Goal: Task Accomplishment & Management: Manage account settings

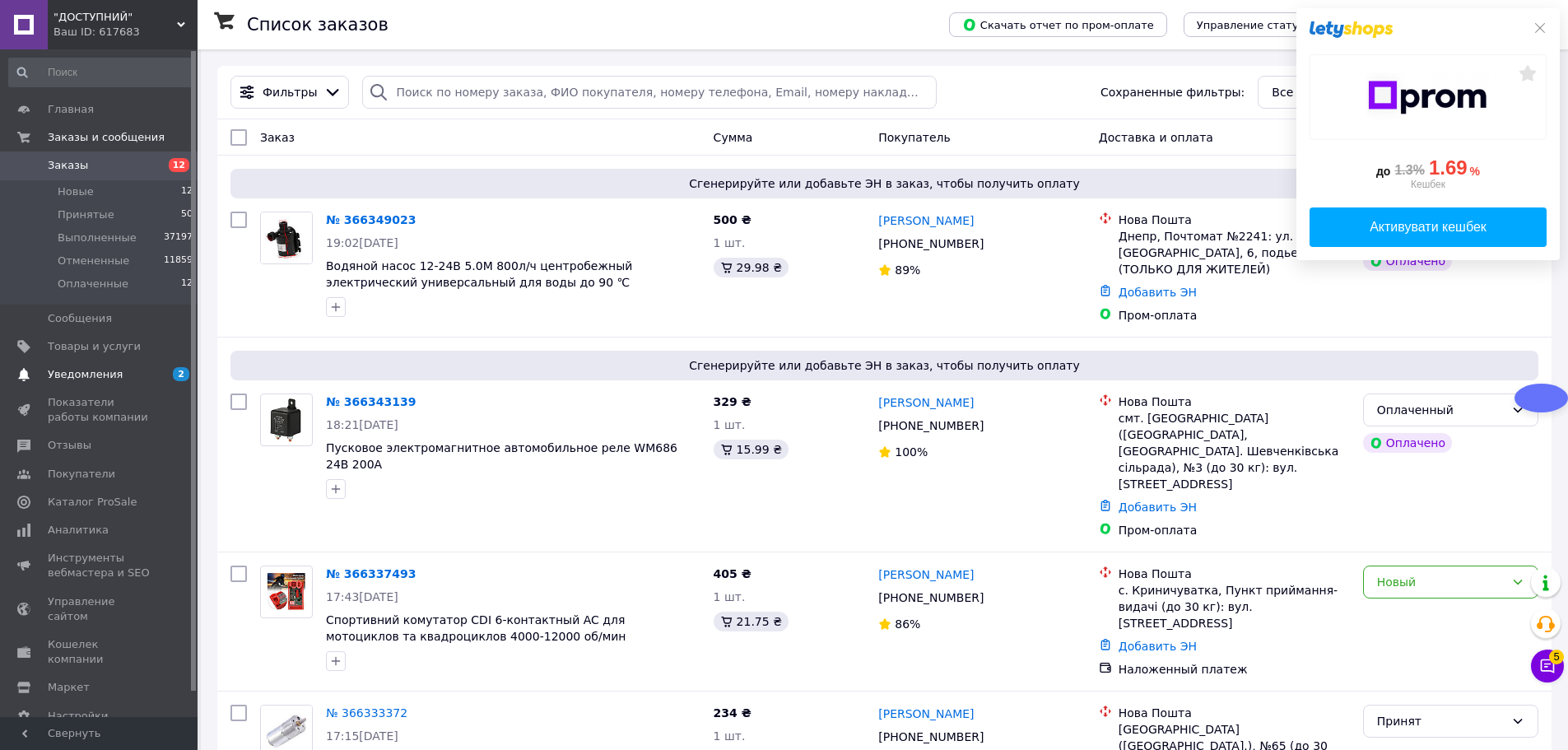
click at [145, 374] on span "Уведомления" at bounding box center [100, 374] width 104 height 15
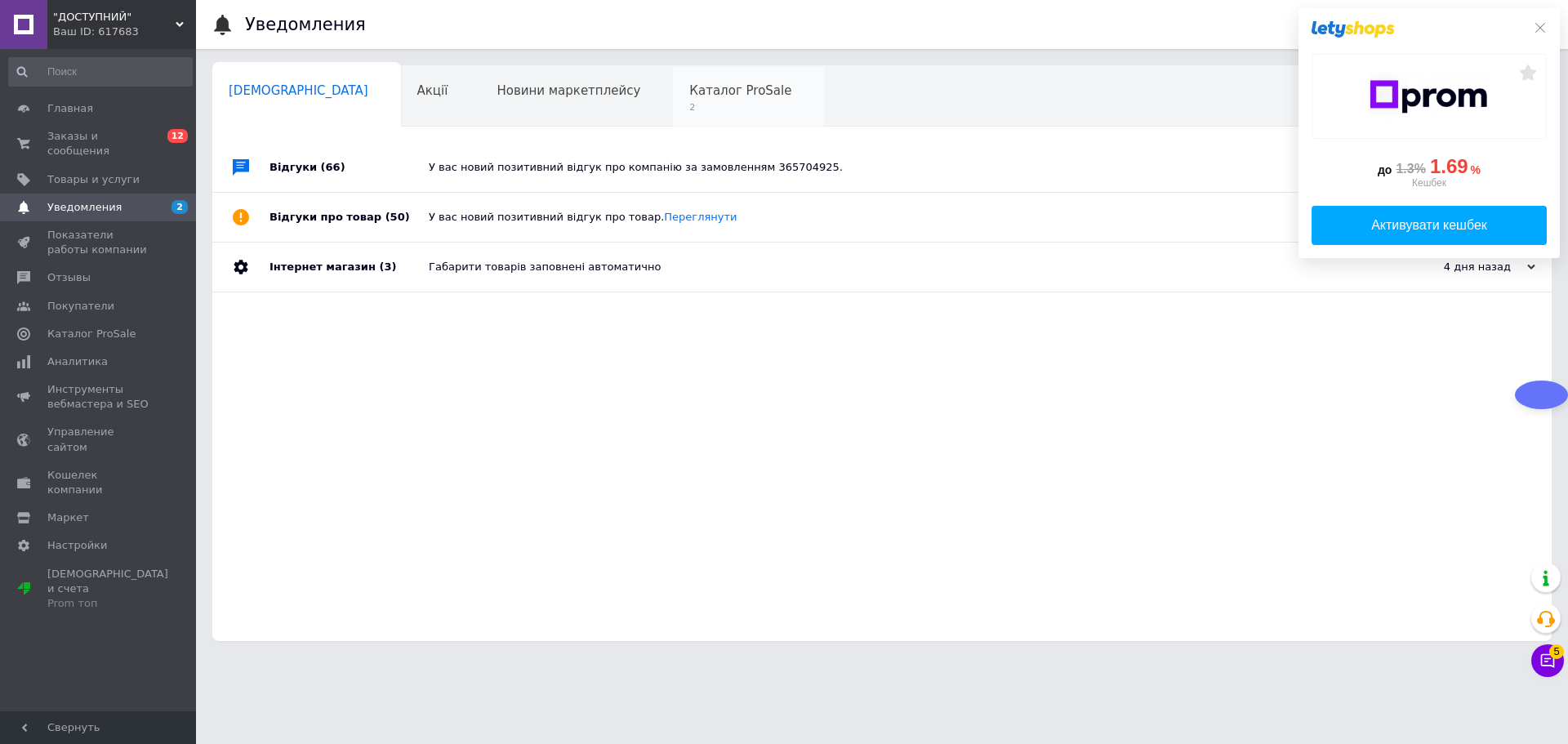
click at [689, 89] on span "Каталог ProSale" at bounding box center [740, 90] width 102 height 15
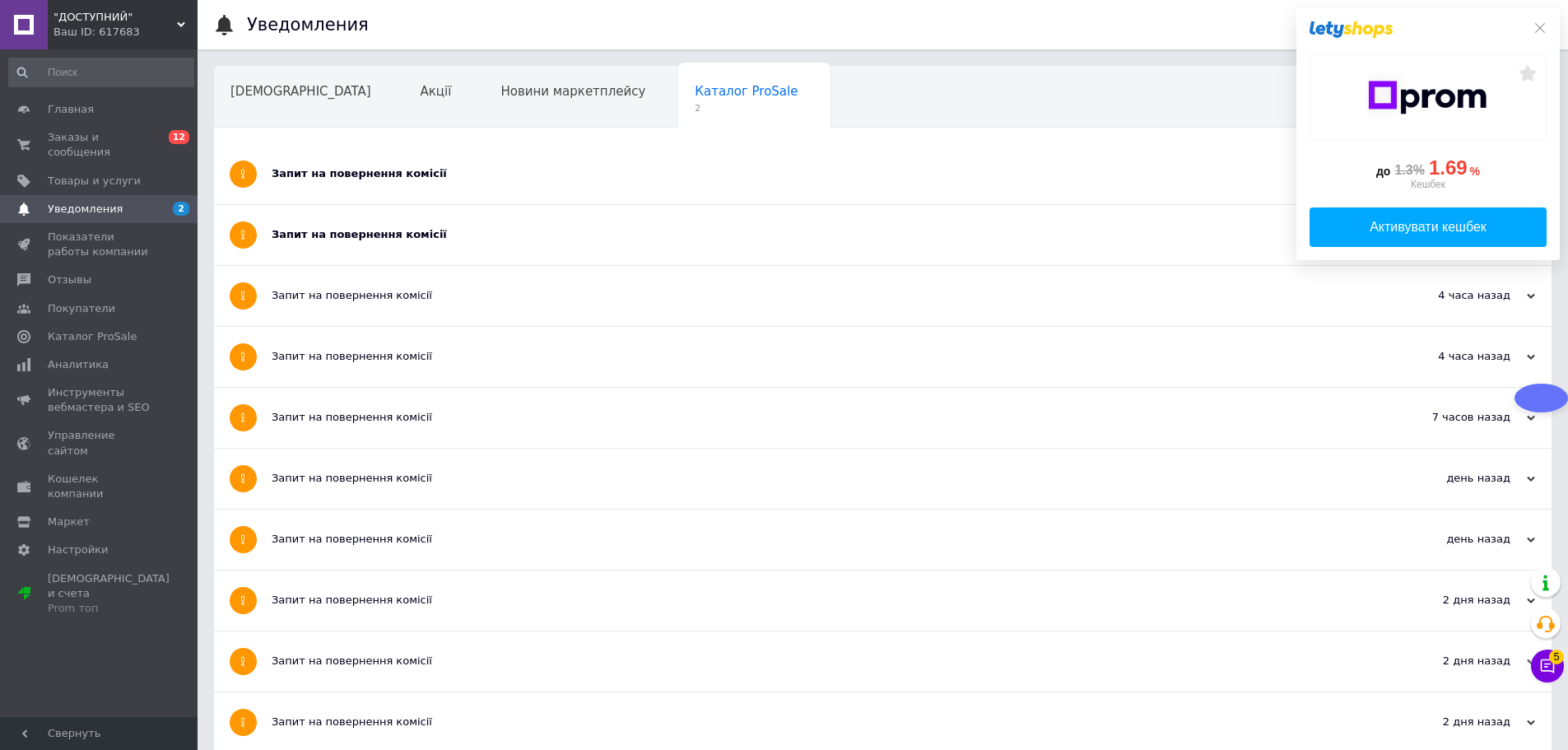
click at [406, 245] on div "Запит на повернення комісії" at bounding box center [821, 235] width 1099 height 60
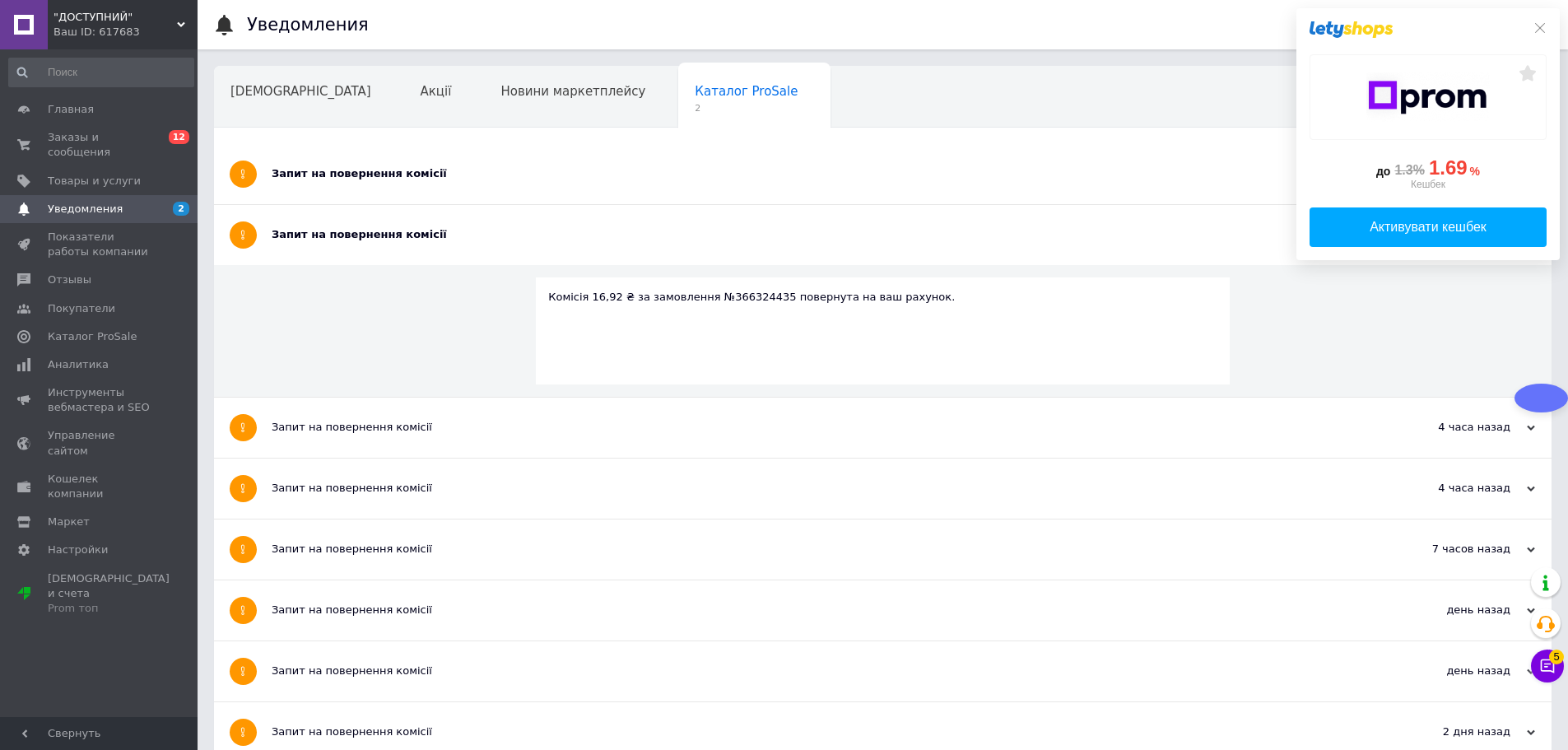
click at [406, 163] on div "Запит на повернення комісії" at bounding box center [821, 174] width 1099 height 60
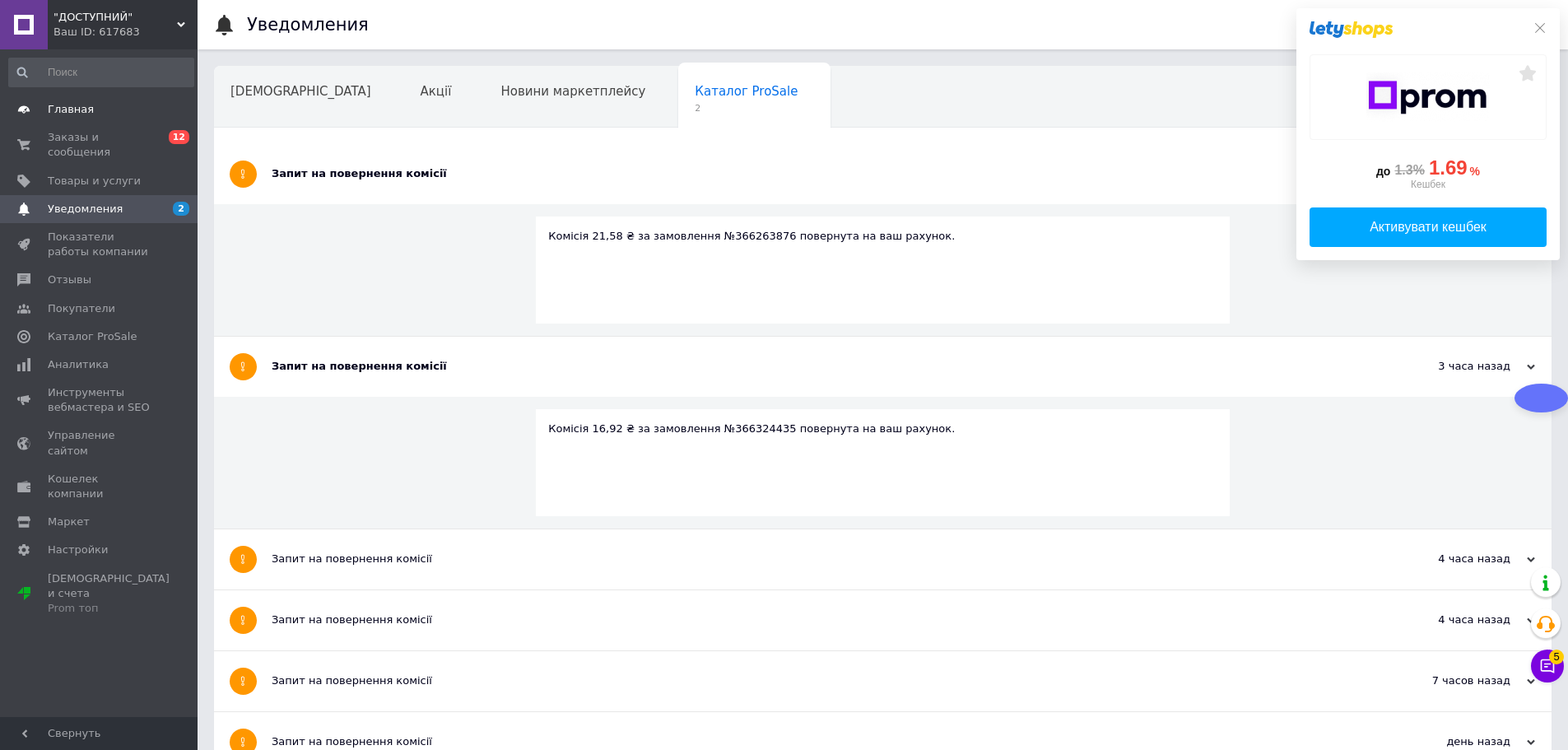
click at [92, 109] on span "Главная" at bounding box center [100, 110] width 104 height 15
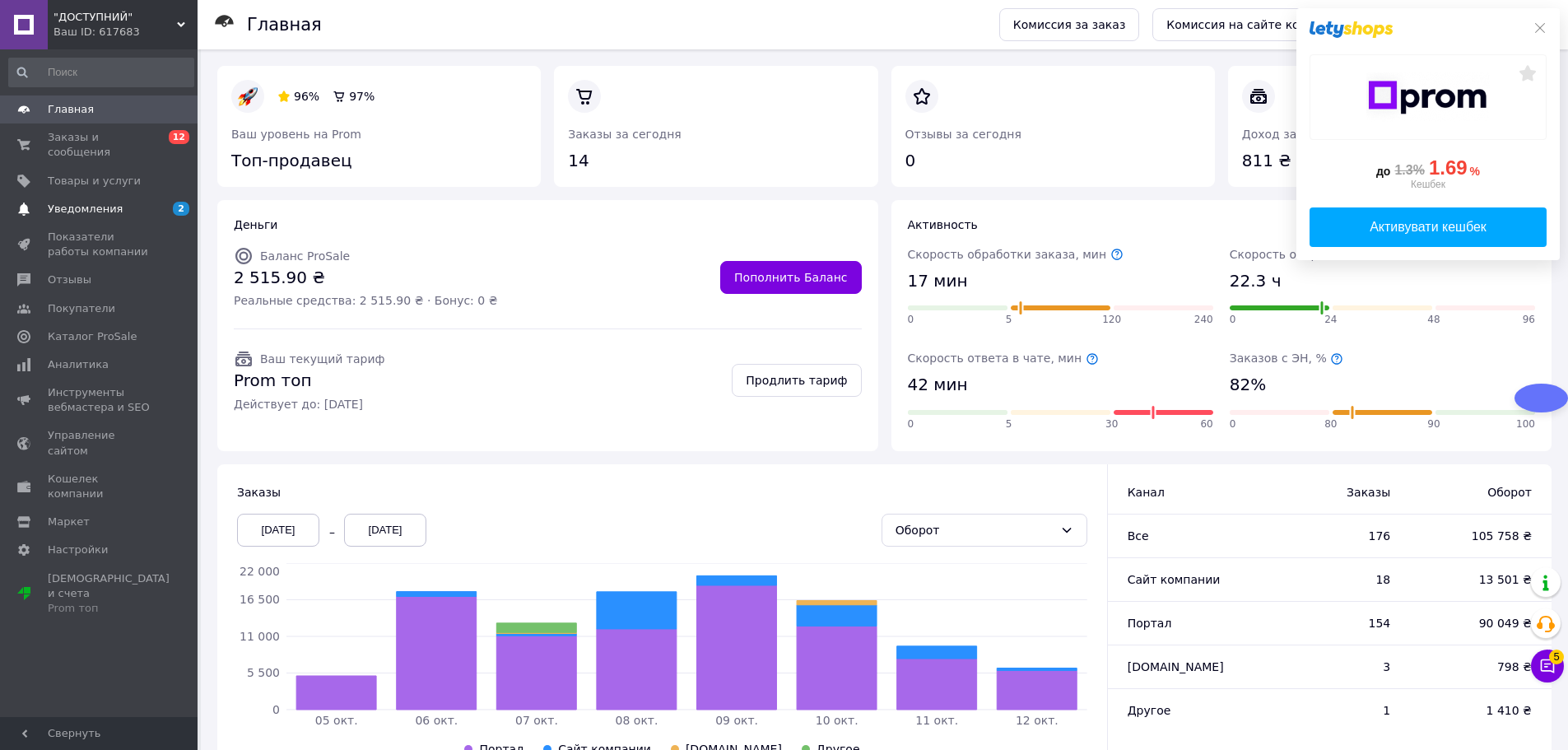
drag, startPoint x: 113, startPoint y: 194, endPoint x: 133, endPoint y: 205, distance: 22.8
click at [113, 201] on span "Уведомления" at bounding box center [86, 209] width 75 height 15
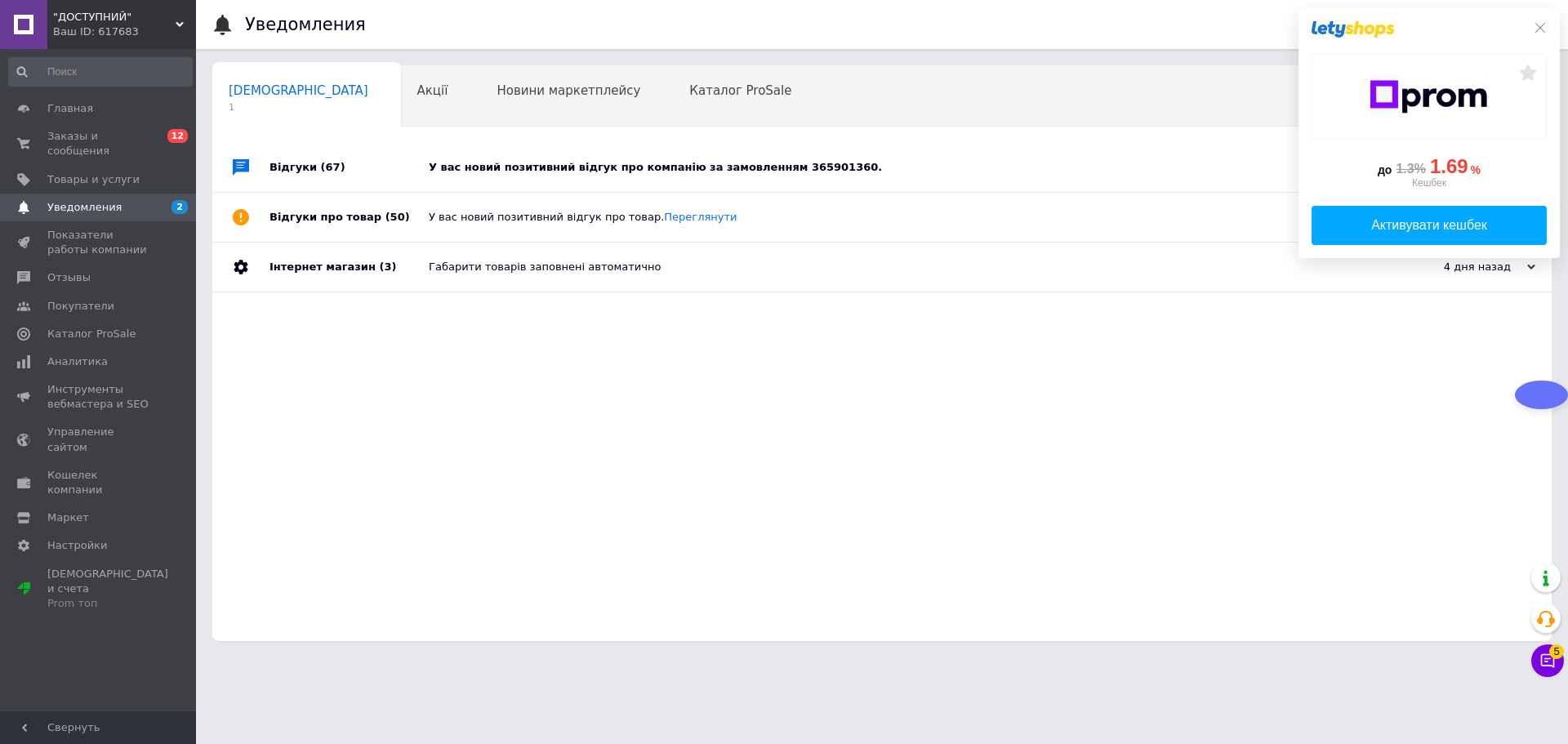
click at [678, 149] on div "У вас новий позитивний відгук про компанію за замовленням 365901360." at bounding box center [900, 167] width 943 height 49
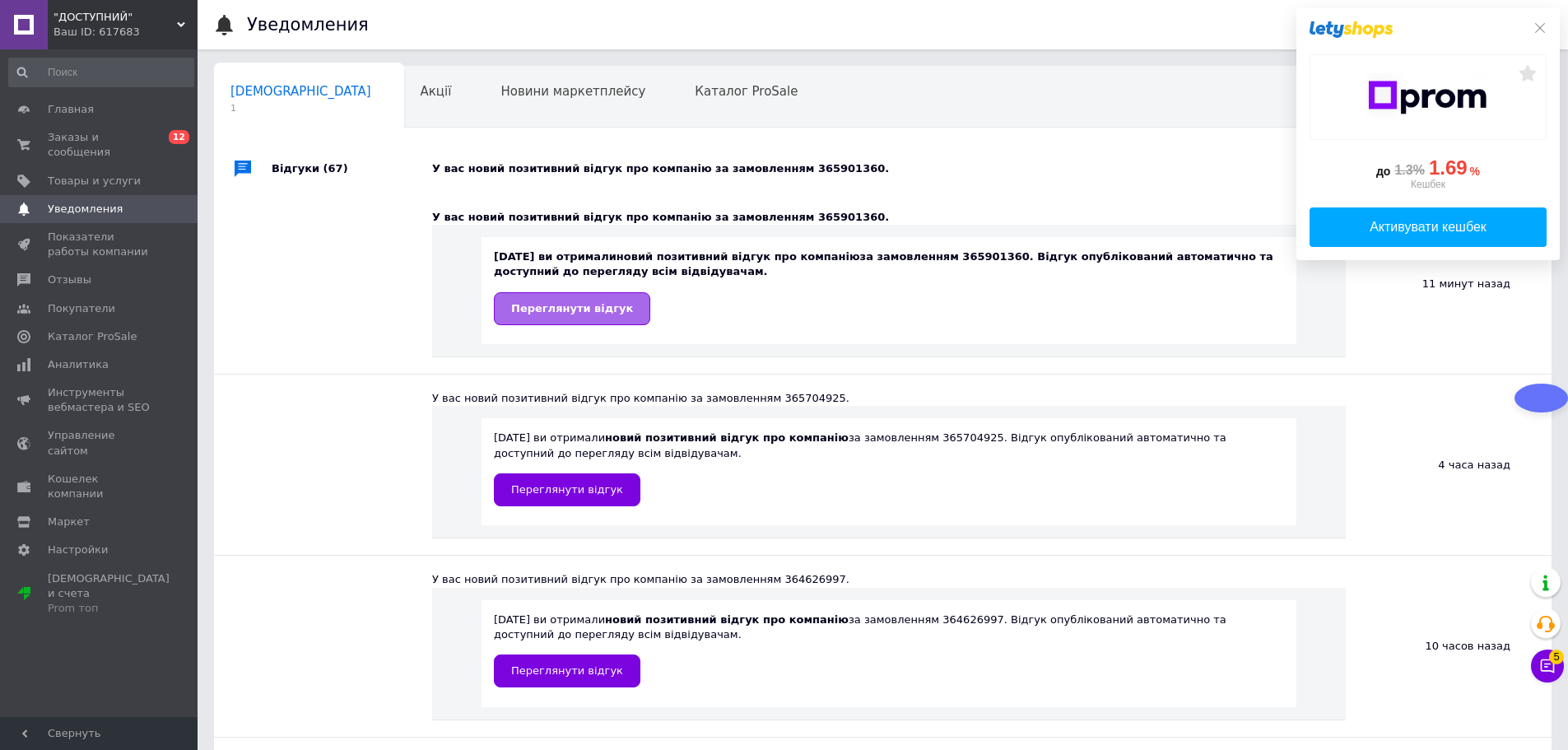
click at [588, 322] on link "Переглянути відгук" at bounding box center [572, 308] width 156 height 33
click at [1536, 30] on icon at bounding box center [1540, 28] width 13 height 13
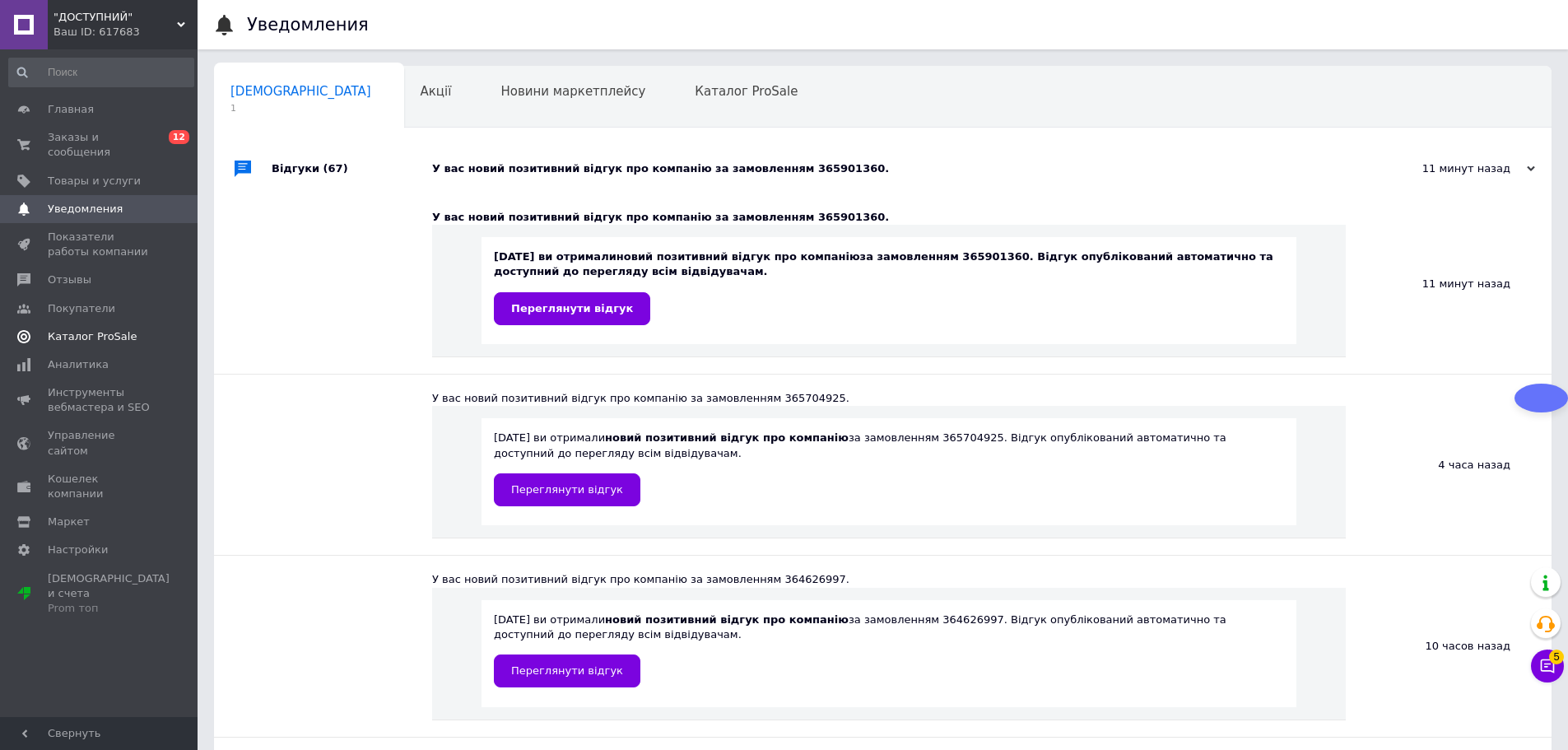
click at [122, 329] on span "Каталог ProSale" at bounding box center [92, 336] width 89 height 15
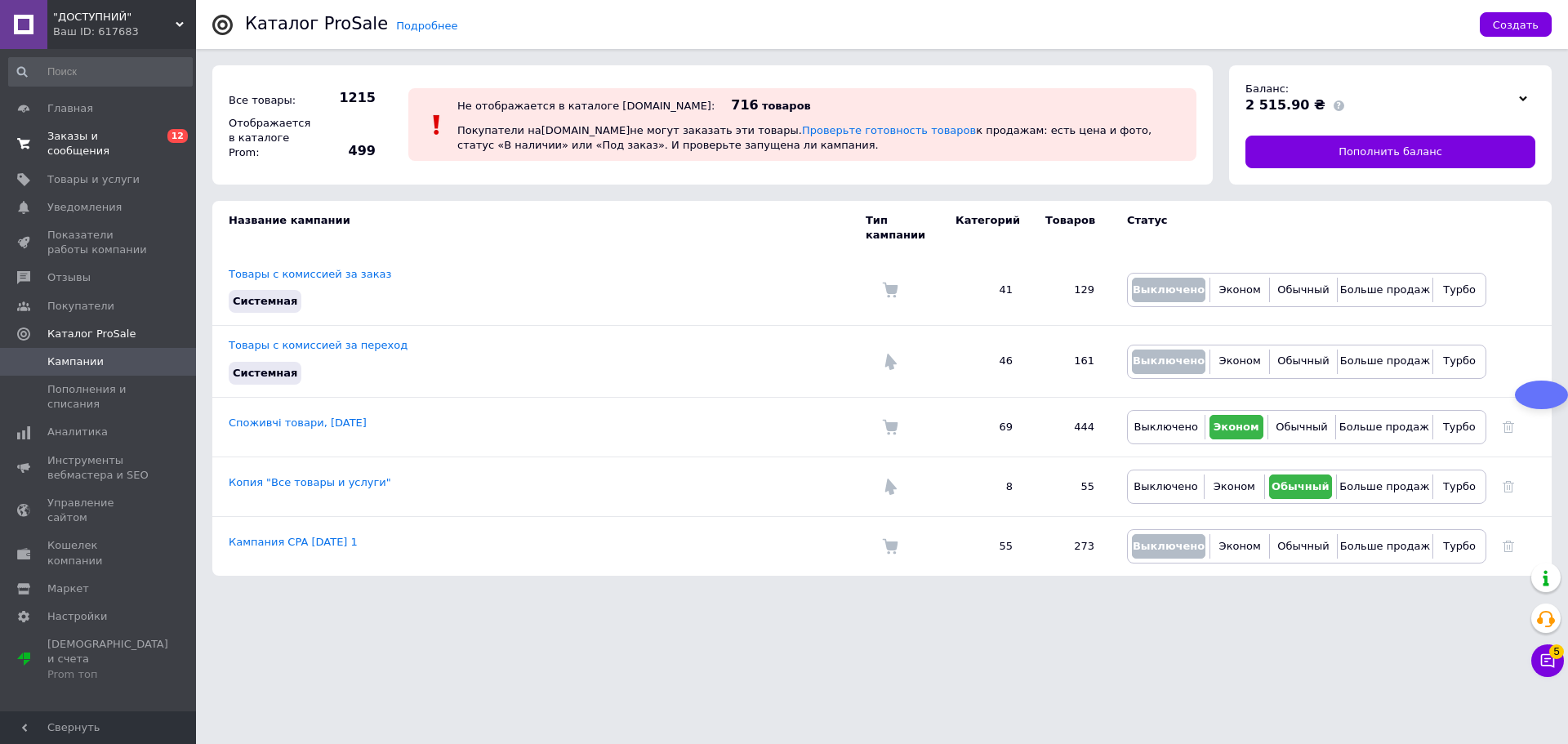
click at [132, 132] on span "Заказы и сообщения" at bounding box center [99, 144] width 104 height 30
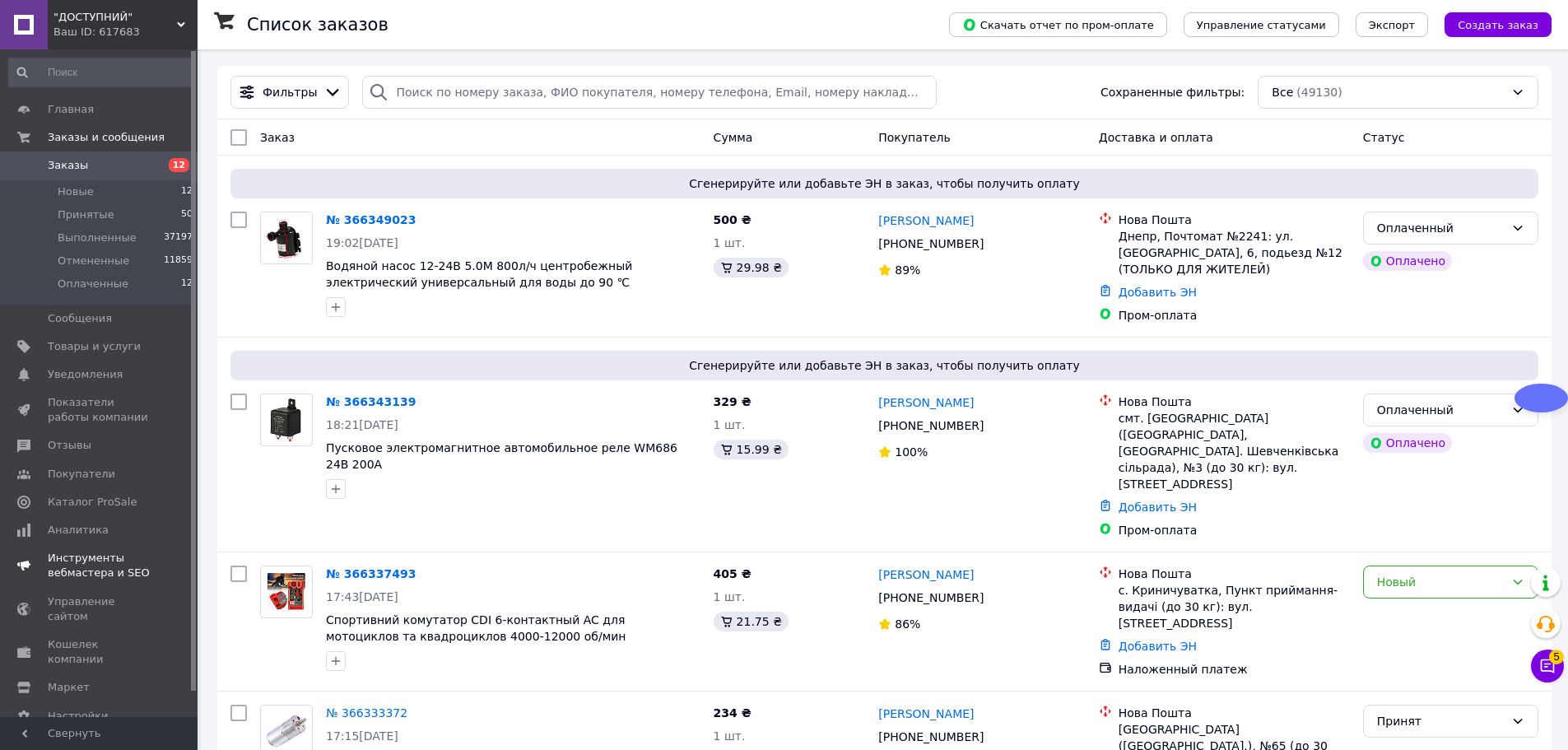
drag, startPoint x: 93, startPoint y: 401, endPoint x: 116, endPoint y: 406, distance: 23.5
click at [95, 401] on span "Показатели работы компании" at bounding box center [100, 410] width 104 height 30
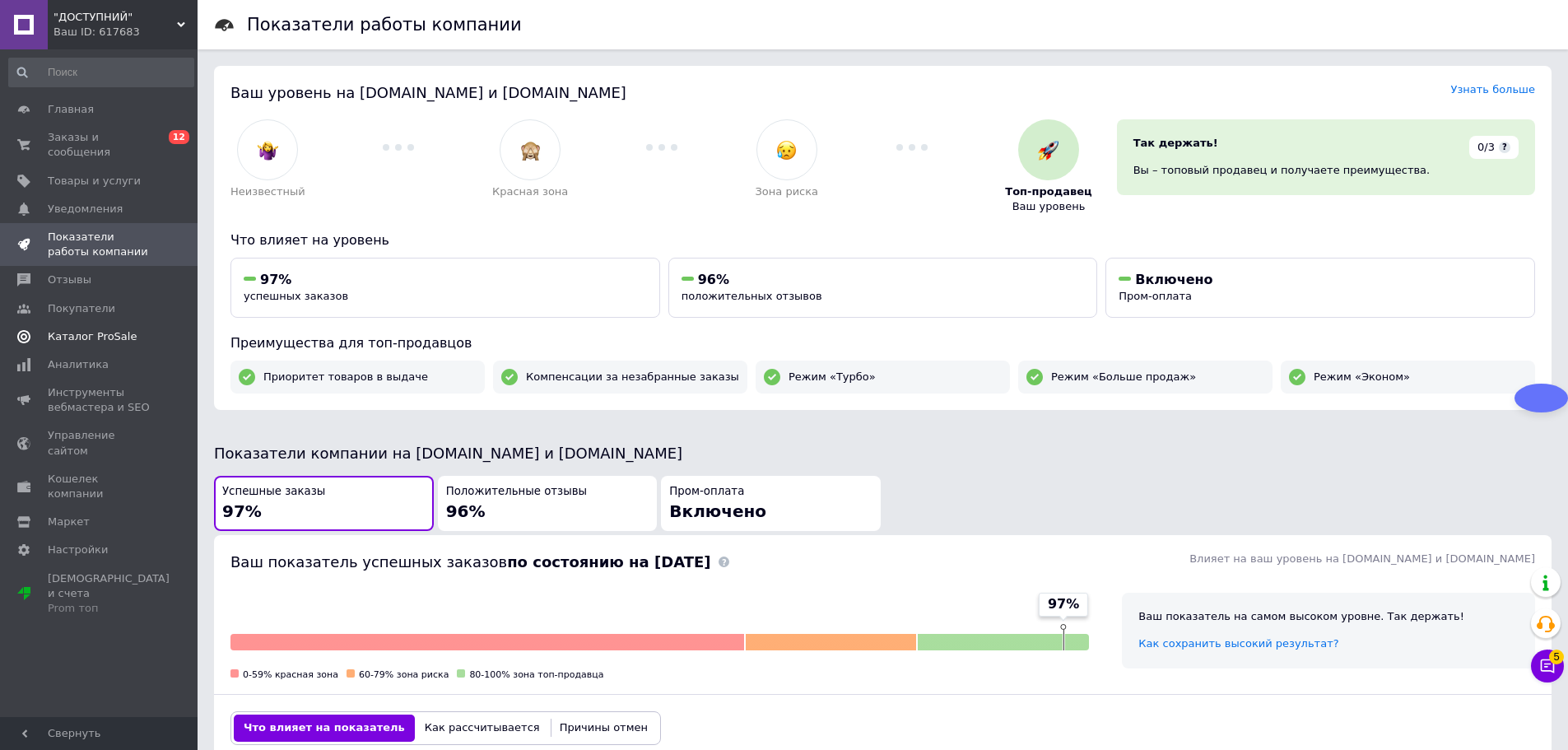
click at [112, 329] on span "Каталог ProSale" at bounding box center [92, 336] width 89 height 15
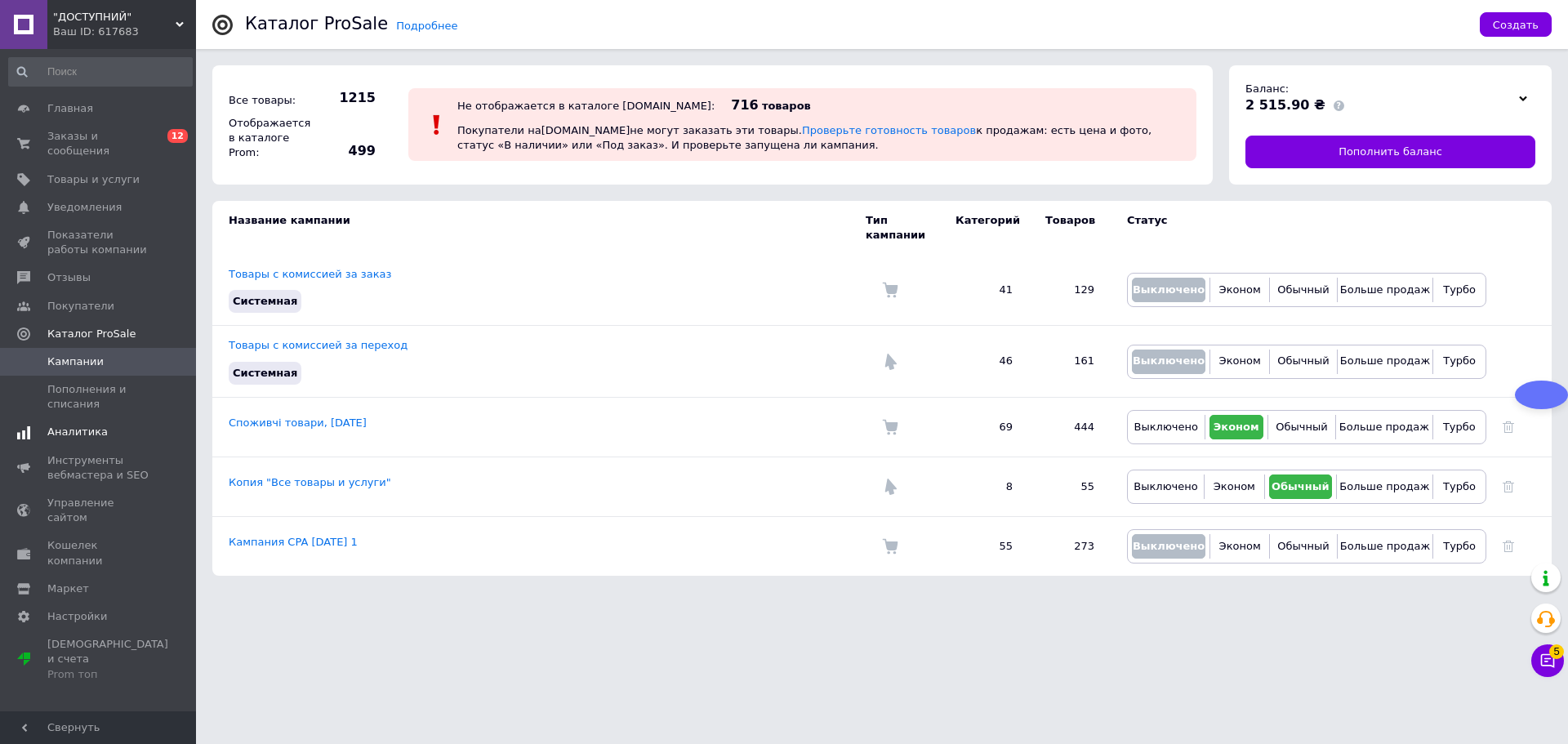
click at [116, 424] on span "Аналитика" at bounding box center [99, 432] width 104 height 15
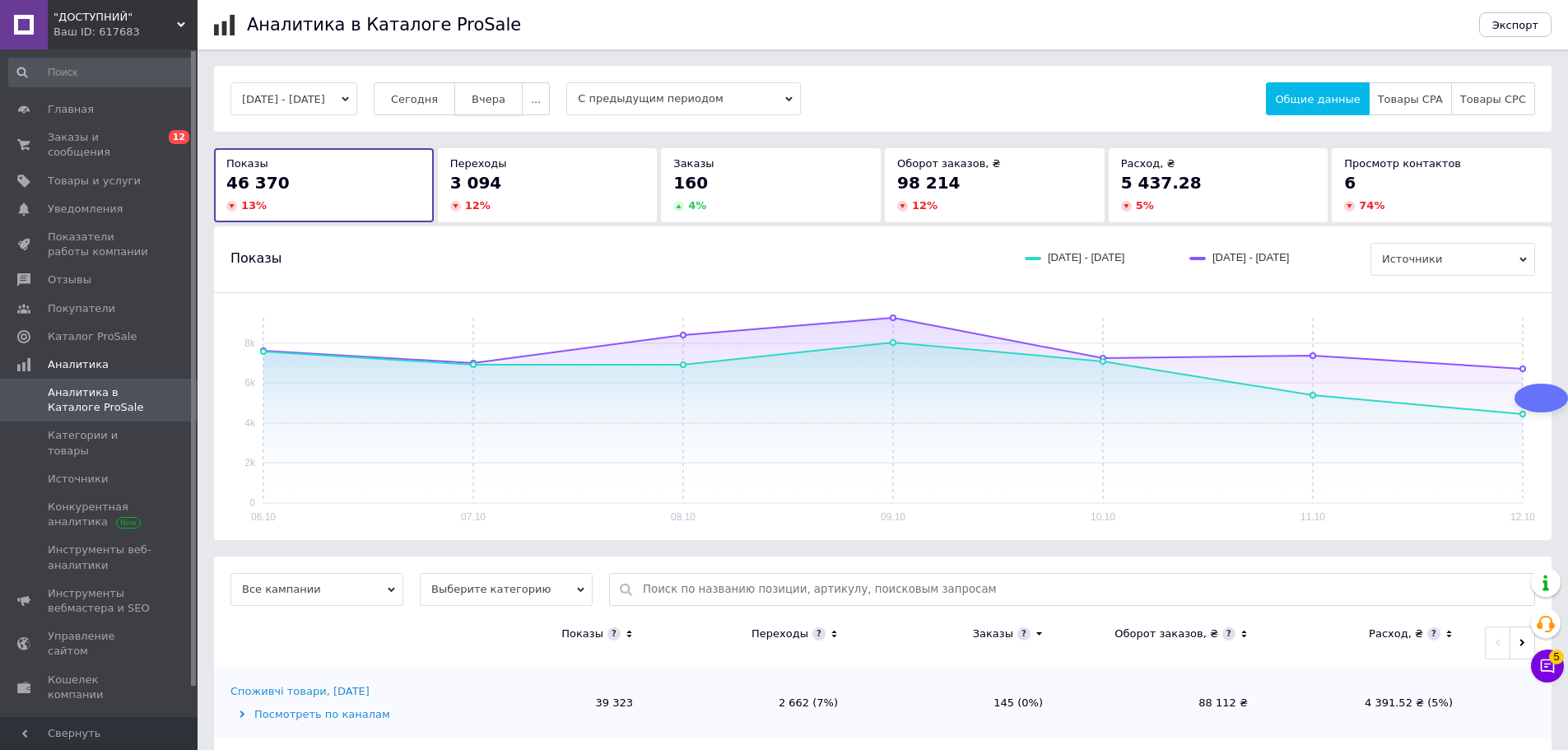
click at [505, 93] on span "Вчера" at bounding box center [489, 99] width 34 height 12
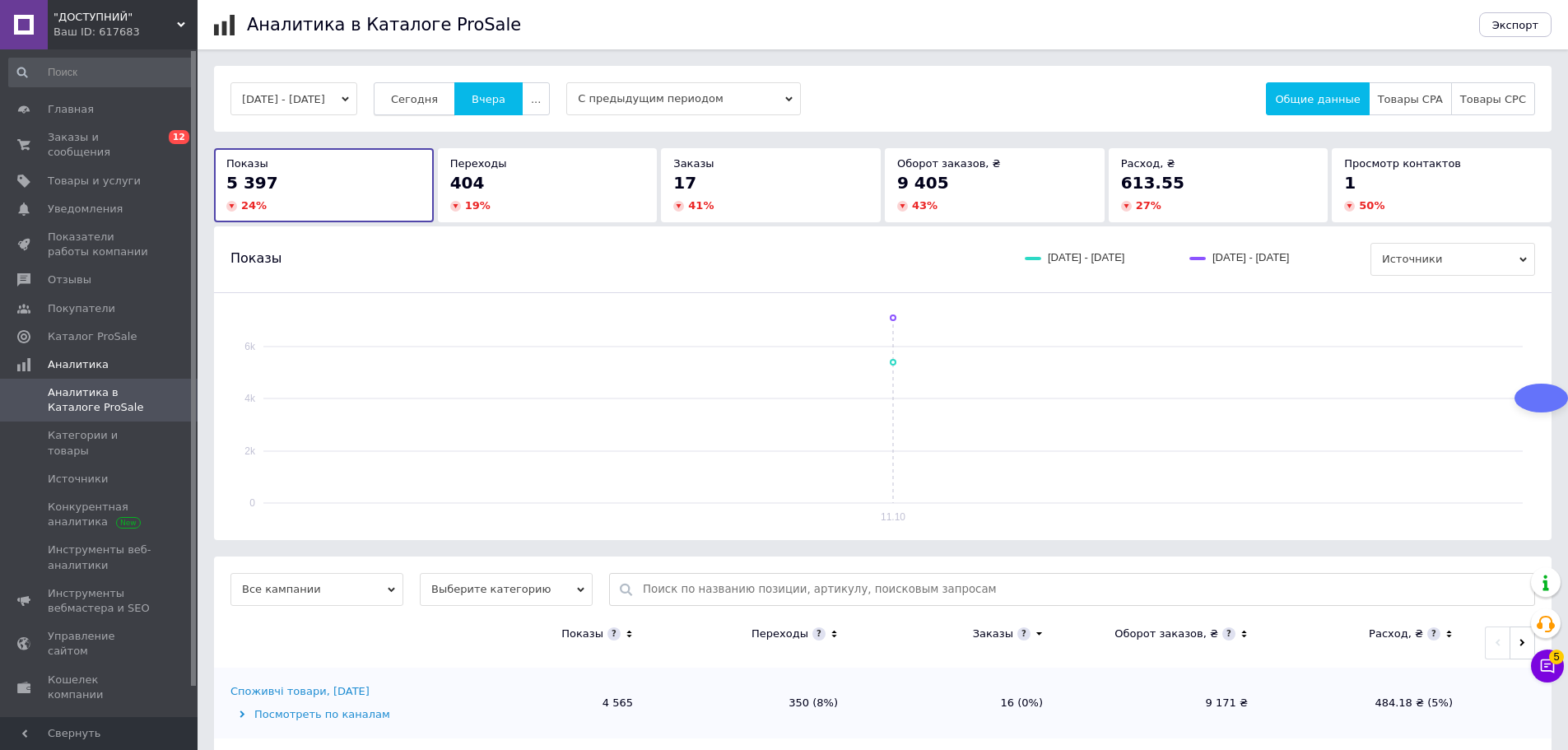
click at [441, 89] on button "Сегодня" at bounding box center [414, 99] width 82 height 33
click at [58, 136] on span "Заказы и сообщения" at bounding box center [100, 145] width 104 height 30
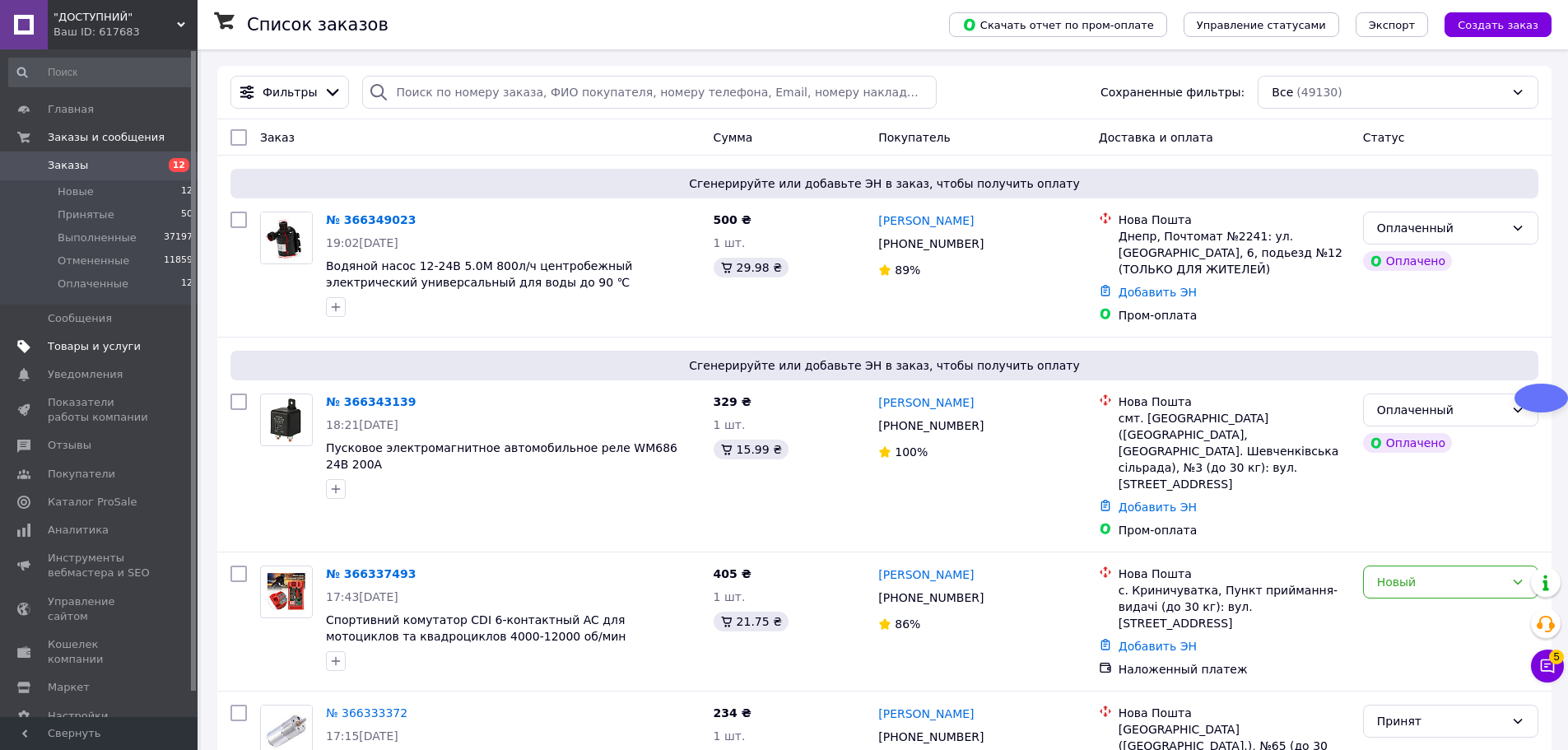
click at [83, 352] on span "Товары и услуги" at bounding box center [94, 347] width 93 height 15
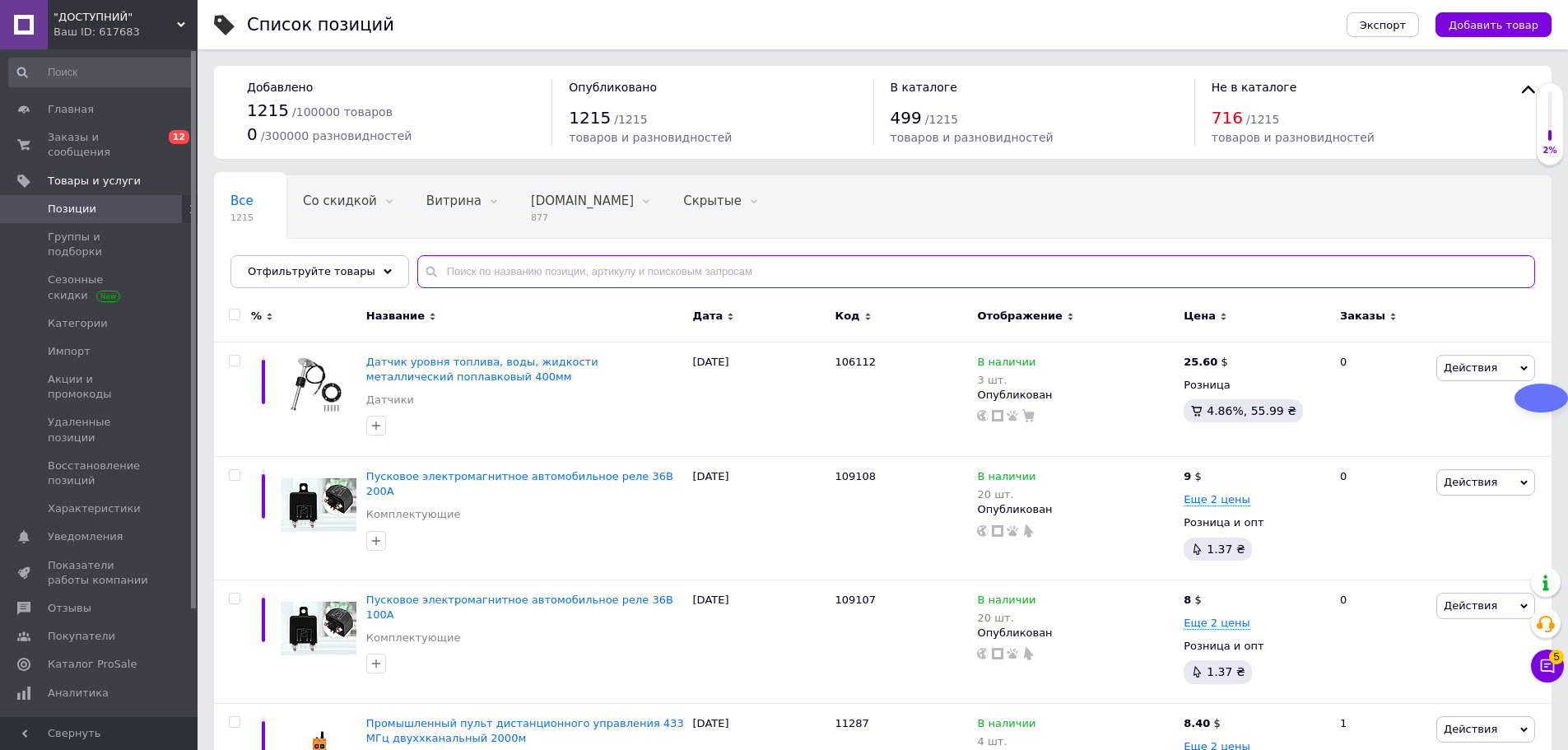
click at [506, 276] on input "text" at bounding box center [976, 271] width 1118 height 33
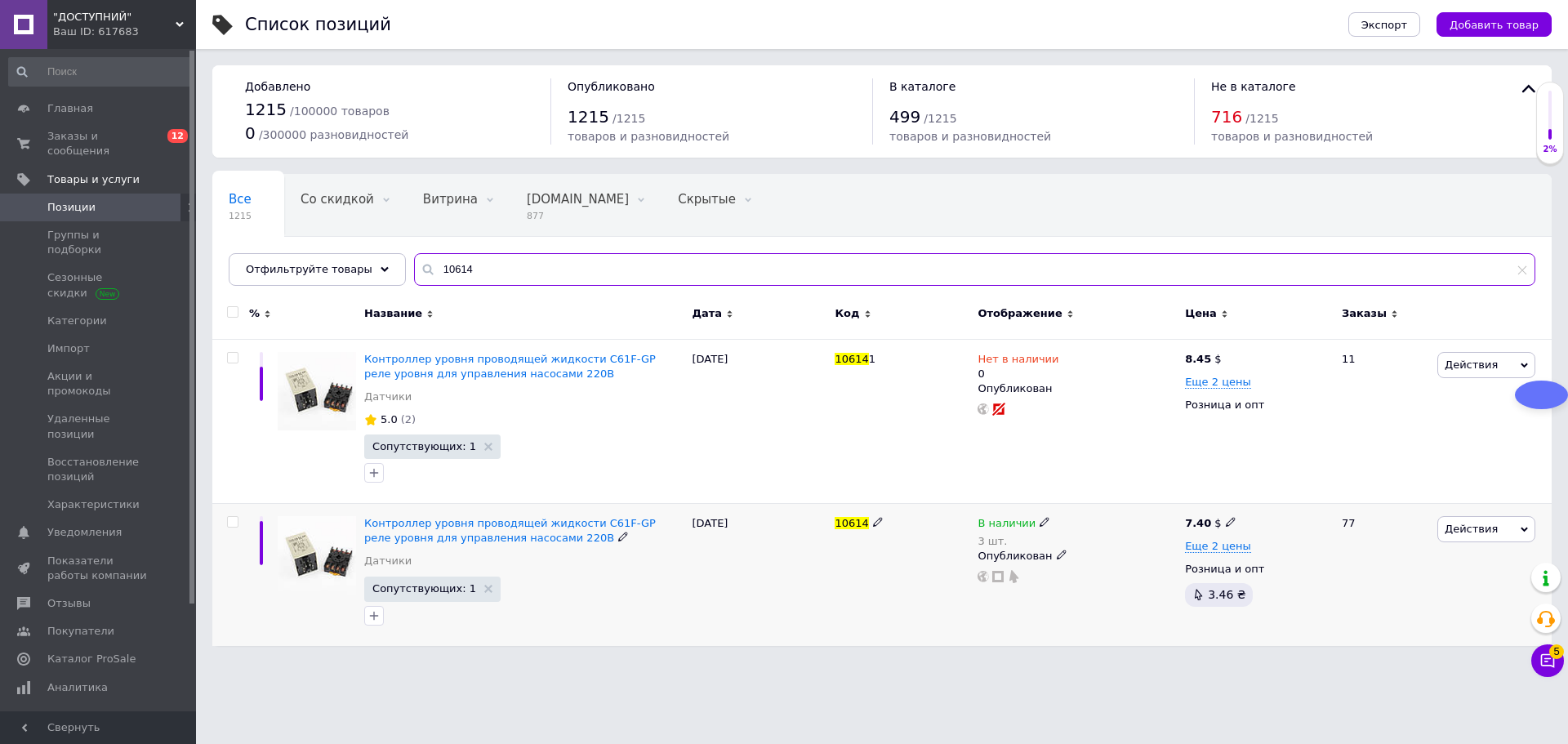
type input "10614"
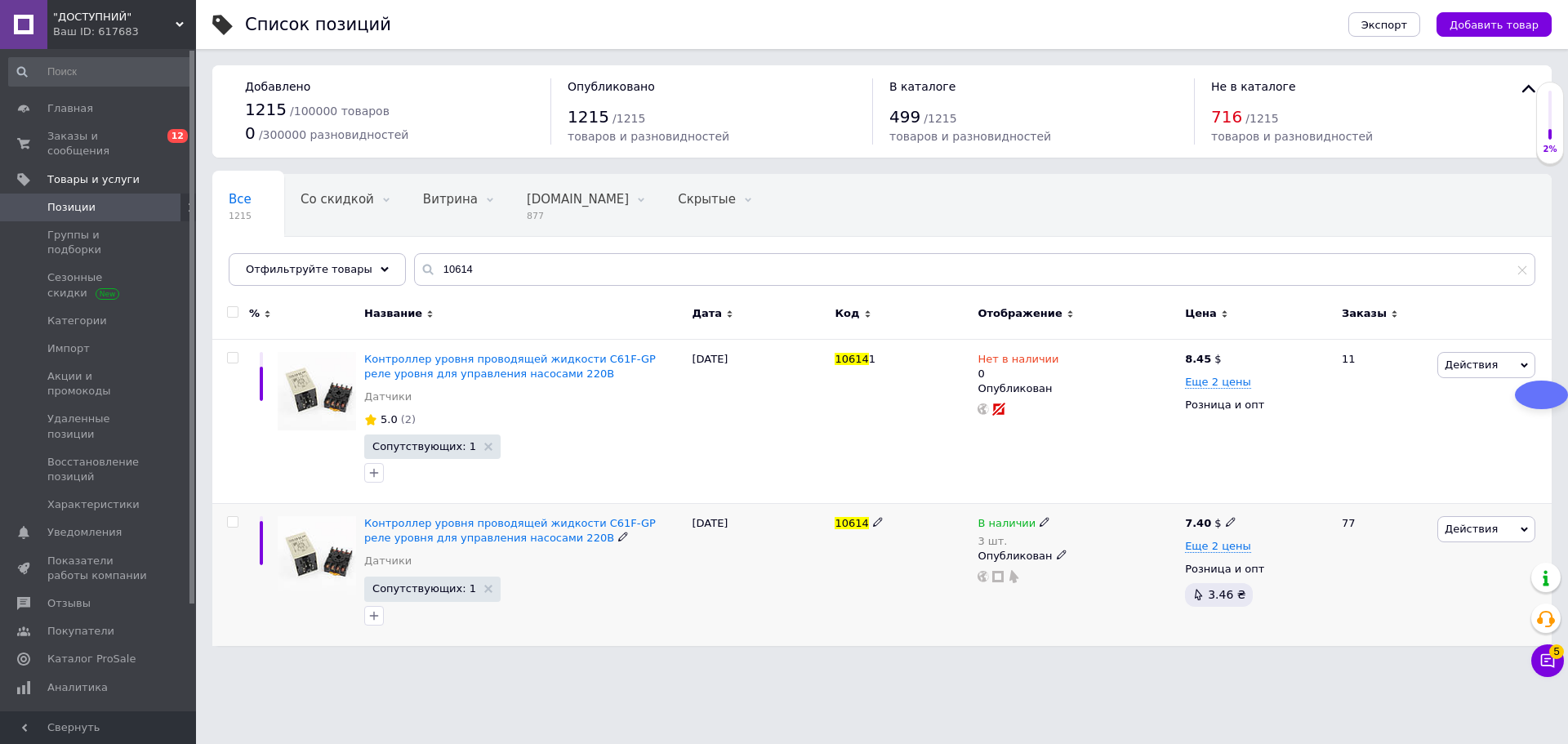
click at [994, 543] on div "3 шт." at bounding box center [1014, 540] width 73 height 12
drag, startPoint x: 1258, startPoint y: 573, endPoint x: 1172, endPoint y: 574, distance: 86.0
click at [1258, 574] on div "Остатки 3 шт." at bounding box center [1159, 563] width 204 height 51
drag, startPoint x: 1065, startPoint y: 571, endPoint x: 1150, endPoint y: 580, distance: 85.5
click at [1148, 586] on input "3" at bounding box center [1119, 572] width 124 height 33
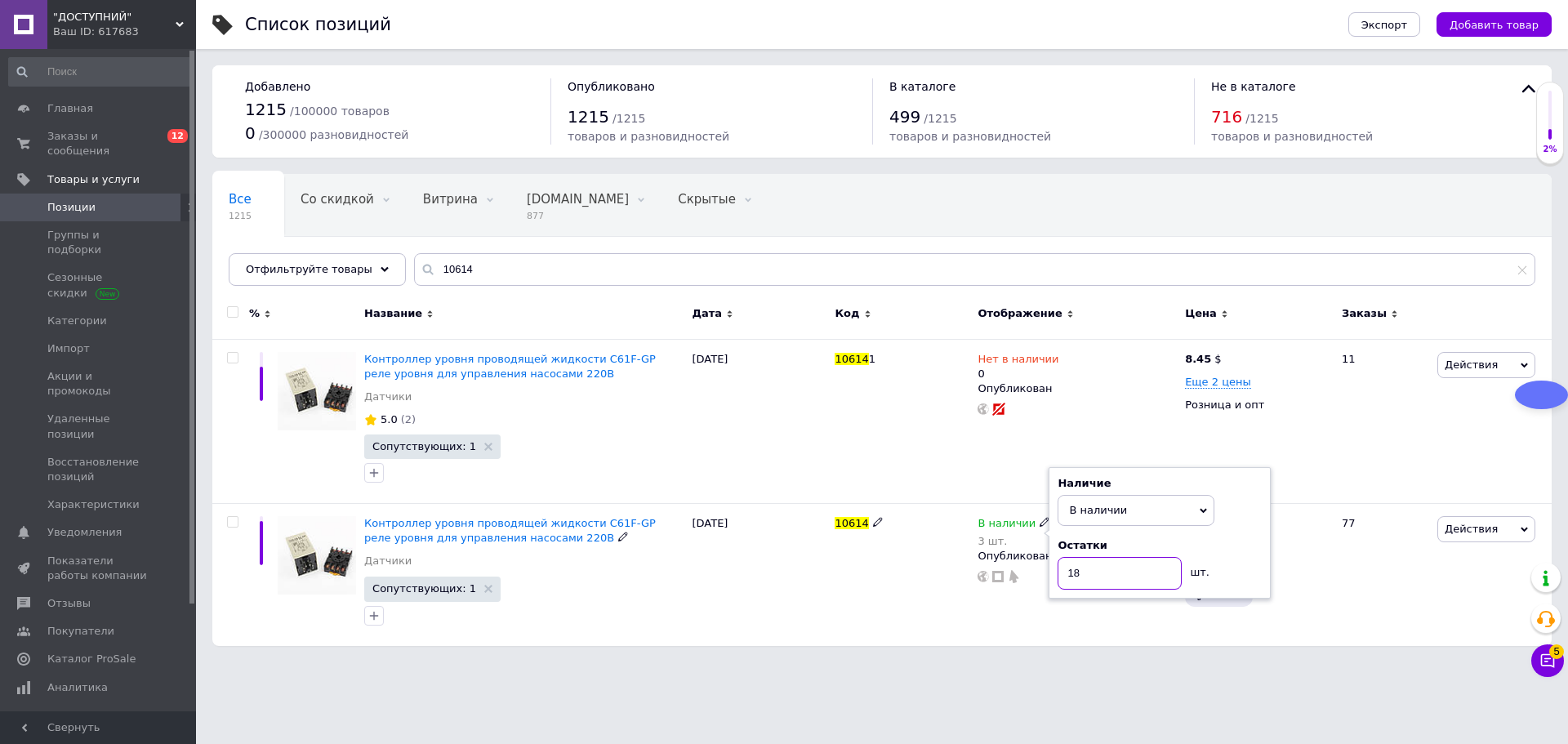
type input "18"
click at [1146, 662] on html ""ДОСТУПНИЙ" Ваш ID: 617683 Сайт "ДОСТУПНИЙ" Кабинет покупателя Проверить состоя…" at bounding box center [784, 331] width 1568 height 662
click at [1213, 547] on span "Еще 2 цены" at bounding box center [1217, 546] width 66 height 13
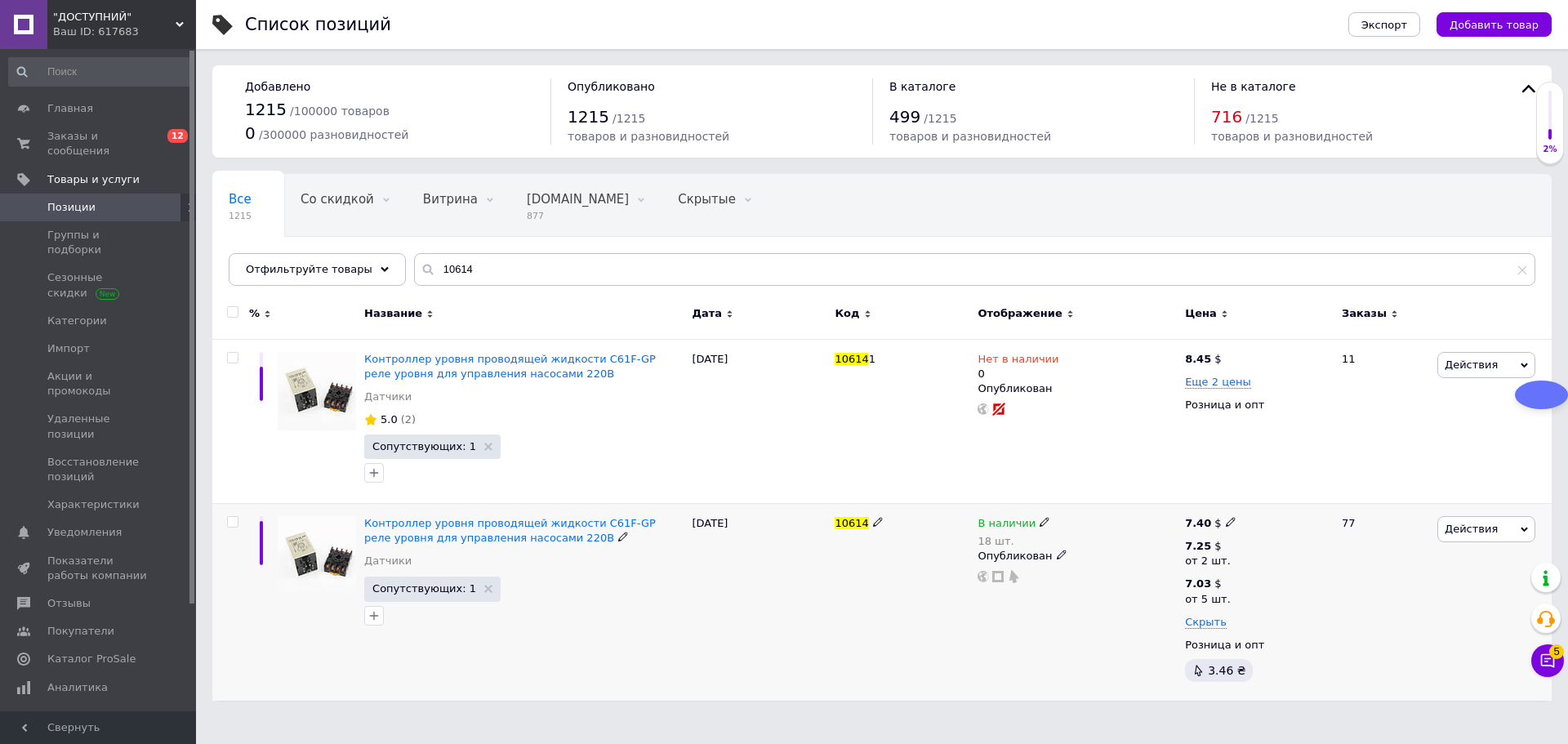
click at [1201, 518] on b "7.40" at bounding box center [1198, 522] width 26 height 12
type input "7.65"
click at [1202, 545] on b "7.25" at bounding box center [1198, 545] width 26 height 12
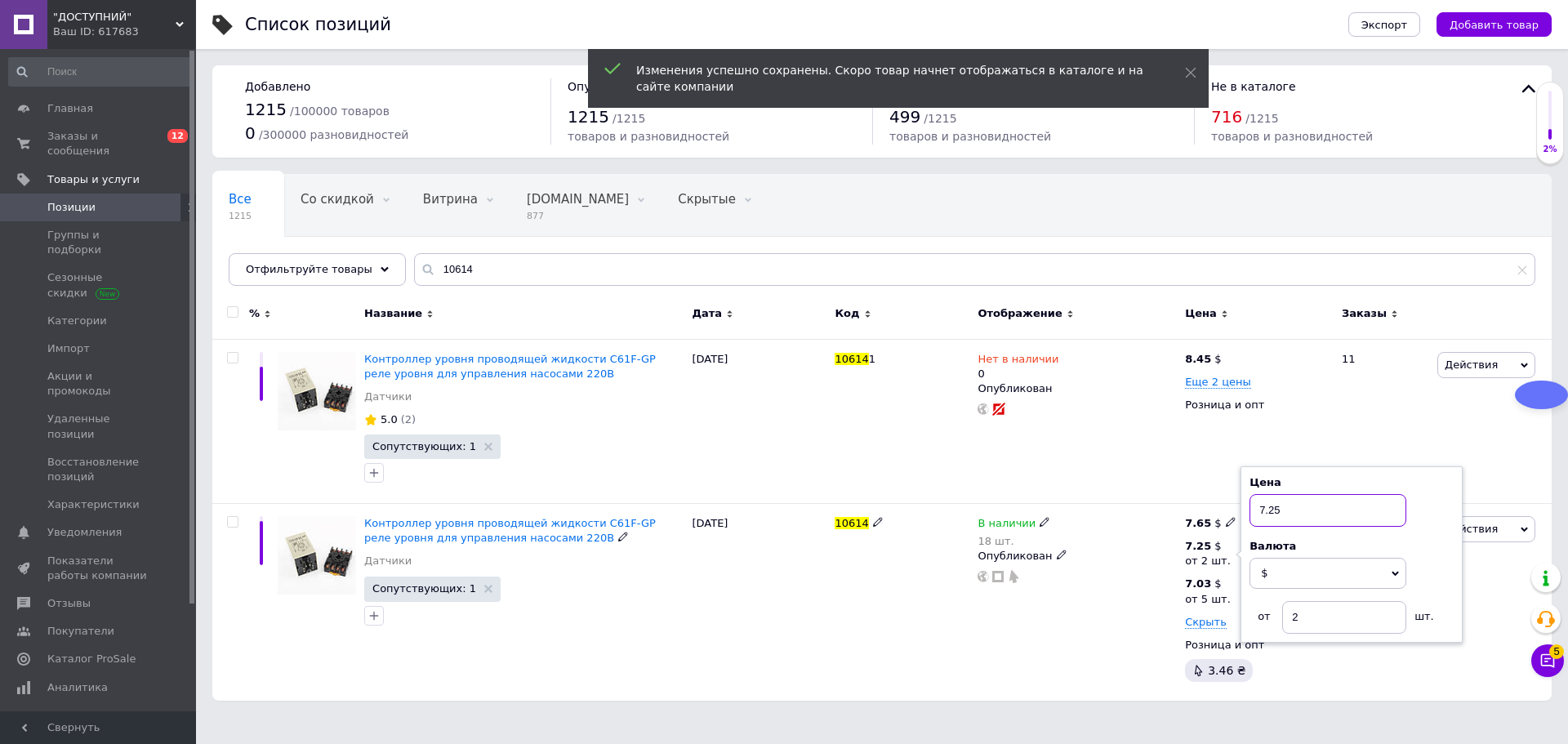
click at [1275, 511] on input "7.25" at bounding box center [1327, 510] width 157 height 33
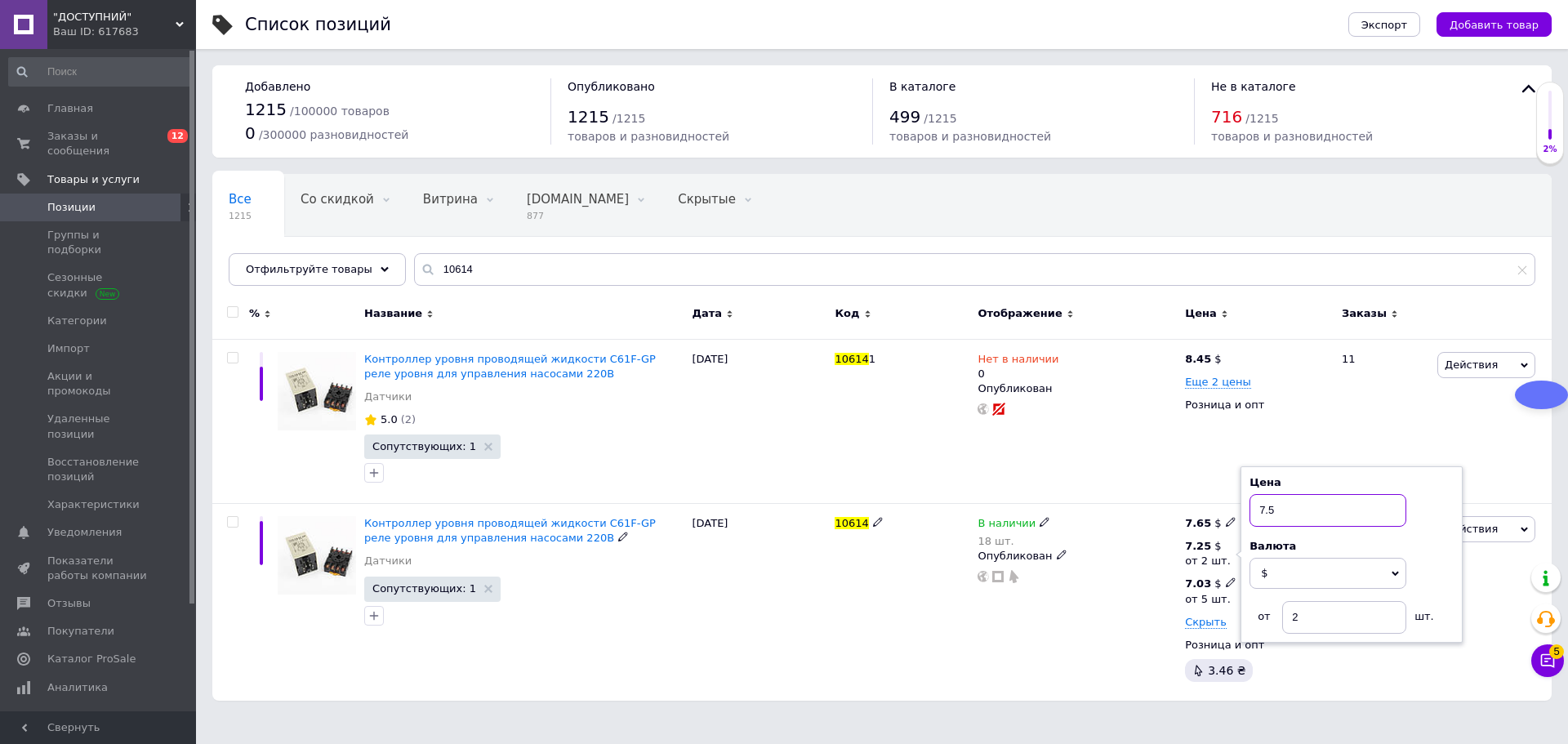
type input "7.5"
click at [1197, 585] on b "7.03" at bounding box center [1198, 583] width 26 height 12
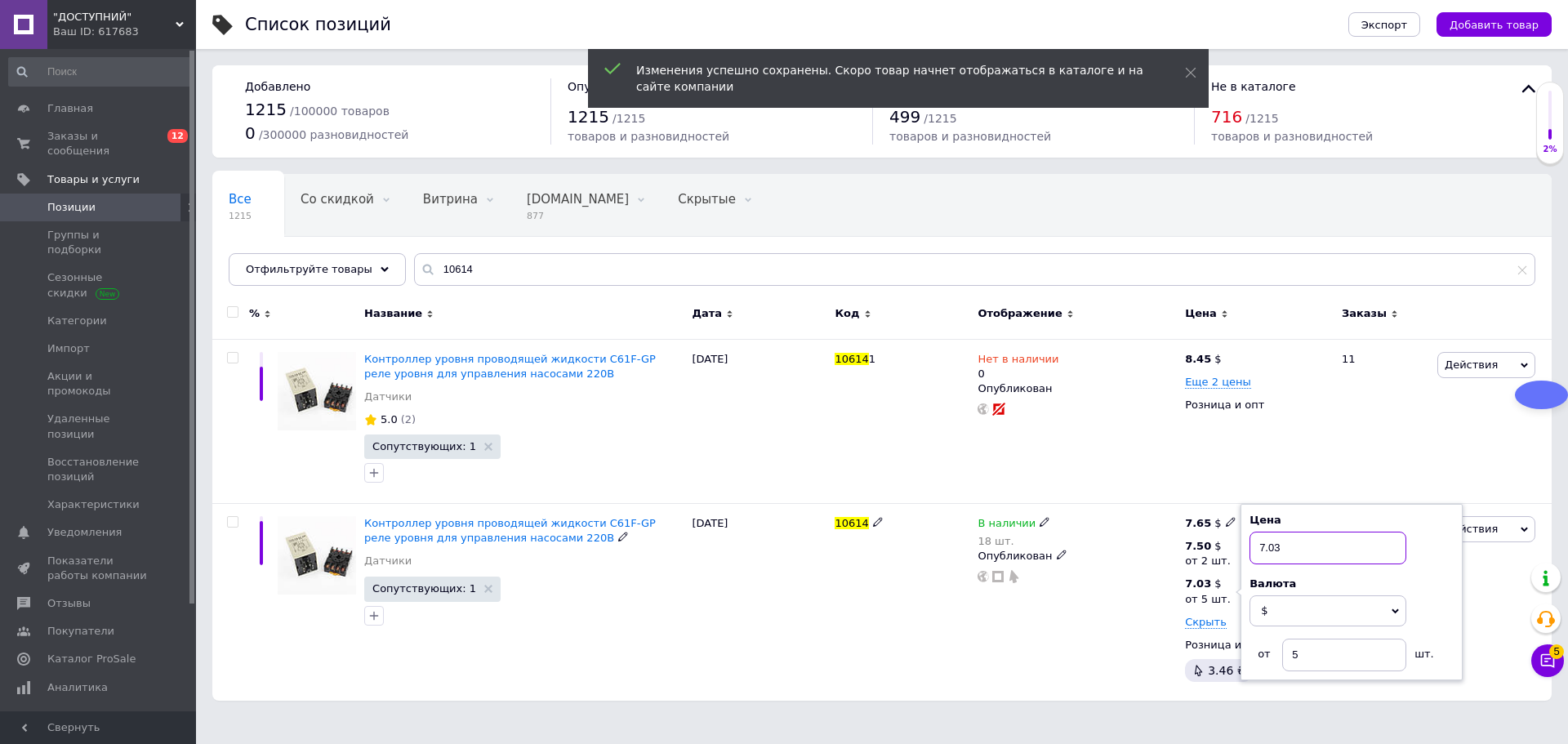
click at [1279, 549] on input "7.03" at bounding box center [1327, 547] width 157 height 33
type input "7.28"
click at [1092, 603] on div "В наличии 18 шт. Опубликован" at bounding box center [1076, 601] width 207 height 198
click at [1107, 621] on div "В наличии 18 шт. Опубликован" at bounding box center [1076, 601] width 207 height 198
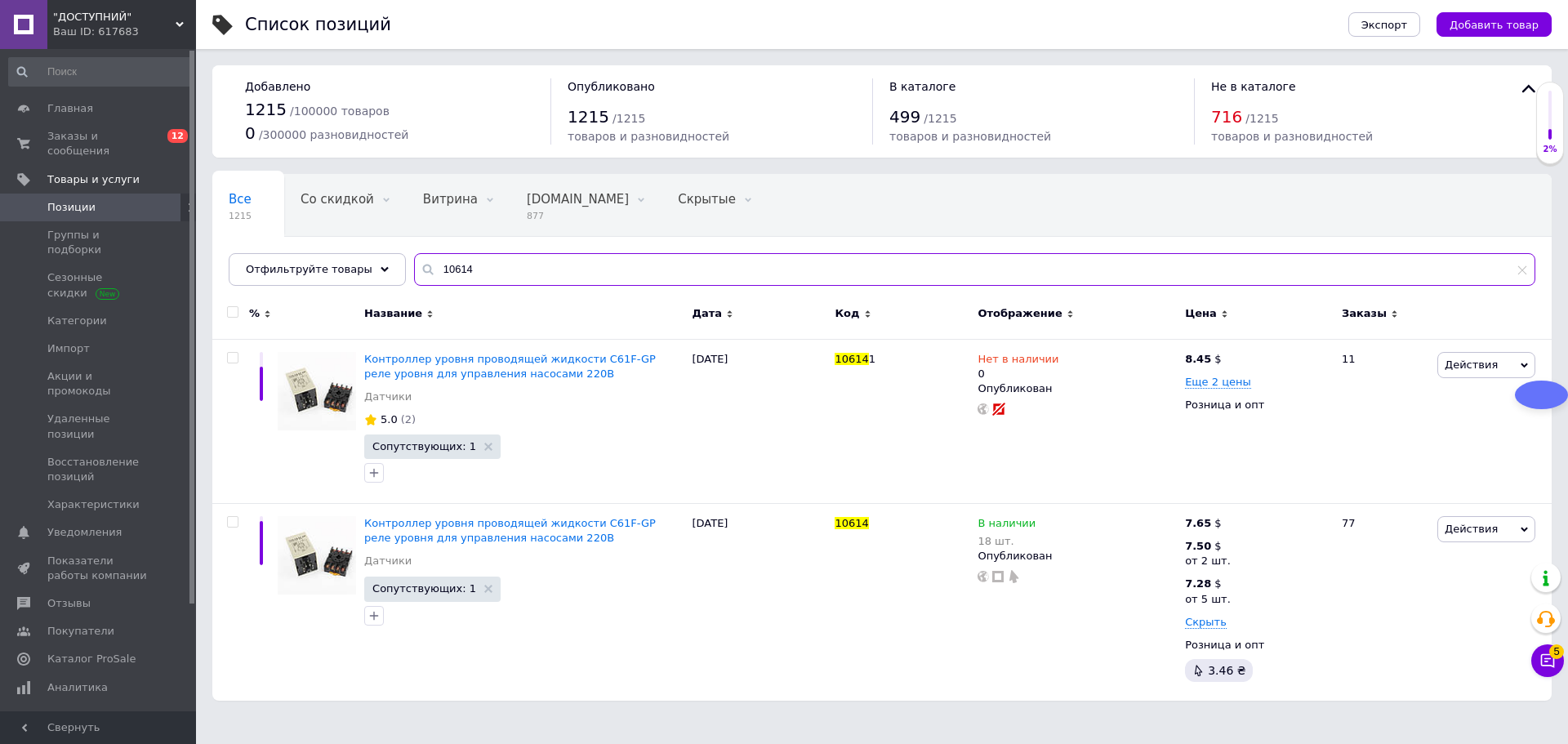
drag, startPoint x: 436, startPoint y: 266, endPoint x: 613, endPoint y: 287, distance: 178.2
click at [605, 285] on div "Все 1215 Со скидкой 0 Удалить Редактировать Витрина 0 Удалить Редактировать Big…" at bounding box center [882, 229] width 1339 height 112
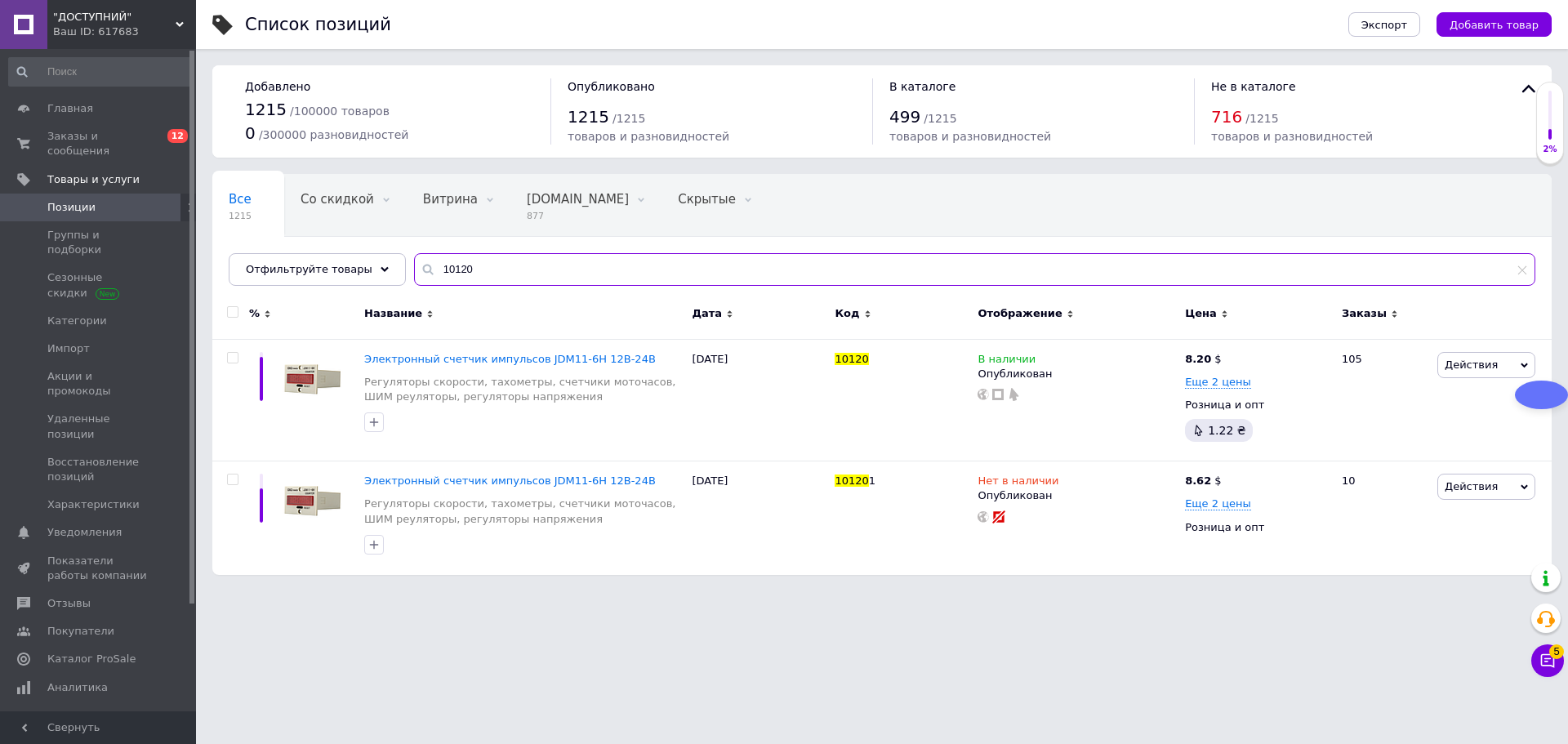
type input "10120"
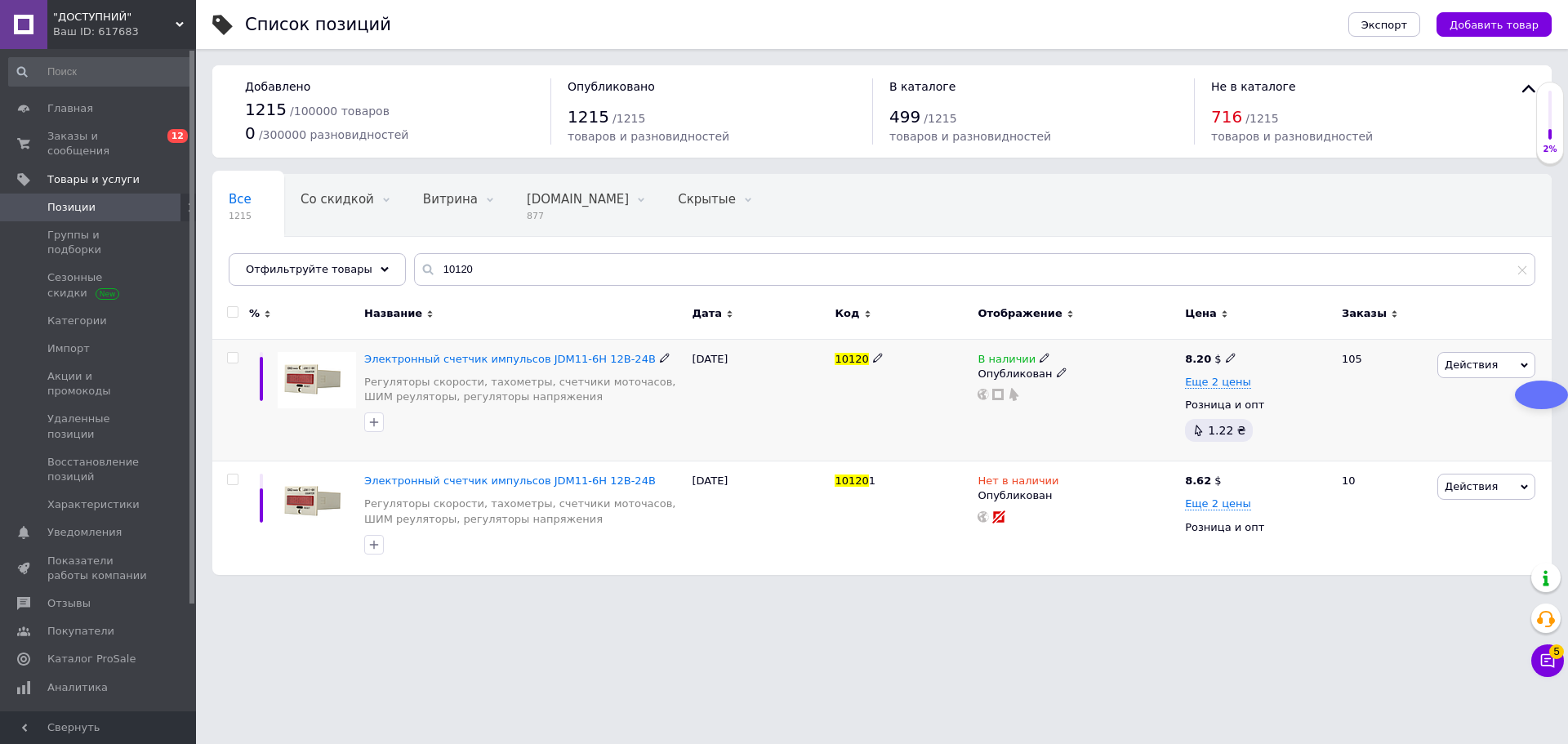
click at [659, 353] on span at bounding box center [664, 356] width 10 height 10
drag, startPoint x: 531, startPoint y: 359, endPoint x: 583, endPoint y: 364, distance: 52.2
click at [583, 364] on input "Электронный счетчик импульсов JDM11-6H 12В-24В" at bounding box center [518, 359] width 317 height 24
click at [801, 412] on div "15.08.2025" at bounding box center [758, 399] width 143 height 122
click at [504, 355] on span "Электронный счетчик импульсов JDM11-6H 12В-24В" at bounding box center [509, 358] width 292 height 12
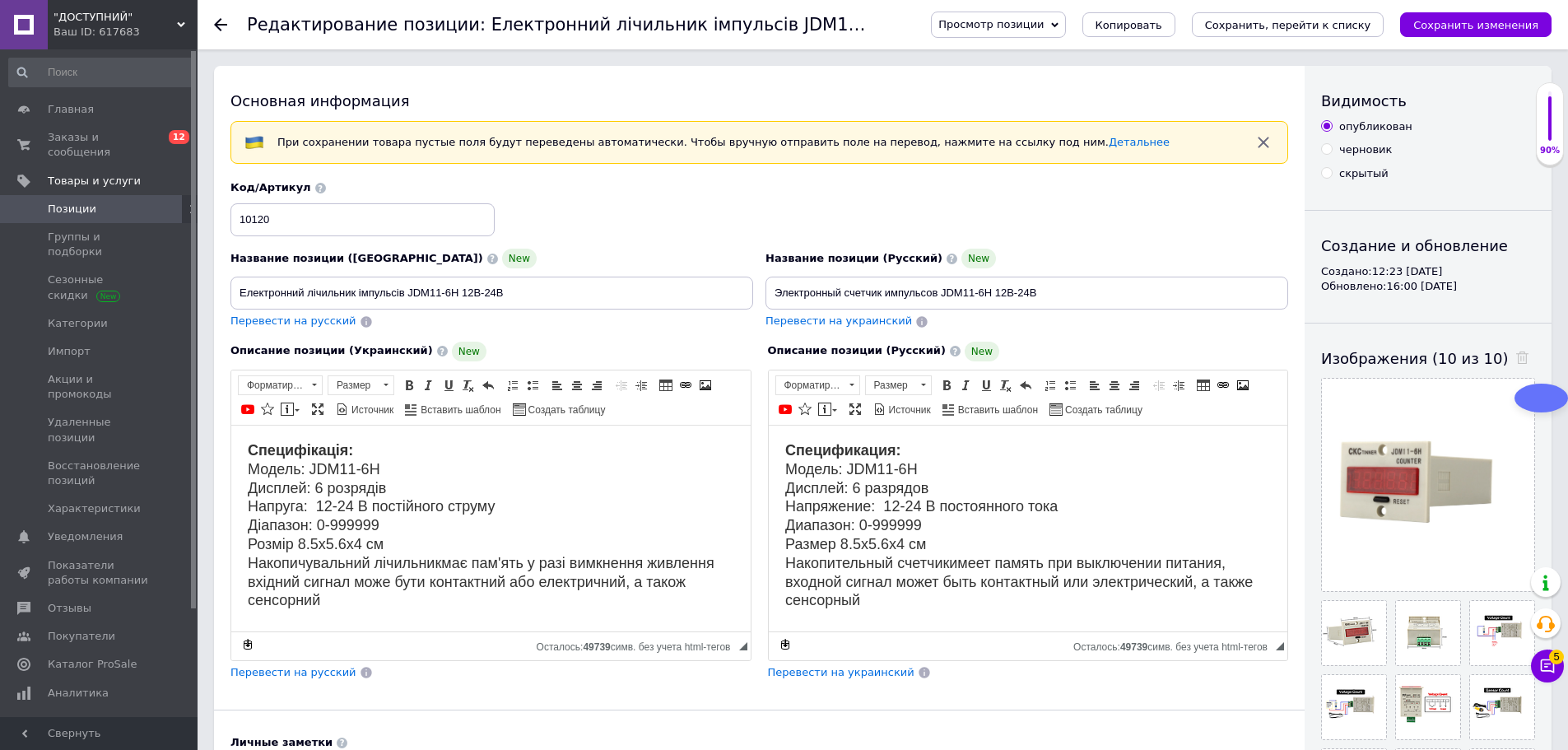
click at [1027, 11] on span "Просмотр позиции" at bounding box center [997, 24] width 134 height 26
click at [1039, 56] on li "Сохранить и посмотреть на сайте" at bounding box center [1043, 55] width 224 height 23
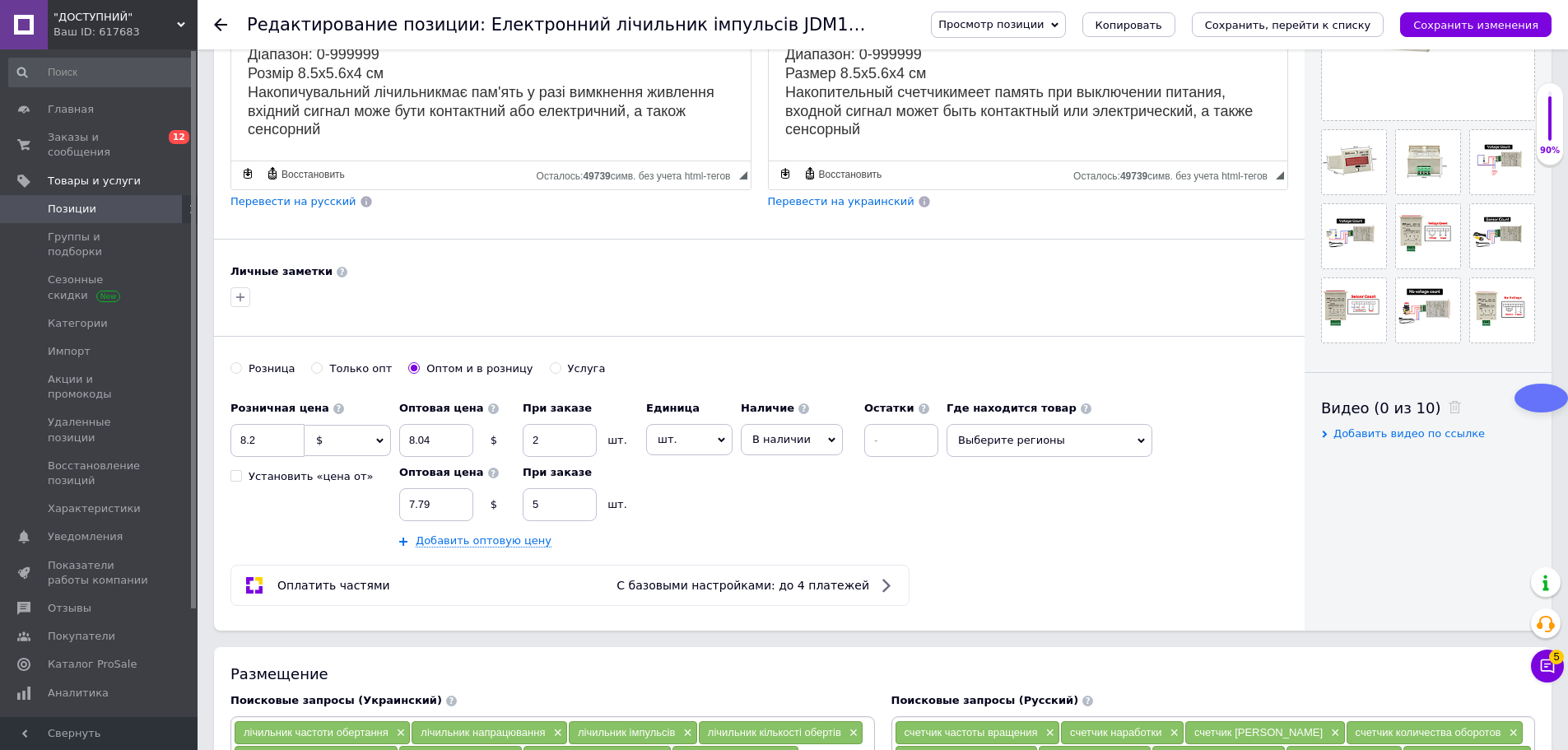
scroll to position [576, 0]
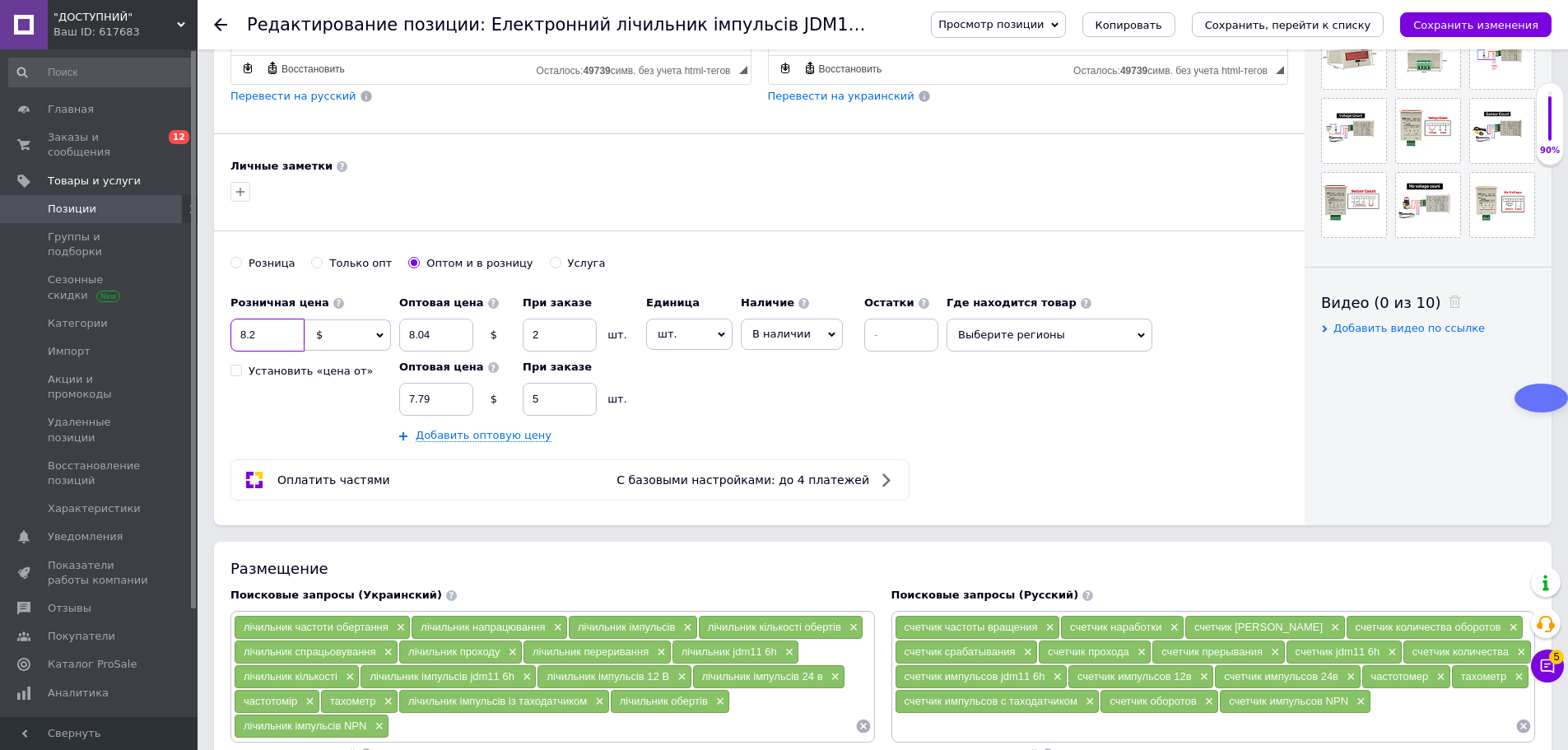
drag, startPoint x: 251, startPoint y: 331, endPoint x: 275, endPoint y: 333, distance: 24.1
click at [275, 333] on input "8.2" at bounding box center [267, 335] width 74 height 33
type input "8.0"
click at [434, 328] on input "8.04" at bounding box center [436, 335] width 74 height 33
type input "7.84"
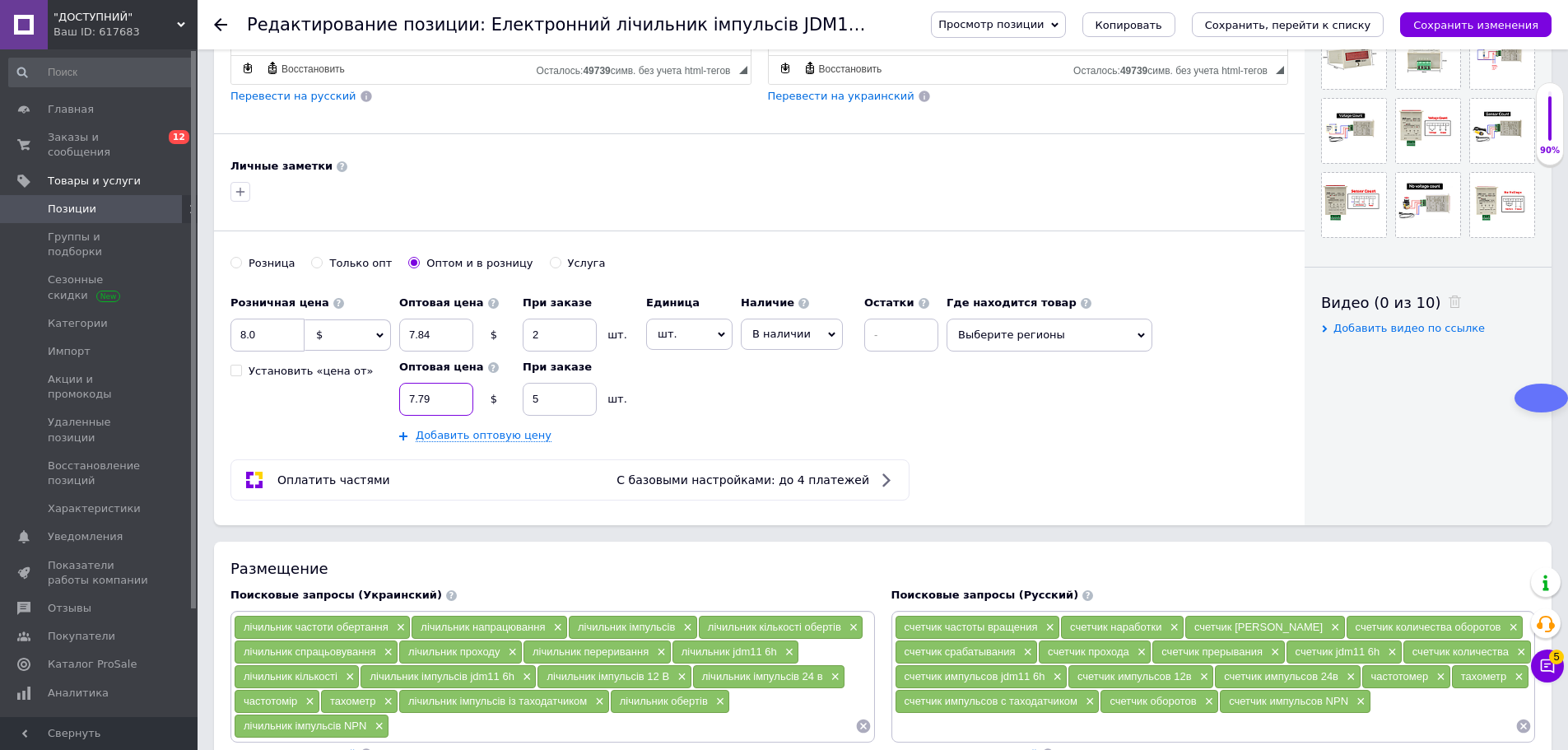
click at [461, 399] on input "7.79" at bounding box center [436, 398] width 74 height 33
type input "7.6"
click at [980, 383] on div "Розничная цена 8.0 $ € CHF ₴ £ ¥ PLN ₸ MDL HUF KGS CN¥ TRY ₩ lei Установить «це…" at bounding box center [759, 366] width 1058 height 156
drag, startPoint x: 1451, startPoint y: 19, endPoint x: 1435, endPoint y: 30, distance: 19.4
click at [1452, 20] on icon "Сохранить изменения" at bounding box center [1475, 24] width 125 height 12
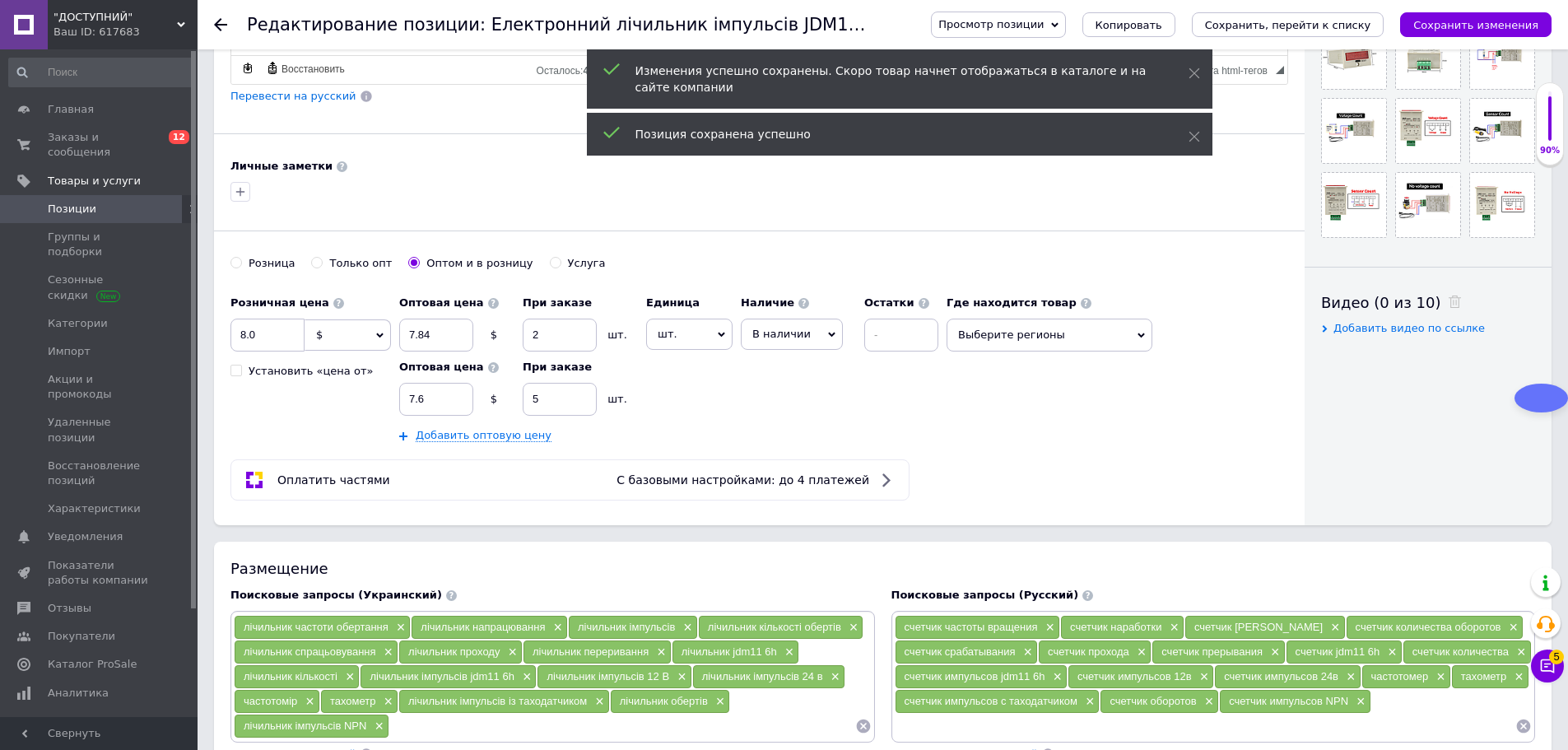
click at [1043, 23] on span "Просмотр позиции" at bounding box center [991, 23] width 105 height 12
click at [1085, 43] on ul "Сохранить и посмотреть на сайте Сохранить и посмотреть на портале" at bounding box center [1043, 68] width 226 height 56
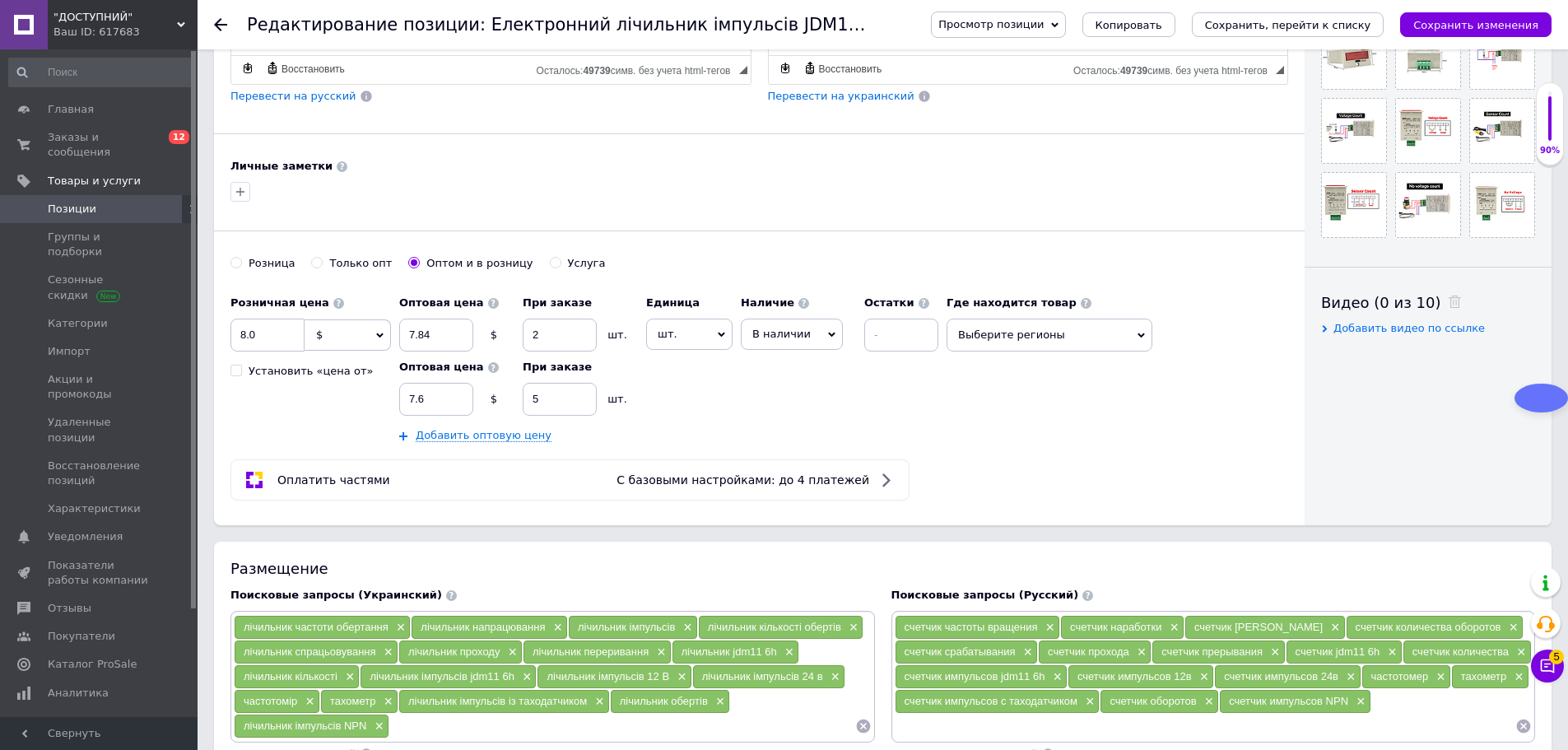
drag, startPoint x: 1078, startPoint y: 23, endPoint x: 1075, endPoint y: 40, distance: 17.3
click at [1043, 23] on span "Просмотр позиции" at bounding box center [991, 23] width 105 height 12
click at [1074, 59] on li "Сохранить и посмотреть на сайте" at bounding box center [1043, 55] width 224 height 23
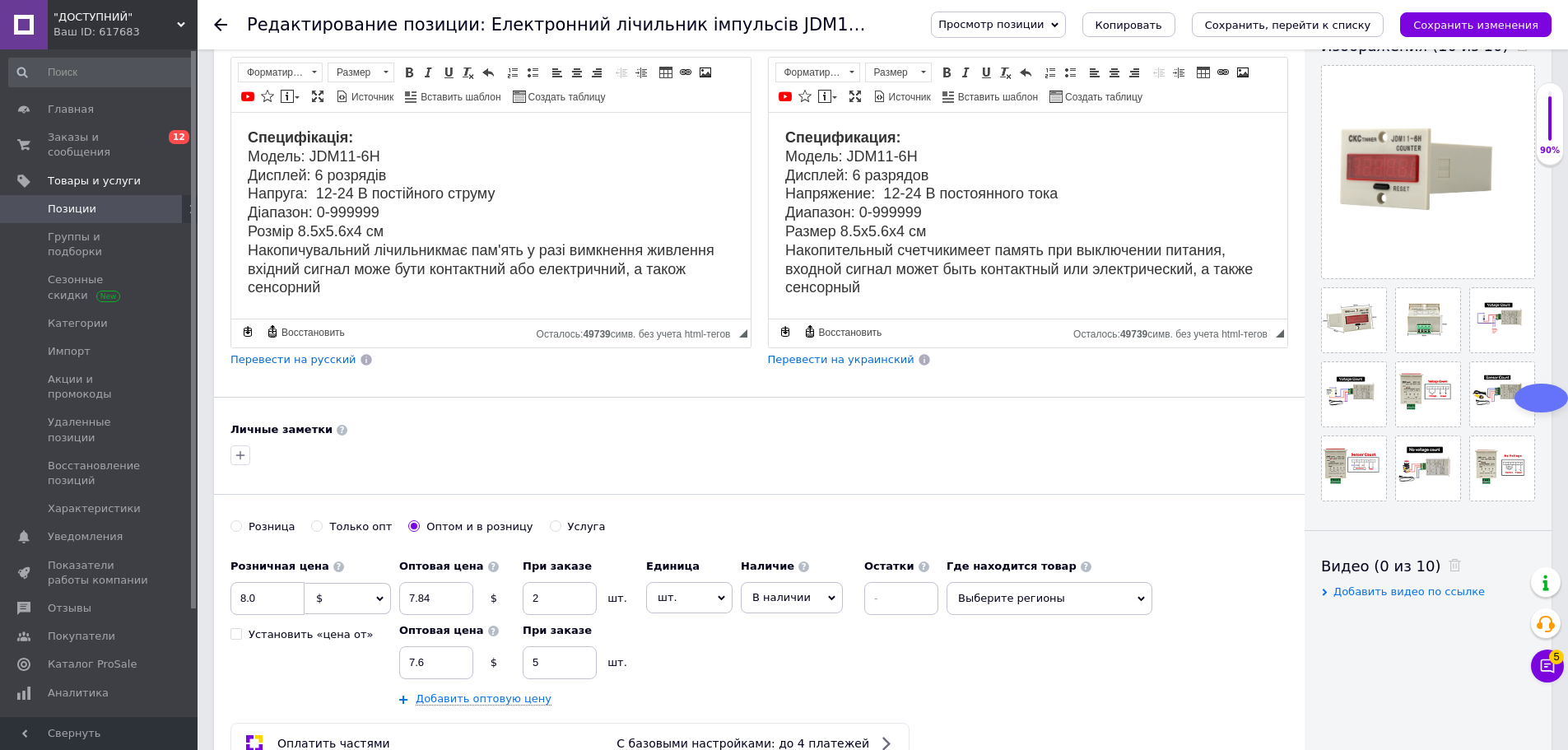
scroll to position [329, 0]
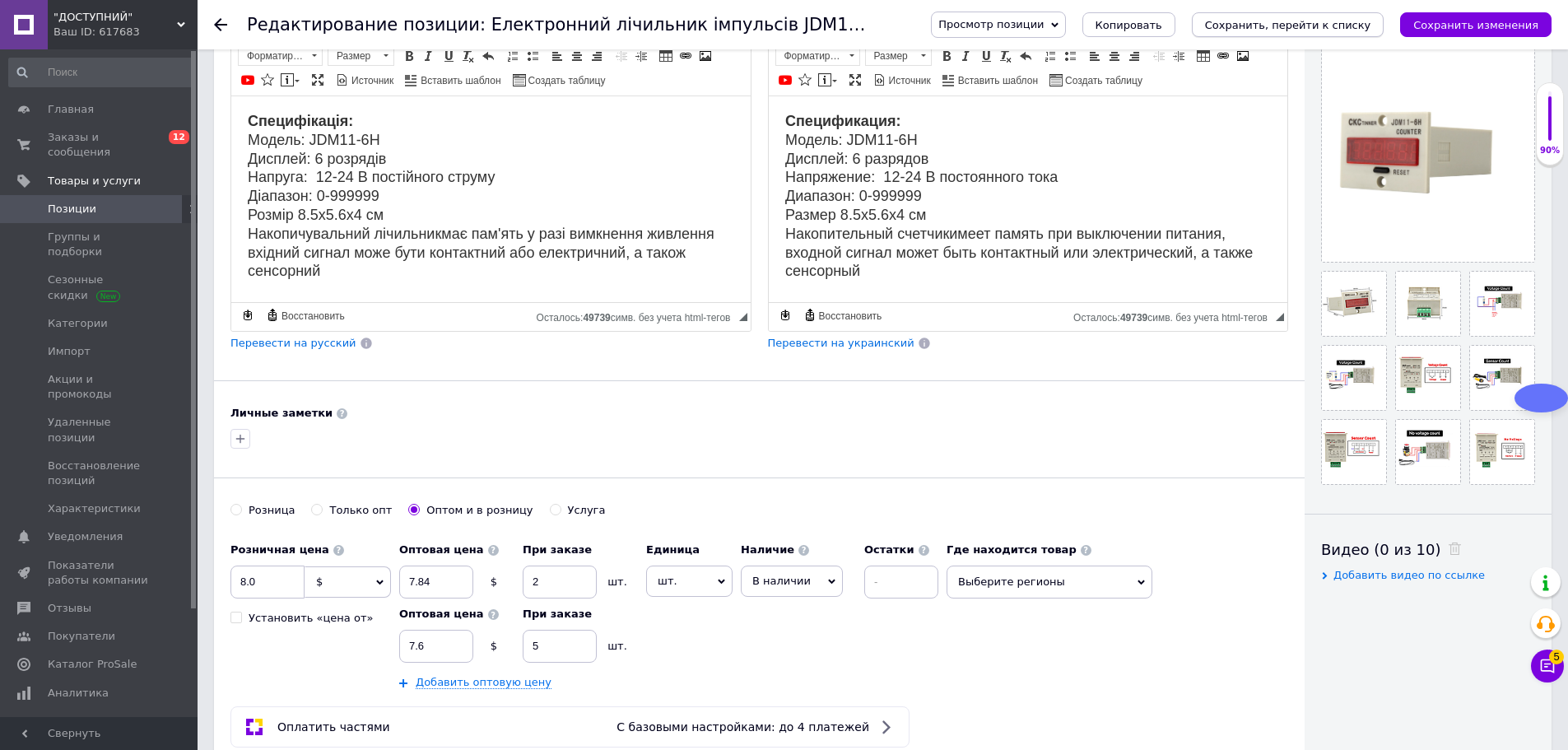
click at [1298, 28] on icon "Сохранить, перейти к списку" at bounding box center [1288, 24] width 166 height 12
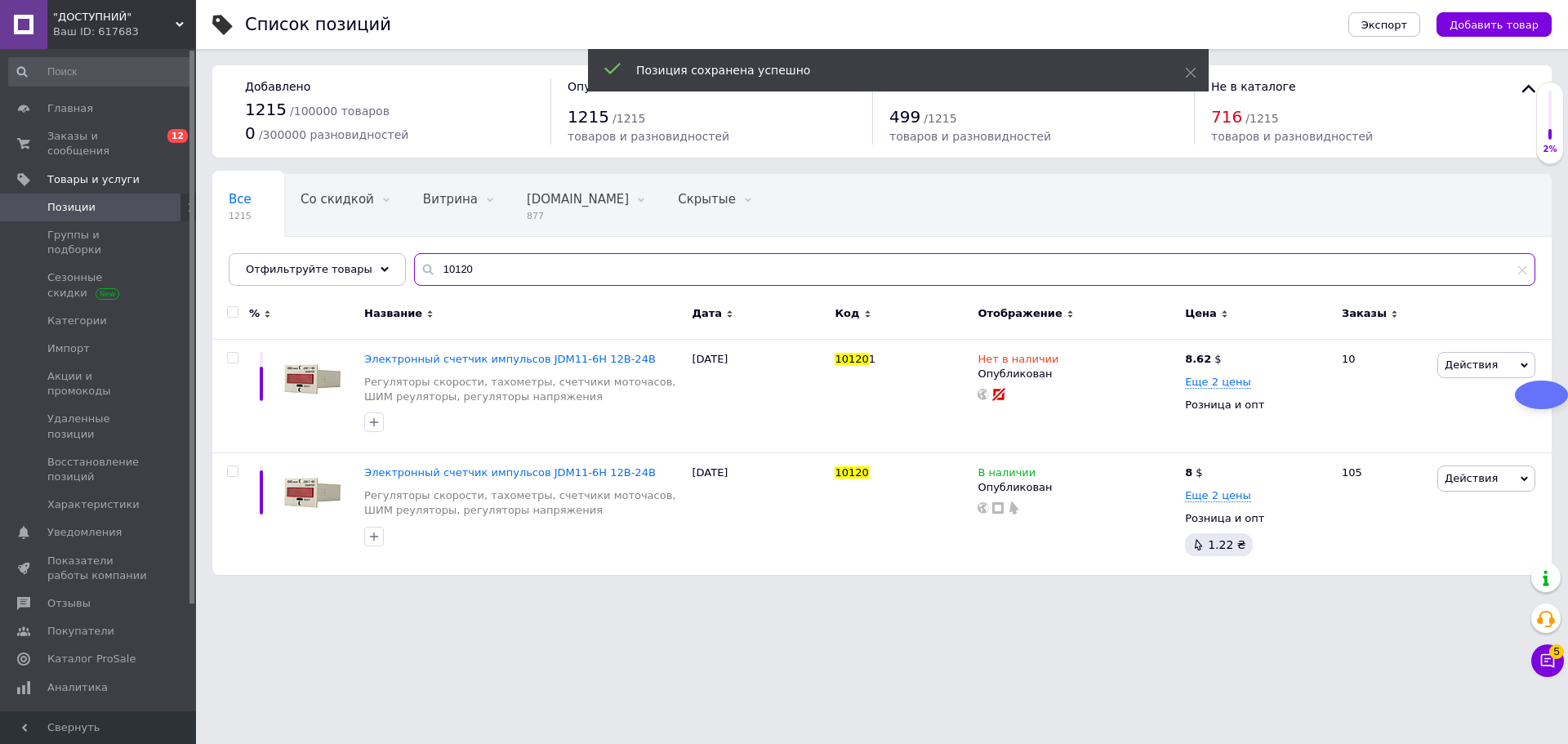
drag, startPoint x: 441, startPoint y: 263, endPoint x: 605, endPoint y: 282, distance: 165.1
click at [604, 282] on input "10120" at bounding box center [975, 269] width 1121 height 33
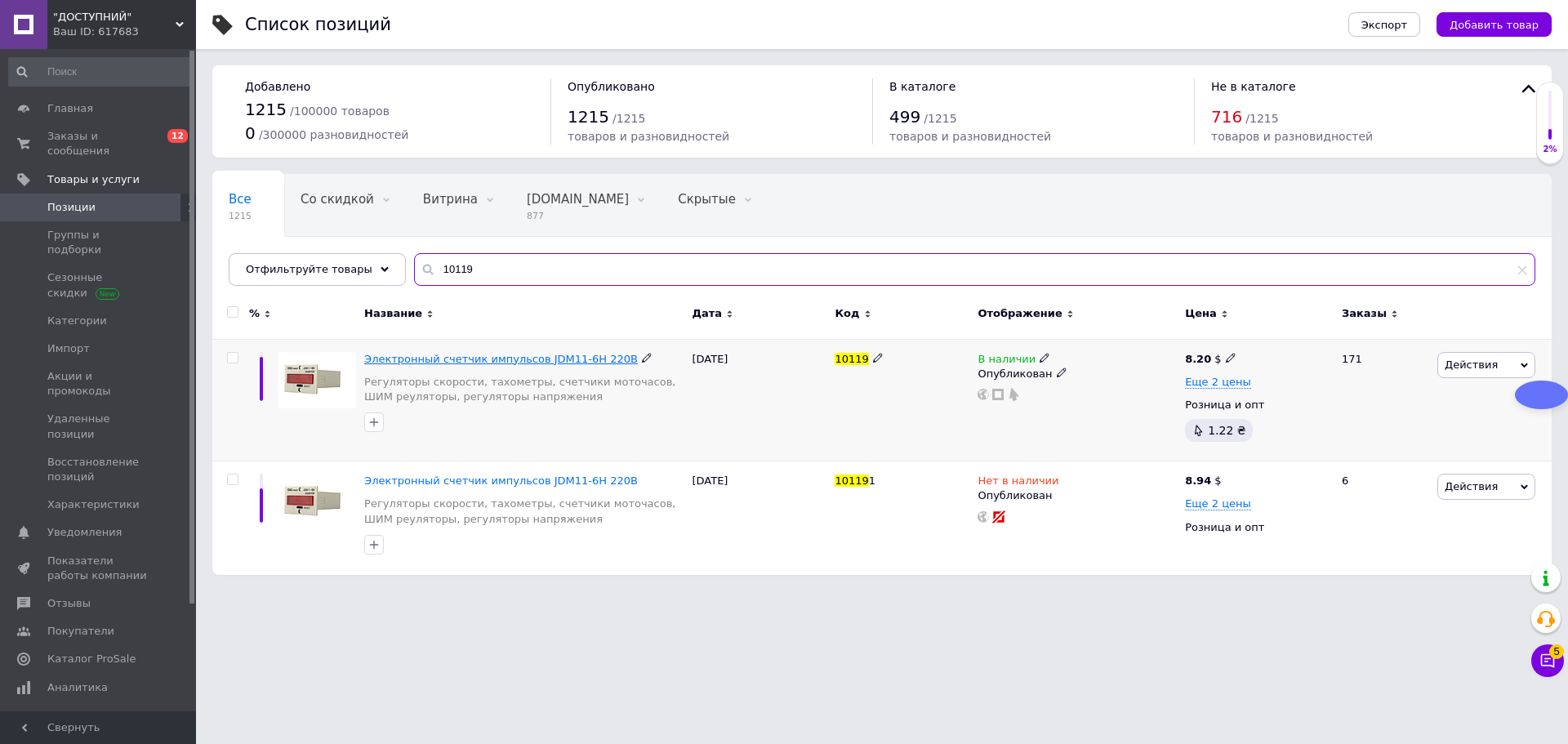
type input "10119"
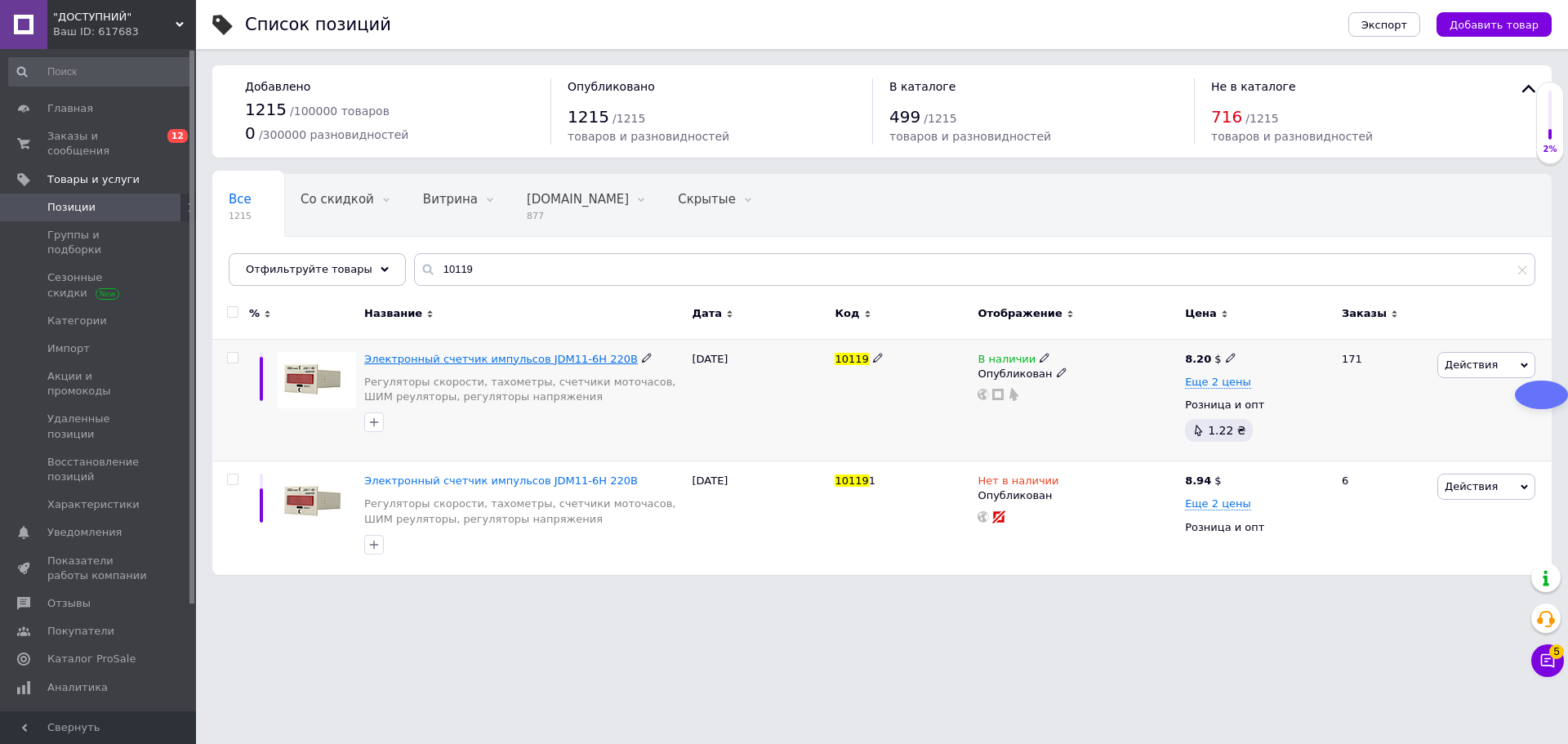
click at [534, 359] on span "Электронный счетчик импульсов JDM11-6H 220В" at bounding box center [500, 358] width 273 height 12
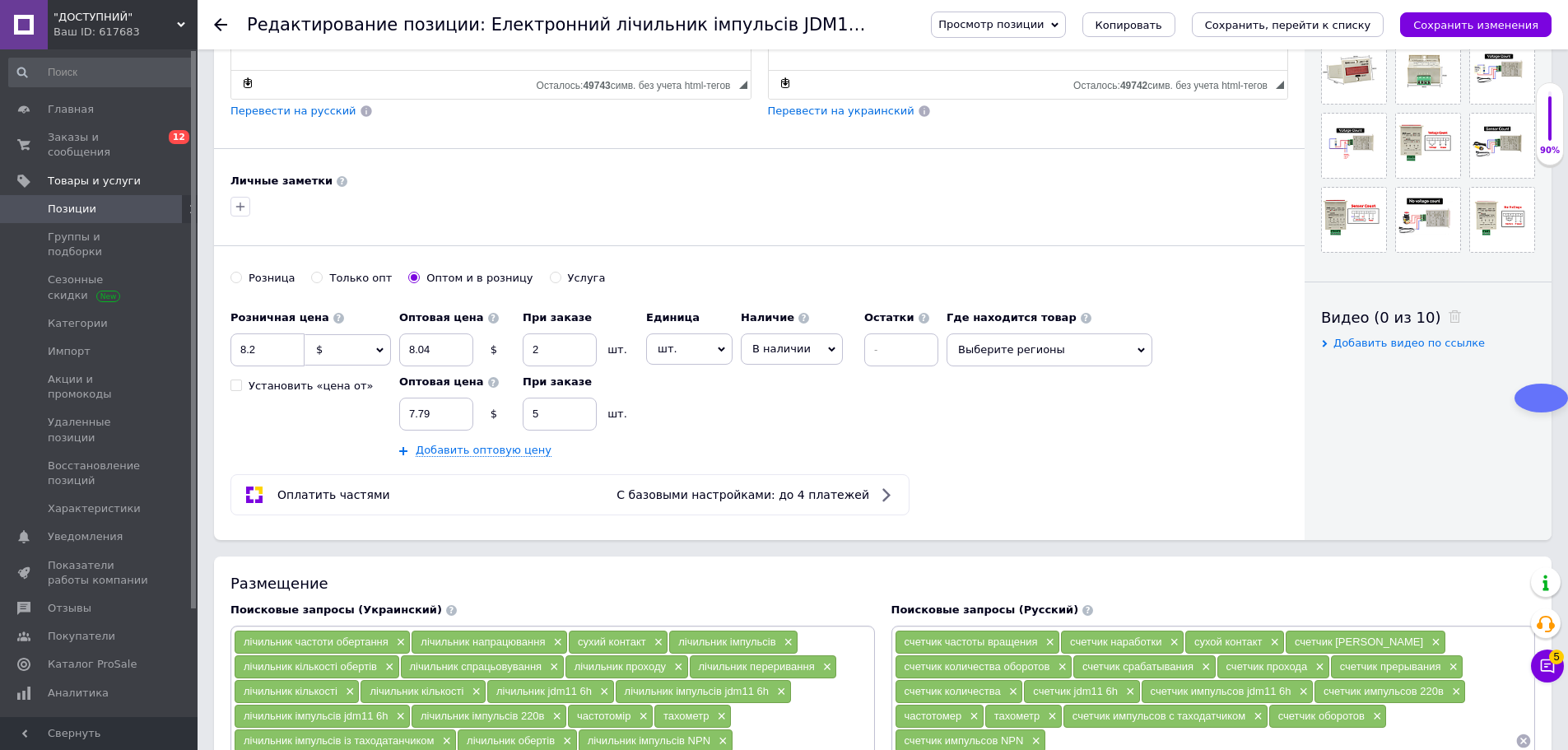
scroll to position [576, 0]
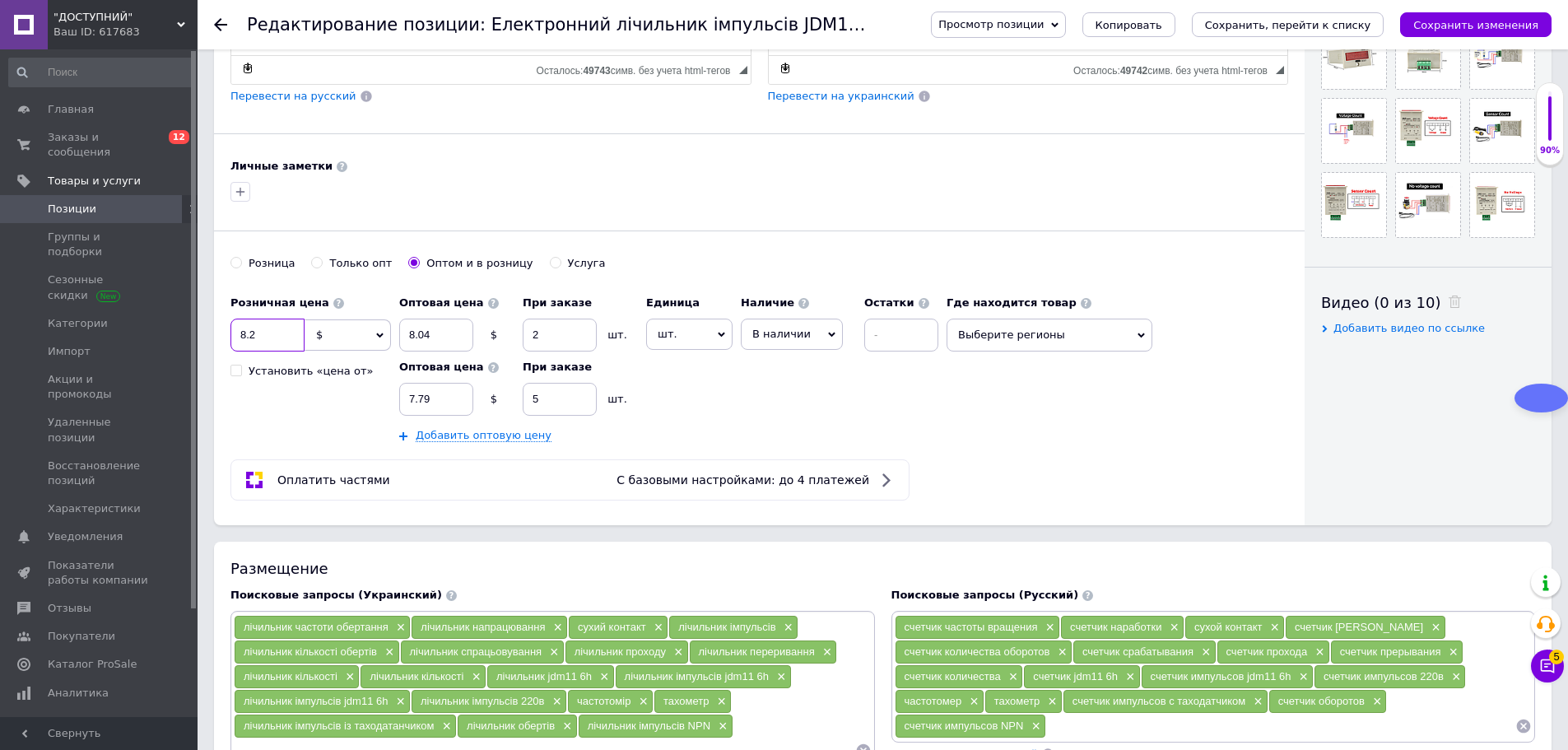
click at [274, 336] on input "8.2" at bounding box center [267, 335] width 74 height 33
type input "8."
click at [420, 327] on input "8.04" at bounding box center [436, 335] width 74 height 33
type input "7.84"
click at [442, 391] on input "7.79" at bounding box center [436, 398] width 74 height 33
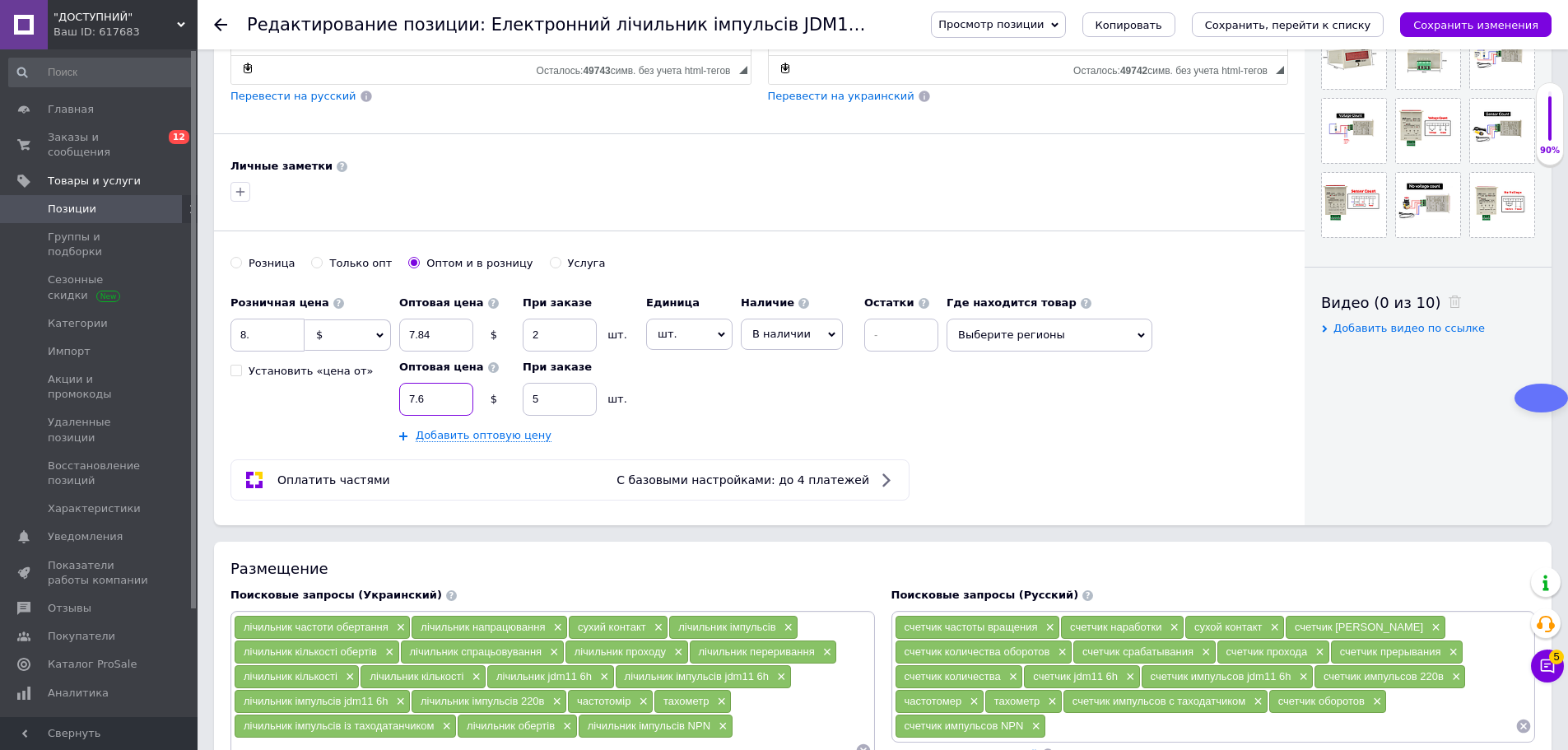
type input "7.6"
click at [1320, 23] on icon "Сохранить, перейти к списку" at bounding box center [1288, 24] width 166 height 12
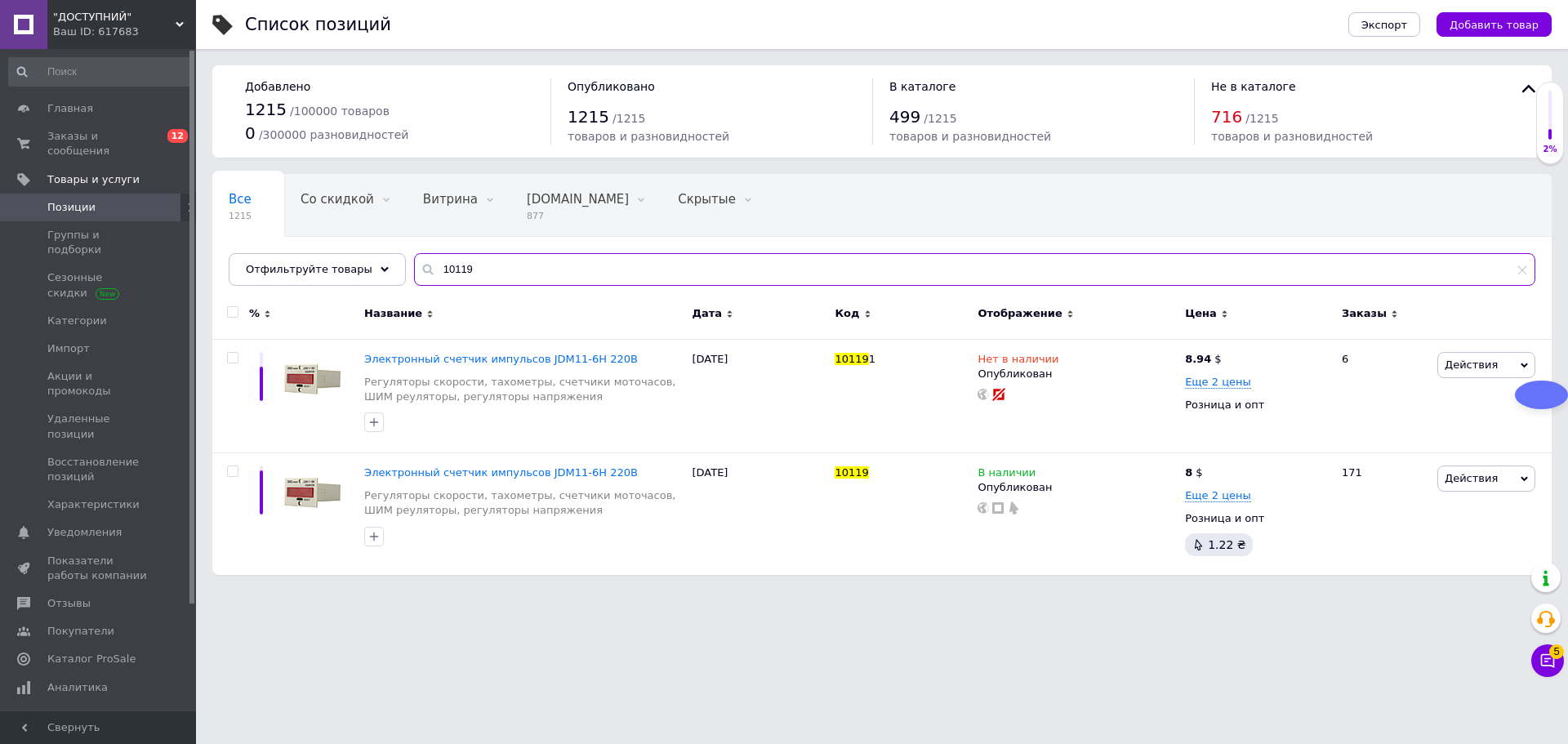
drag, startPoint x: 438, startPoint y: 262, endPoint x: 561, endPoint y: 276, distance: 123.8
click at [561, 276] on input "10119" at bounding box center [975, 269] width 1121 height 33
drag, startPoint x: 436, startPoint y: 269, endPoint x: 494, endPoint y: 273, distance: 58.1
click at [494, 273] on input "10119" at bounding box center [975, 269] width 1121 height 33
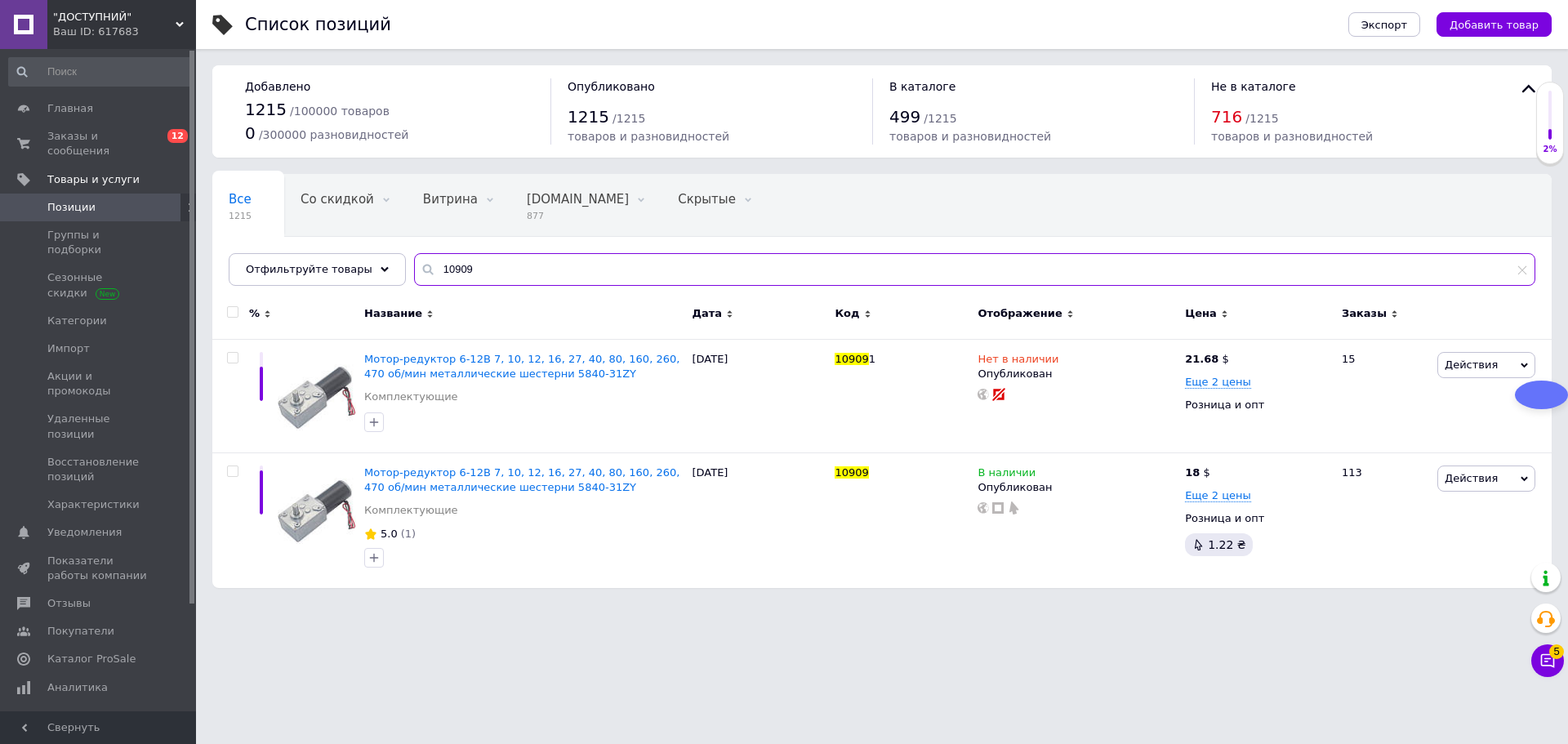
type input "10909"
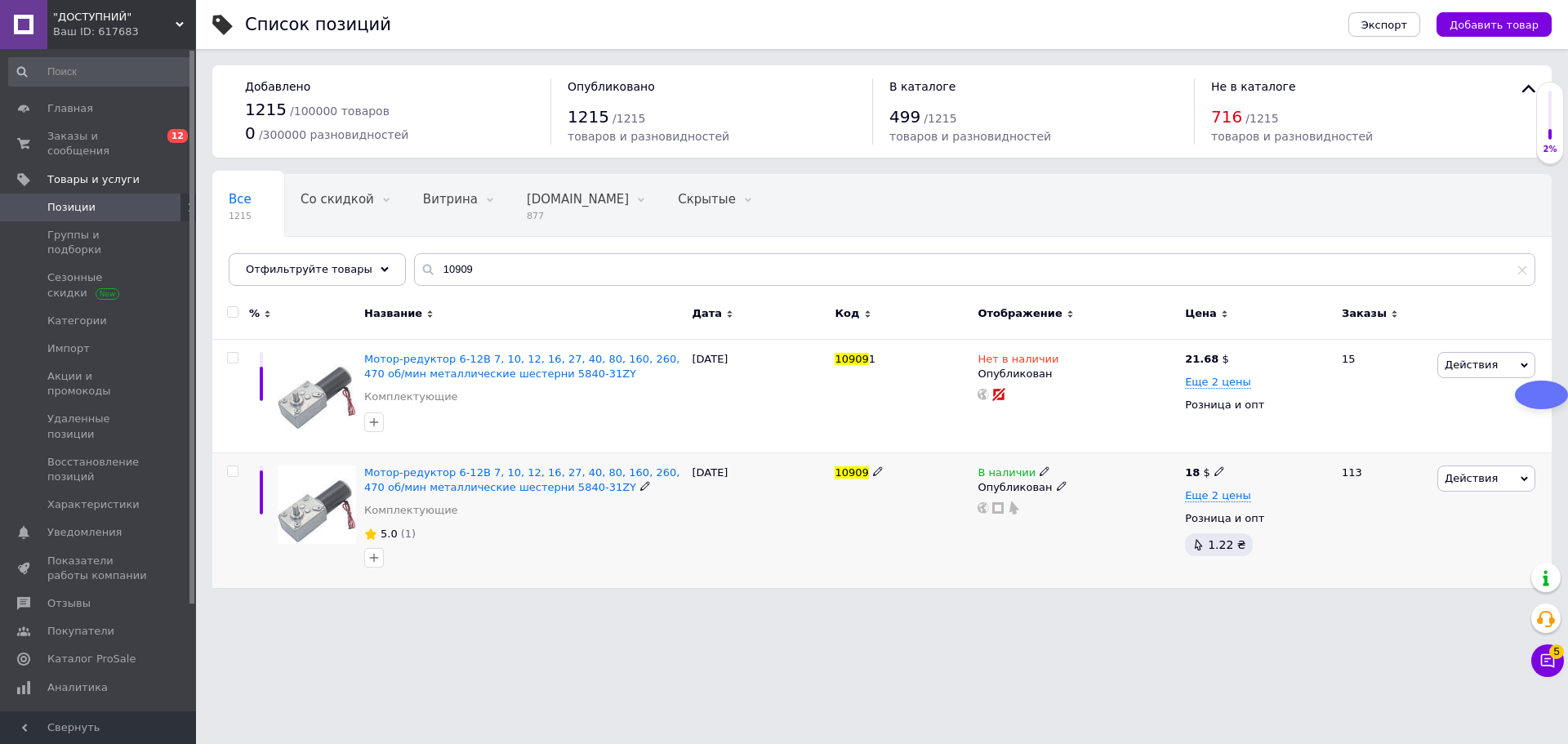
click at [567, 488] on div "Мотор-редуктор 6-12В 7, 10, 12, 16, 27, 40, 80, 160, 260, 470 об/мин металличес…" at bounding box center [523, 480] width 319 height 30
click at [640, 486] on icon at bounding box center [645, 486] width 10 height 10
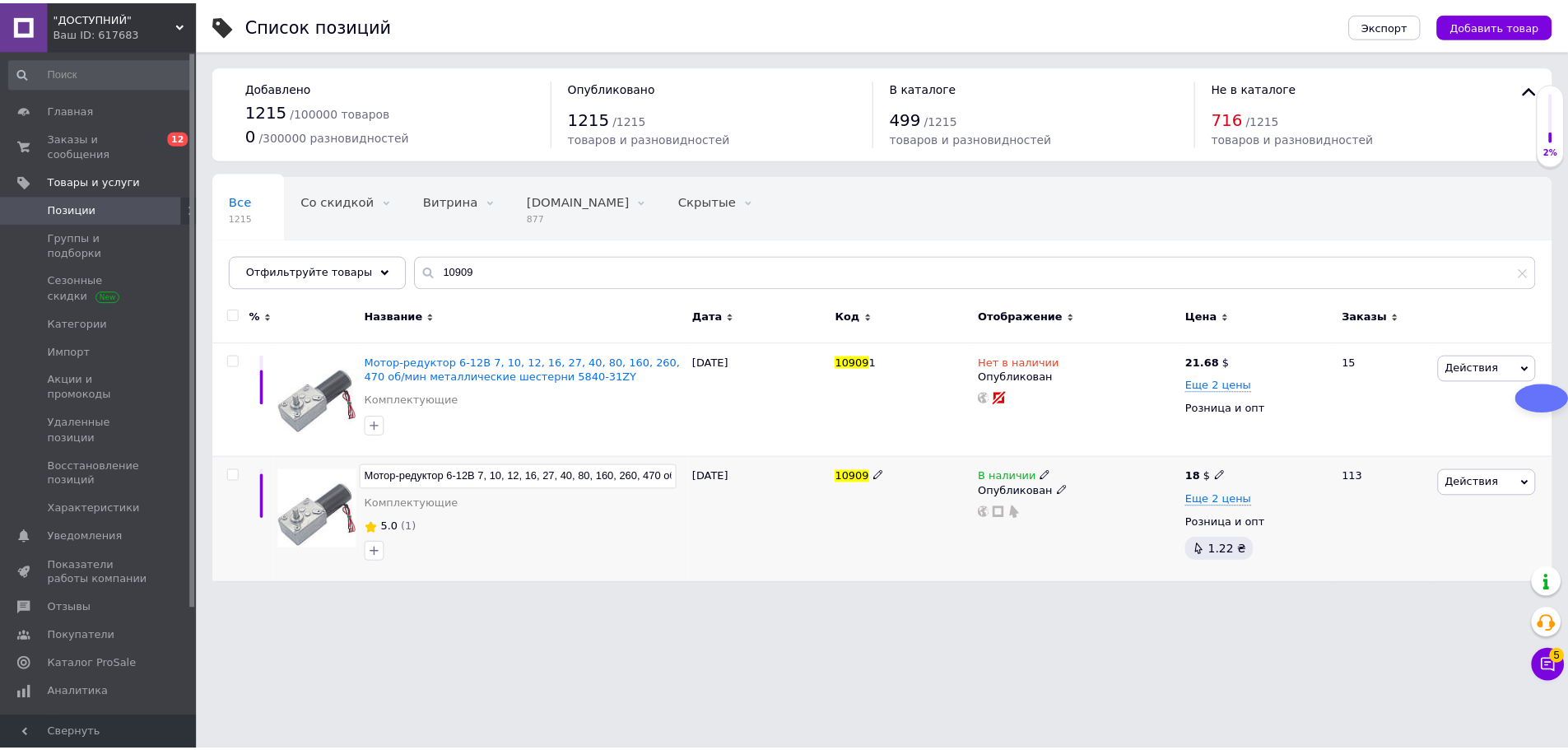
scroll to position [0, 212]
drag, startPoint x: 623, startPoint y: 476, endPoint x: 677, endPoint y: 478, distance: 54.0
click at [677, 478] on input "Мотор-редуктор 6-12В 7, 10, 12, 16, 27, 40, 80, 160, 260, 470 об/мин металличес…" at bounding box center [522, 477] width 320 height 24
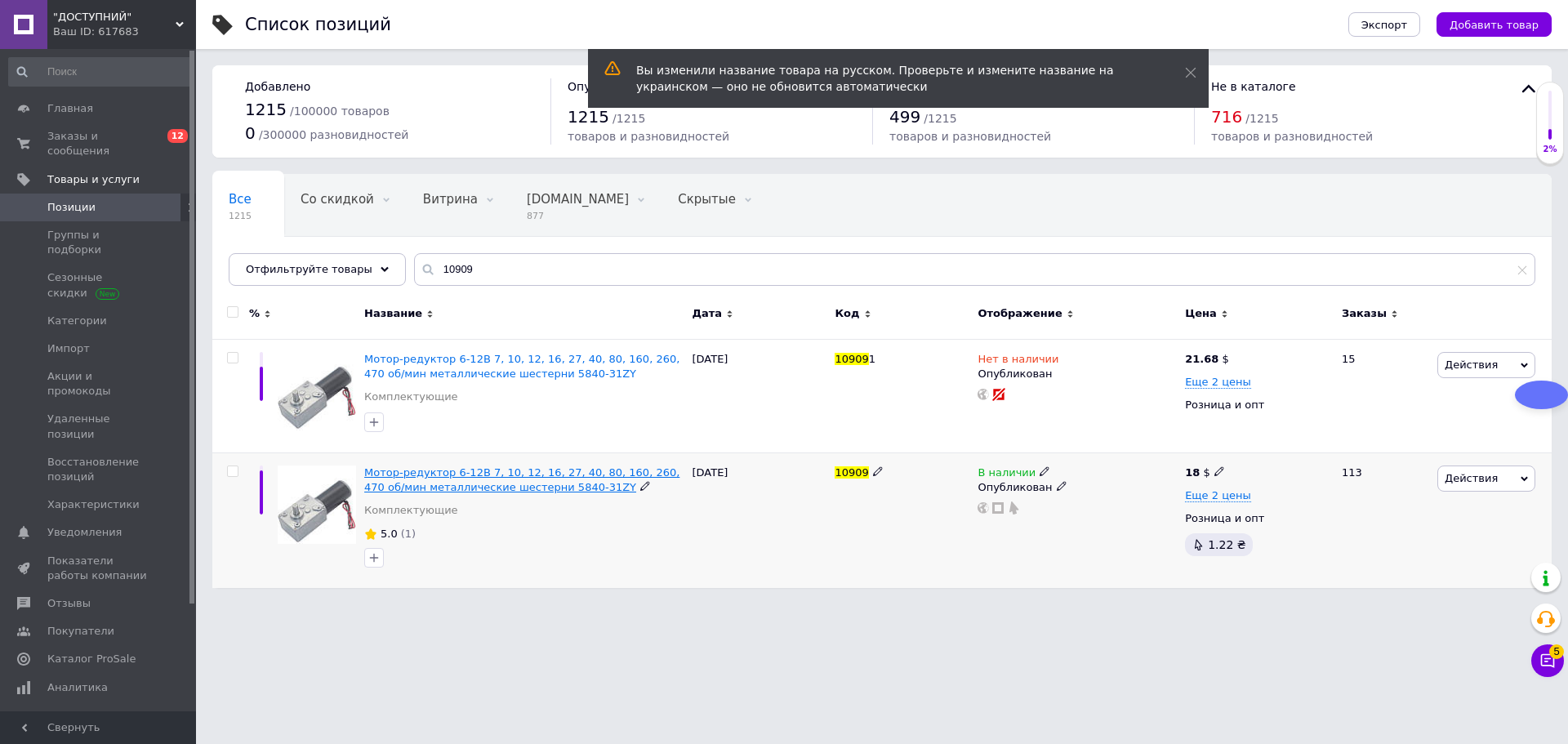
click at [588, 474] on span "Мотор-редуктор 6-12В 7, 10, 12, 16, 27, 40, 80, 160, 260, 470 об/мин металличес…" at bounding box center [521, 479] width 315 height 27
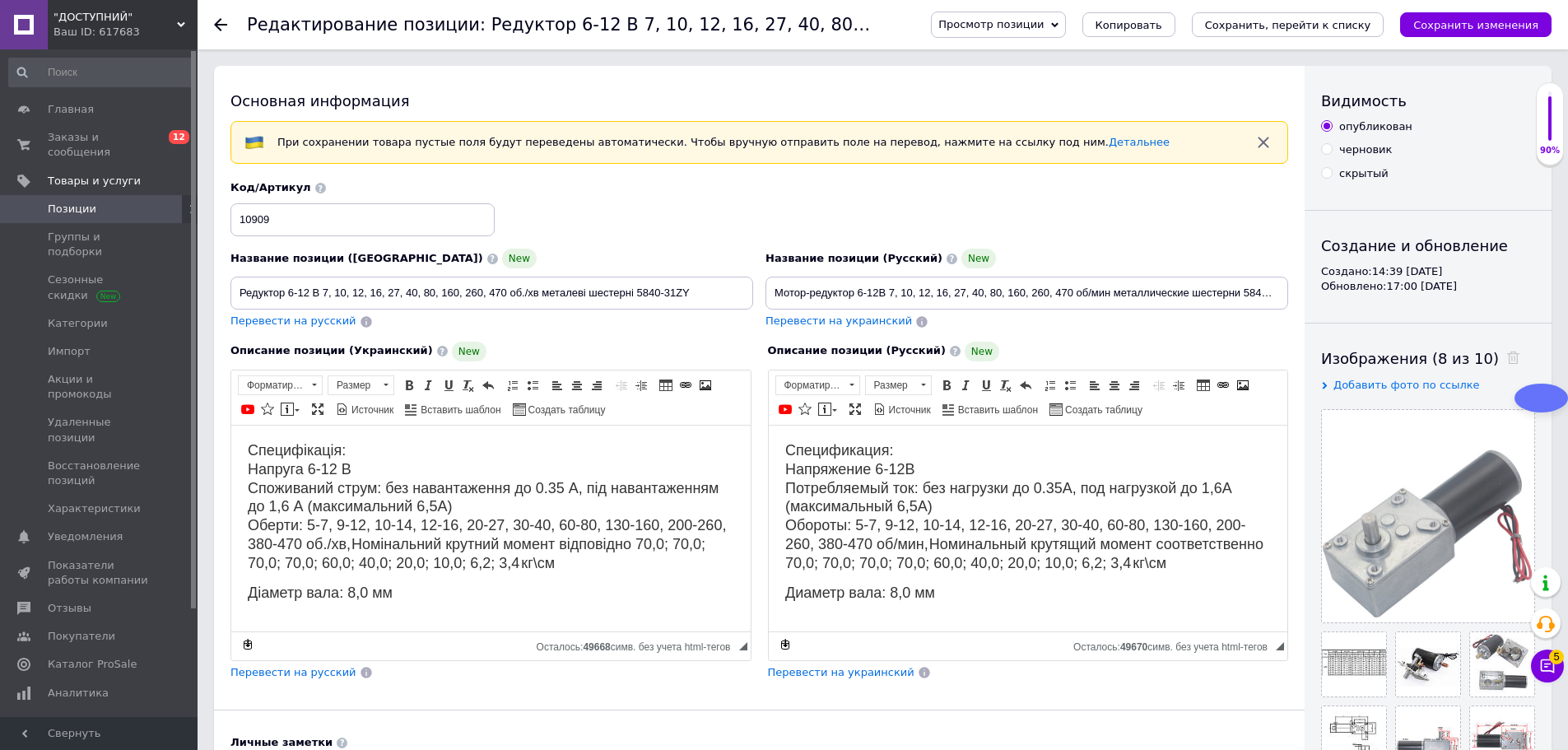
drag, startPoint x: 1031, startPoint y: 31, endPoint x: 1030, endPoint y: 56, distance: 25.0
click at [1030, 30] on span "Просмотр позиции" at bounding box center [997, 24] width 134 height 26
click at [1027, 59] on li "Сохранить и посмотреть на сайте" at bounding box center [1043, 55] width 224 height 23
click at [1323, 27] on icon "Сохранить, перейти к списку" at bounding box center [1288, 24] width 166 height 12
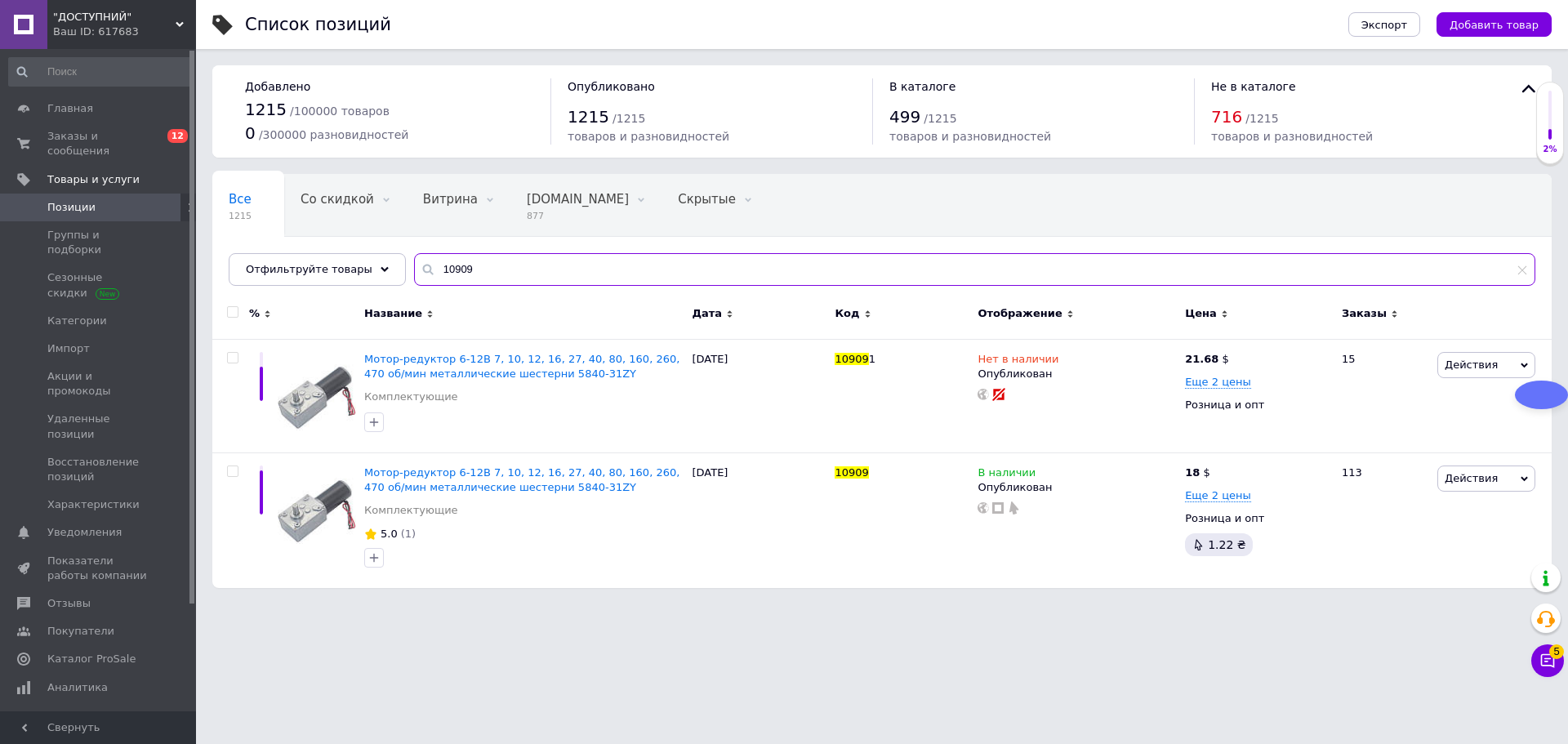
drag, startPoint x: 436, startPoint y: 259, endPoint x: 606, endPoint y: 324, distance: 182.0
click at [604, 322] on div "Все 1215 Со скидкой 0 Удалить Редактировать Витрина 0 Удалить Редактировать Big…" at bounding box center [882, 380] width 1339 height 414
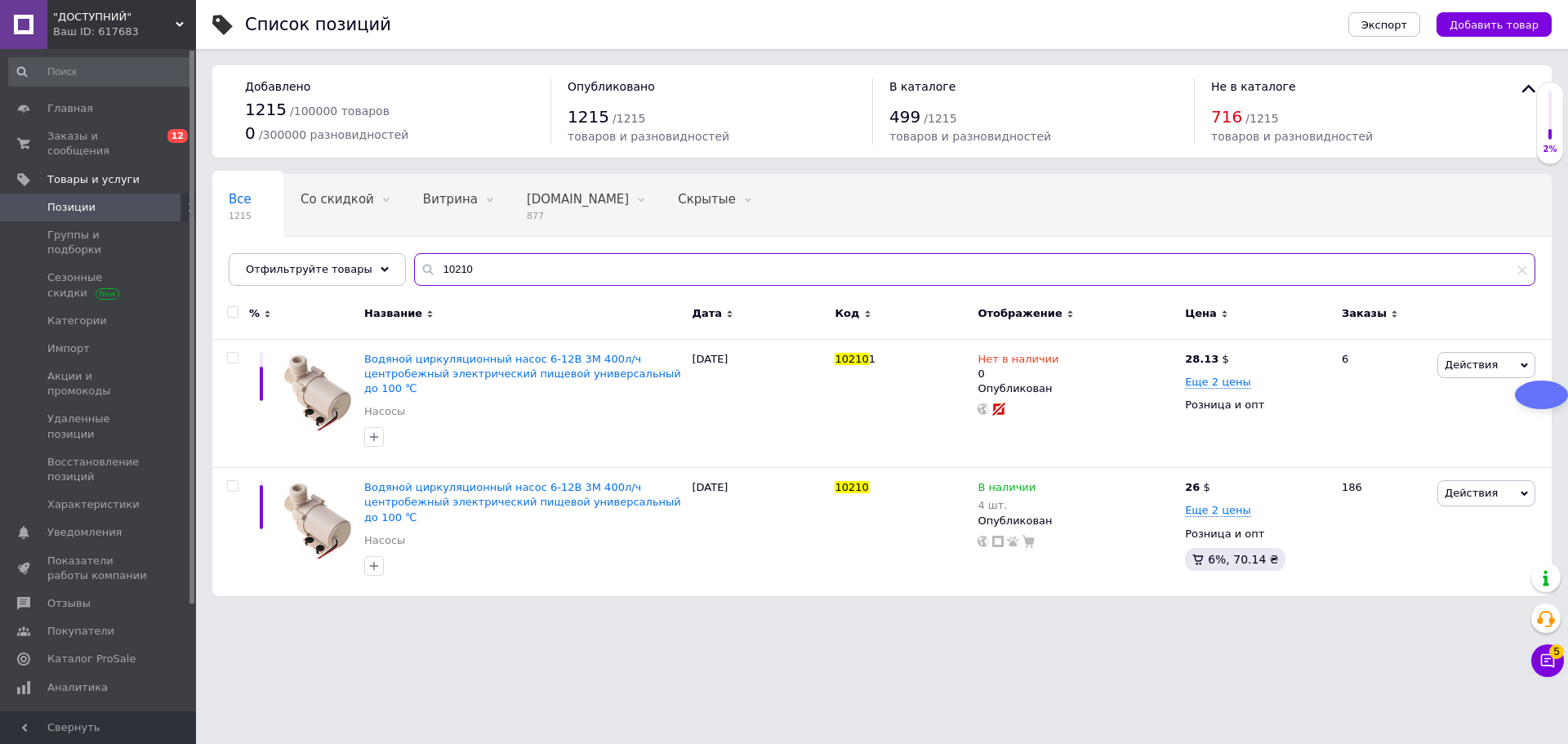
drag, startPoint x: 442, startPoint y: 263, endPoint x: 563, endPoint y: 286, distance: 123.2
click at [545, 283] on input "10210" at bounding box center [975, 269] width 1121 height 33
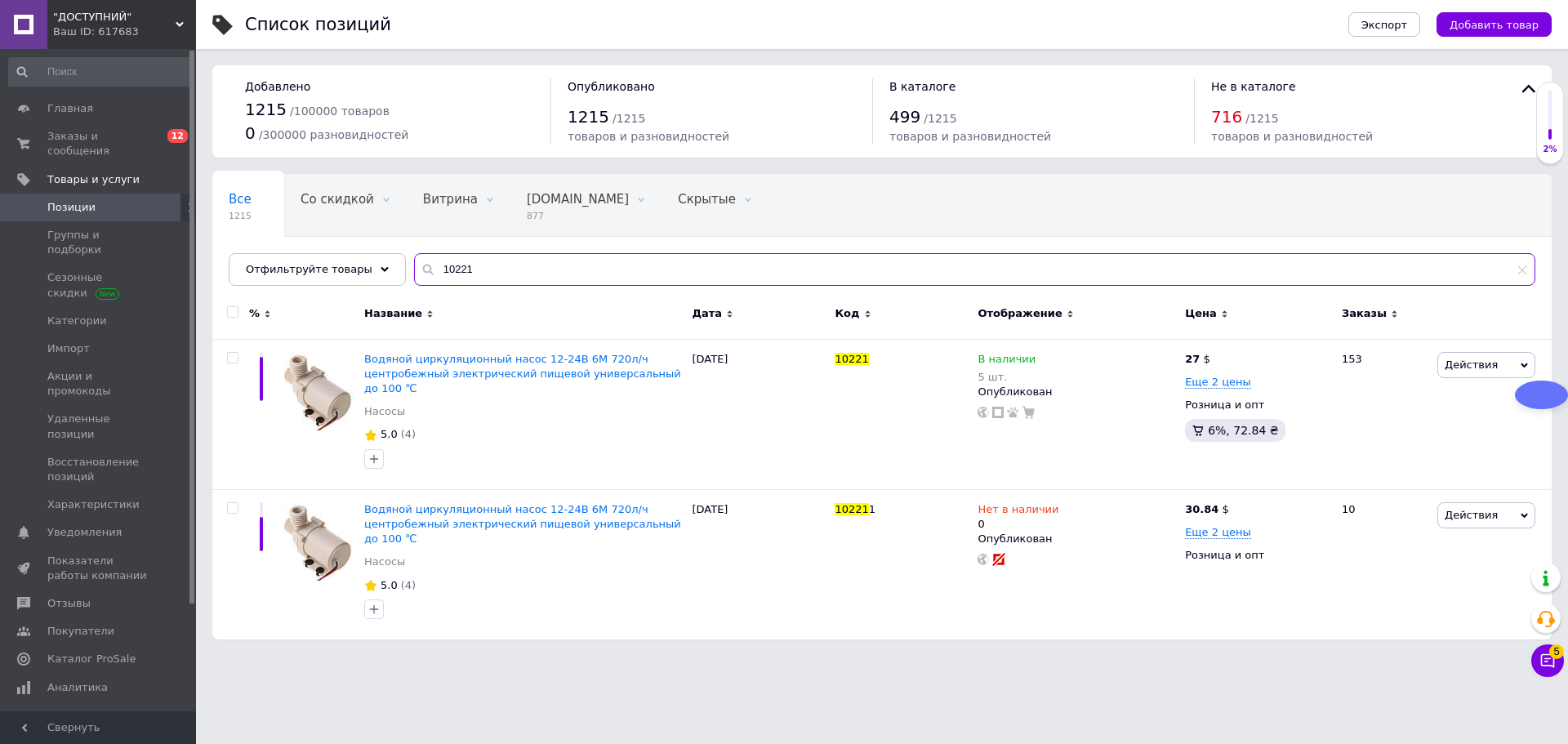
drag, startPoint x: 429, startPoint y: 264, endPoint x: 580, endPoint y: 284, distance: 152.3
click at [580, 284] on input "10221" at bounding box center [975, 269] width 1121 height 33
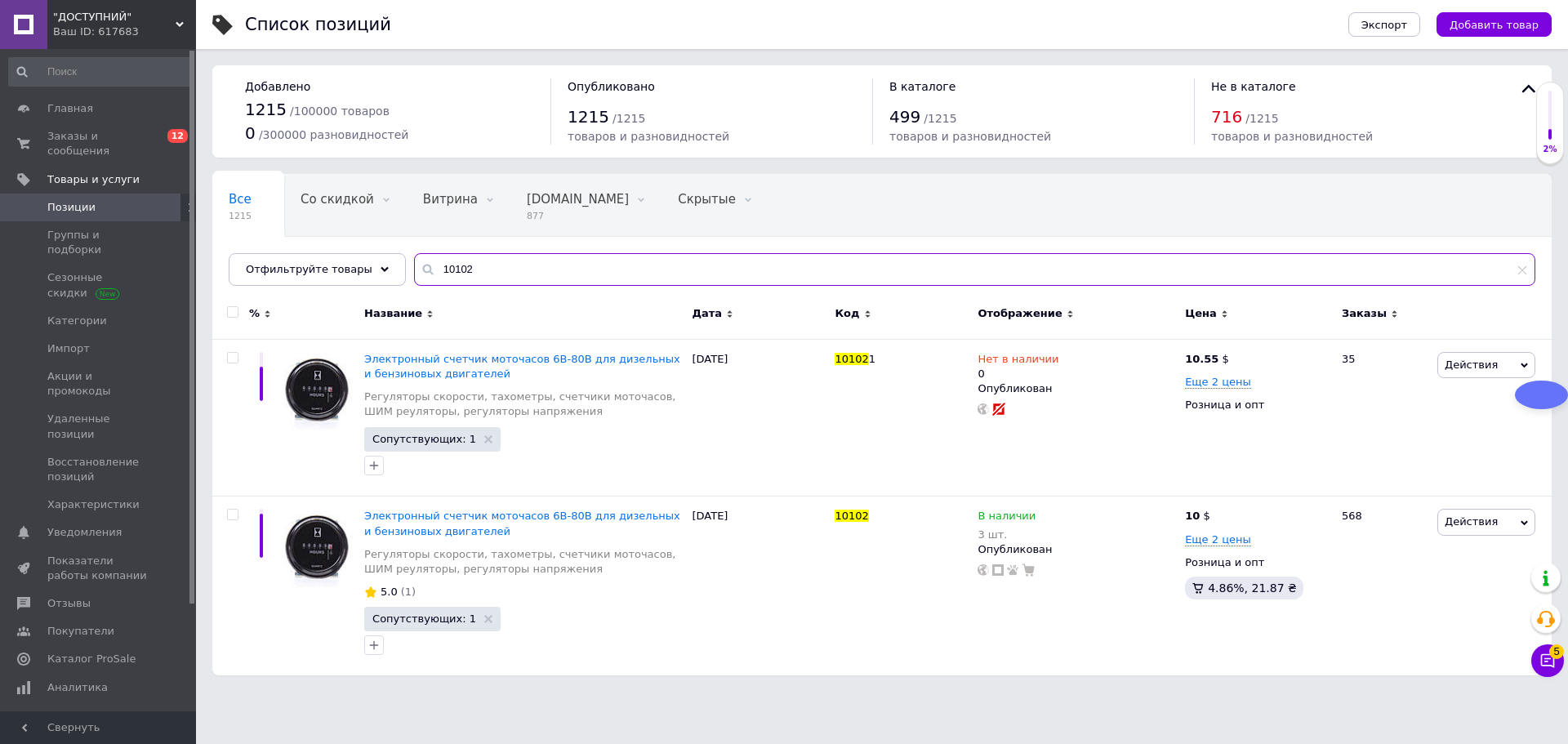
drag, startPoint x: 436, startPoint y: 272, endPoint x: 547, endPoint y: 267, distance: 111.1
click at [547, 268] on input "10102" at bounding box center [975, 269] width 1121 height 33
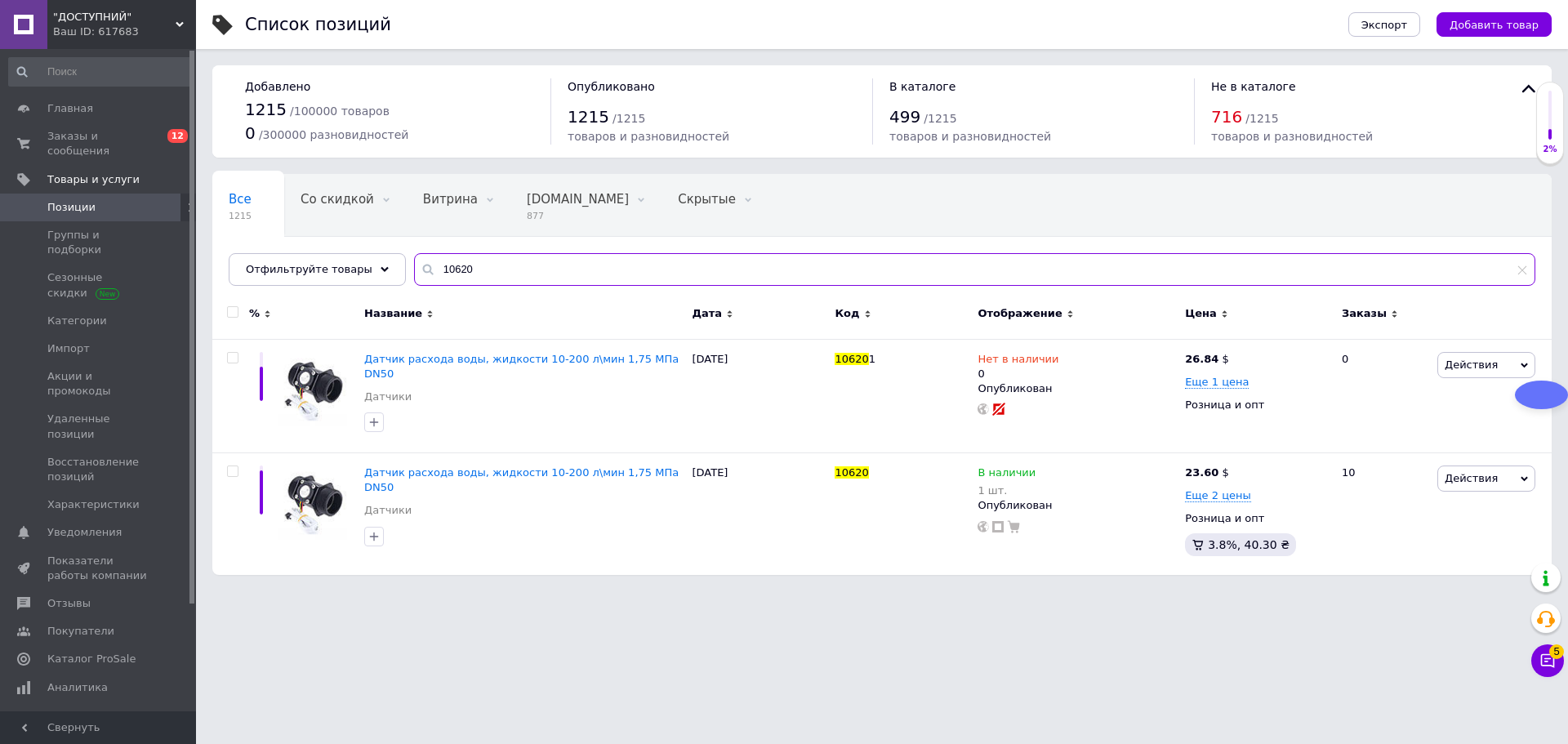
type input "10620"
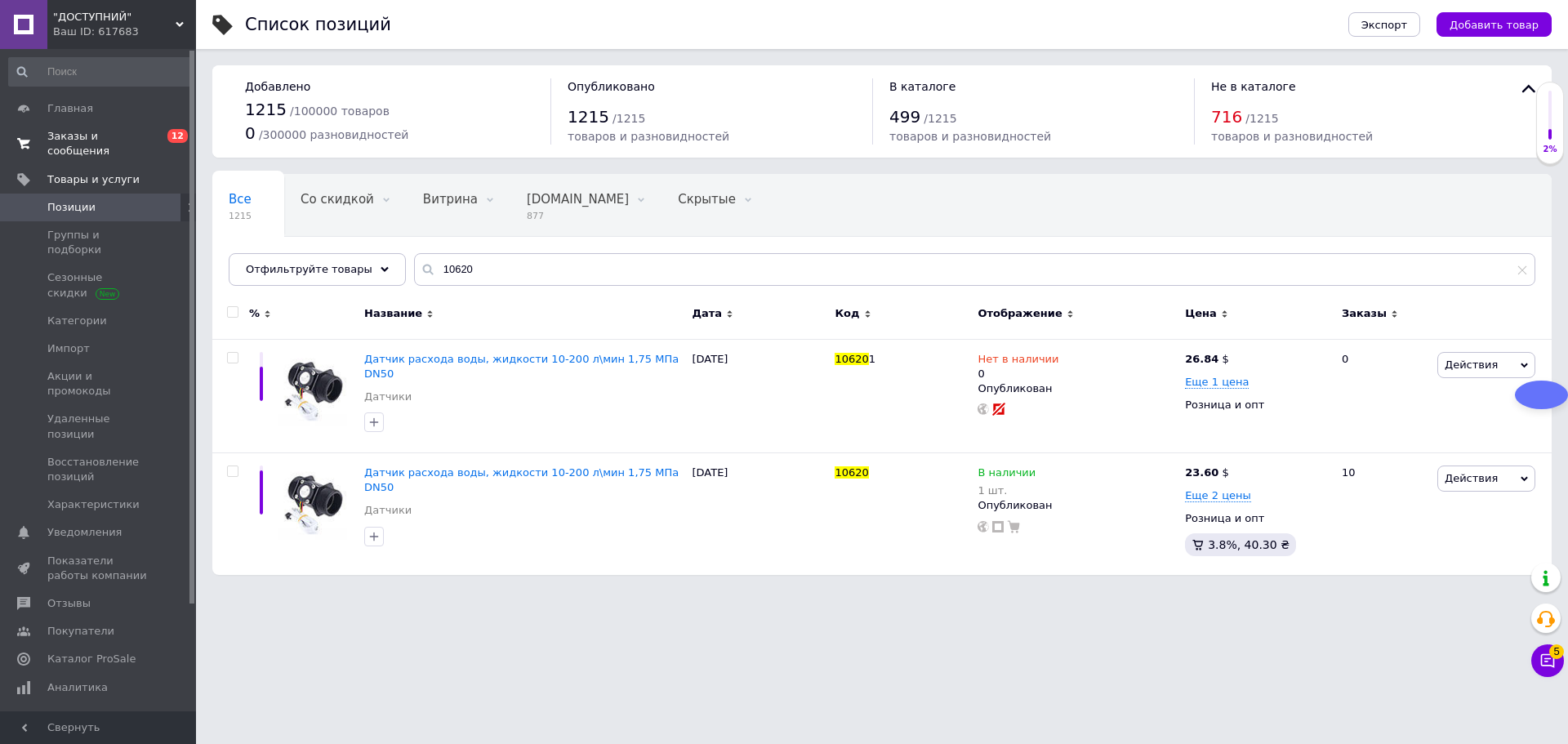
click at [125, 144] on span "Заказы и сообщения" at bounding box center [99, 144] width 104 height 30
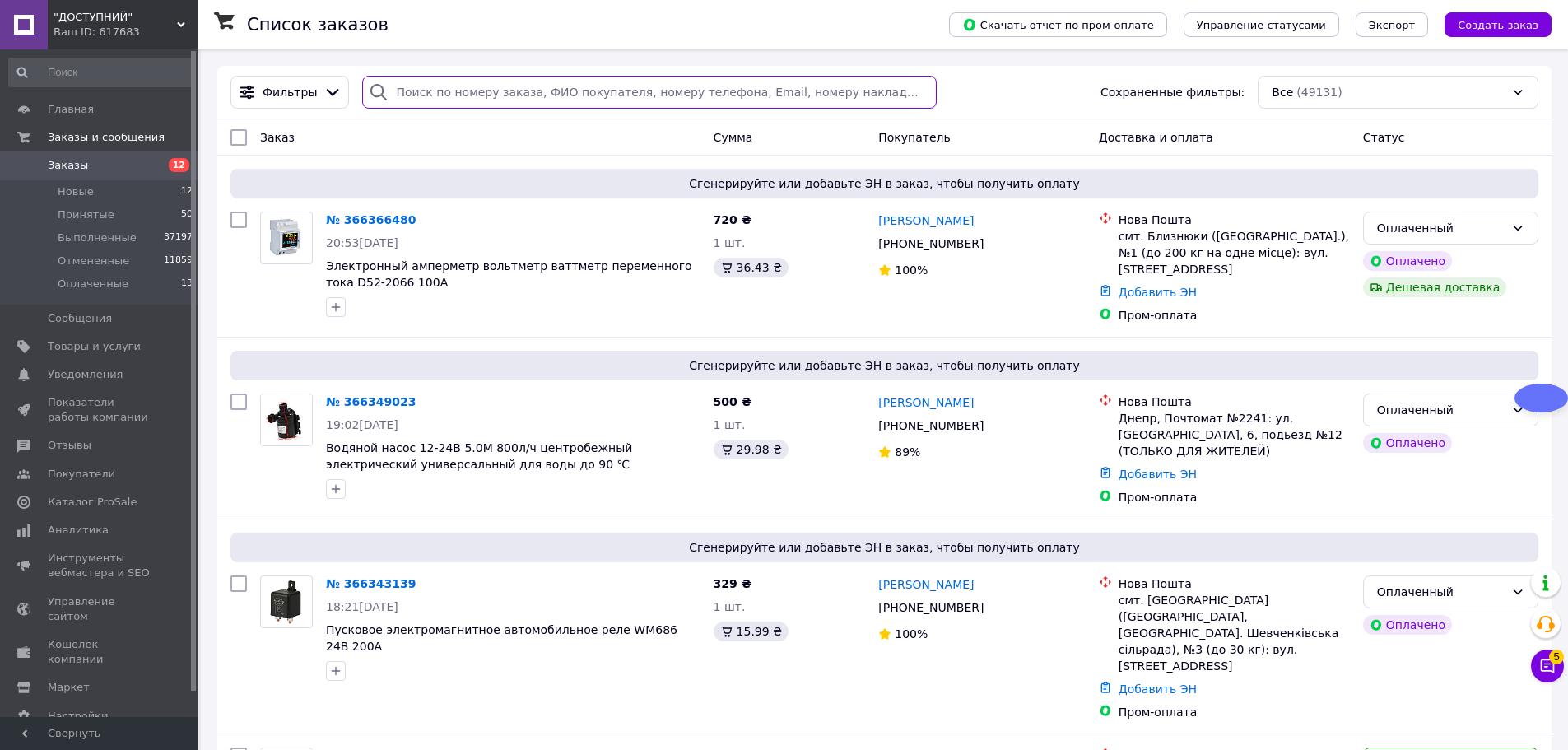
paste input "366129200"
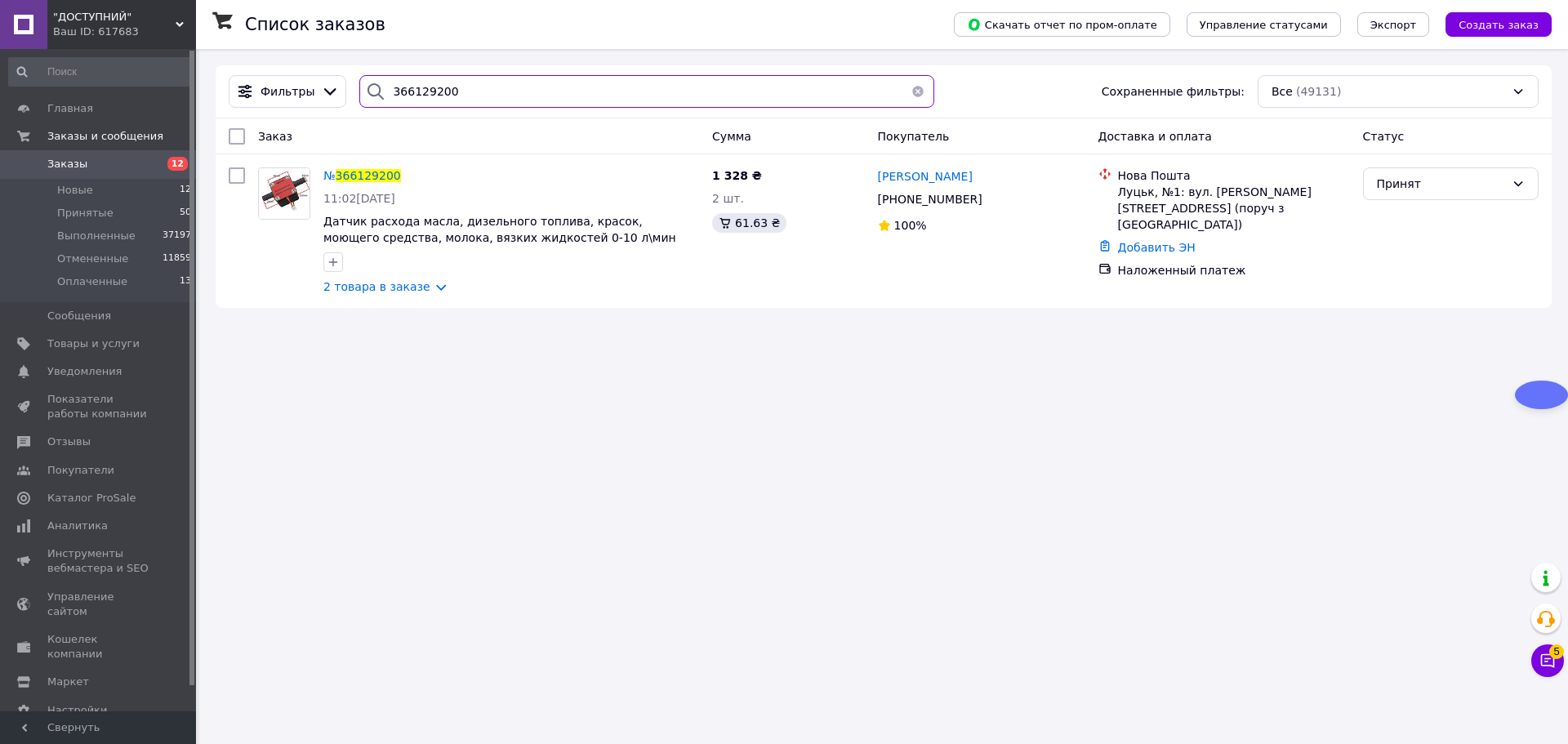
click at [479, 88] on input "366129200" at bounding box center [646, 91] width 575 height 33
paste input "096676"
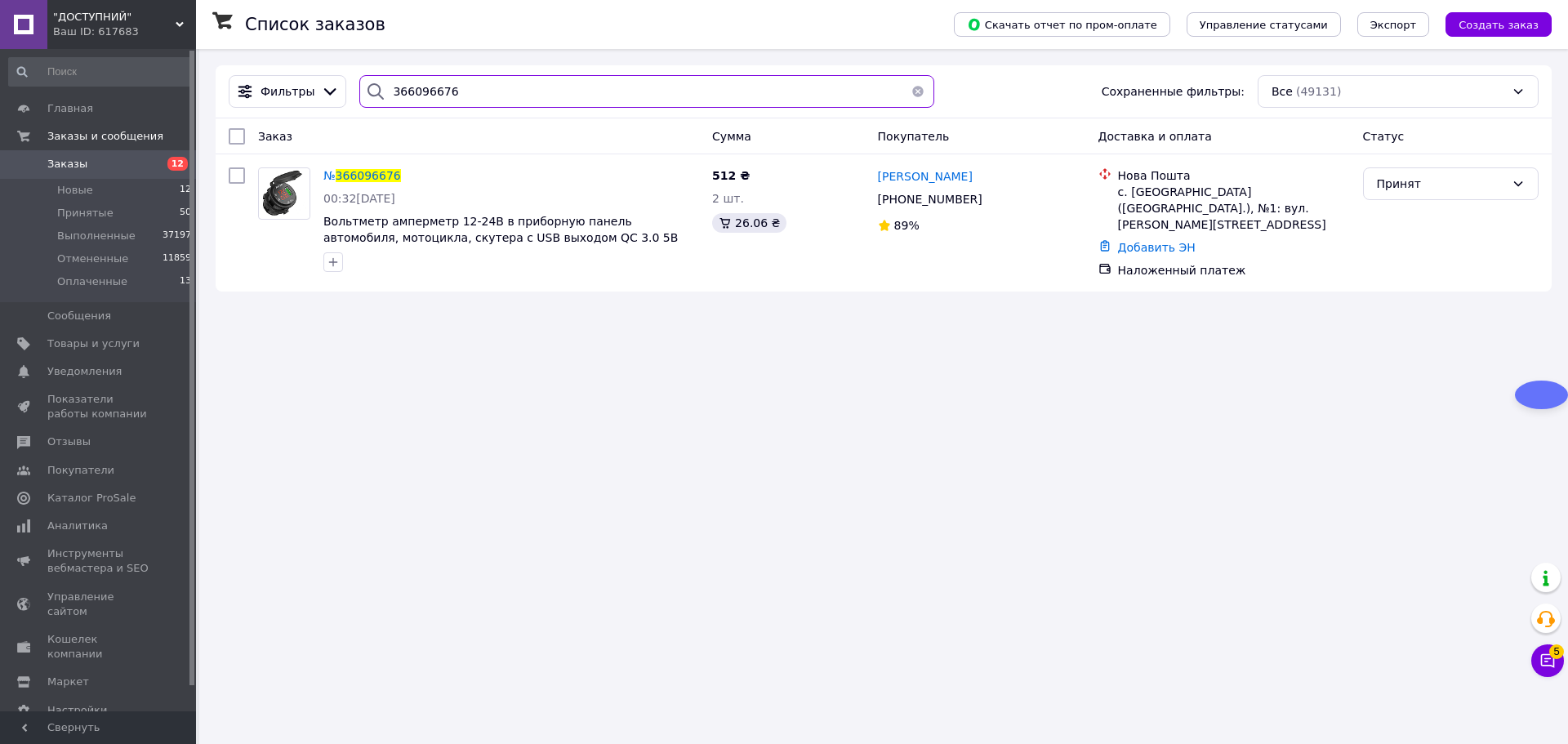
click at [493, 95] on input "366096676" at bounding box center [646, 91] width 575 height 33
paste input "74241"
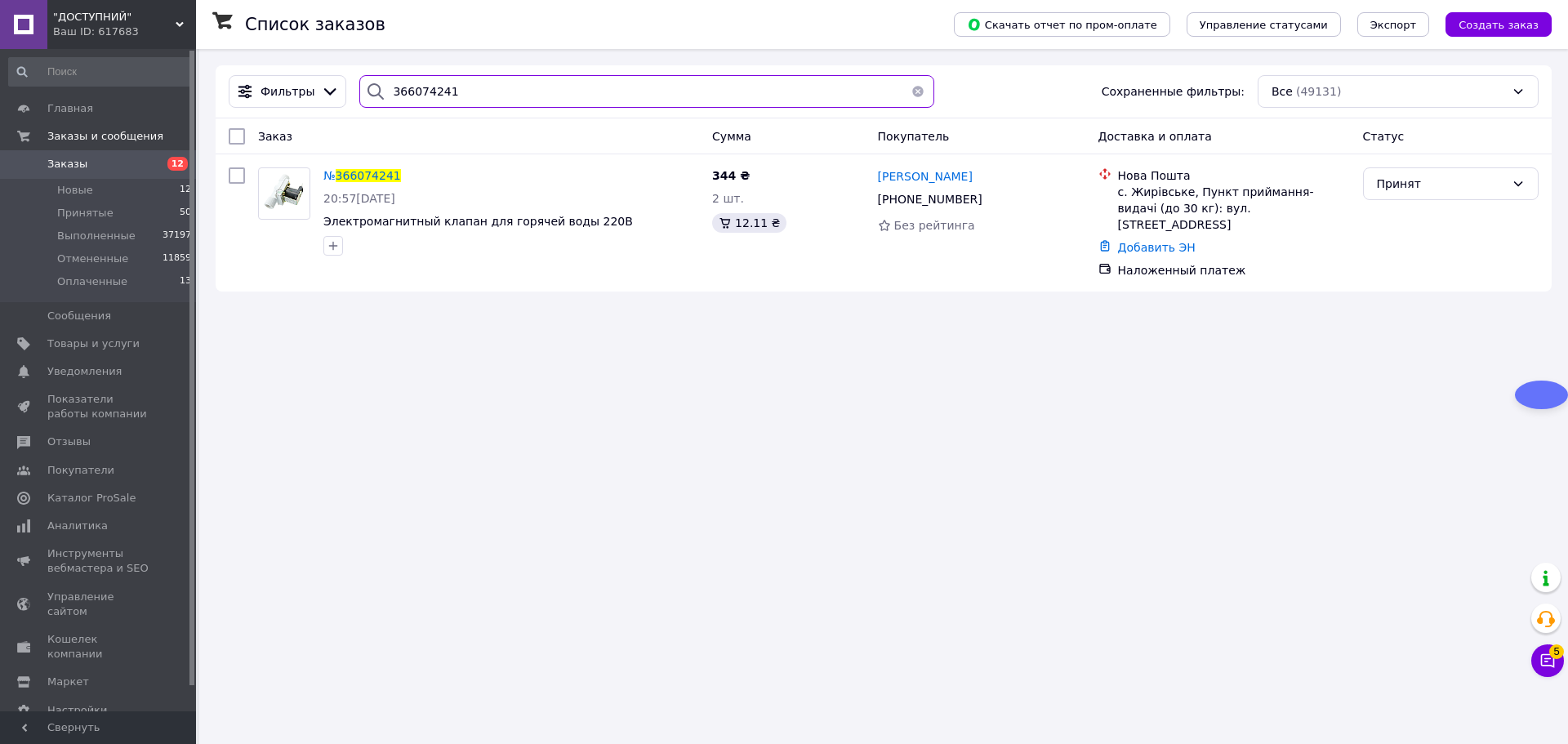
click at [469, 88] on input "366074241" at bounding box center [646, 91] width 575 height 33
paste input "98513"
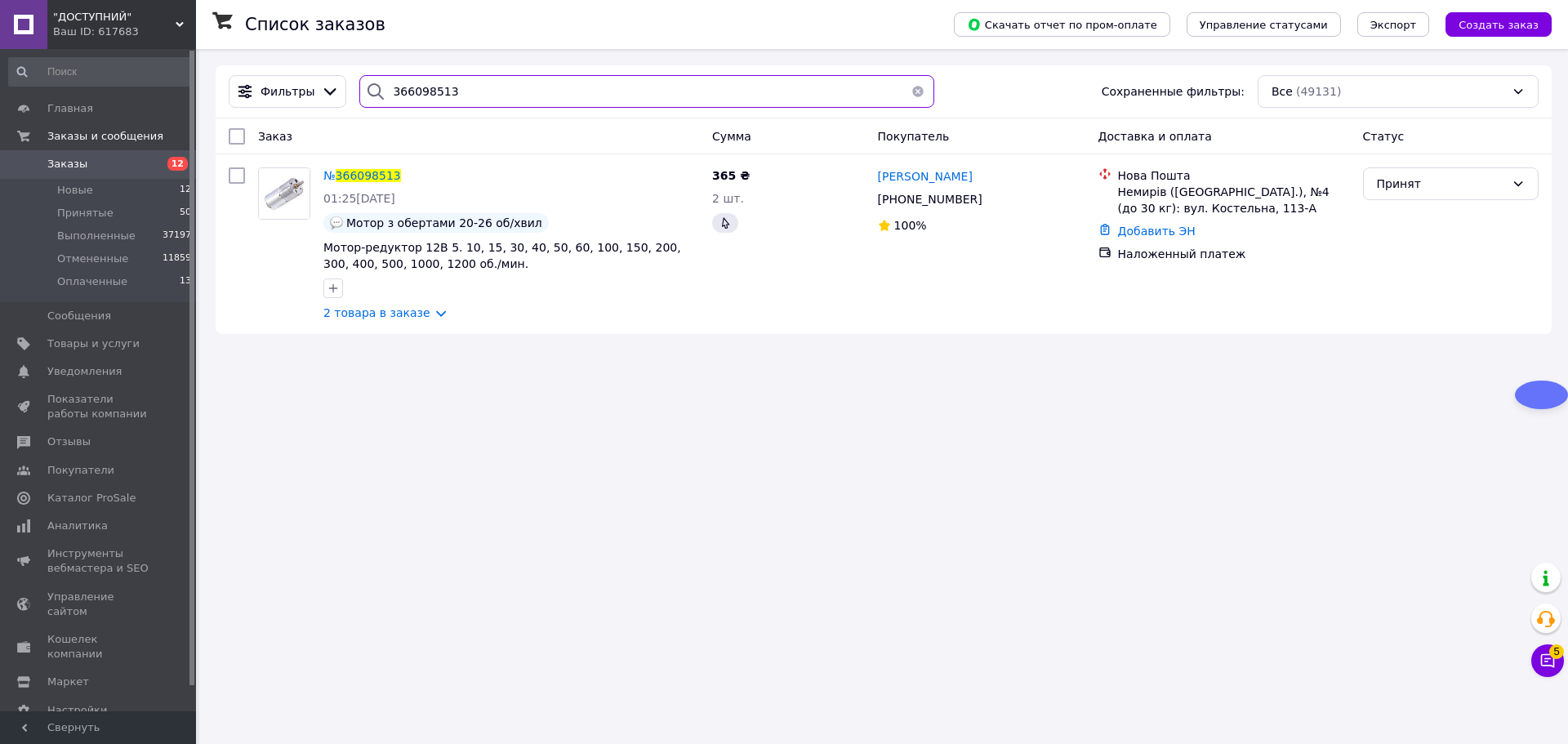
click at [450, 90] on input "366098513" at bounding box center [646, 91] width 575 height 33
paste input "328447"
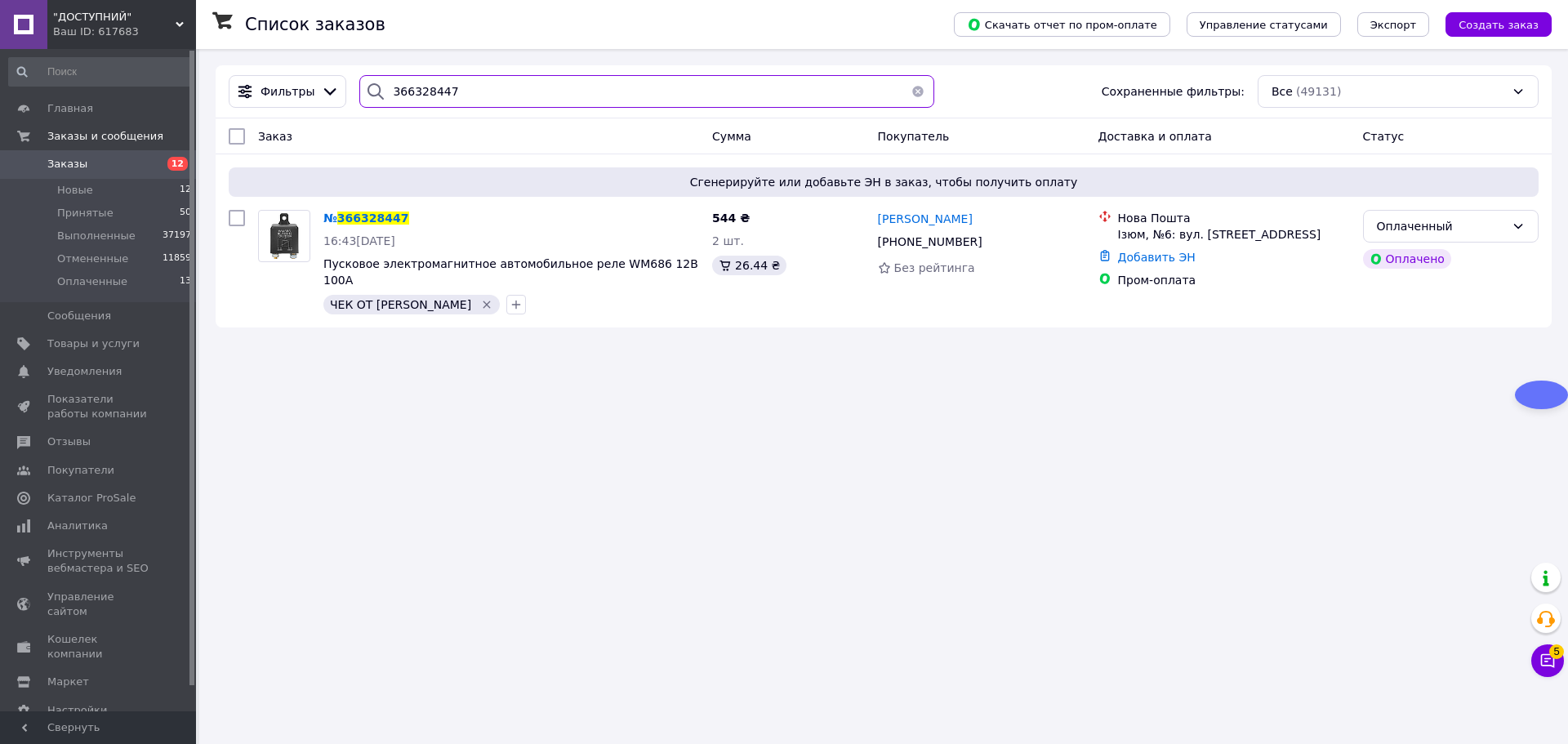
click at [455, 98] on input "366328447" at bounding box center [646, 91] width 575 height 33
paste input "6612"
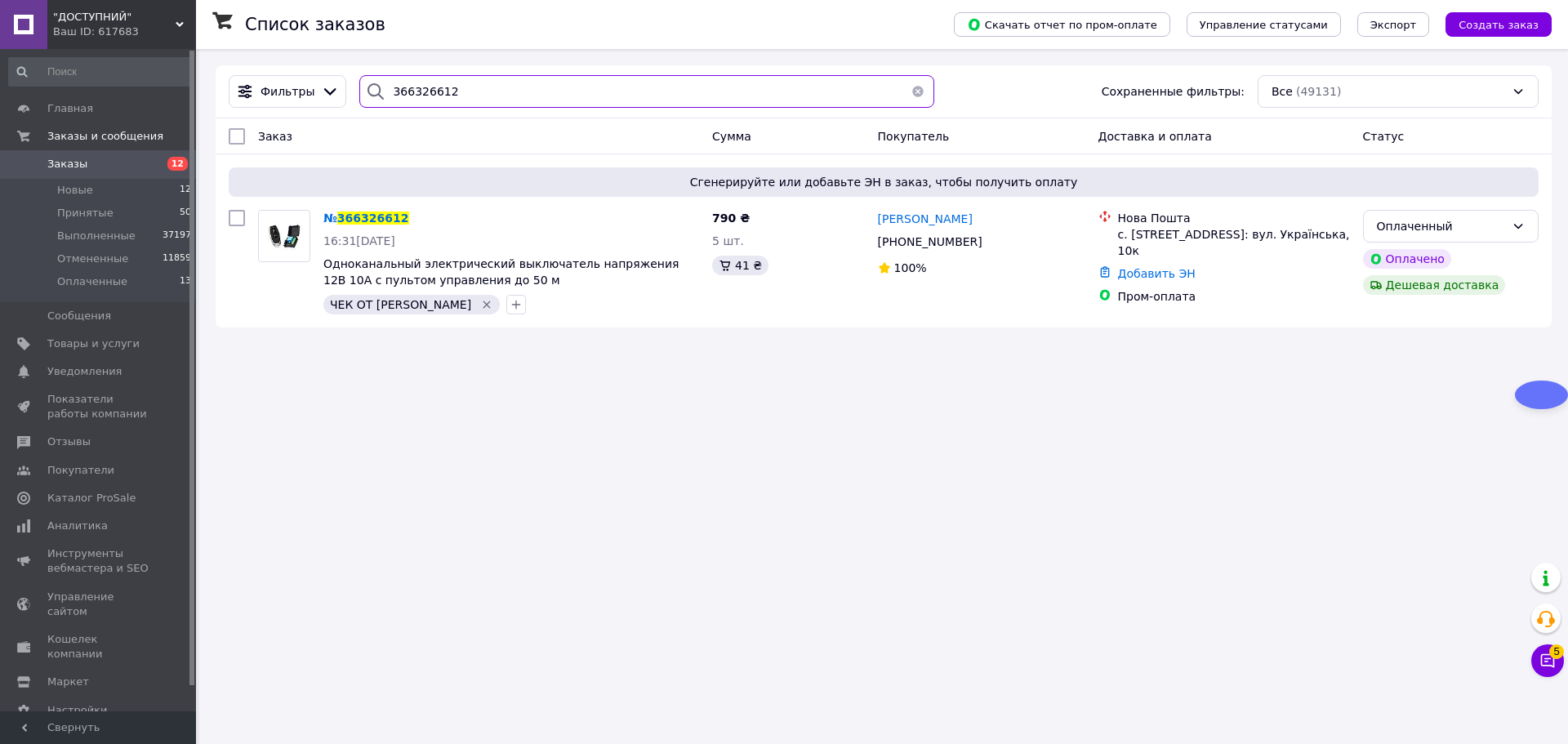
click at [493, 93] on input "366326612" at bounding box center [646, 91] width 575 height 33
paste input "160463"
click at [458, 82] on input "366160463" at bounding box center [646, 91] width 575 height 33
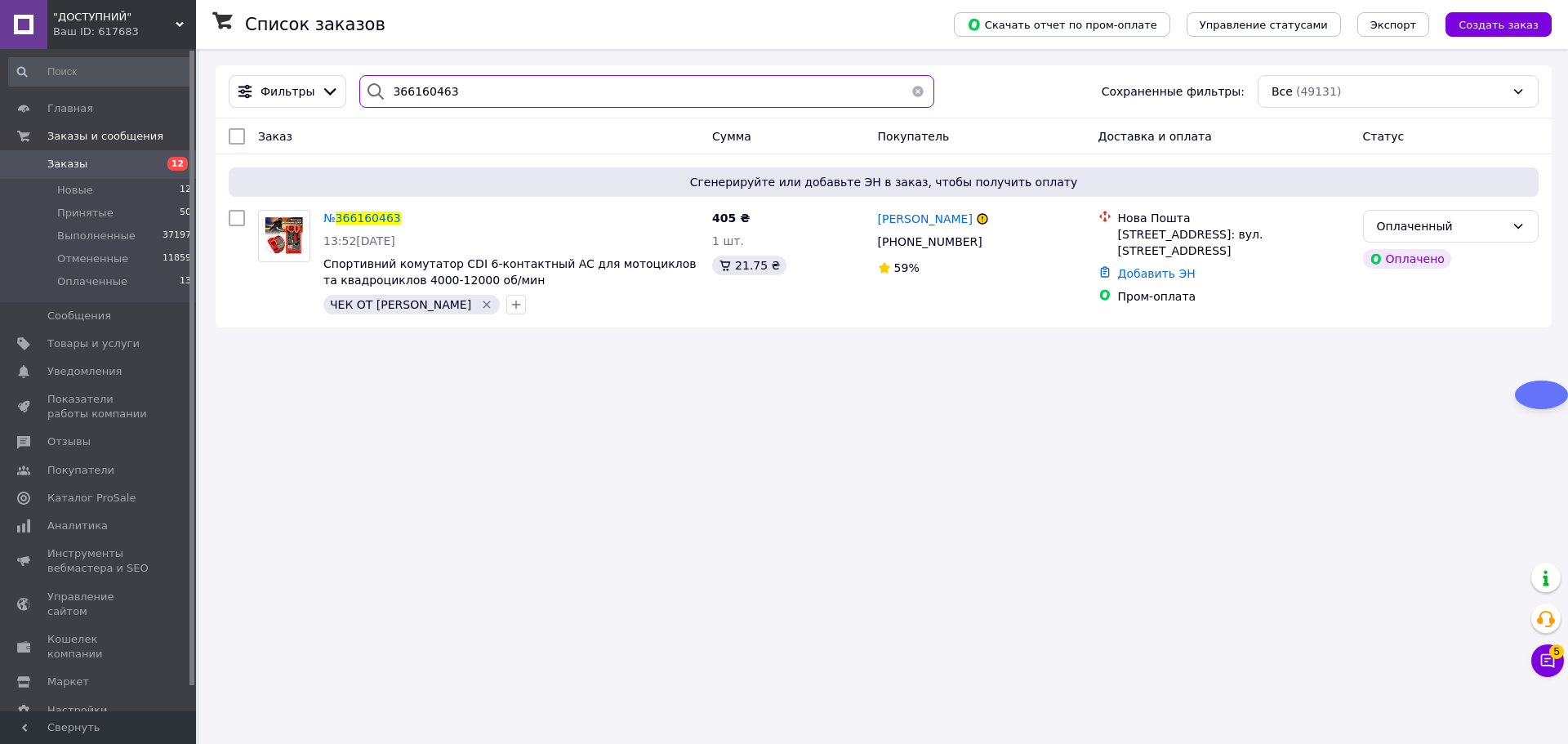
paste input "202669"
drag, startPoint x: 370, startPoint y: 214, endPoint x: 786, endPoint y: 453, distance: 479.8
click at [786, 453] on div "Список заказов Скачать отчет по пром-оплате Управление статусами Экспорт Создат…" at bounding box center [883, 372] width 1368 height 744
click at [462, 87] on input "366202669" at bounding box center [646, 91] width 575 height 33
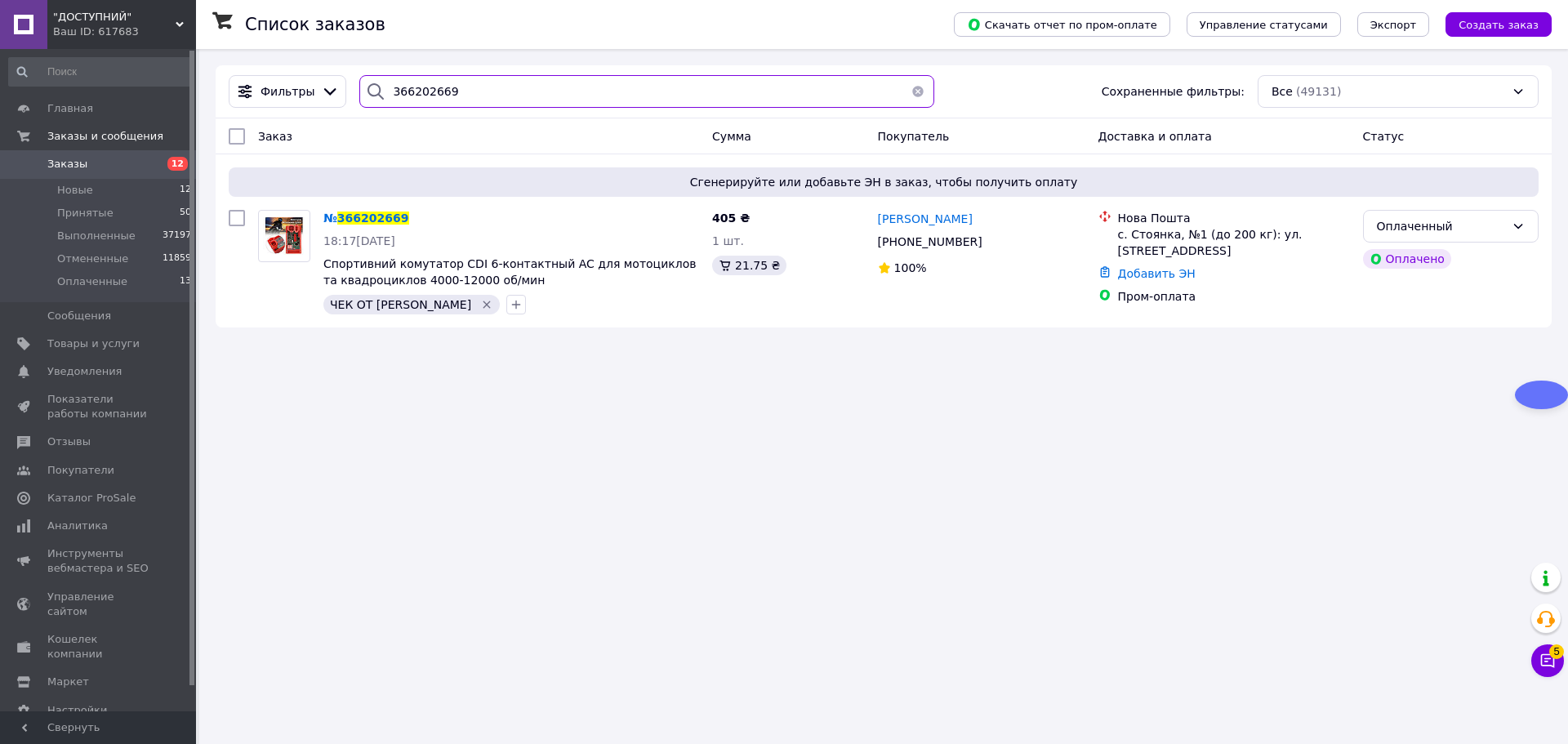
paste input "333372"
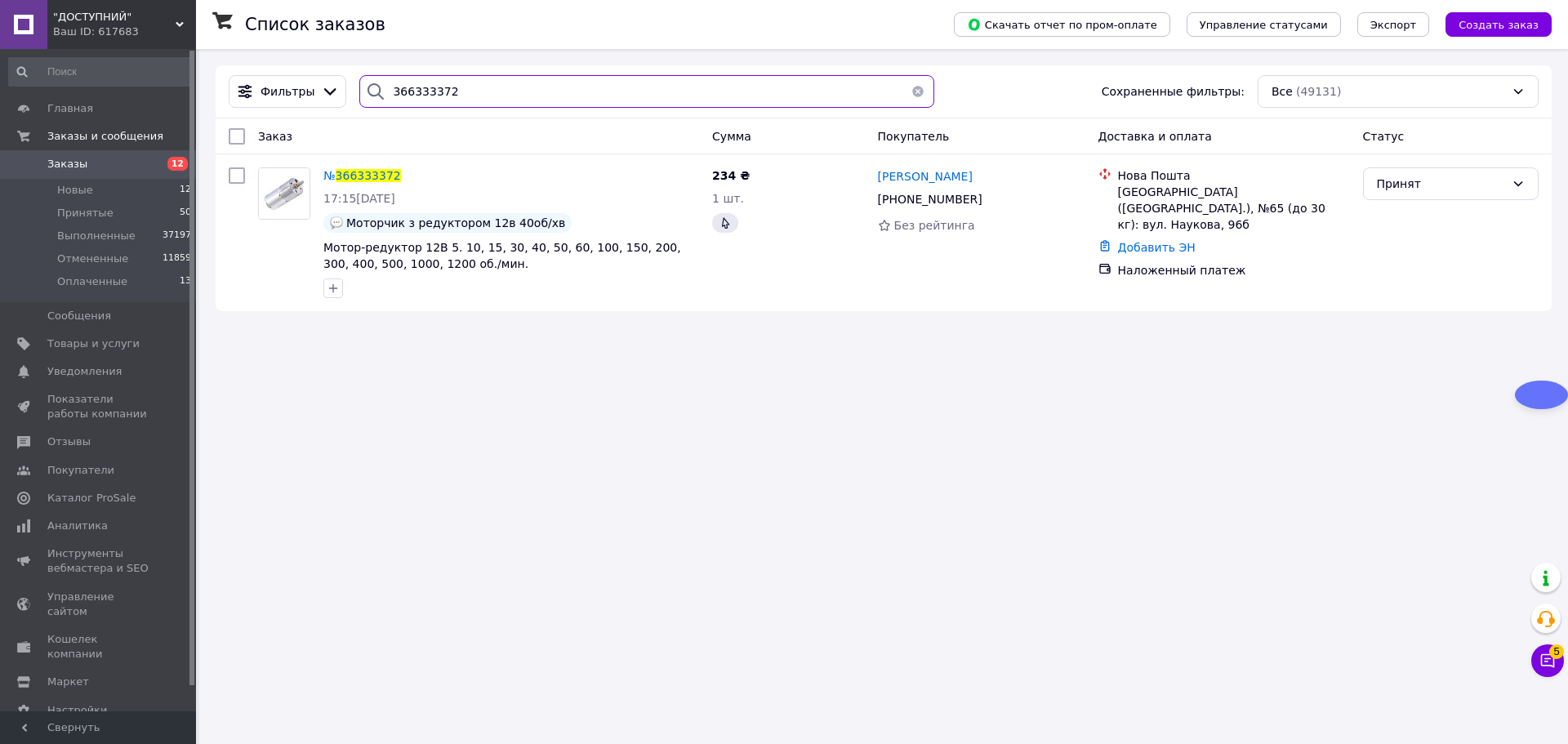
click at [507, 94] on input "366333372" at bounding box center [646, 91] width 575 height 33
paste input "20104"
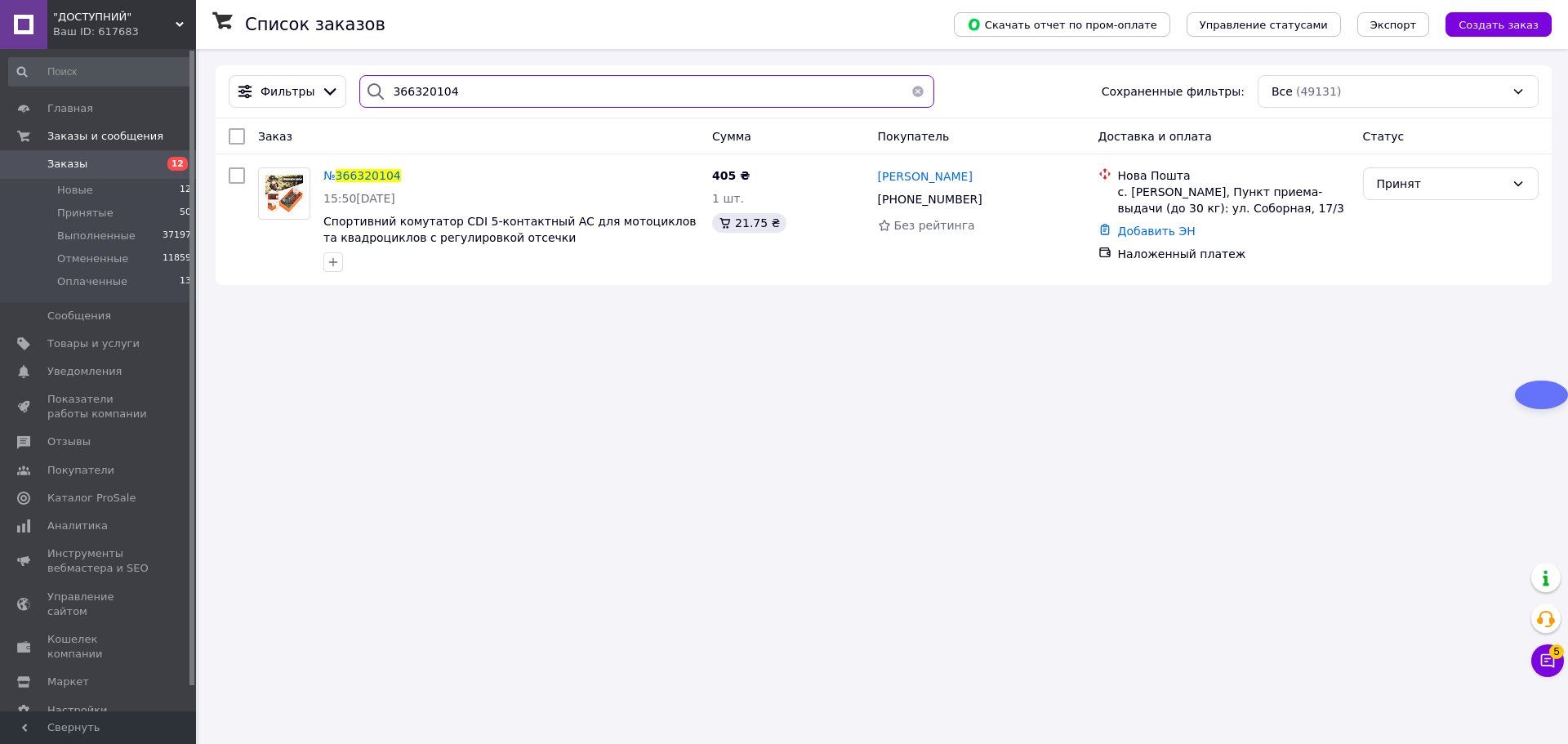
click at [488, 86] on input "366320104" at bounding box center [646, 91] width 575 height 33
paste input "271579"
click at [512, 86] on input "366271579" at bounding box center [646, 91] width 575 height 33
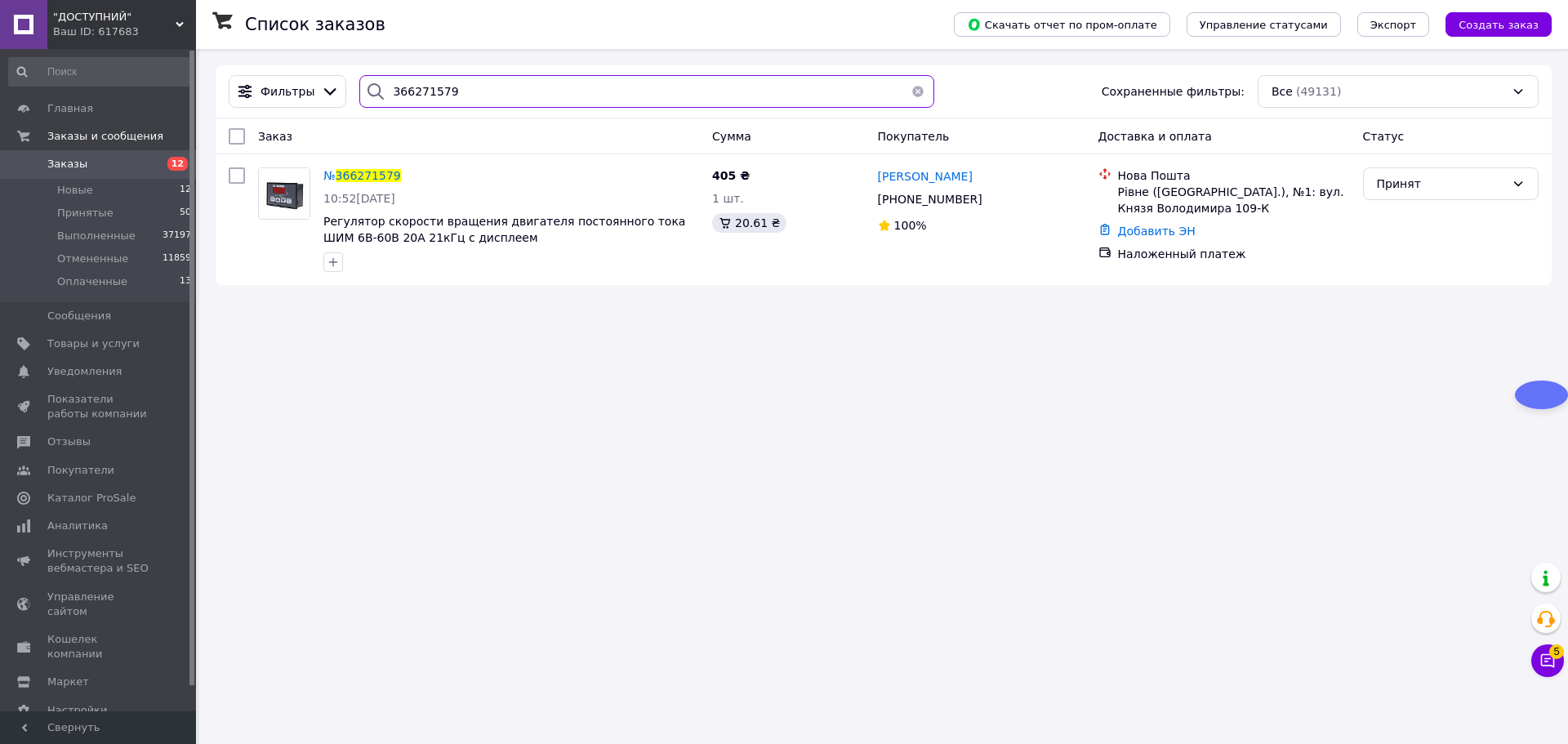
paste input "310742"
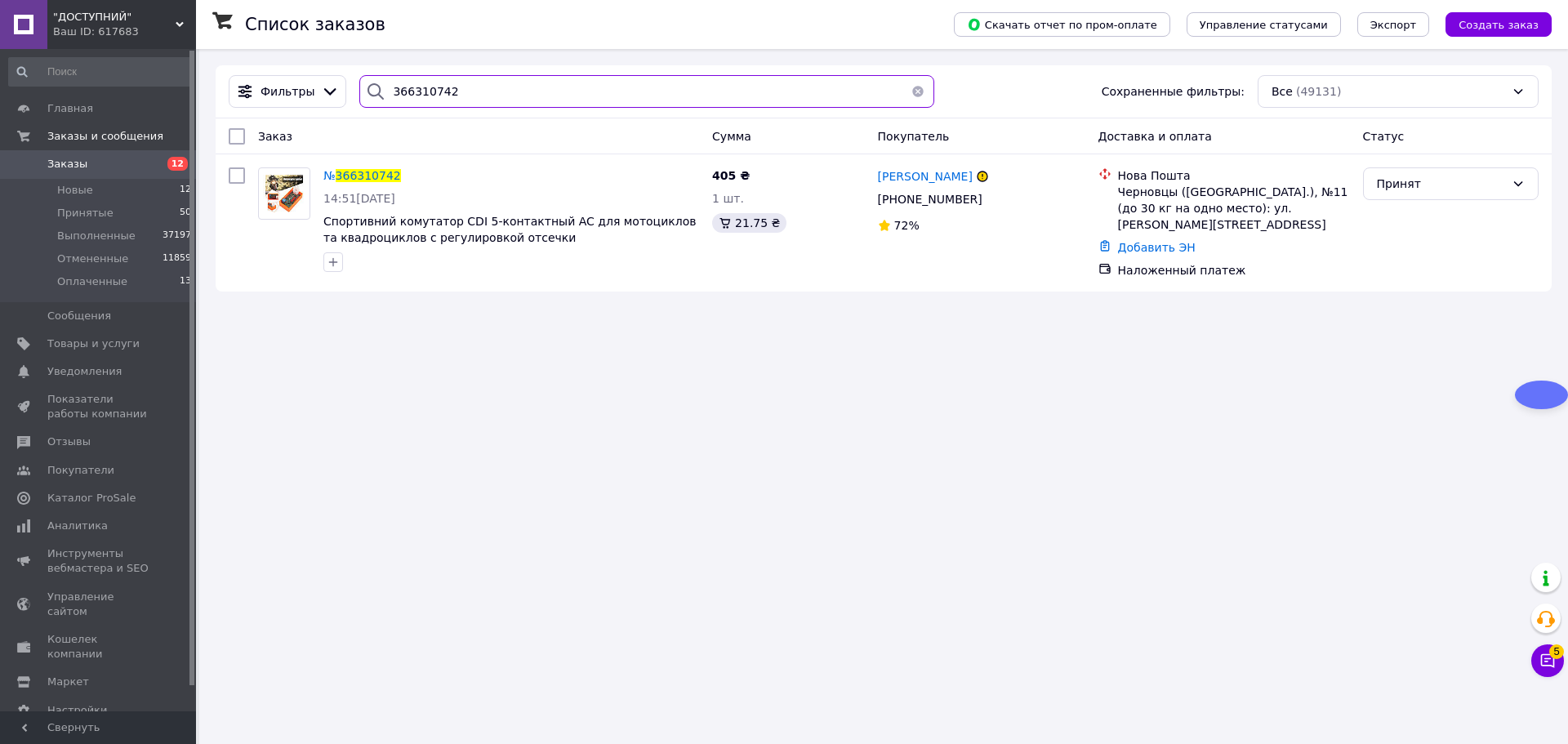
click at [477, 85] on input "366310742" at bounding box center [646, 91] width 575 height 33
paste input "231171"
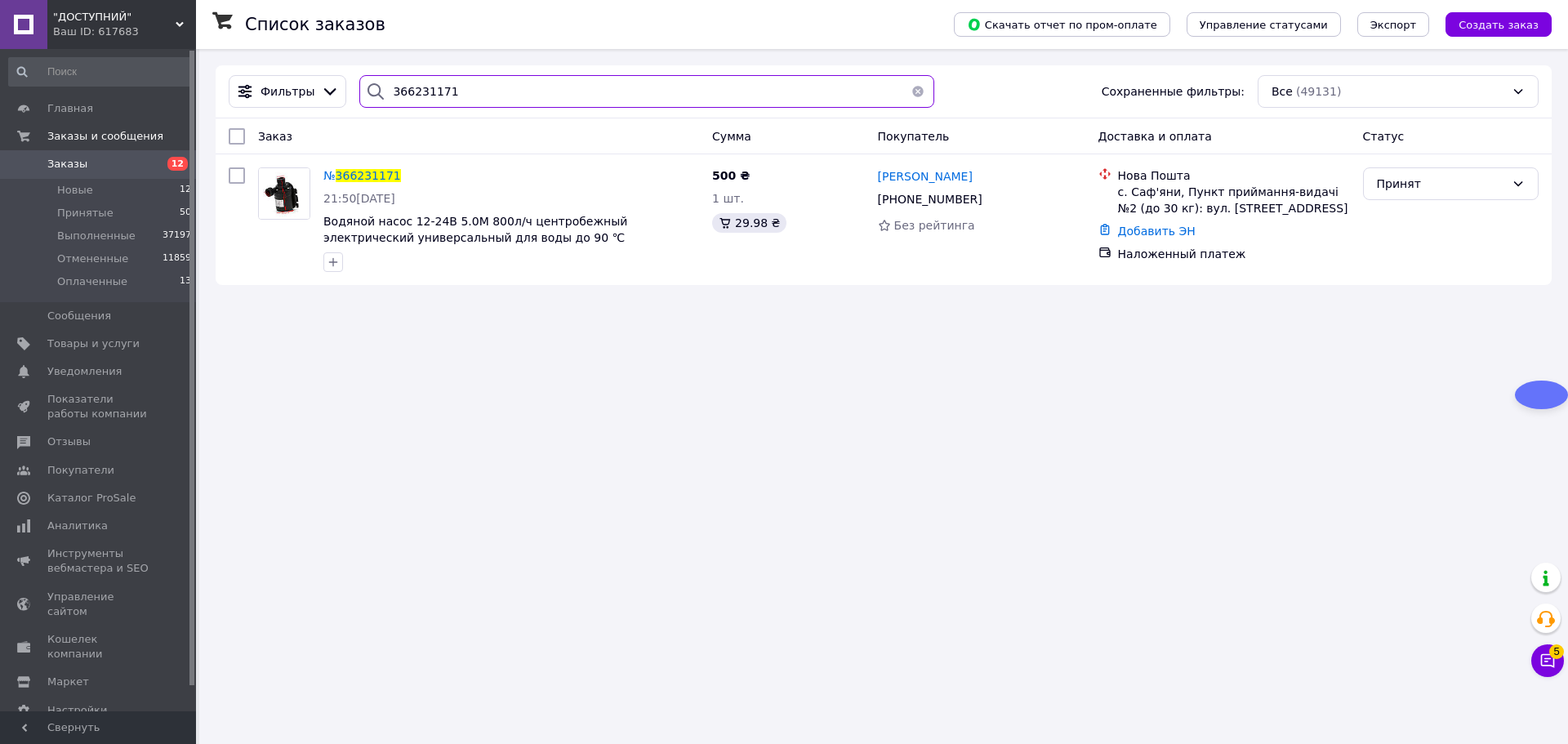
click at [534, 89] on input "366231171" at bounding box center [646, 91] width 575 height 33
paste input "191614"
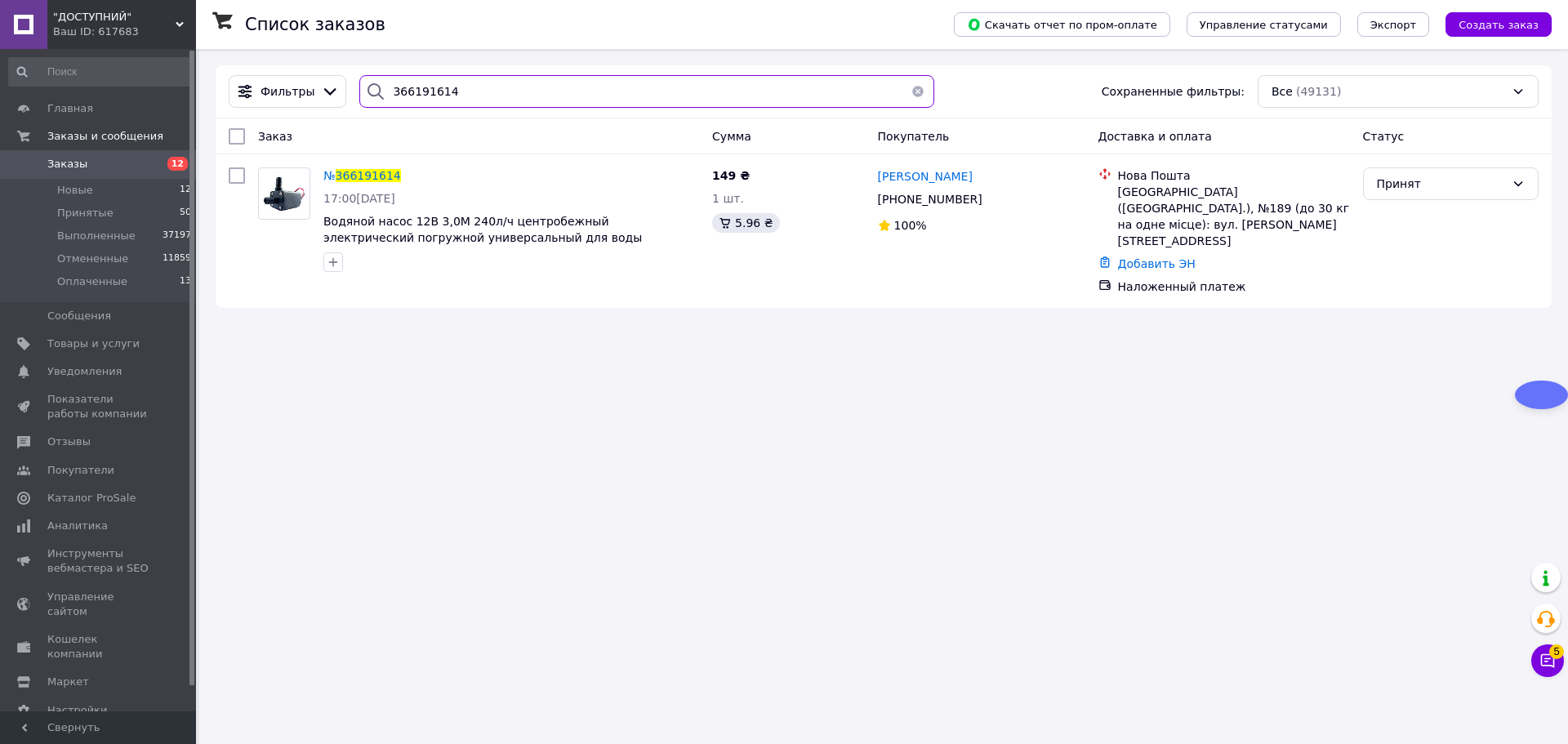
click at [520, 90] on input "366191614" at bounding box center [646, 91] width 575 height 33
paste input "206516"
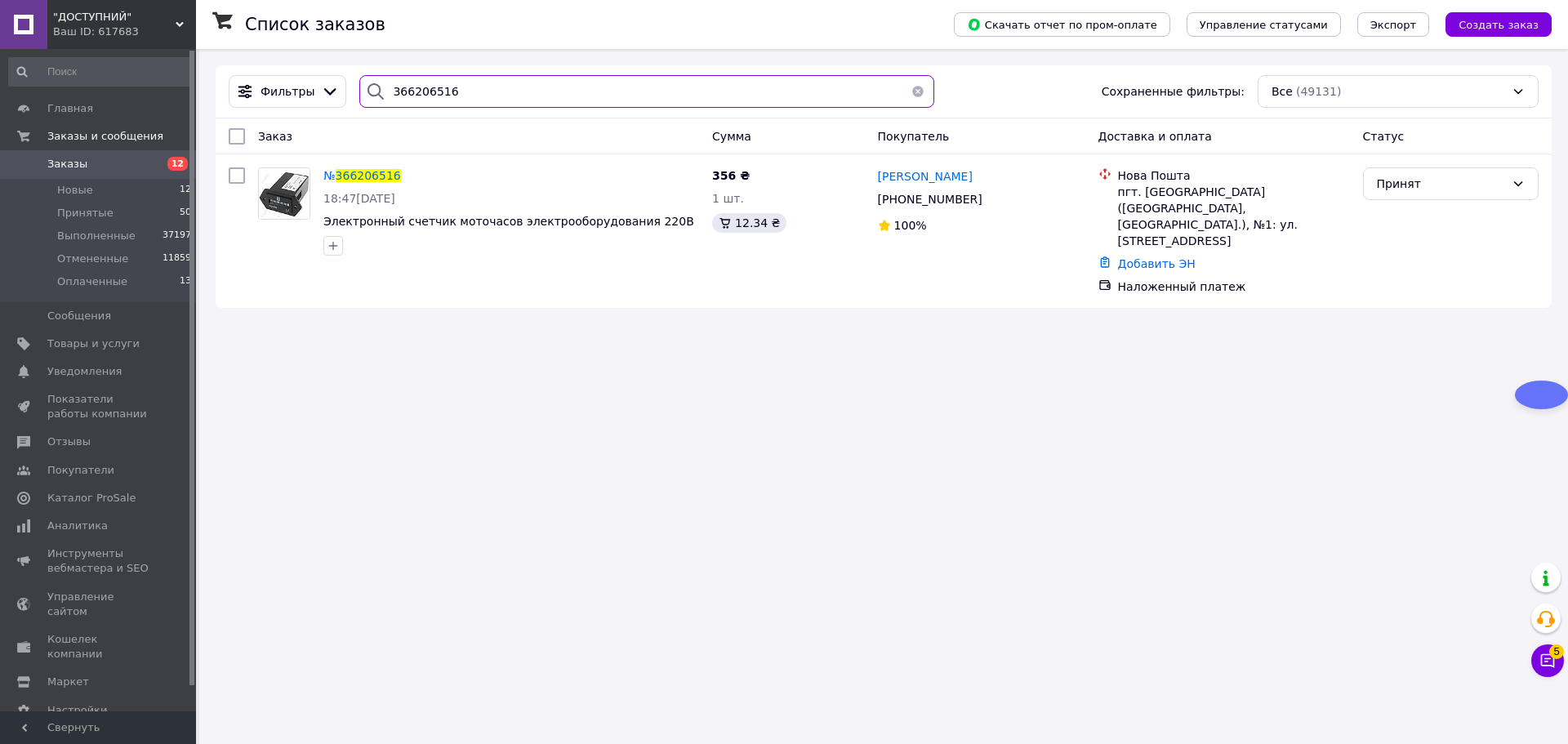
click at [528, 82] on input "366206516" at bounding box center [646, 91] width 575 height 33
paste input "199342"
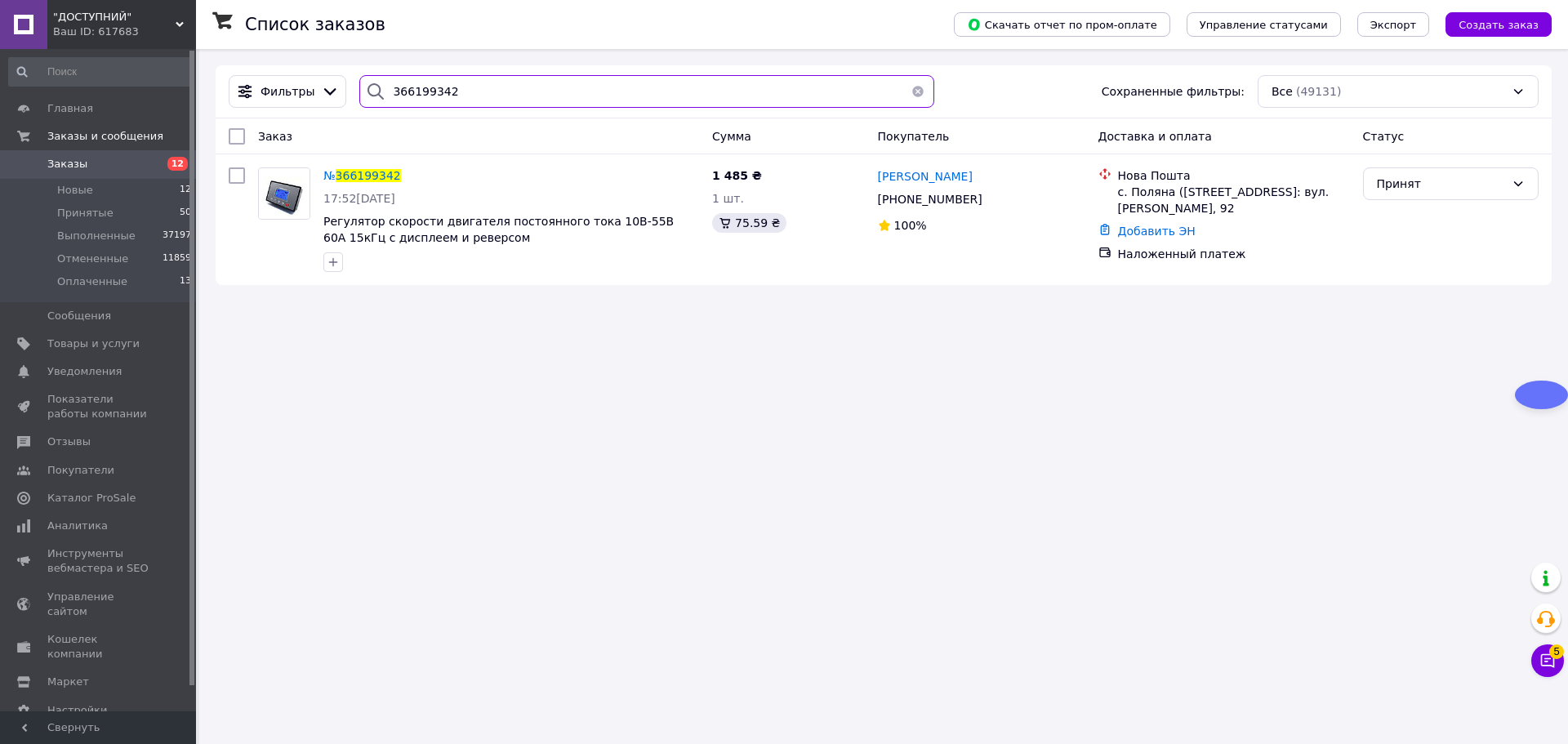
click at [455, 90] on input "366199342" at bounding box center [646, 91] width 575 height 33
paste input "53795"
type input "366153795"
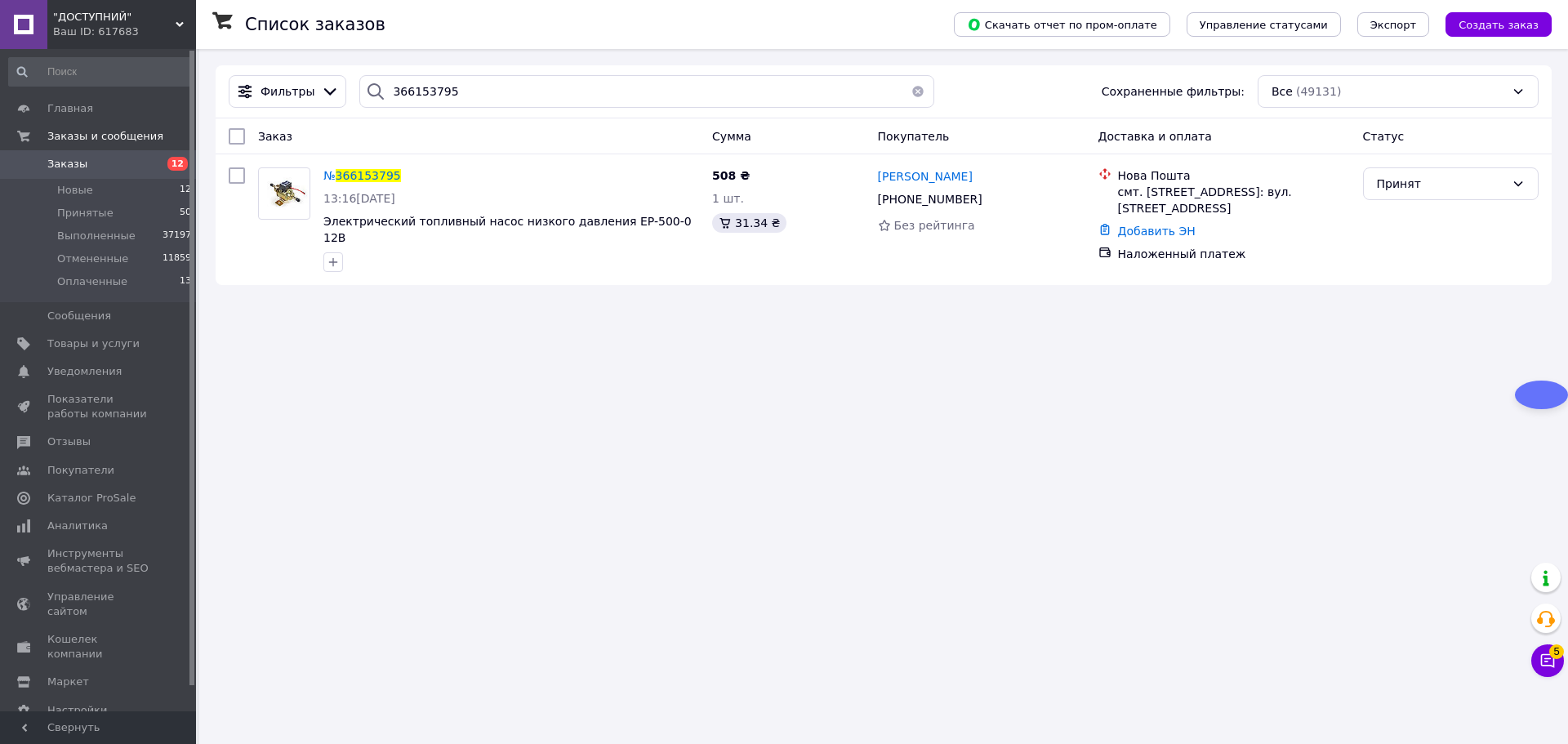
click at [117, 162] on span "Заказы" at bounding box center [99, 164] width 104 height 15
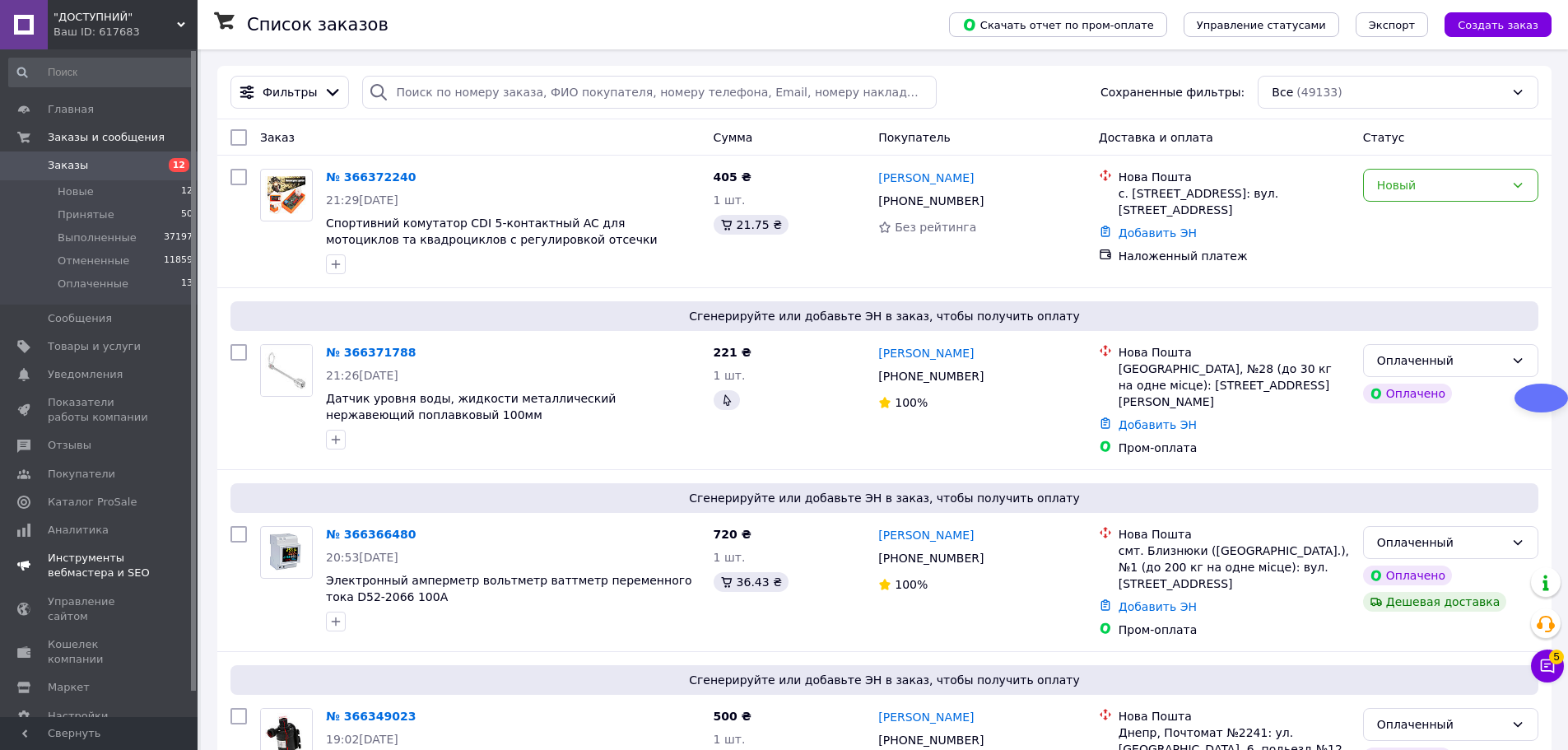
click at [109, 402] on span "Показатели работы компании" at bounding box center [100, 410] width 104 height 30
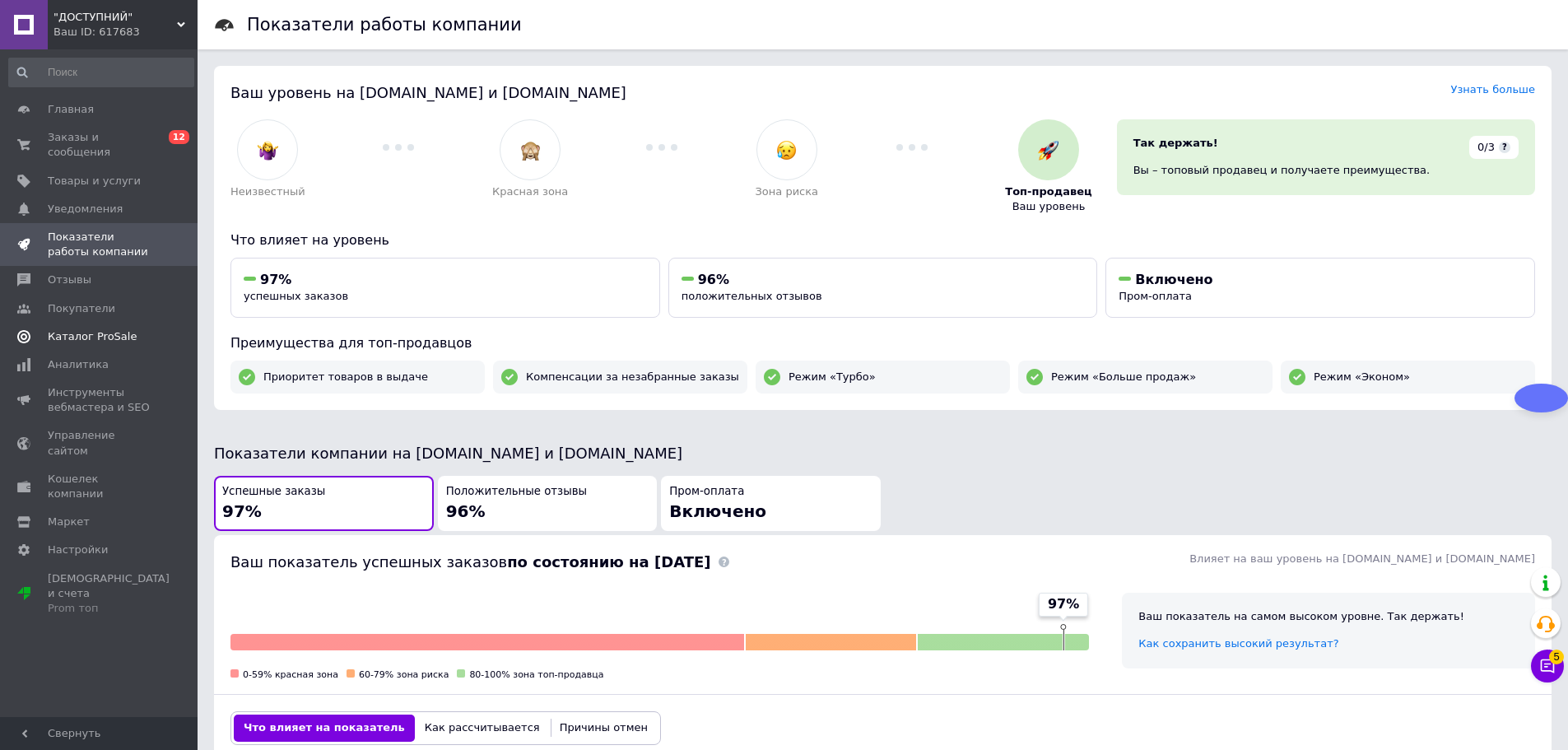
click at [114, 329] on span "Каталог ProSale" at bounding box center [92, 336] width 89 height 15
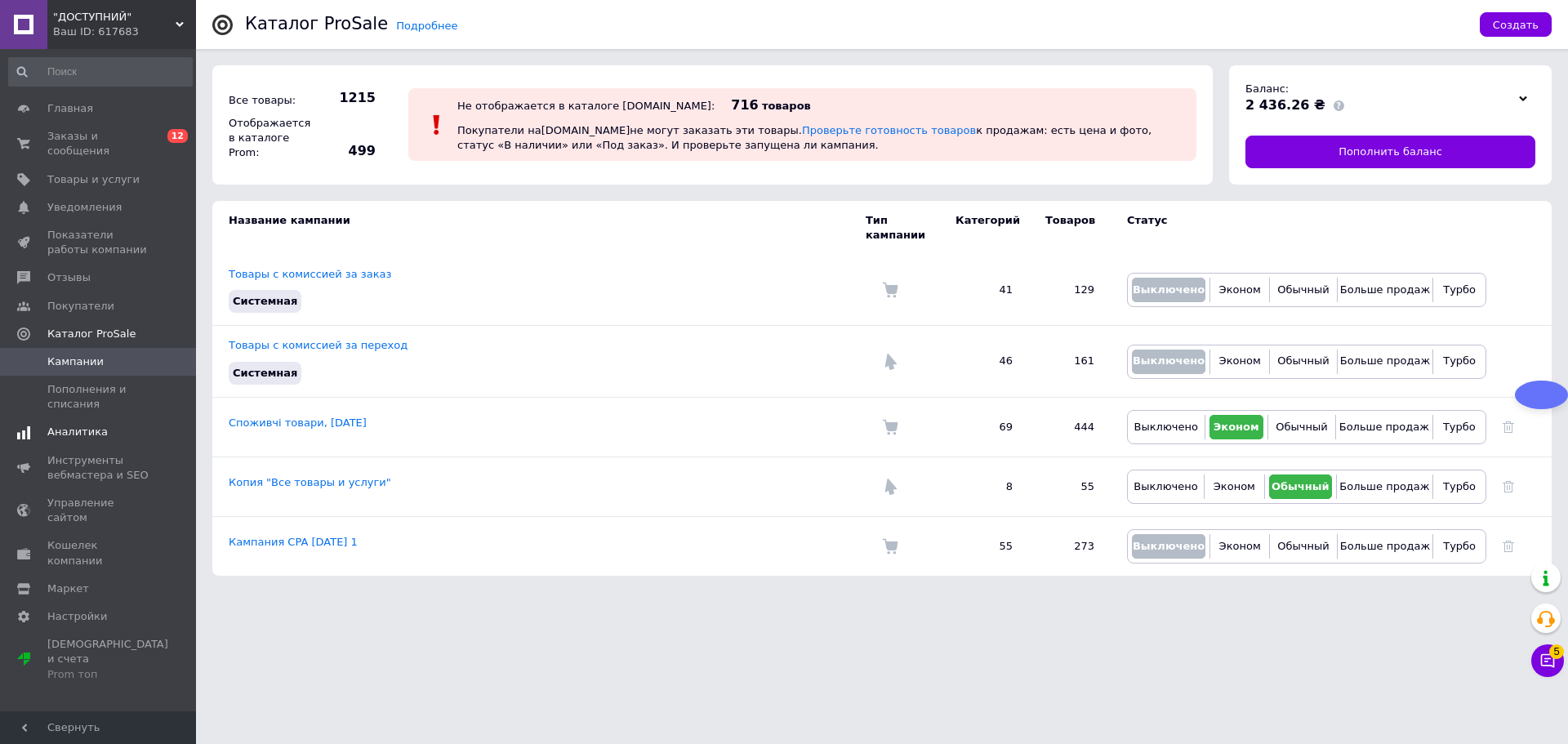
click at [101, 424] on span "Аналитика" at bounding box center [99, 432] width 104 height 15
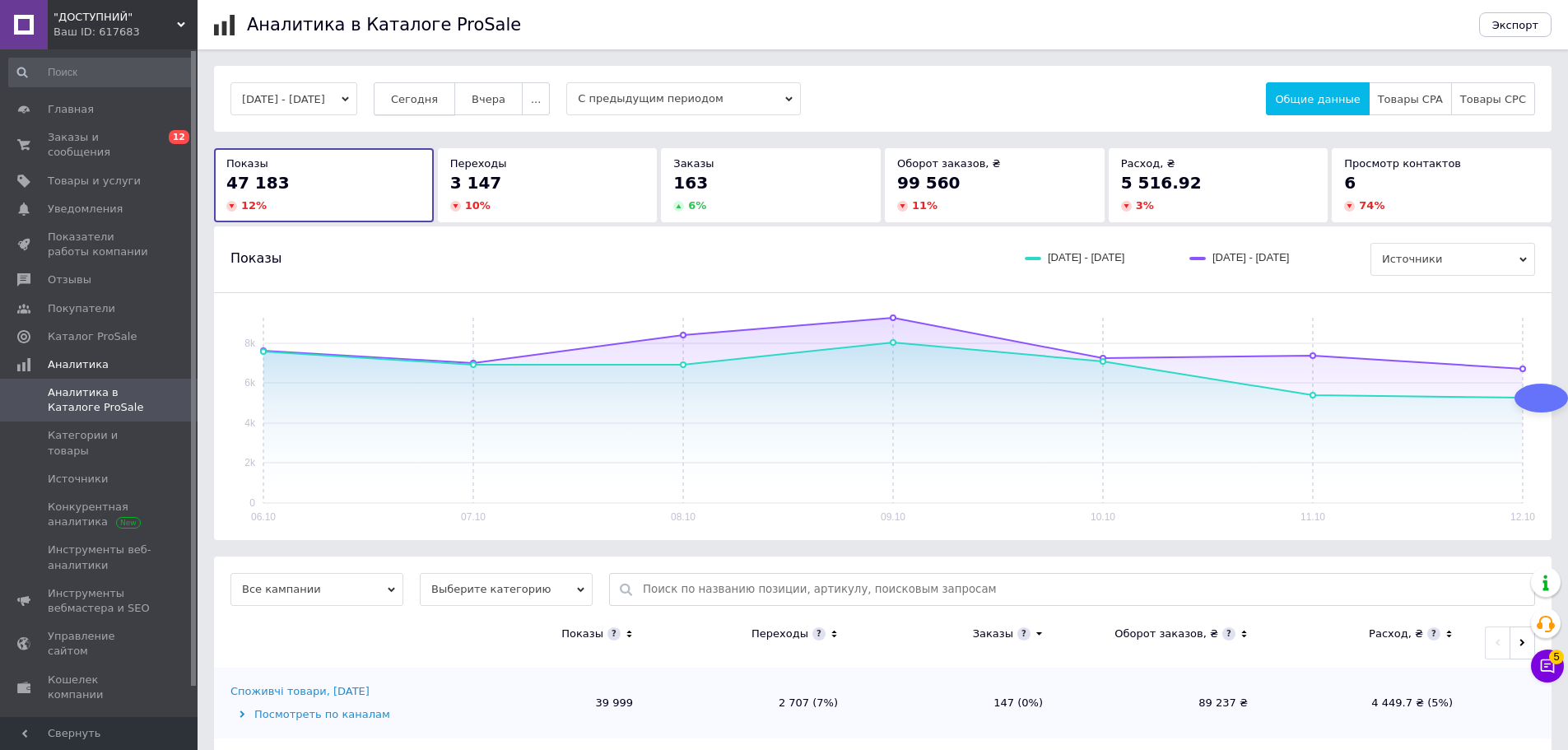
click at [432, 101] on span "Сегодня" at bounding box center [415, 99] width 47 height 12
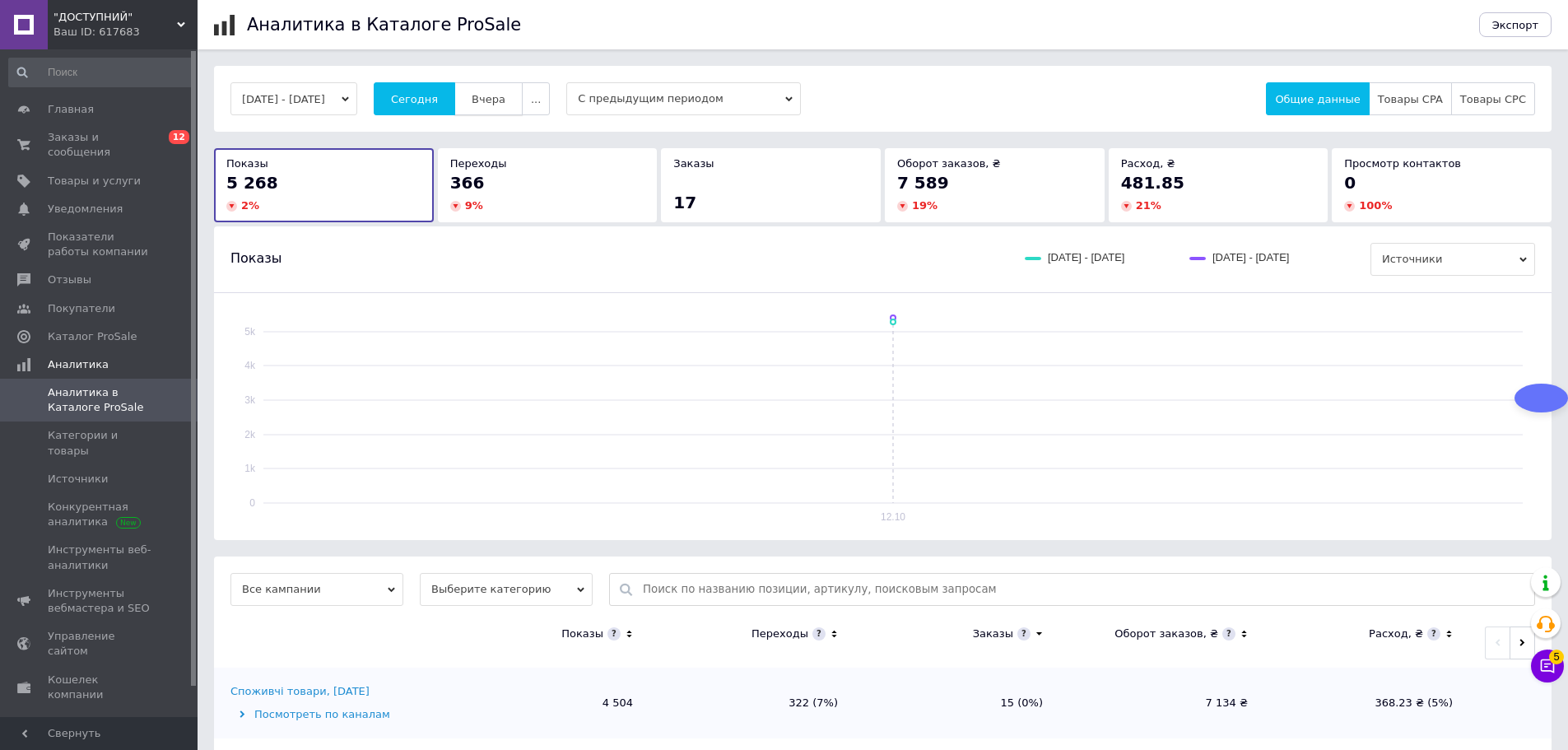
click at [498, 95] on span "Вчера" at bounding box center [489, 99] width 34 height 12
click at [438, 102] on span "Сегодня" at bounding box center [415, 99] width 47 height 12
click at [541, 96] on span "..." at bounding box center [536, 99] width 10 height 12
click at [523, 161] on span "Неделя" at bounding box center [501, 163] width 42 height 12
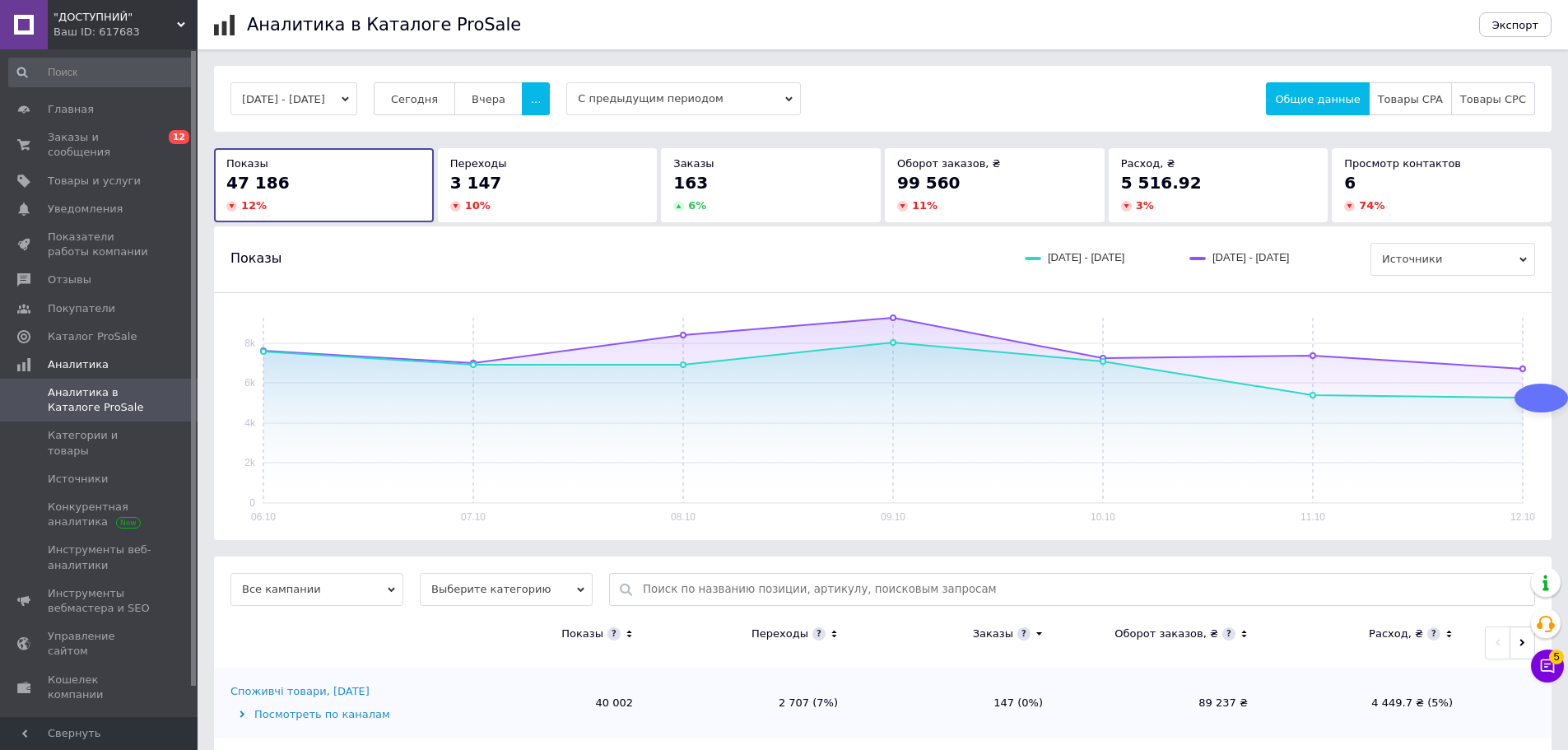
click at [1011, 181] on div "99 560" at bounding box center [994, 182] width 195 height 23
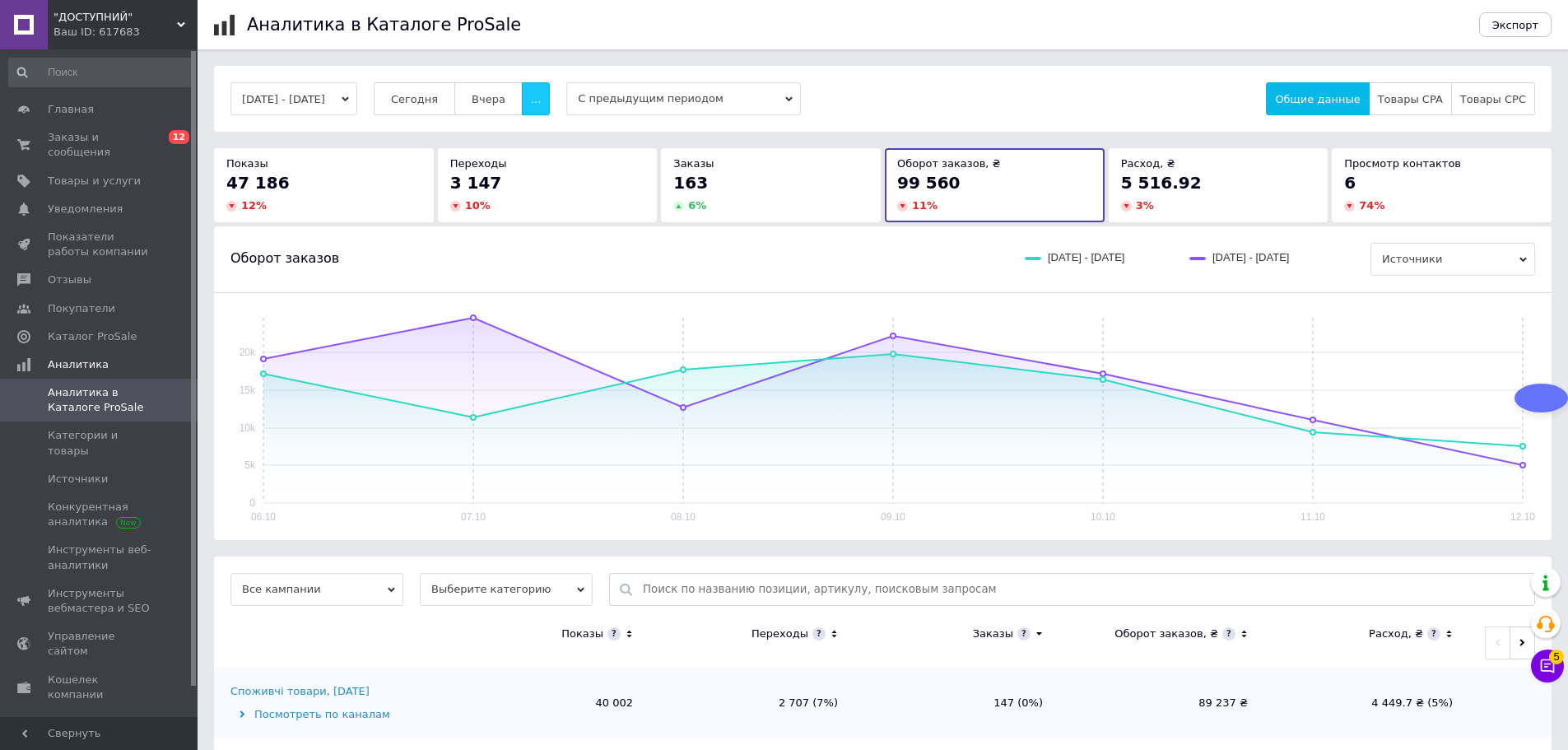
click at [550, 103] on button "..." at bounding box center [536, 99] width 28 height 33
click at [541, 187] on button "2 недели" at bounding box center [500, 195] width 97 height 33
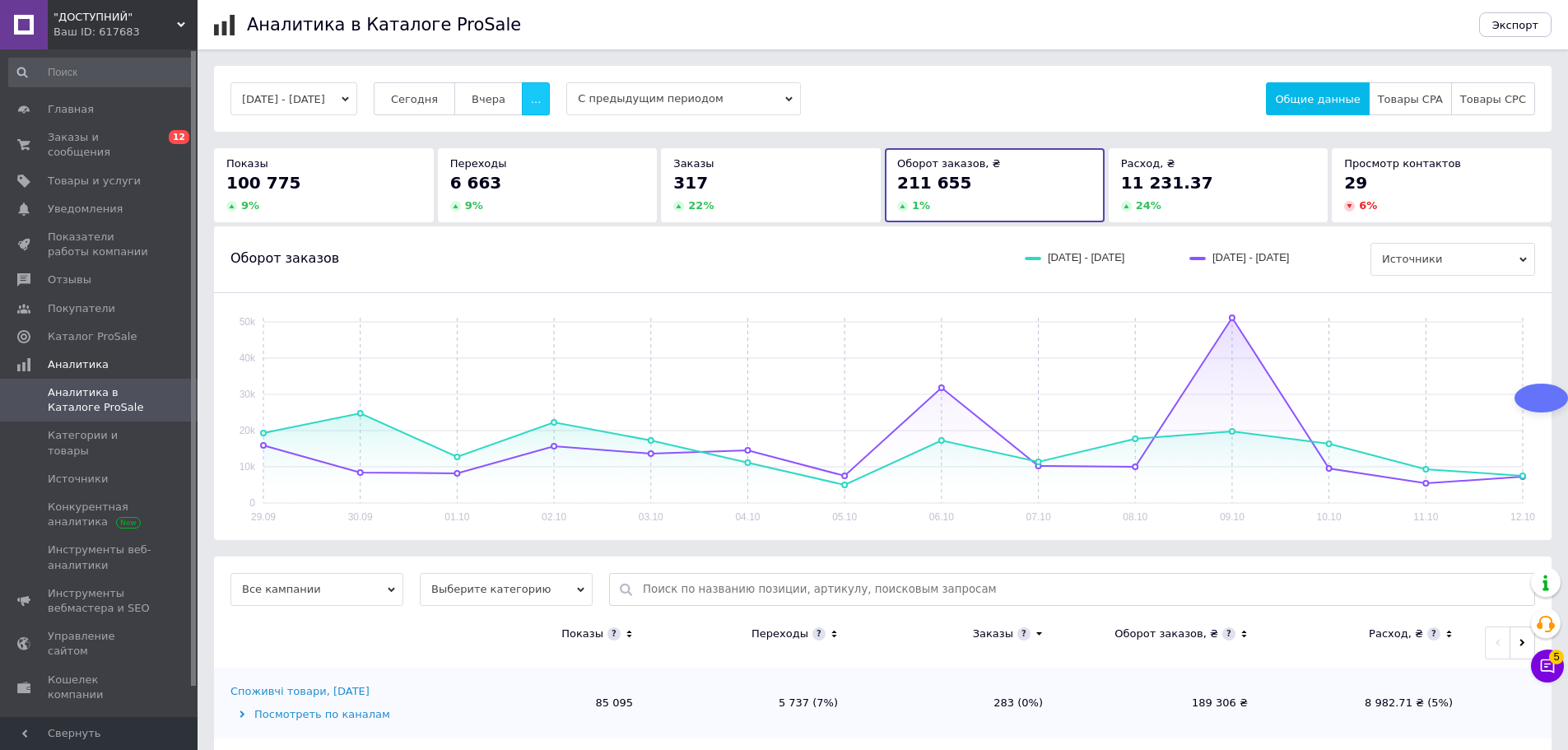
click at [541, 97] on span "..." at bounding box center [536, 99] width 10 height 12
click at [519, 133] on span "Месяц" at bounding box center [502, 131] width 36 height 12
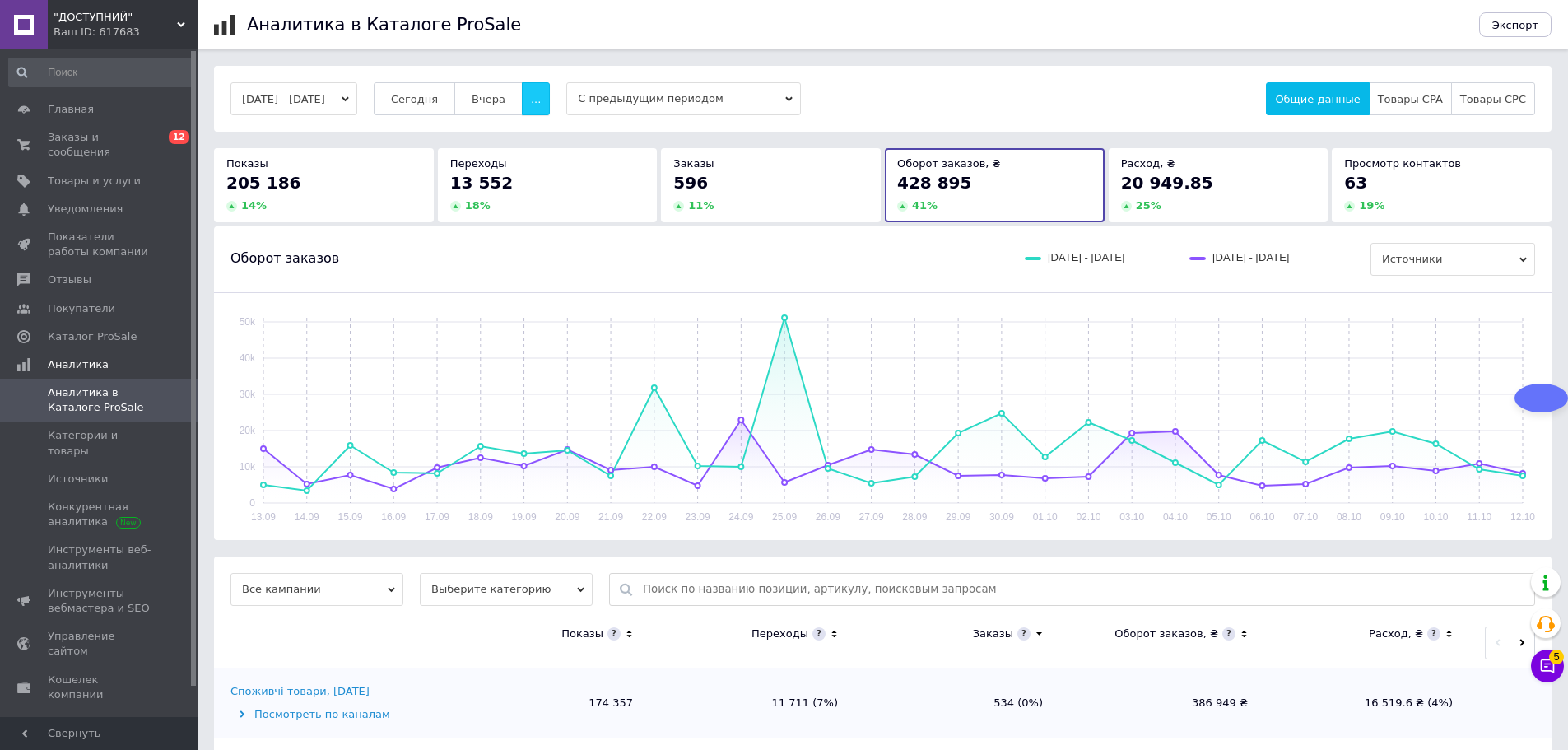
click at [550, 107] on button "..." at bounding box center [536, 99] width 28 height 33
click at [549, 227] on button "60 дней" at bounding box center [500, 227] width 97 height 33
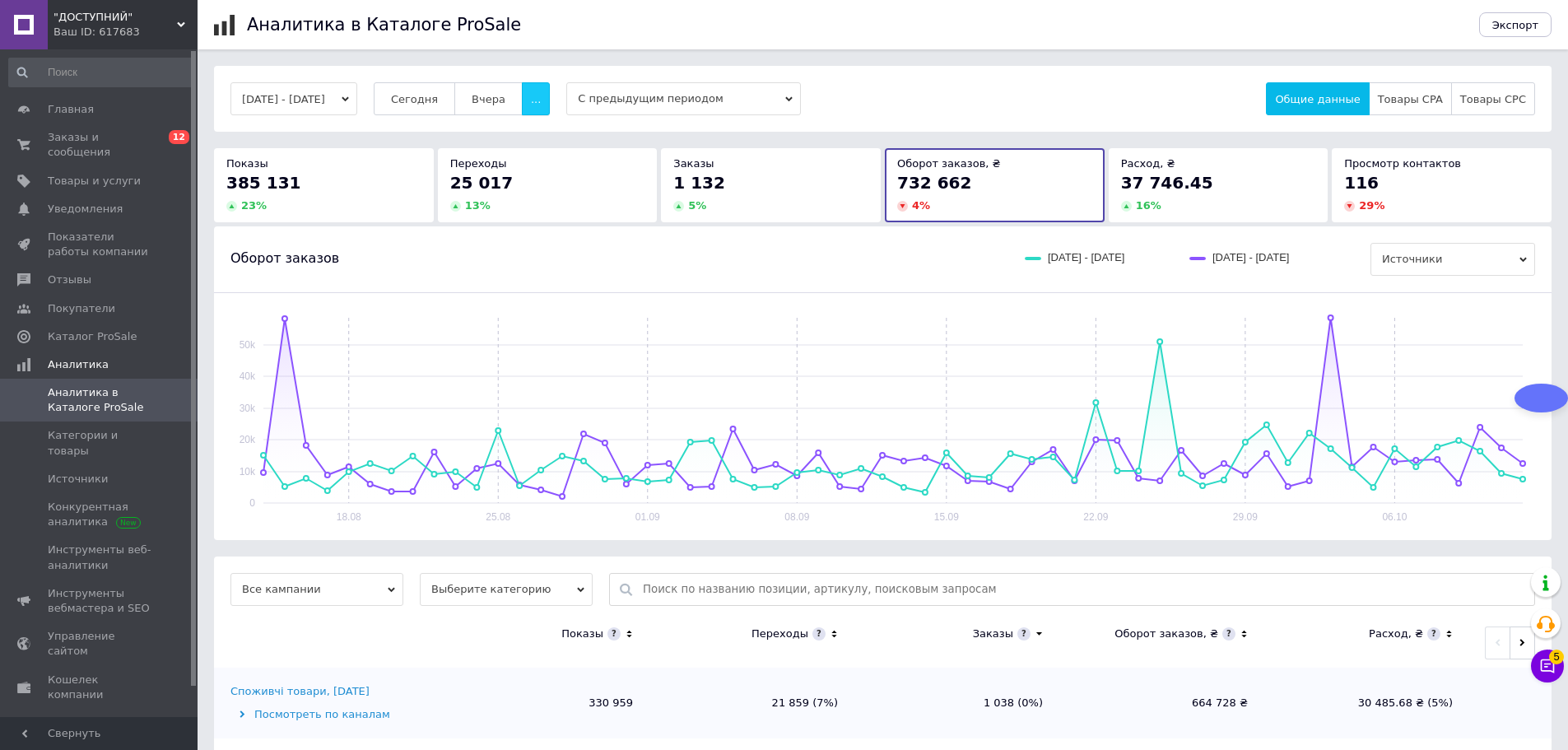
click at [541, 103] on span "..." at bounding box center [536, 99] width 10 height 12
click at [519, 125] on span "Месяц" at bounding box center [502, 131] width 36 height 12
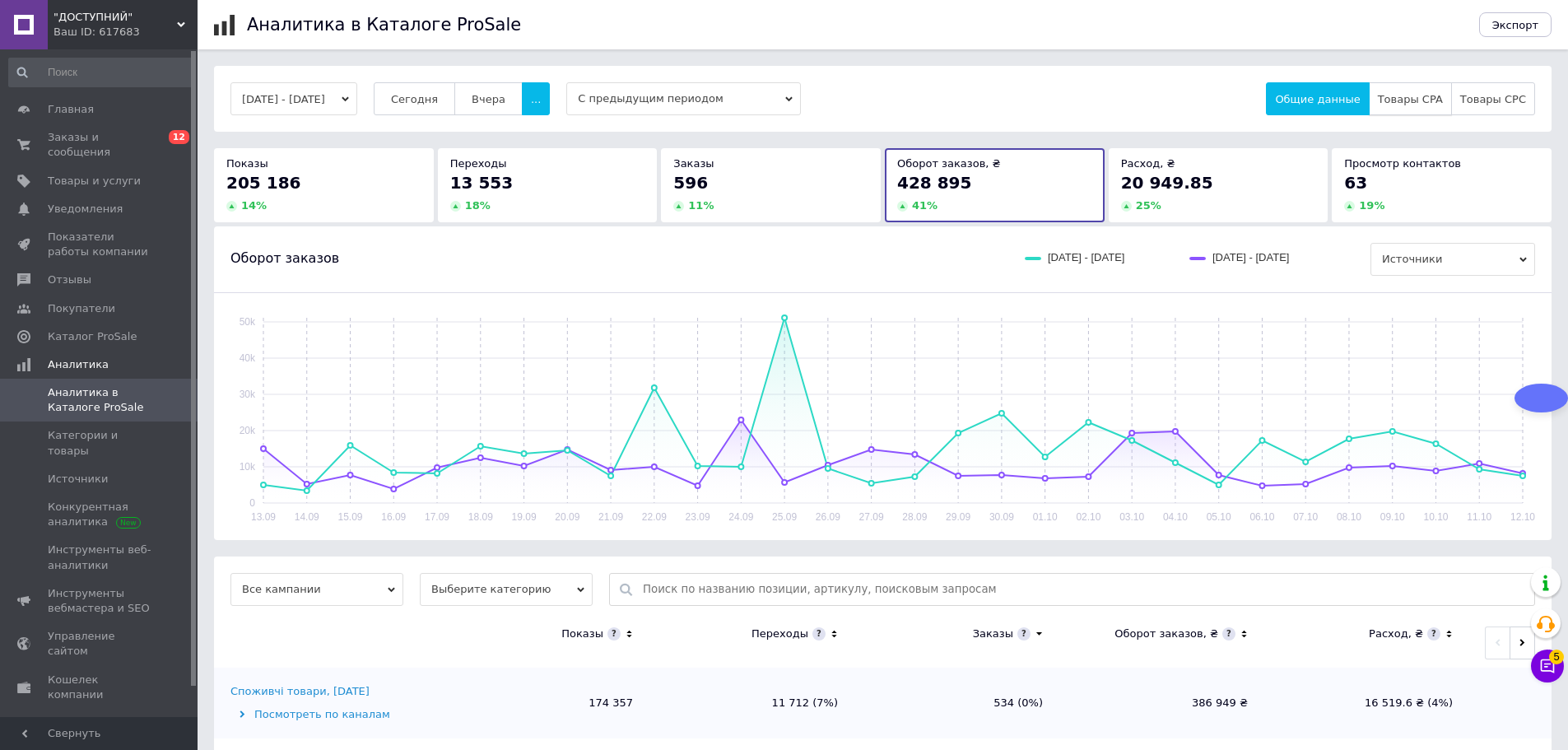
click at [1417, 101] on span "Товары CPA" at bounding box center [1409, 99] width 65 height 12
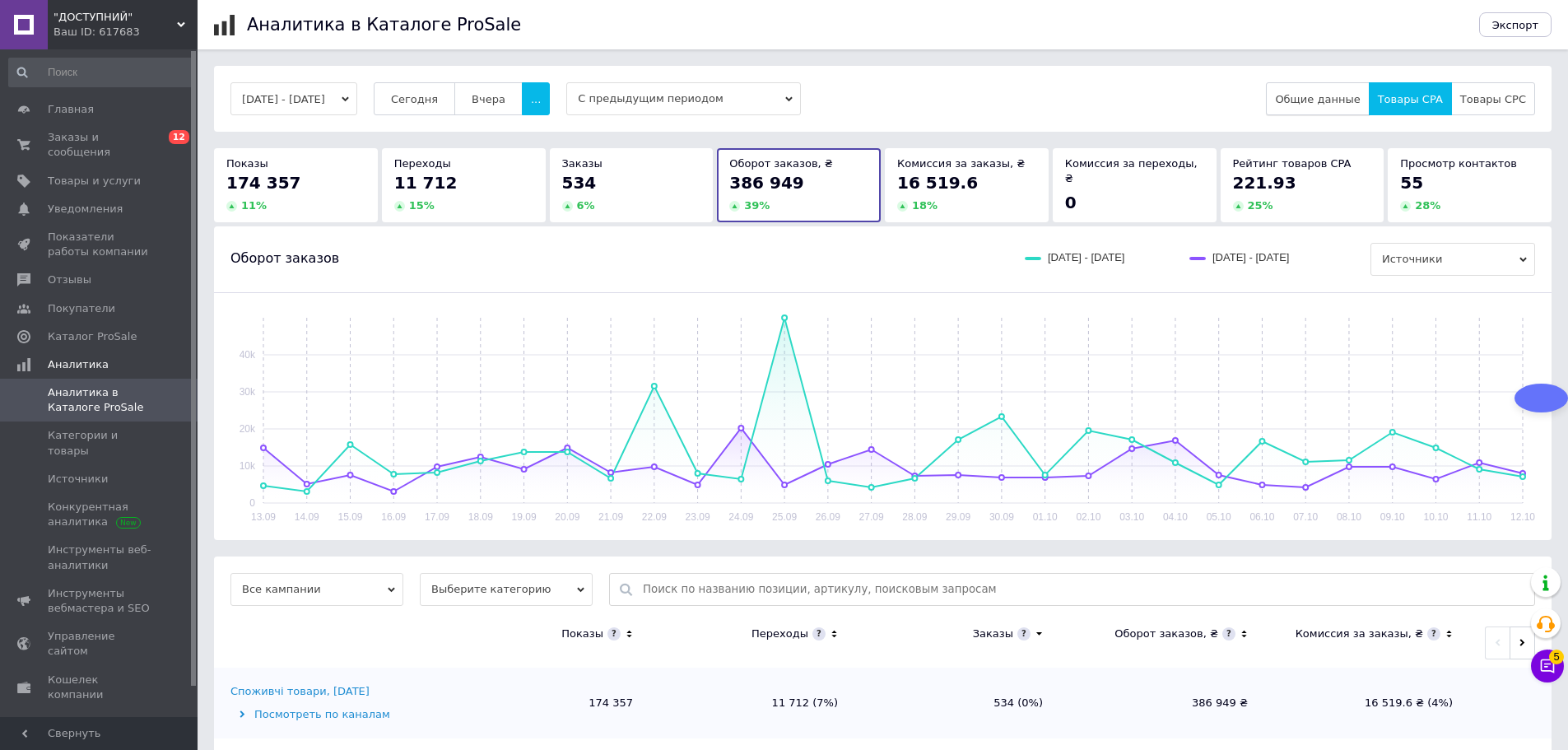
click at [1359, 95] on span "Общие данные" at bounding box center [1317, 99] width 85 height 12
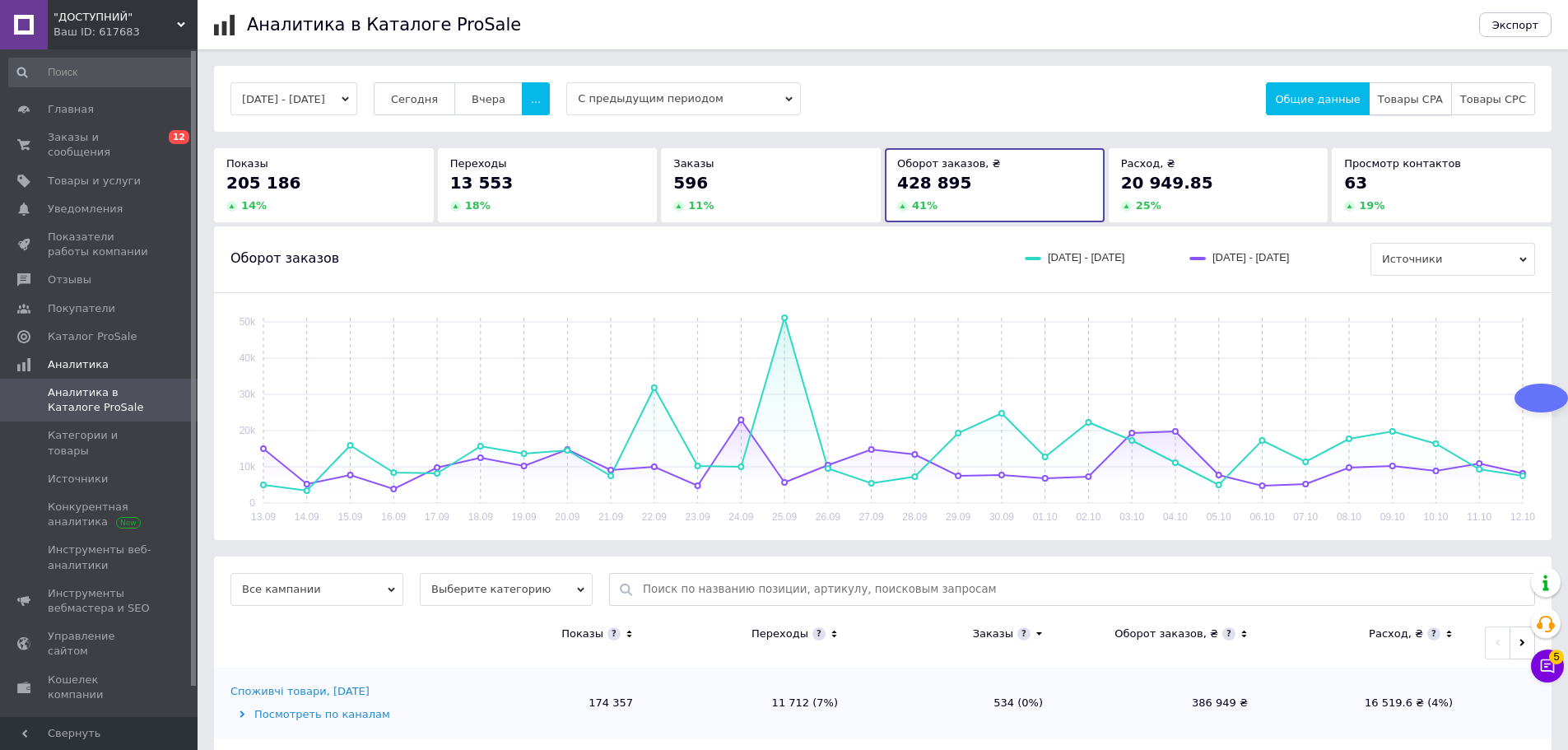
click at [1409, 99] on span "Товары CPA" at bounding box center [1409, 99] width 65 height 12
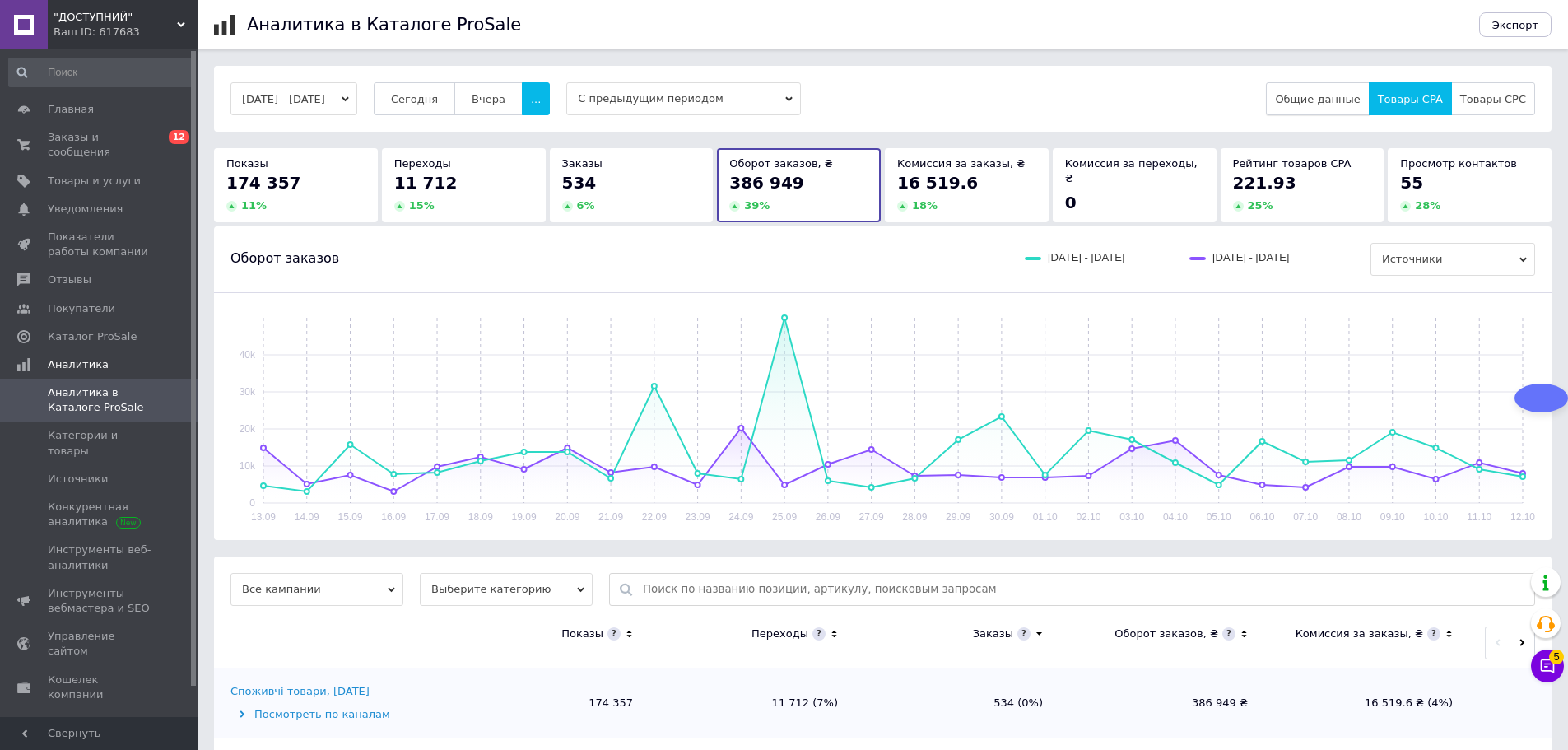
click at [1349, 103] on span "Общие данные" at bounding box center [1317, 99] width 85 height 12
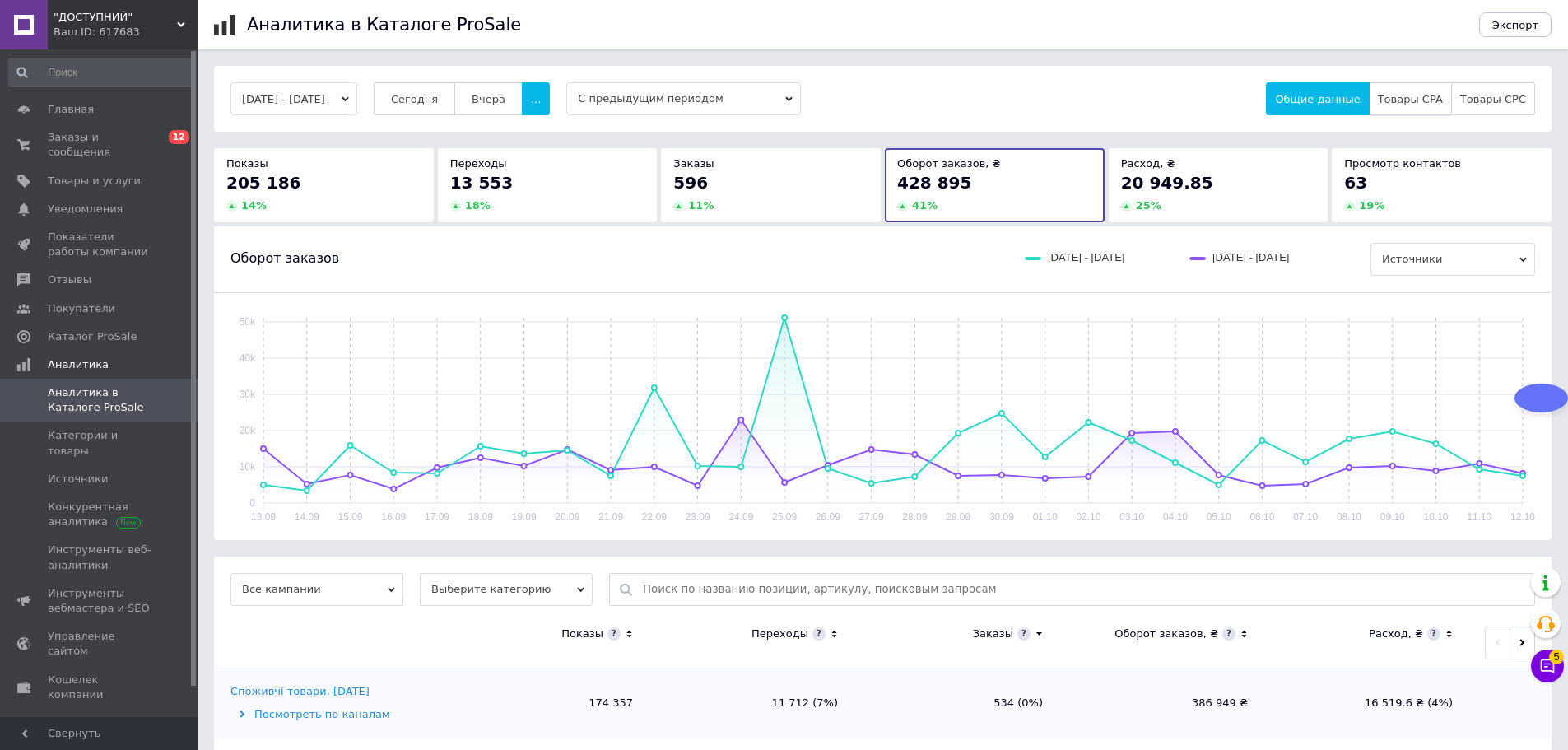
click at [1410, 109] on button "Товары CPA" at bounding box center [1410, 99] width 83 height 33
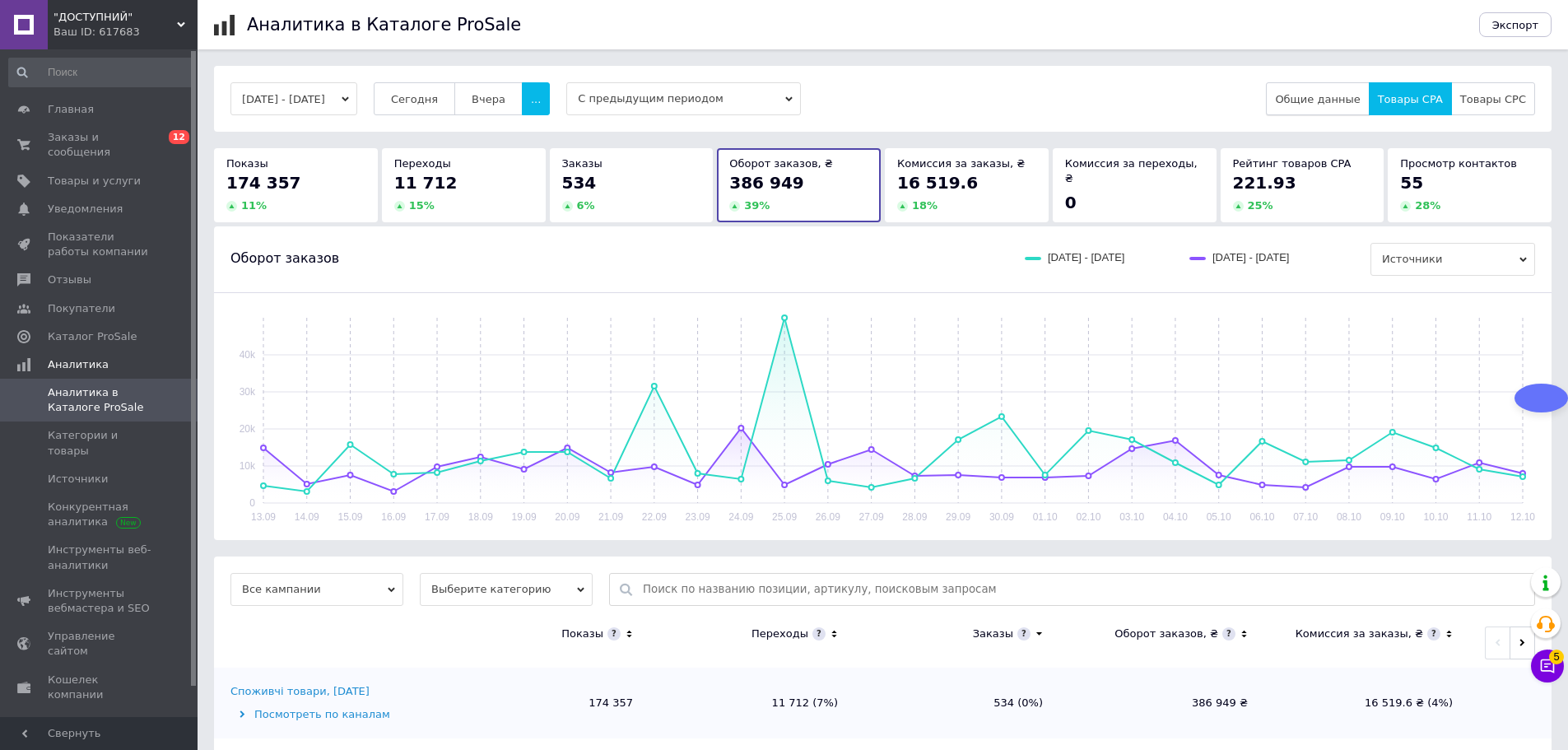
click at [1343, 104] on span "Общие данные" at bounding box center [1317, 99] width 85 height 12
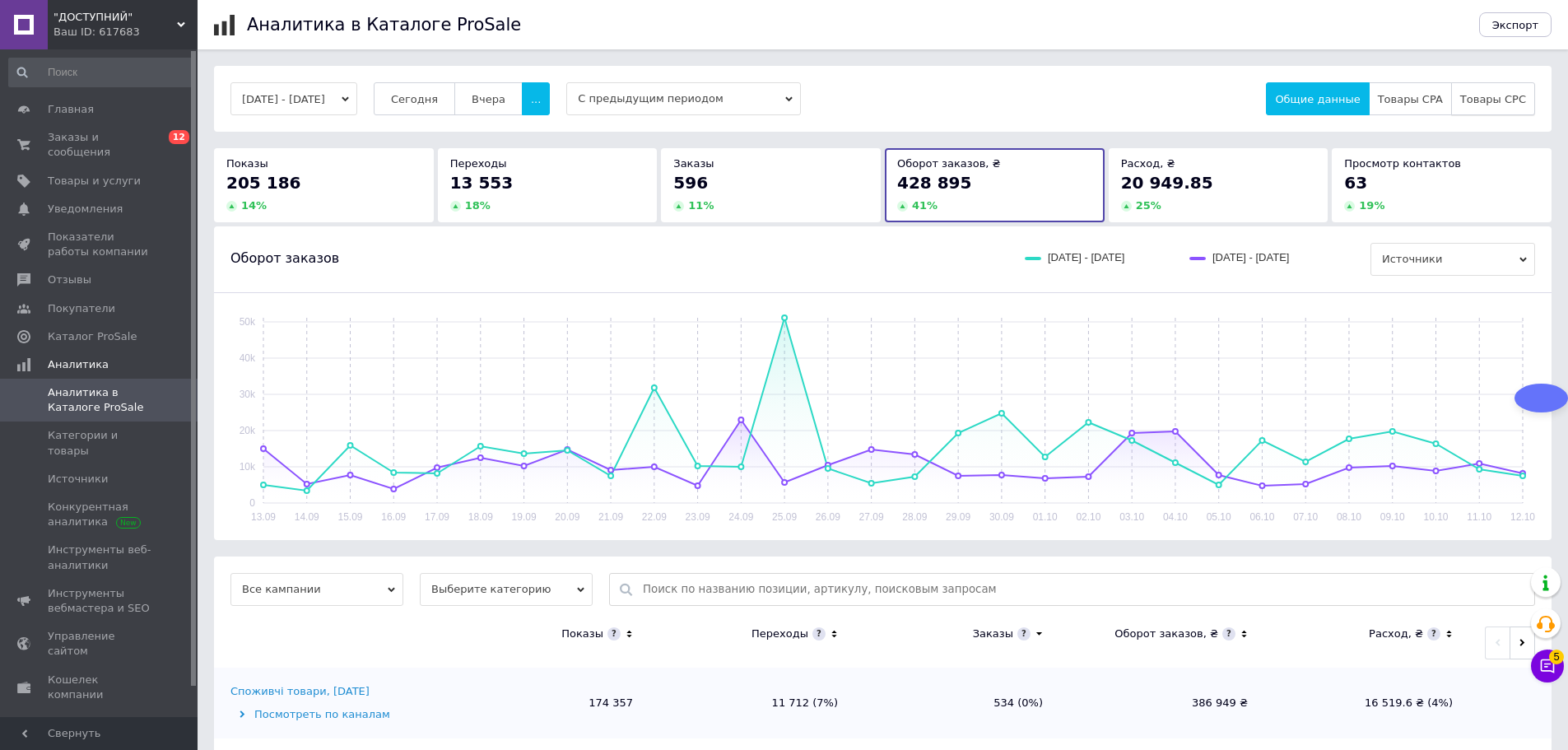
click at [1477, 102] on span "Товары CPC" at bounding box center [1493, 99] width 66 height 12
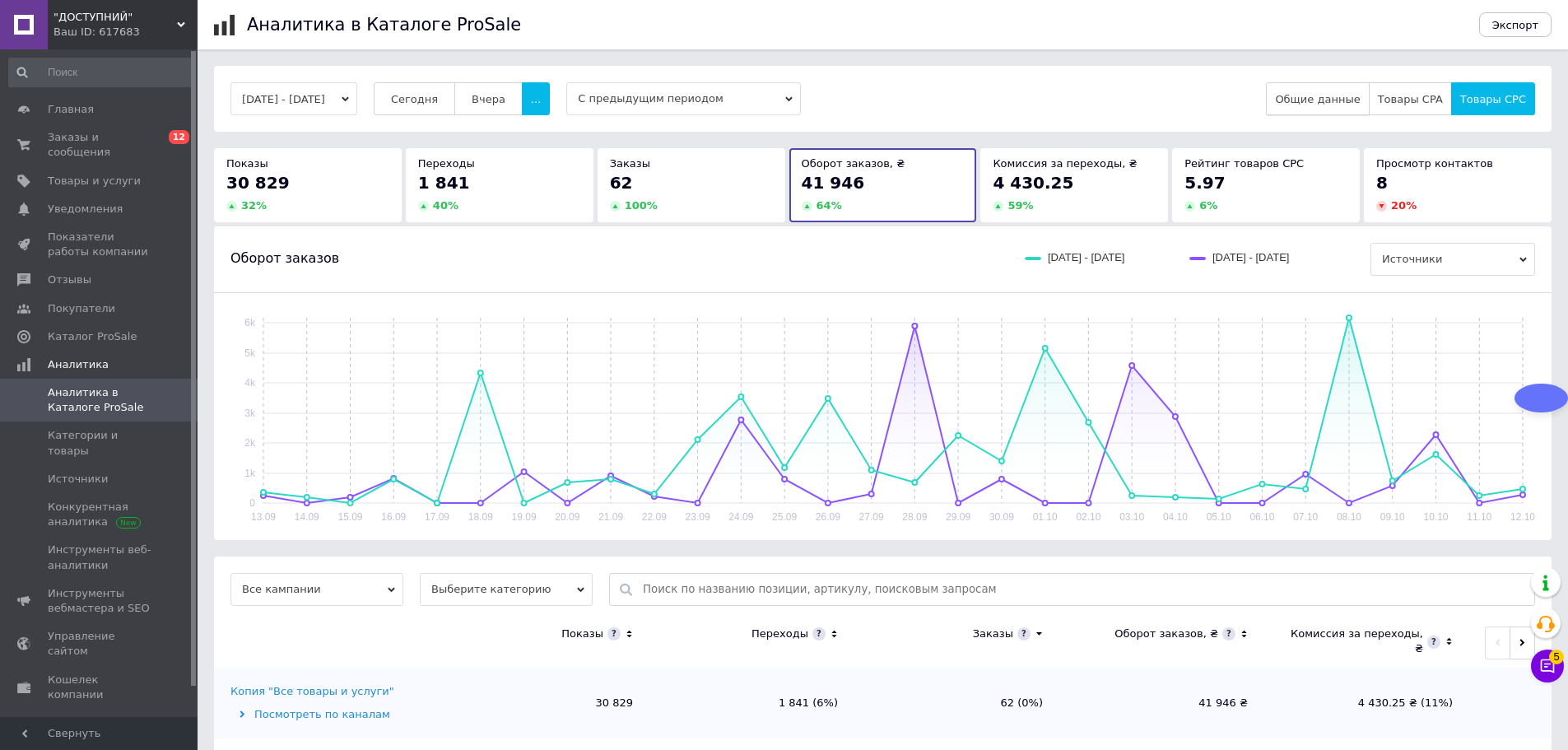
click at [1349, 98] on span "Общие данные" at bounding box center [1317, 99] width 85 height 12
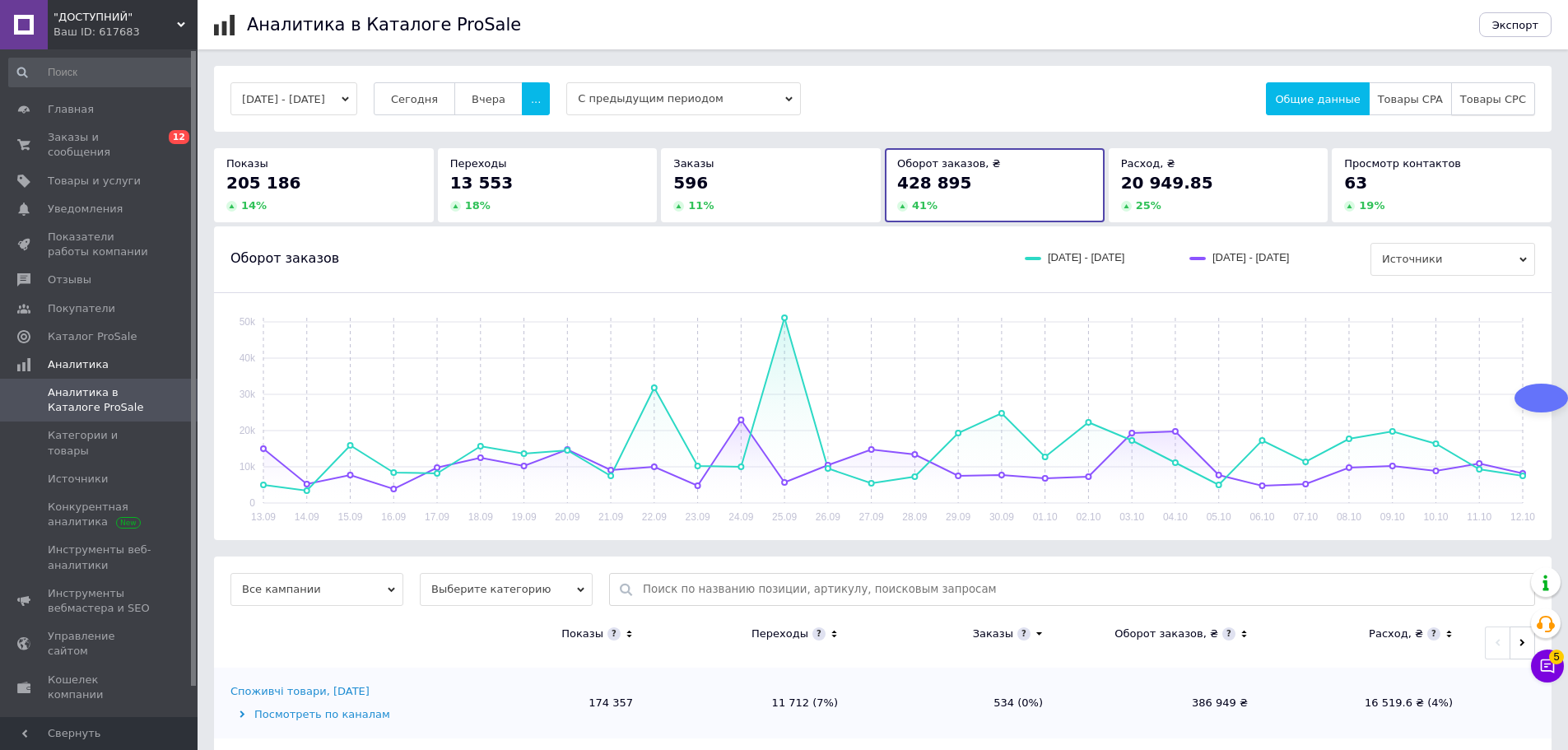
click at [1515, 98] on span "Товары CPC" at bounding box center [1493, 99] width 66 height 12
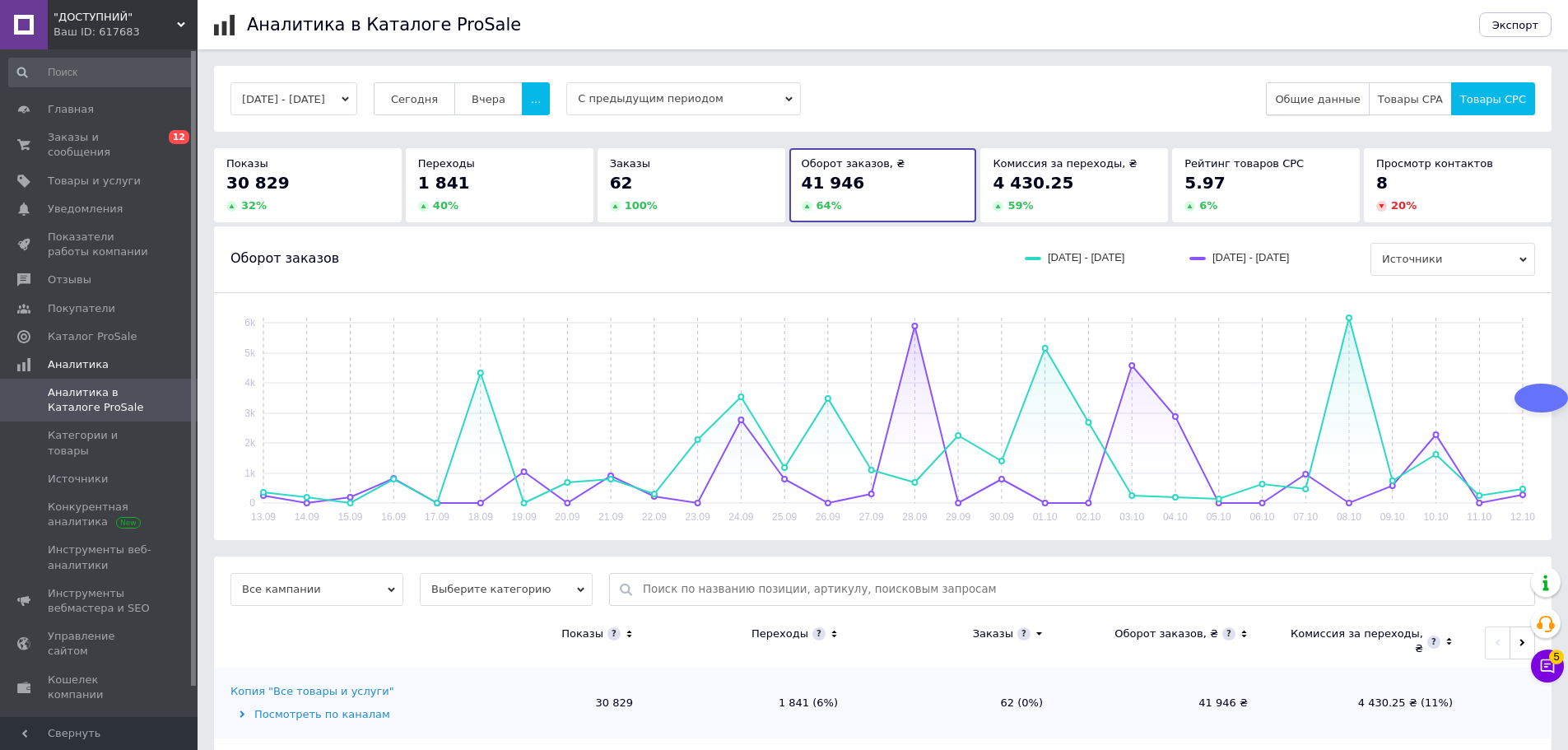
click at [1322, 96] on span "Общие данные" at bounding box center [1317, 99] width 85 height 12
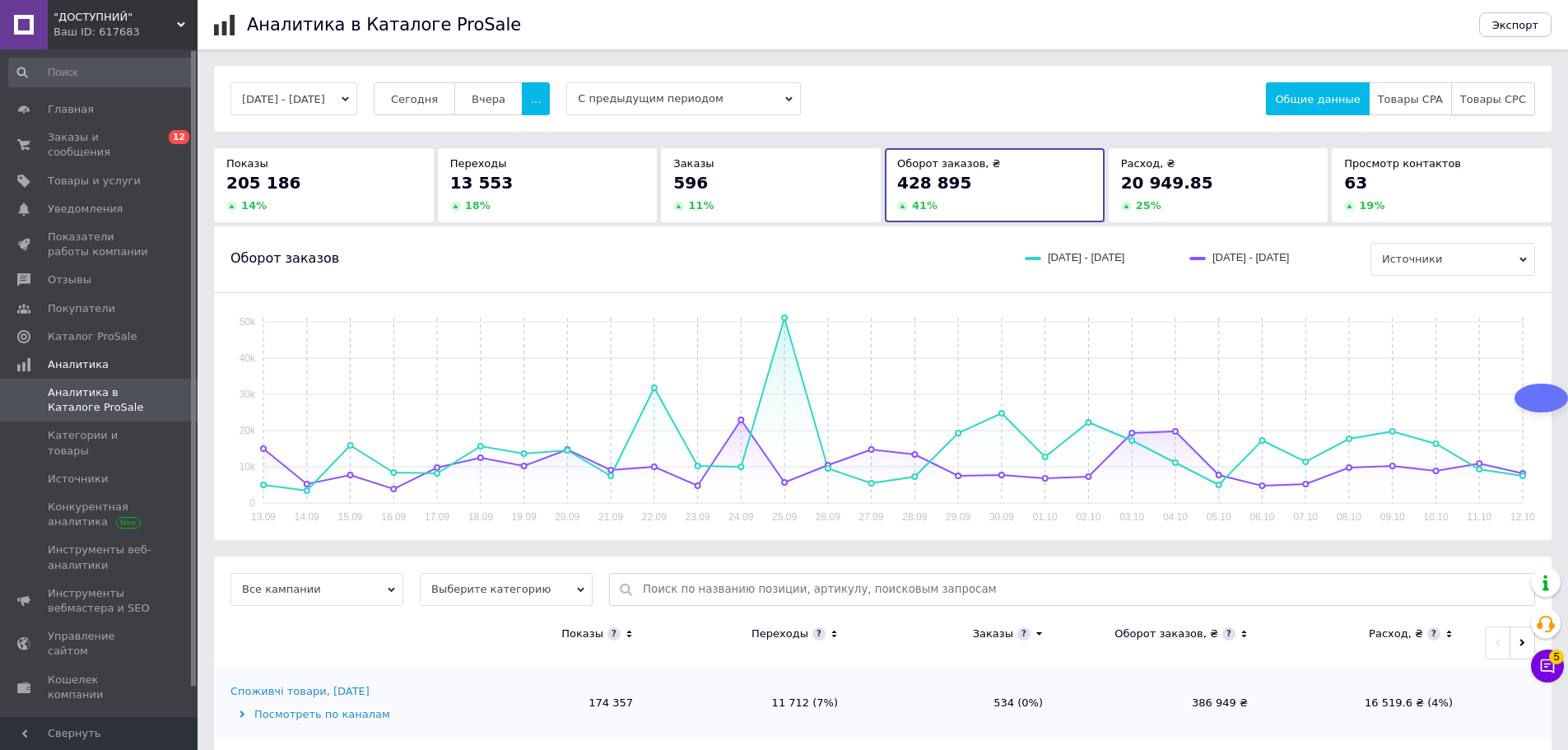
click at [1516, 109] on button "Товары CPC" at bounding box center [1492, 99] width 84 height 33
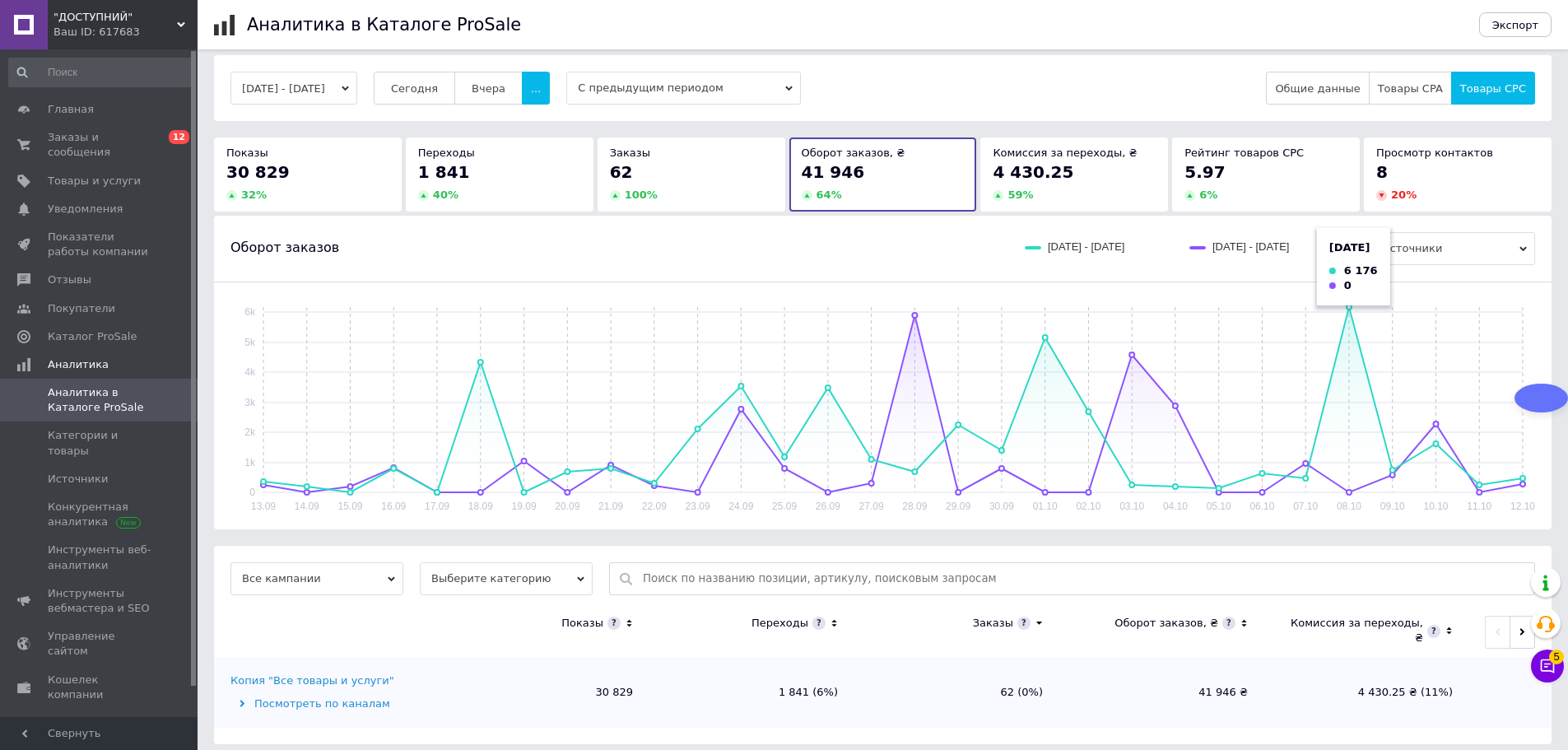
scroll to position [22, 0]
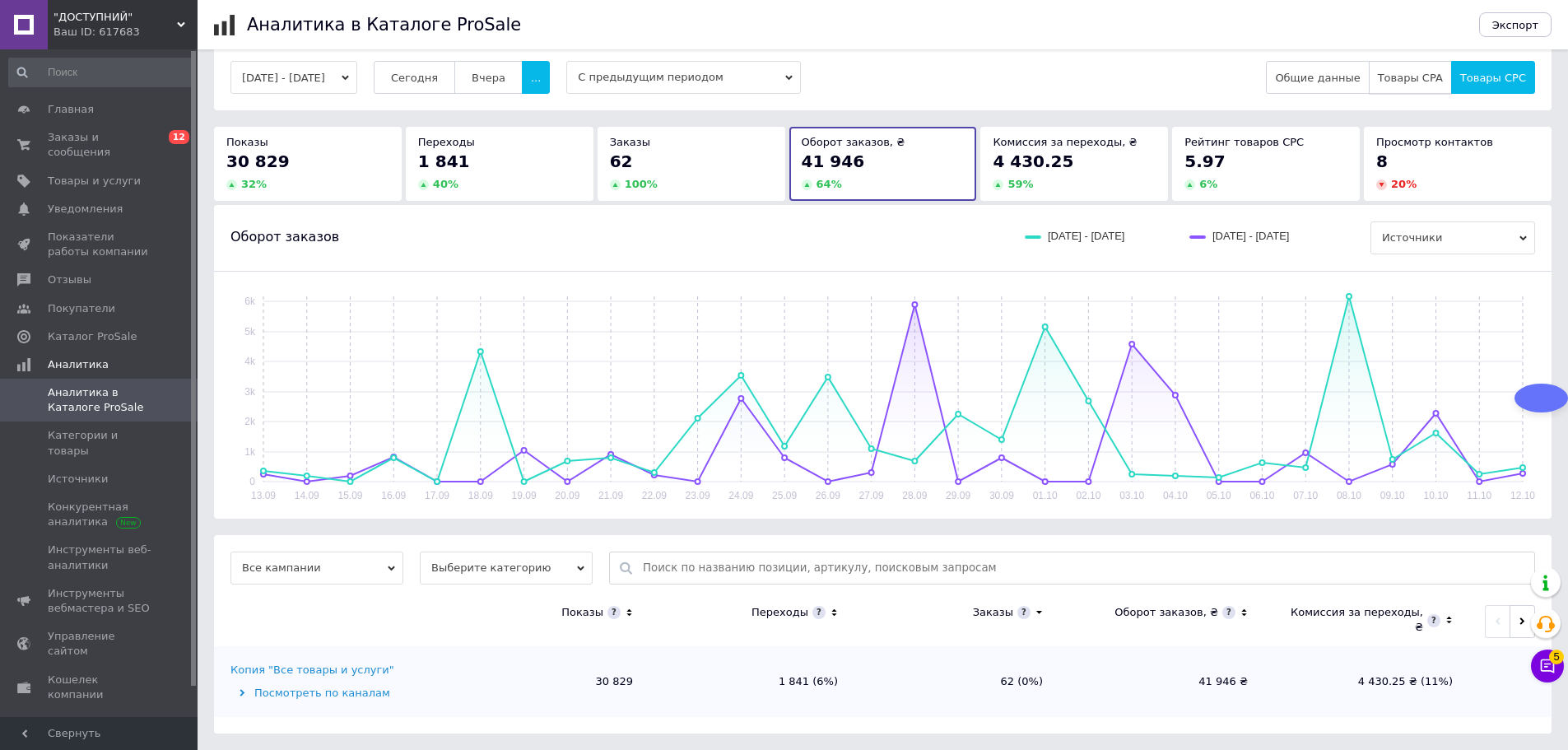
click at [1414, 80] on span "Товары CPA" at bounding box center [1409, 77] width 65 height 12
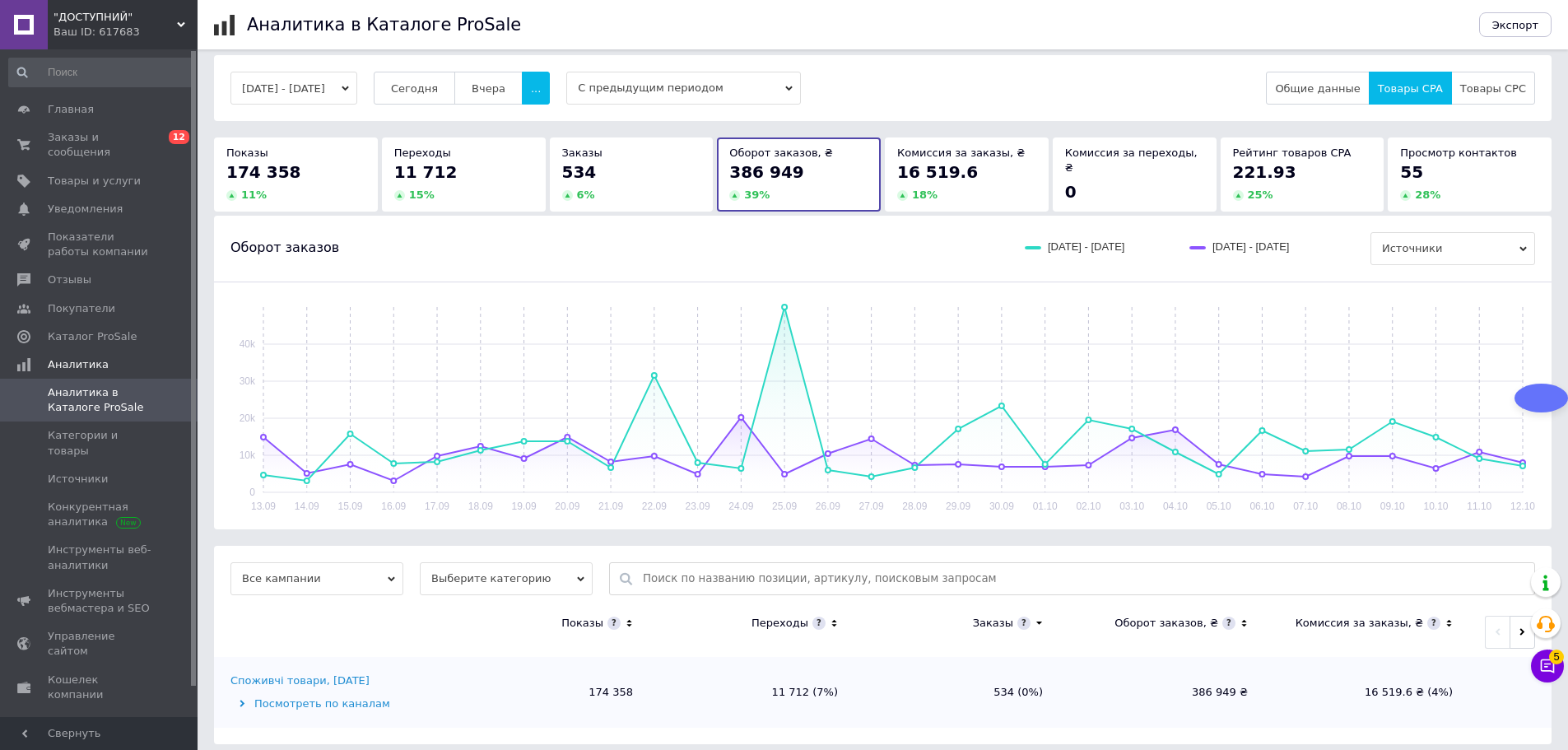
scroll to position [22, 0]
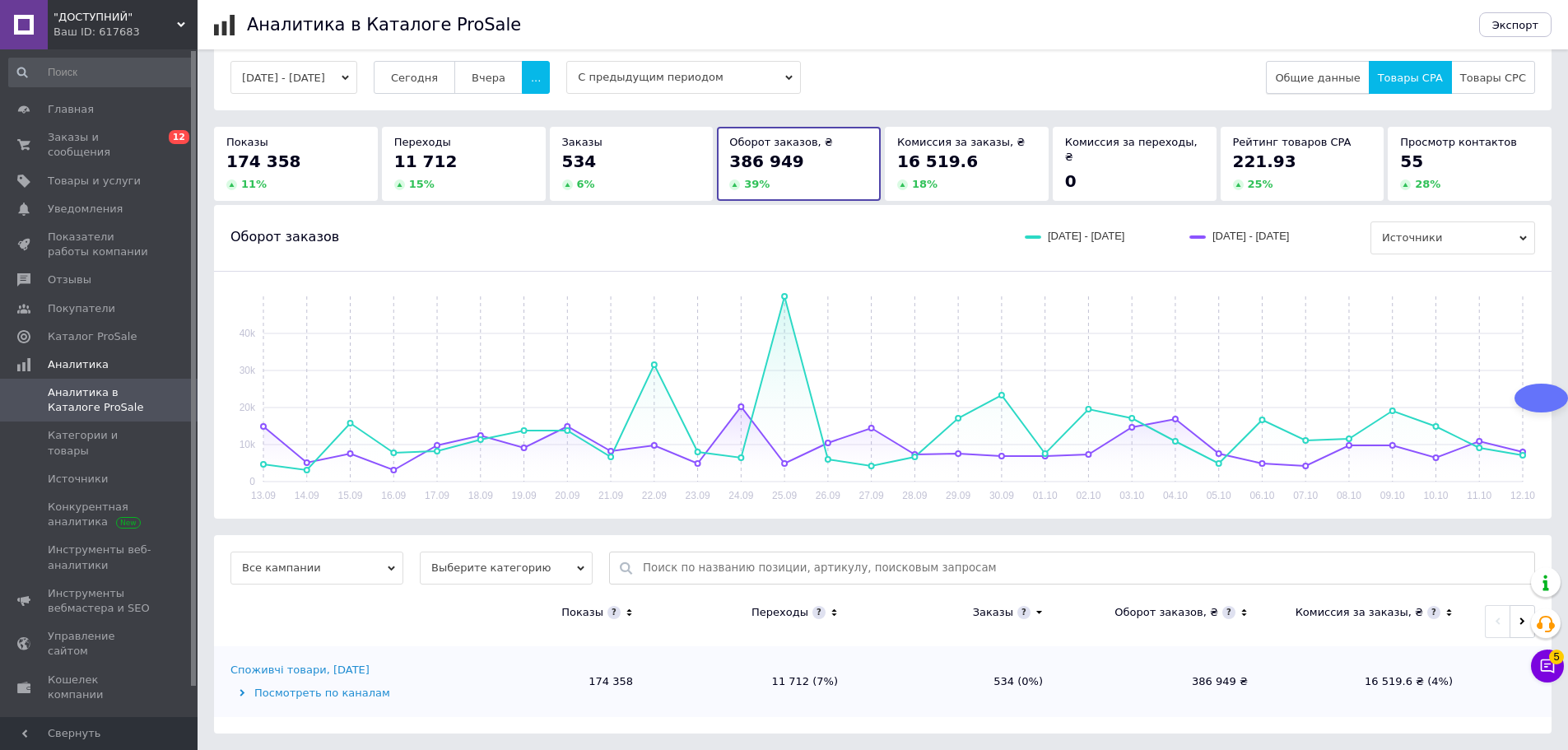
click at [1337, 86] on button "Общие данные" at bounding box center [1316, 77] width 102 height 33
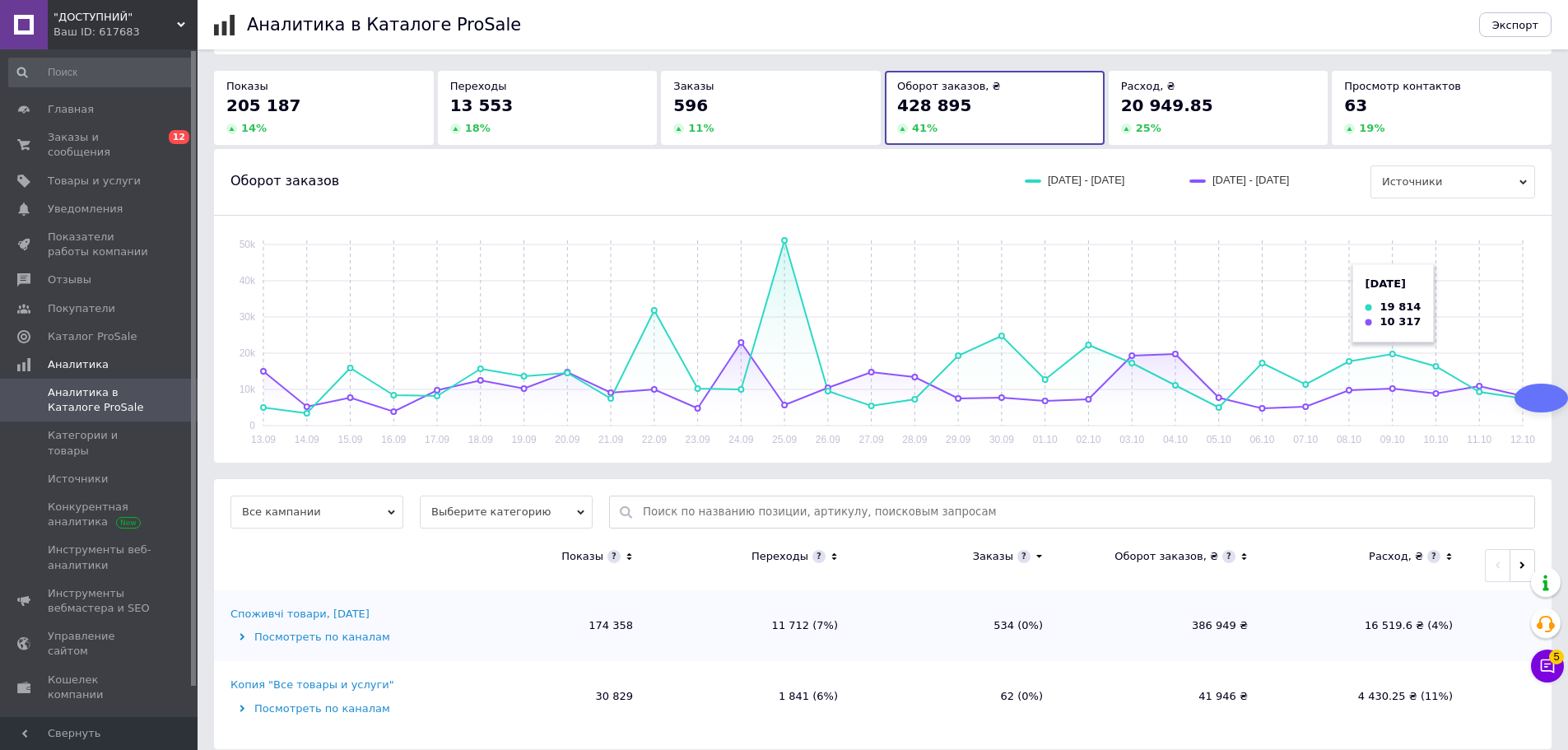
scroll to position [93, 0]
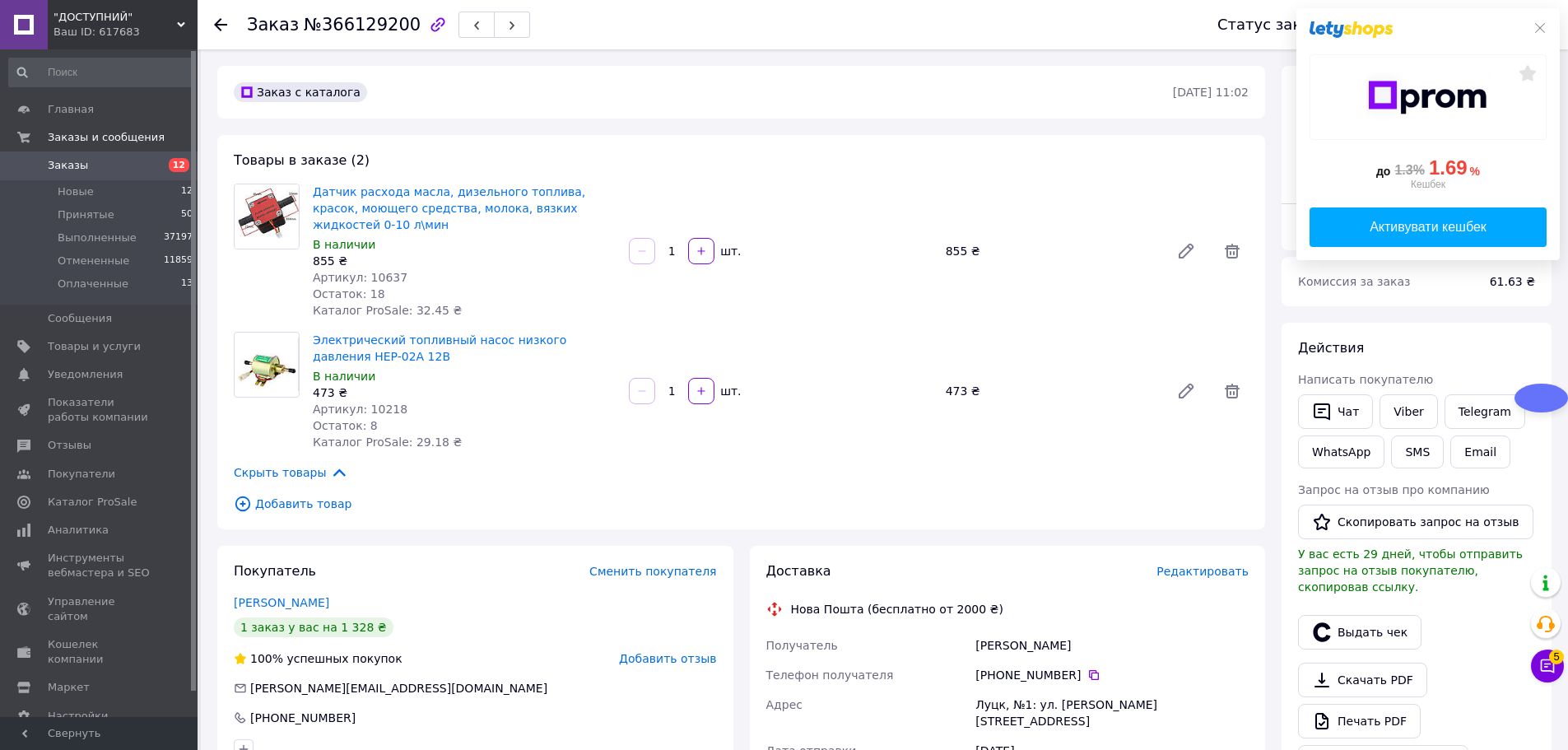
click at [380, 405] on span "Артикул: 10218" at bounding box center [360, 409] width 95 height 13
copy span "10218"
click at [375, 275] on span "Артикул: 10637" at bounding box center [360, 277] width 95 height 13
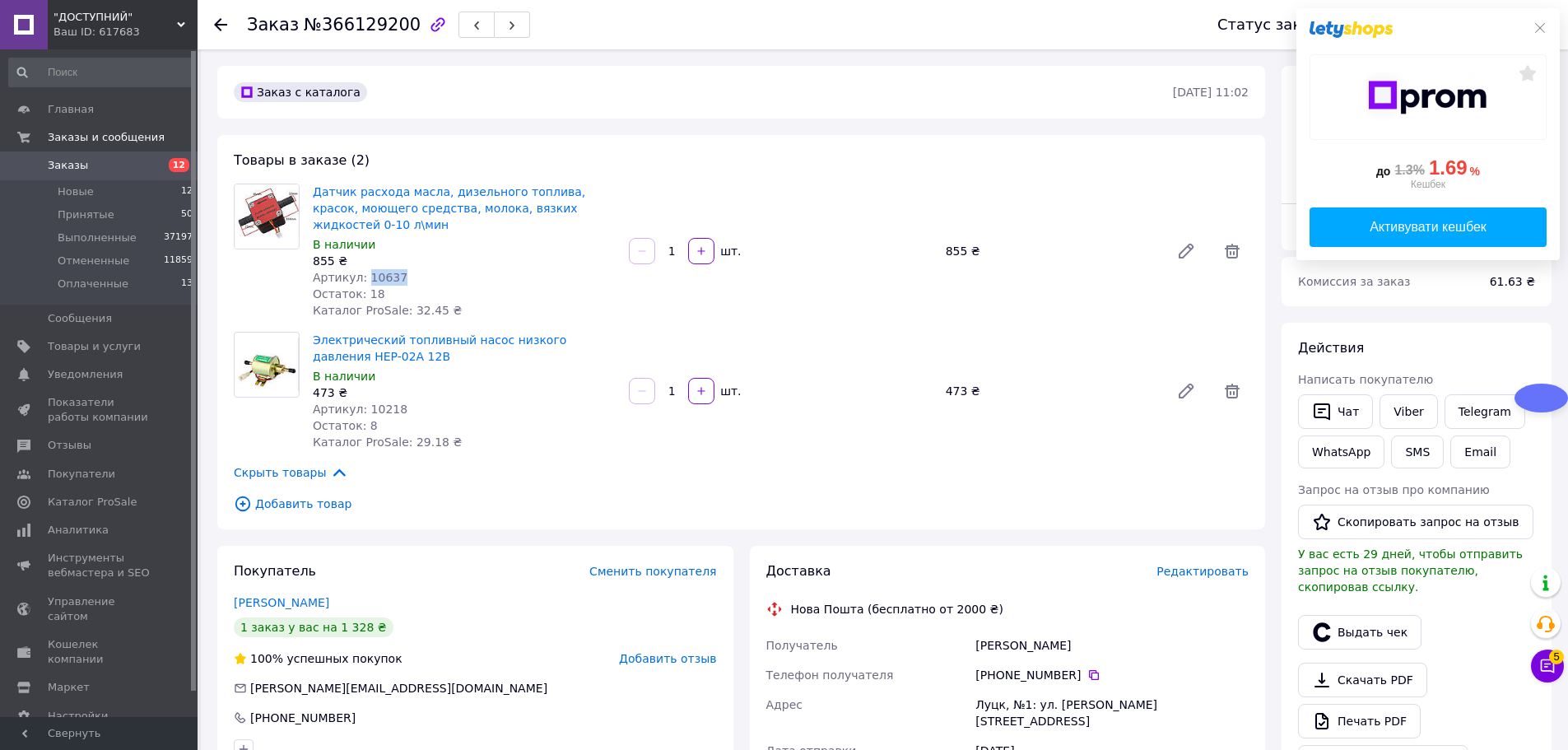
copy span "10637"
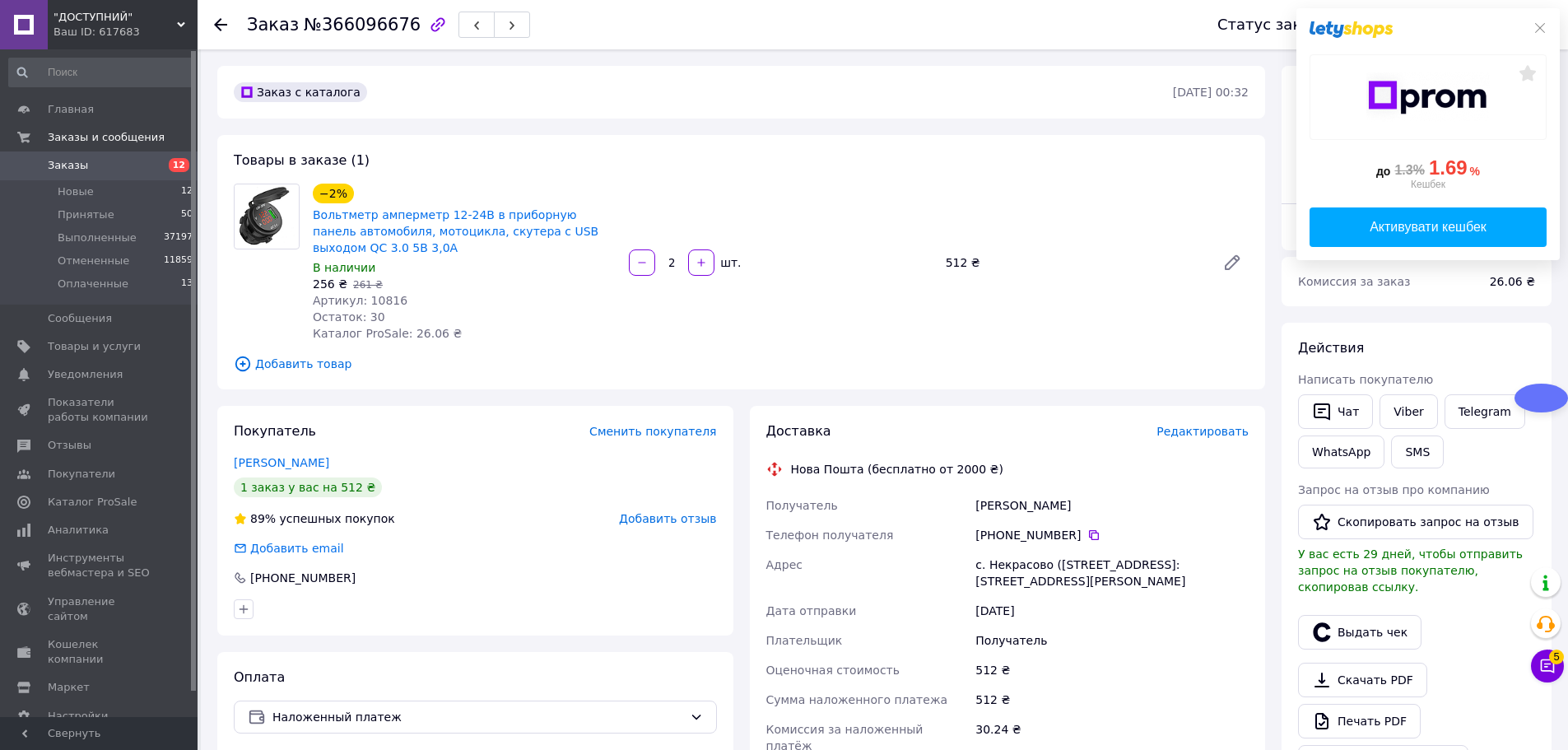
click at [380, 294] on span "Артикул: 10816" at bounding box center [360, 301] width 95 height 13
copy span "10816"
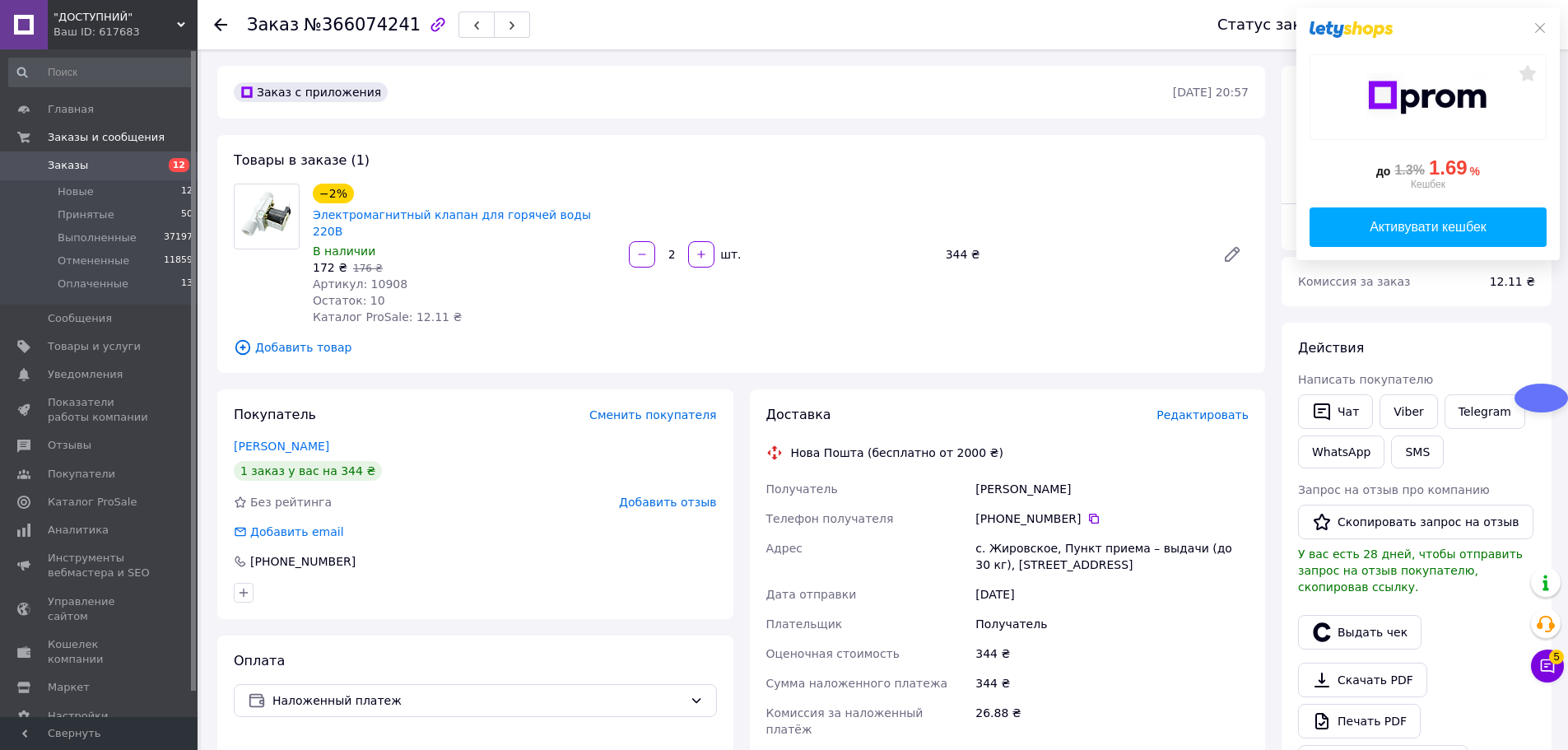
click at [377, 277] on span "Артикул: 10908" at bounding box center [360, 284] width 95 height 13
copy span "10908"
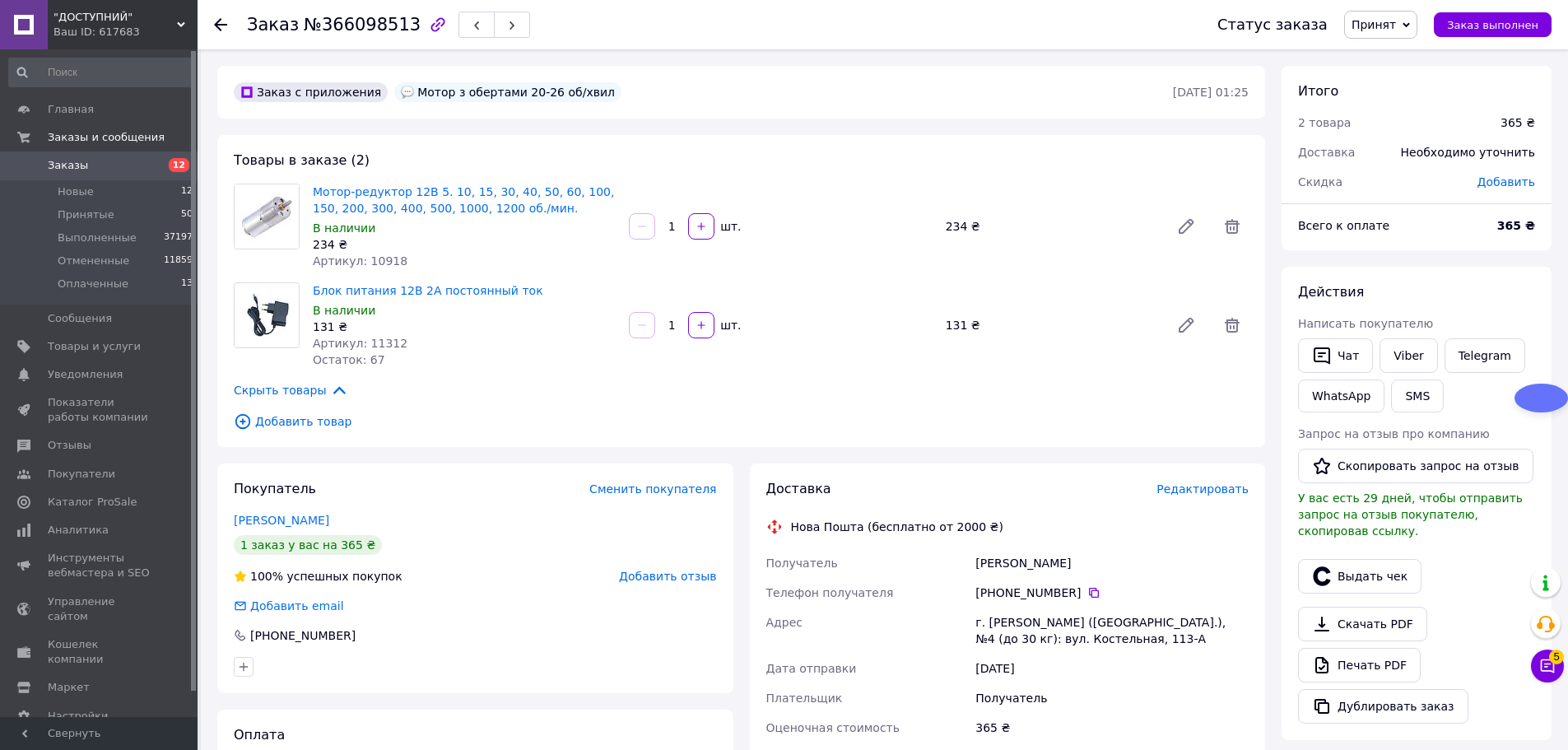
click at [375, 343] on span "Артикул: 11312" at bounding box center [360, 343] width 95 height 13
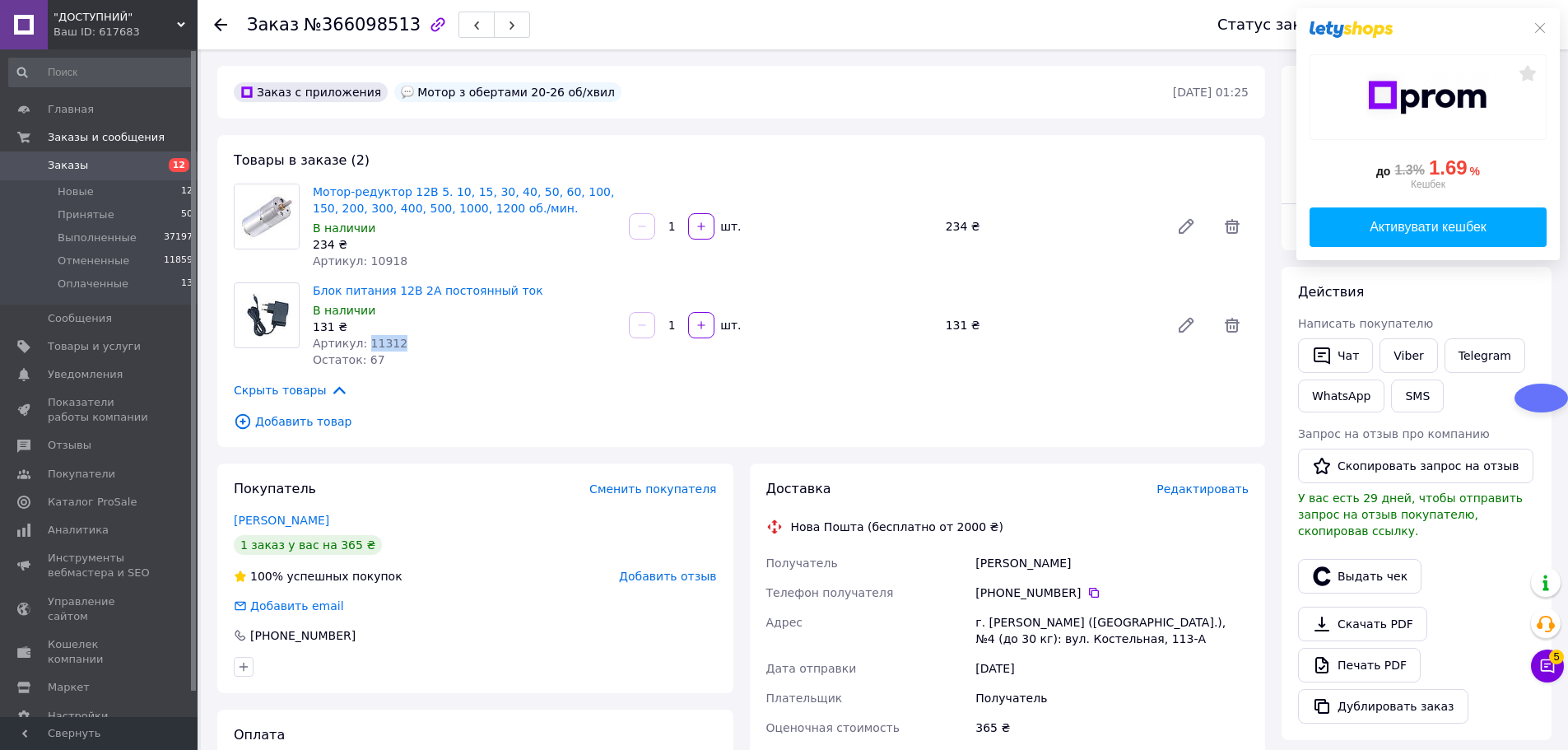
copy span "11312"
click at [376, 258] on span "Артикул: 10918" at bounding box center [360, 261] width 95 height 13
copy span "10918"
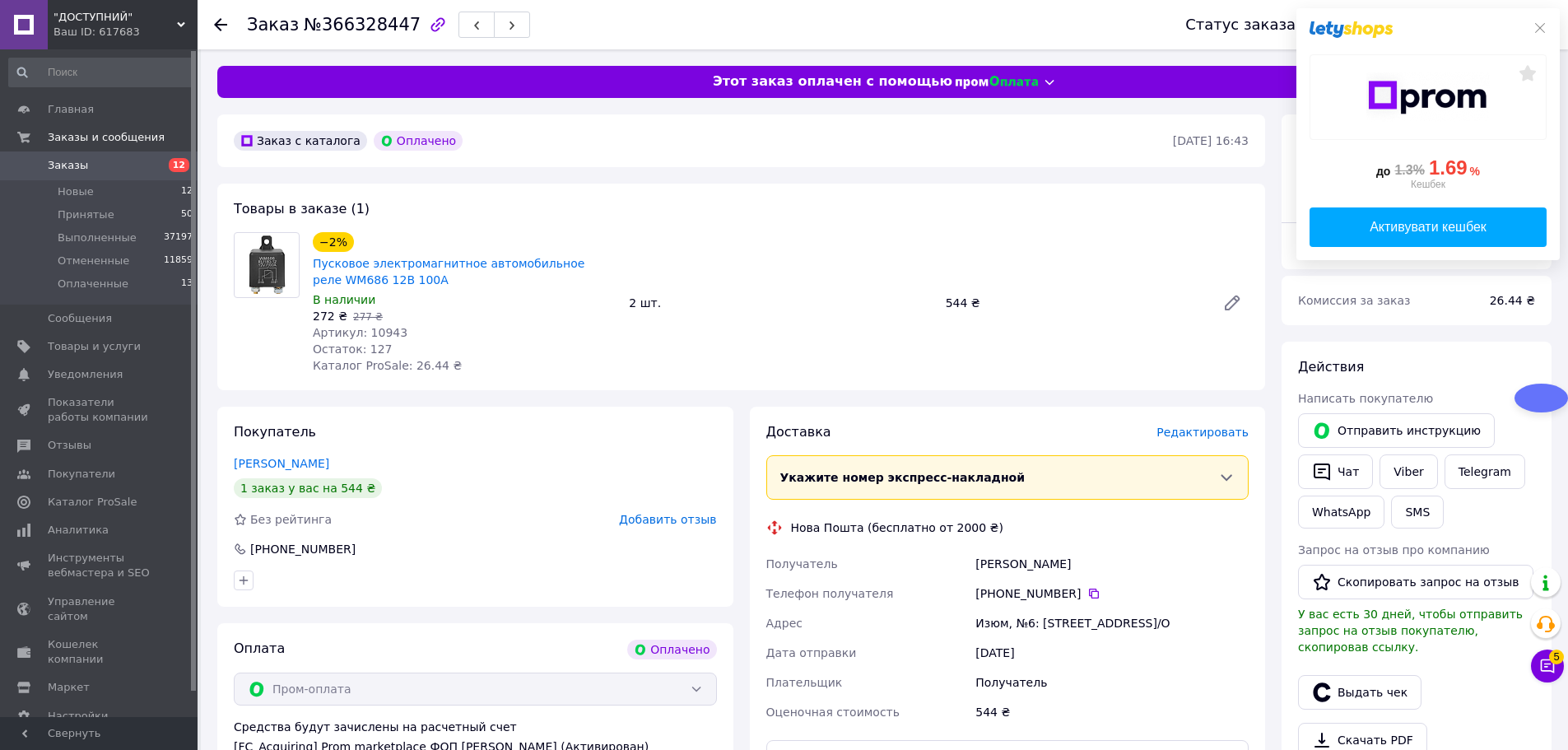
click at [381, 327] on span "Артикул: 10943" at bounding box center [360, 333] width 95 height 13
copy span "10943"
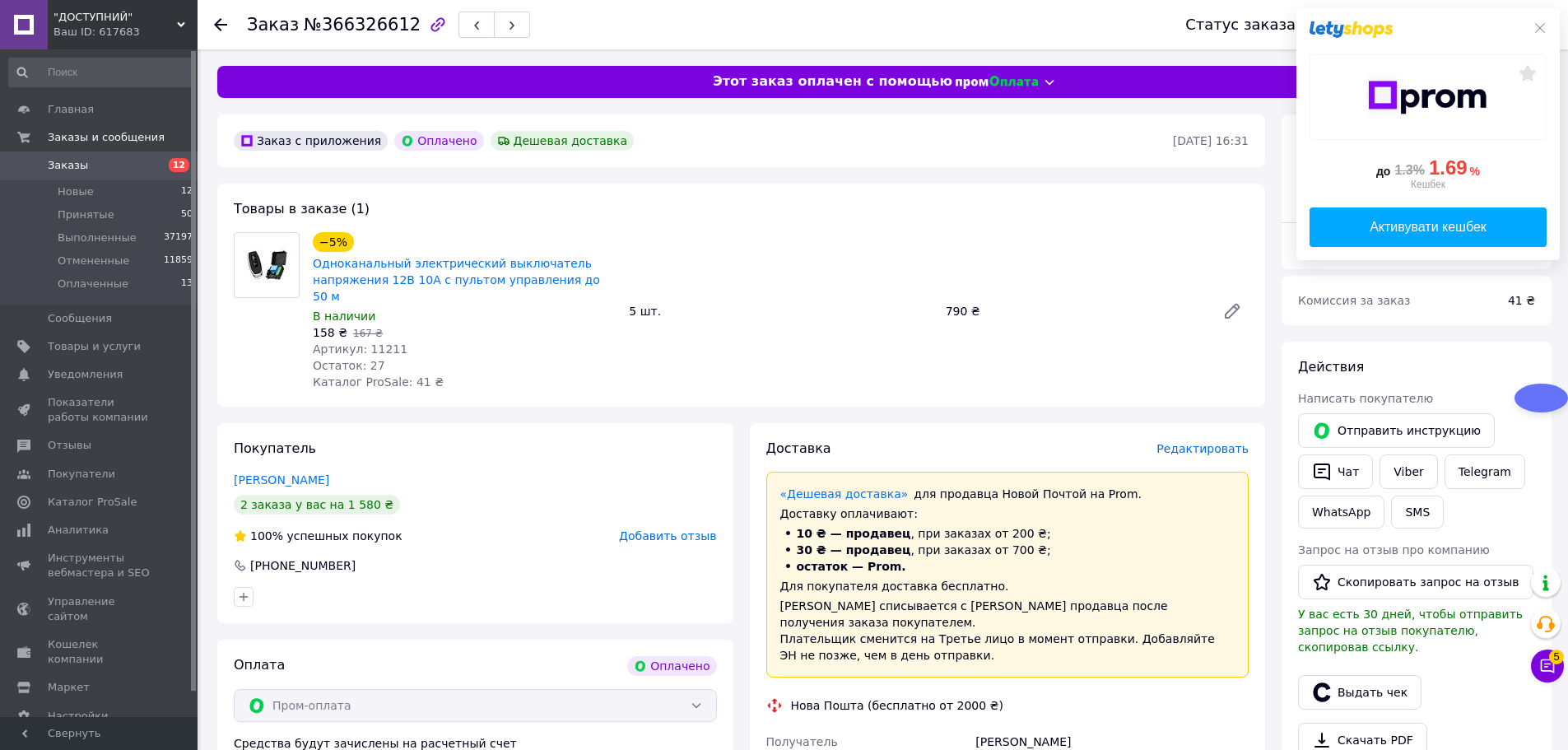
click at [384, 342] on span "Артикул: 11211" at bounding box center [360, 349] width 95 height 13
copy span "11211"
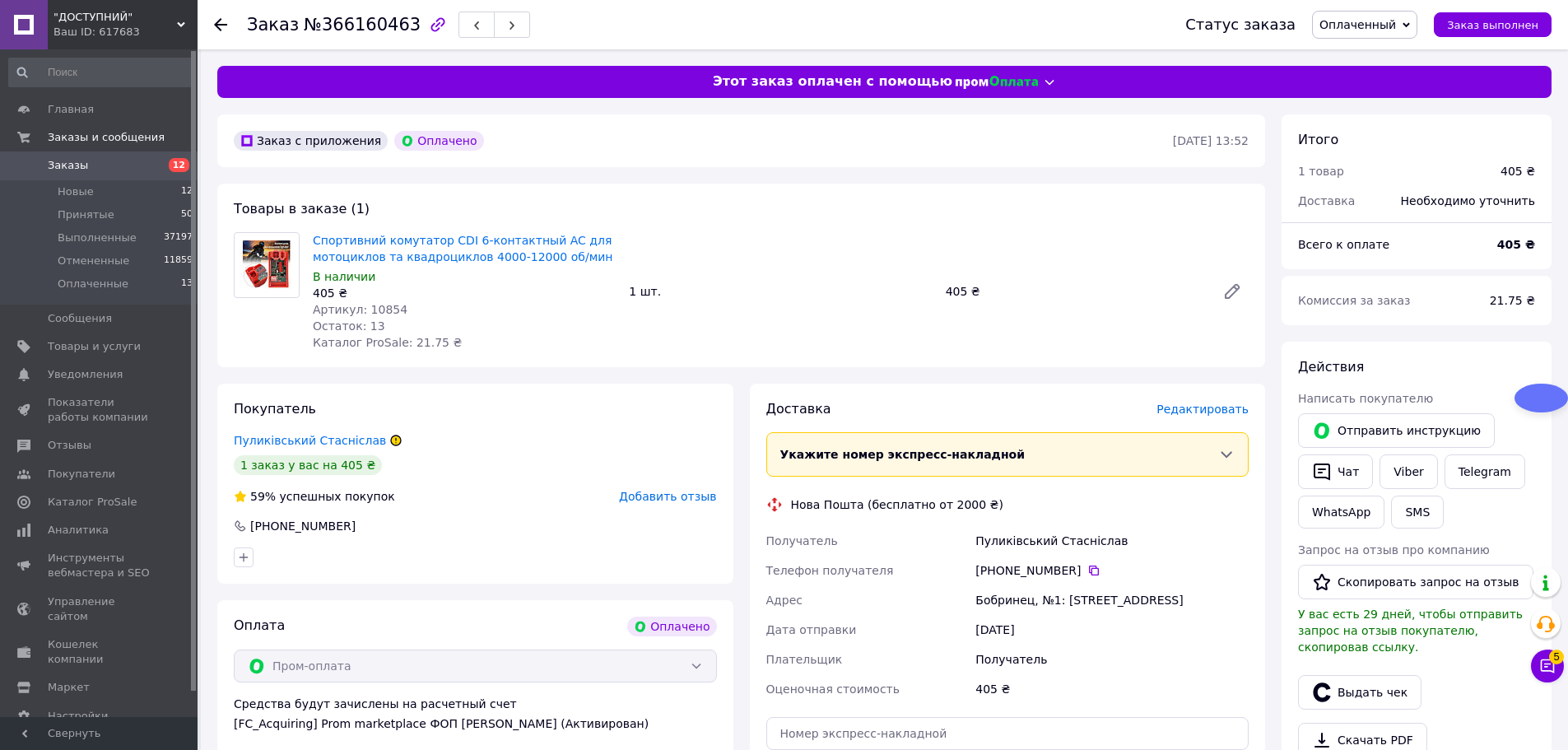
click at [372, 309] on span "Артикул: 10854" at bounding box center [360, 309] width 95 height 13
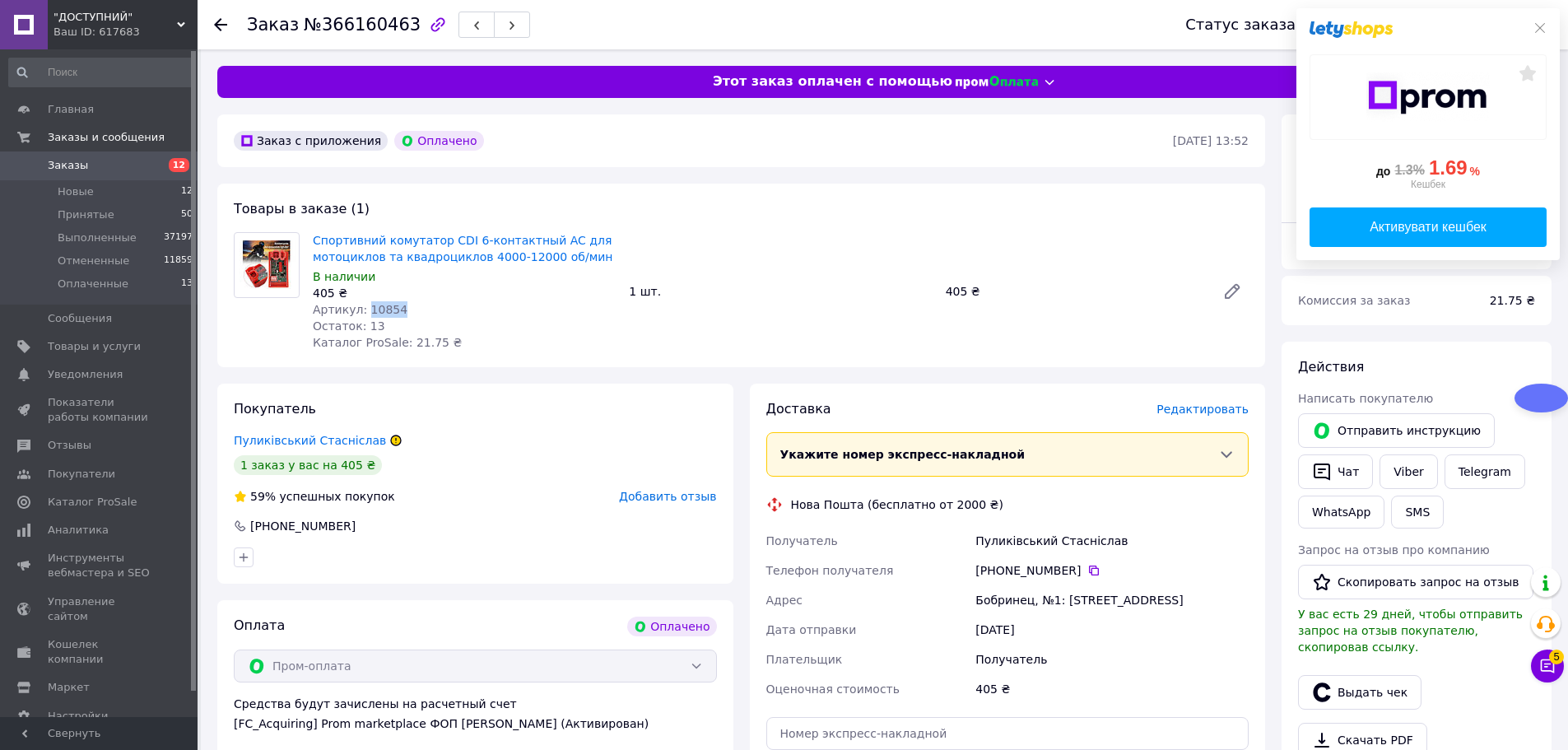
copy span "10854"
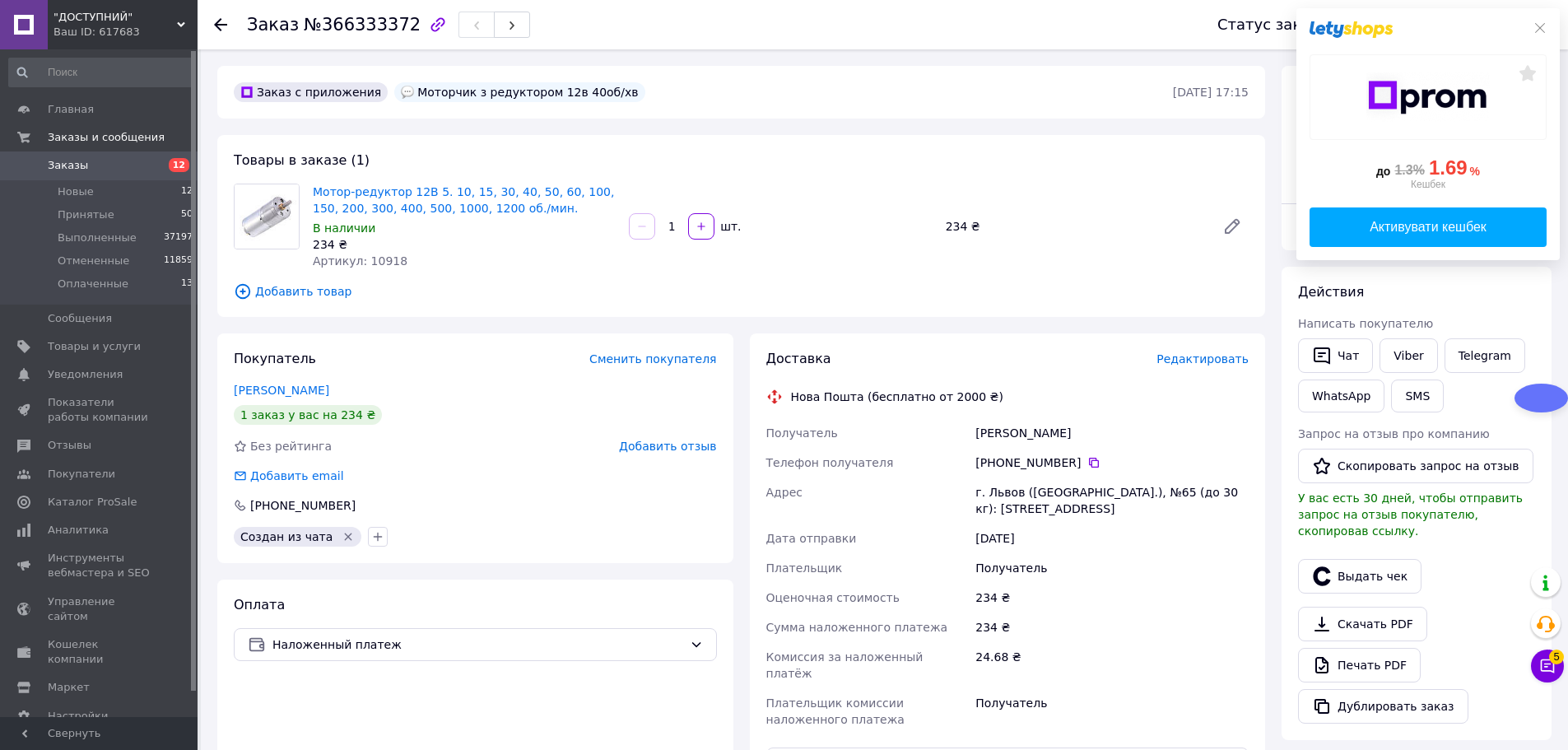
click at [384, 259] on span "Артикул: 10918" at bounding box center [360, 261] width 95 height 13
copy span "10918"
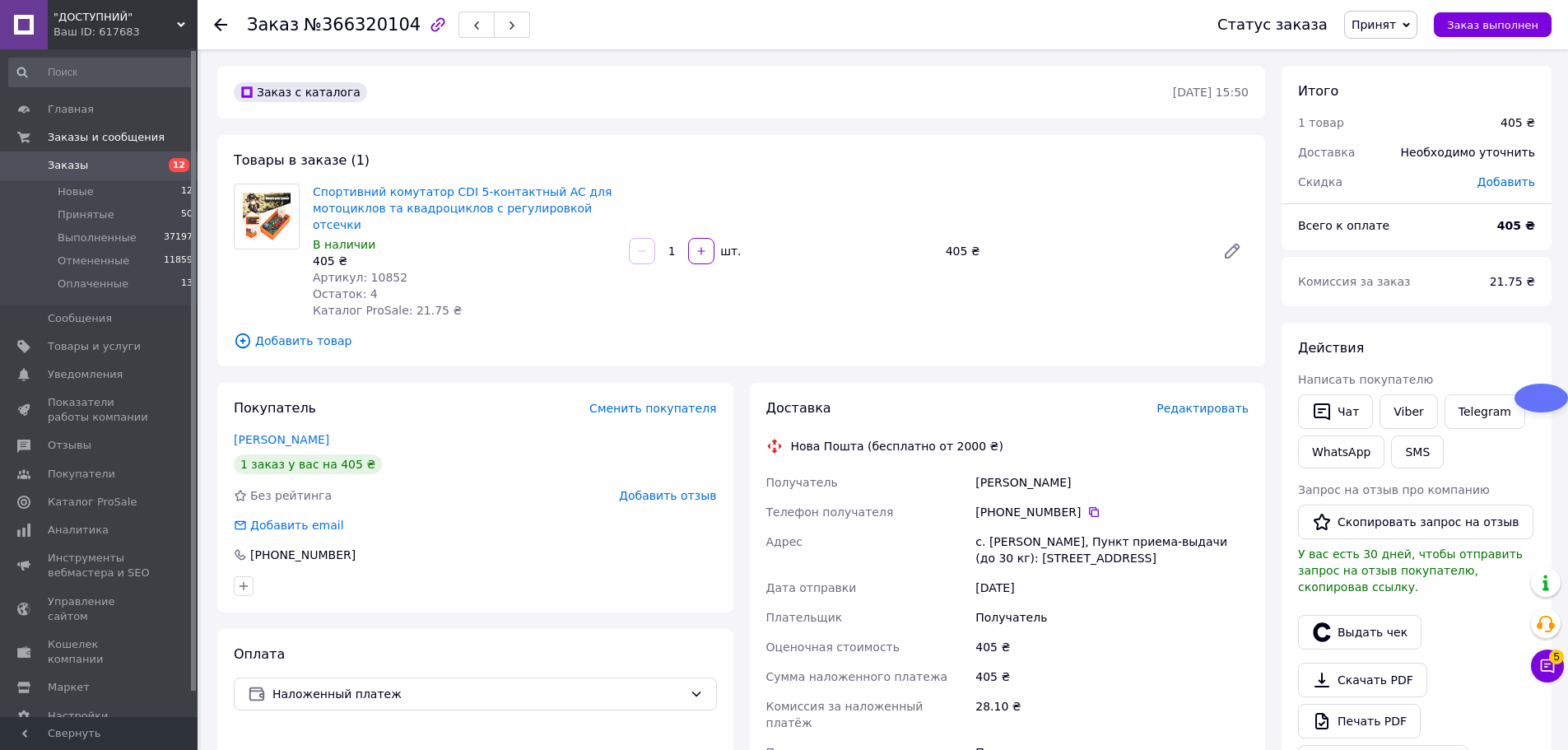
click at [373, 271] on span "Артикул: 10852" at bounding box center [360, 277] width 95 height 13
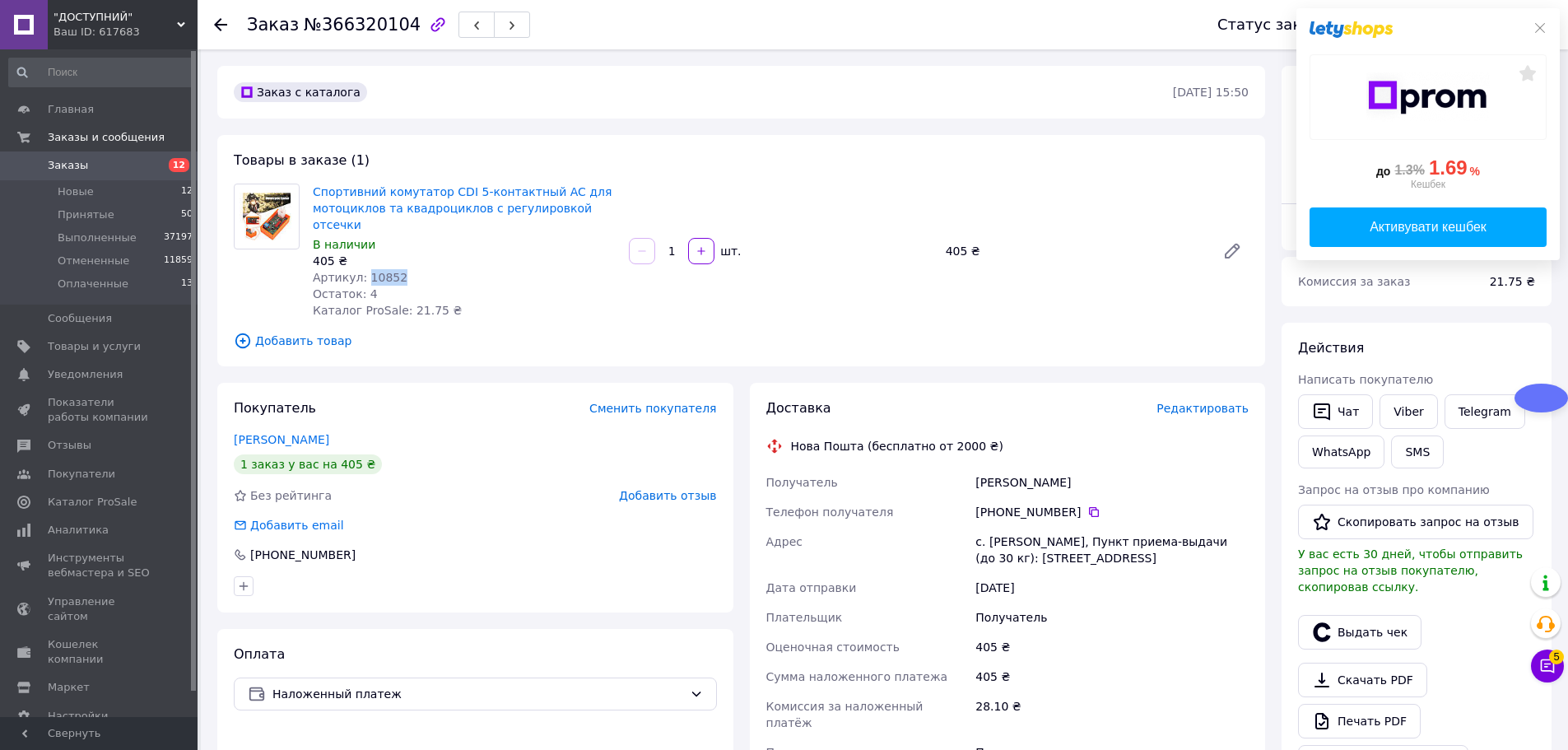
copy span "10852"
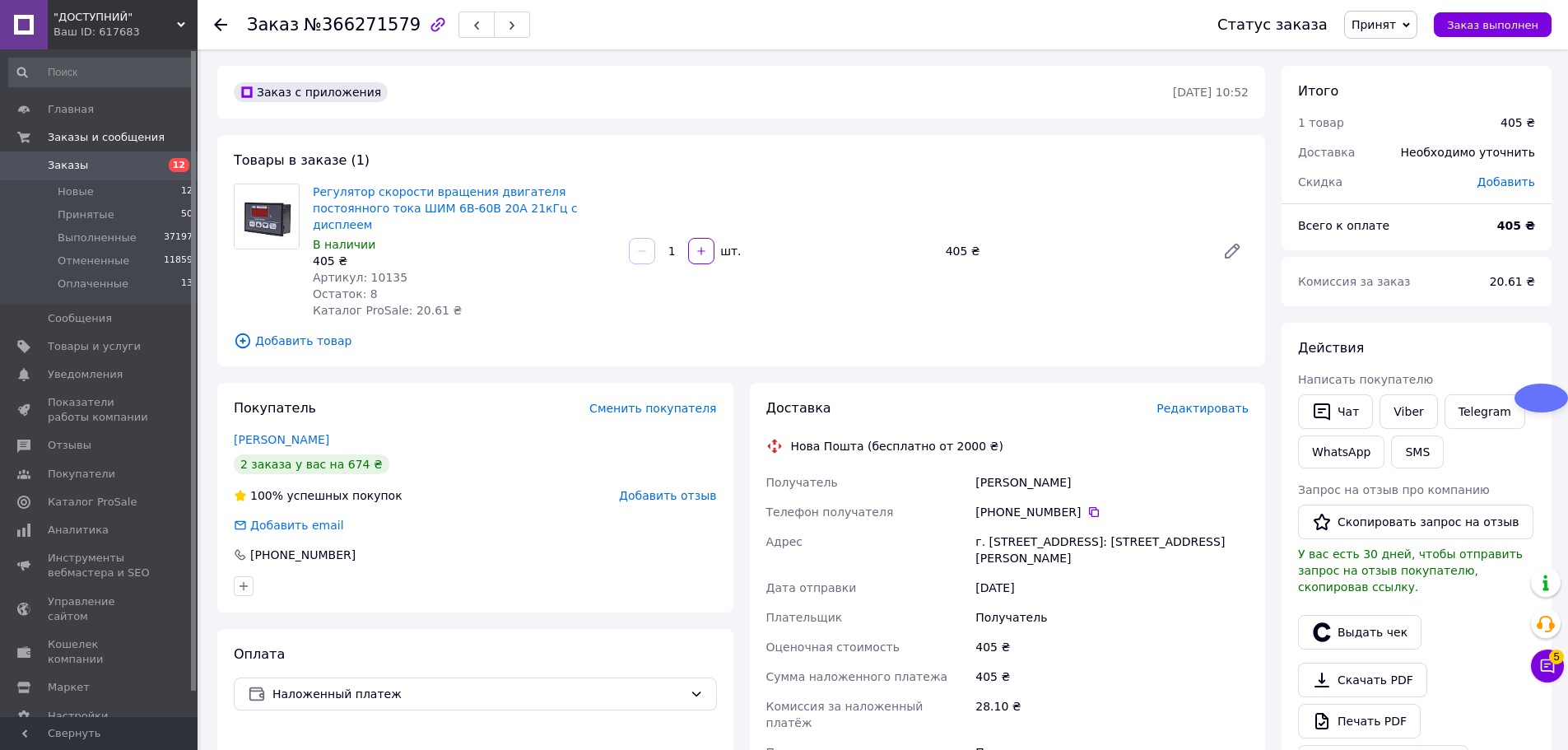
click at [379, 271] on span "Артикул: 10135" at bounding box center [360, 277] width 95 height 13
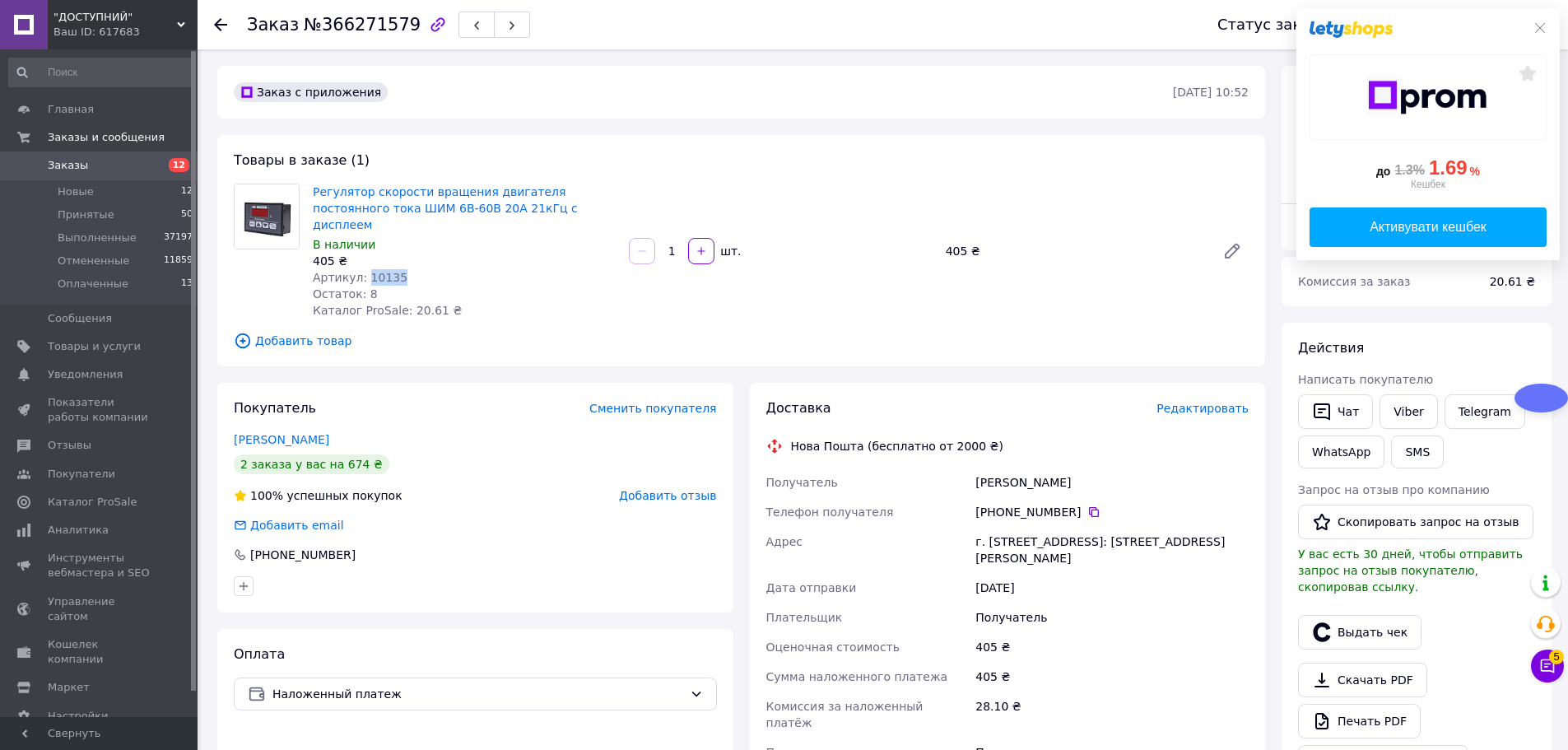
copy span "10135"
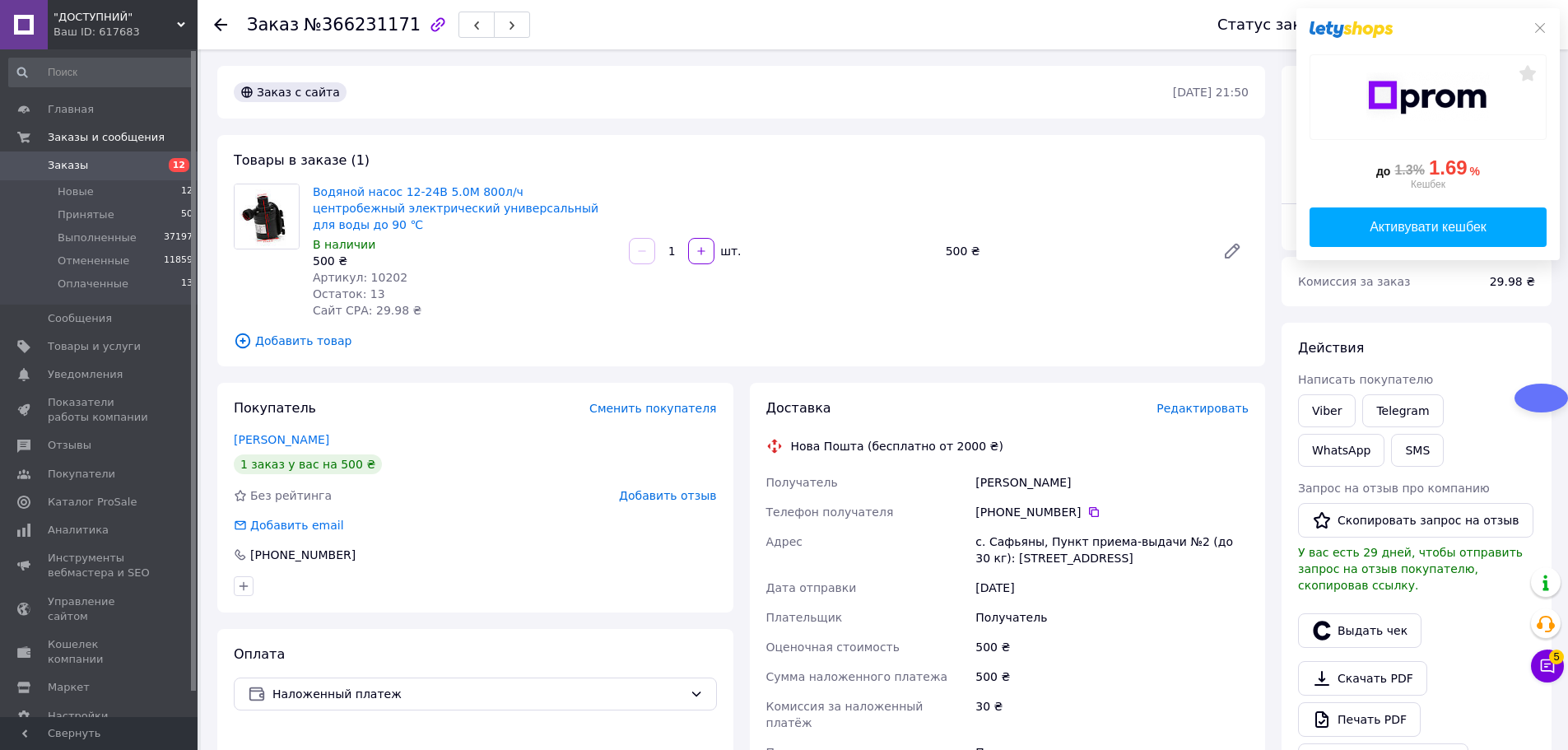
click at [379, 271] on span "Артикул: 10202" at bounding box center [360, 277] width 95 height 13
copy span "10202"
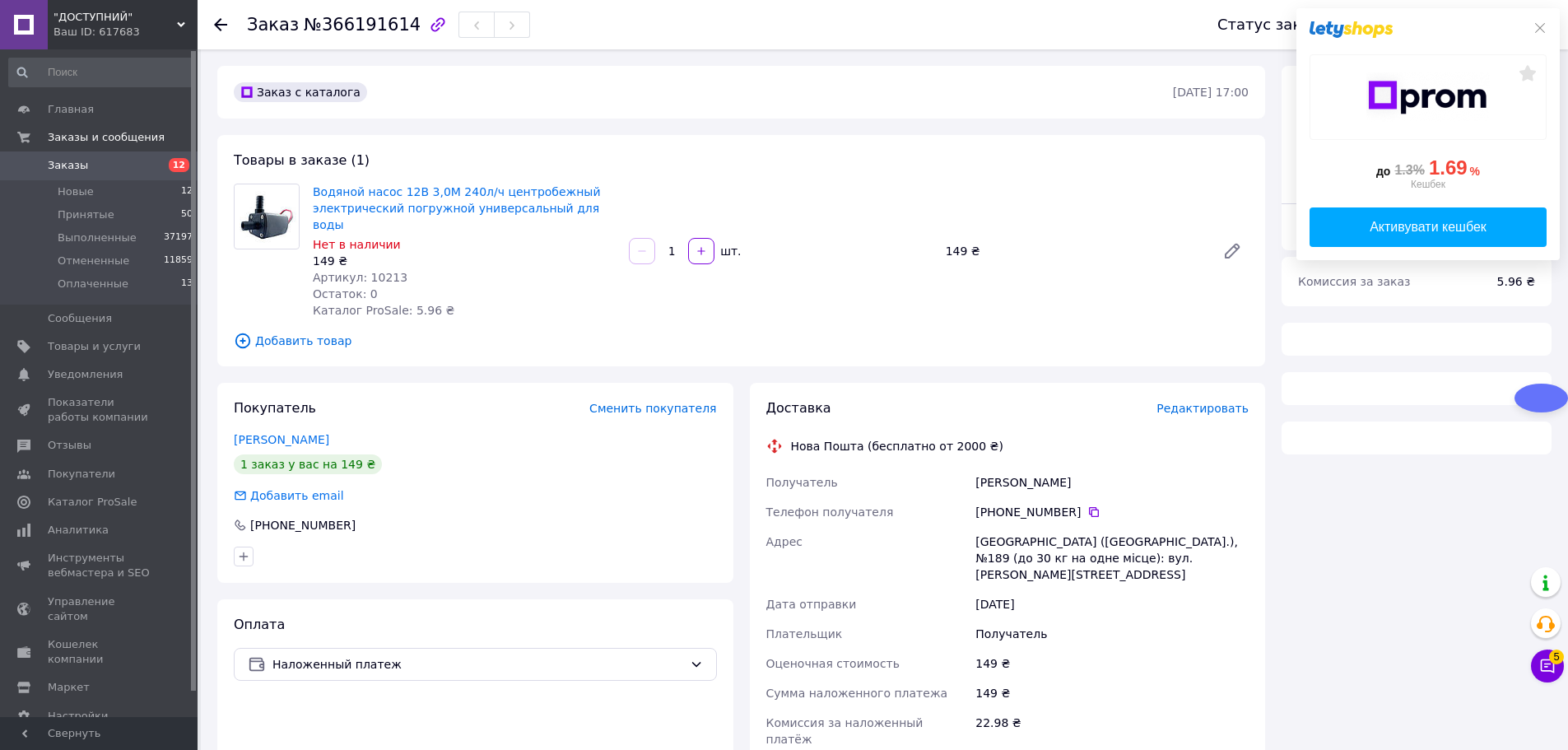
click at [375, 271] on span "Артикул: 10213" at bounding box center [360, 277] width 95 height 13
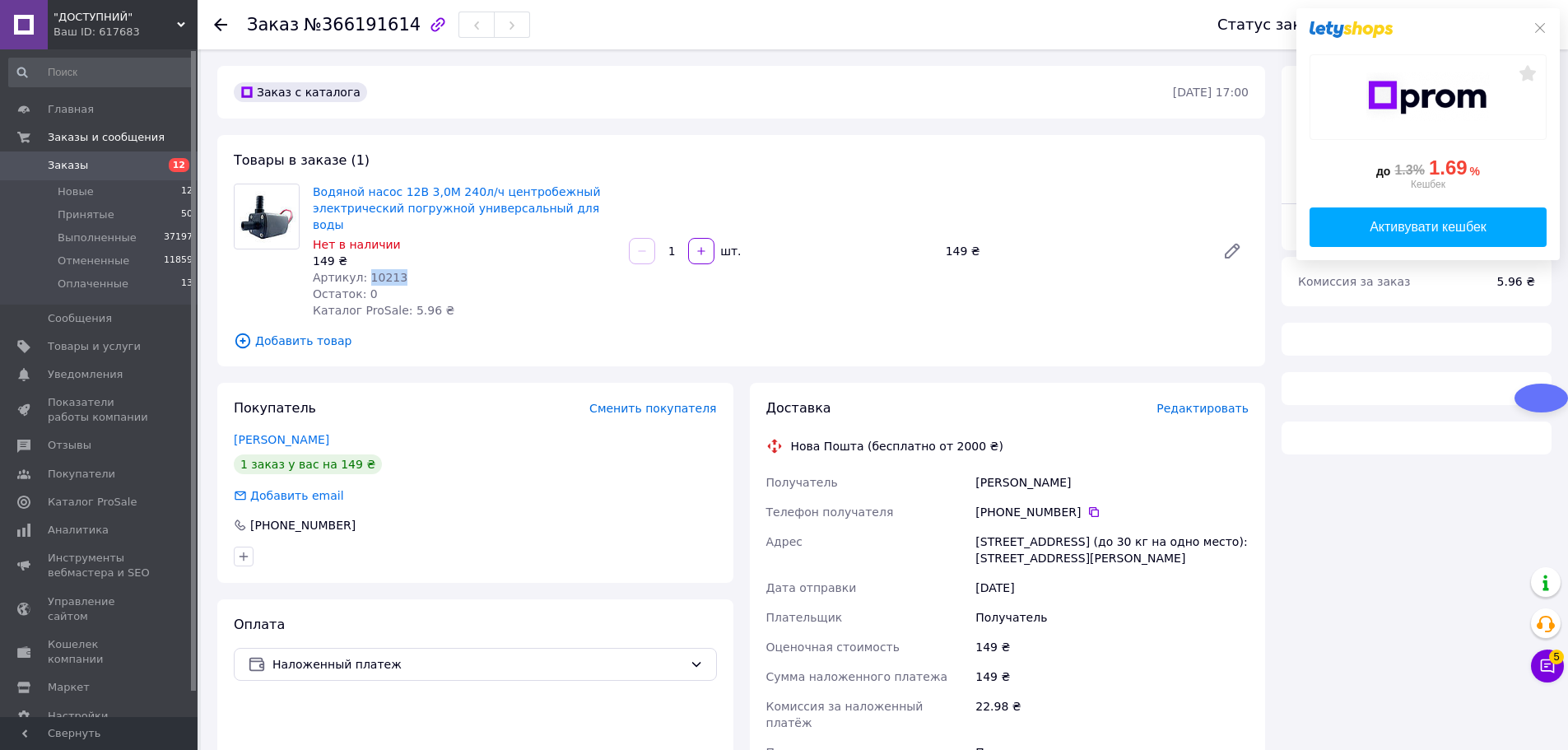
copy span "10213"
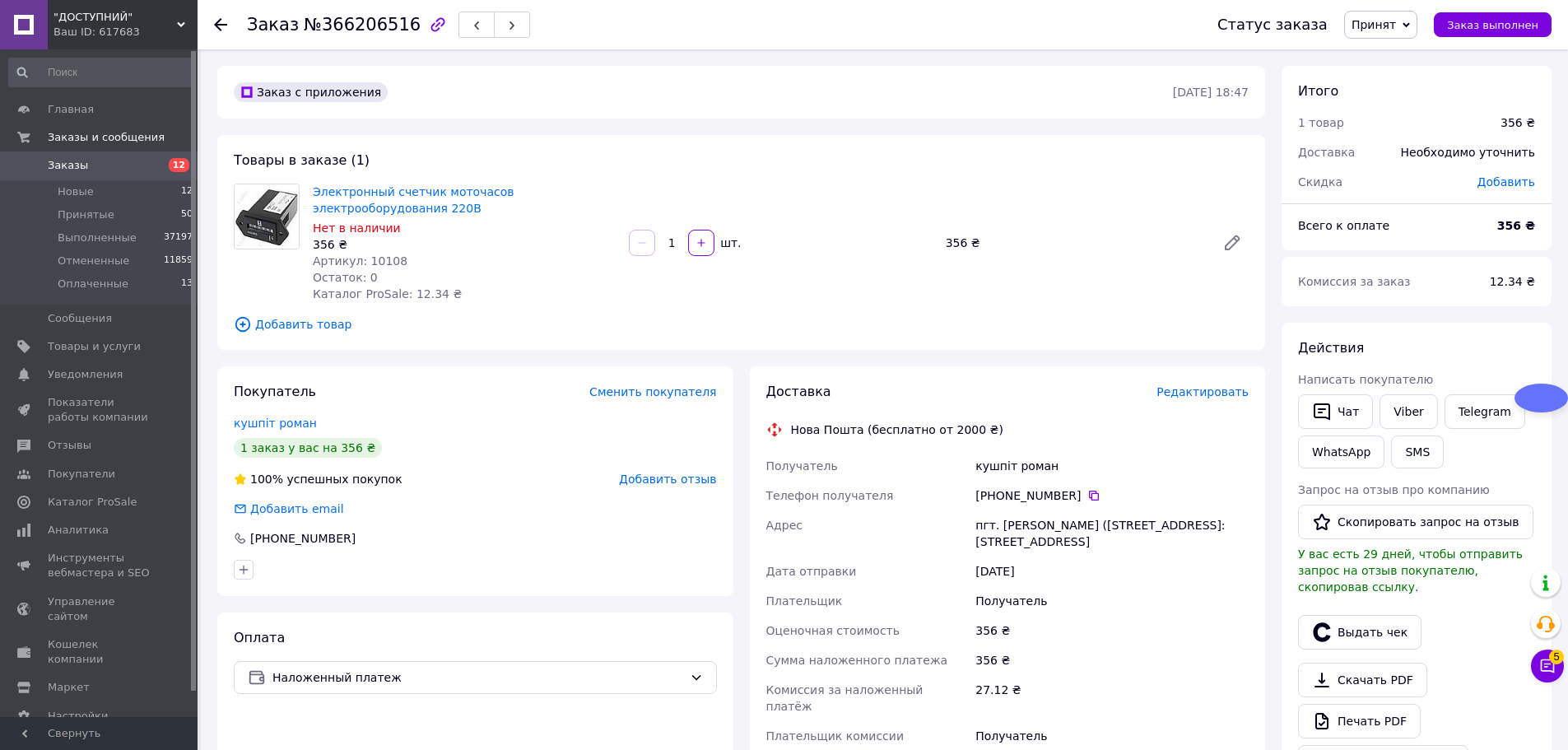
click at [372, 259] on span "Артикул: 10108" at bounding box center [360, 261] width 95 height 13
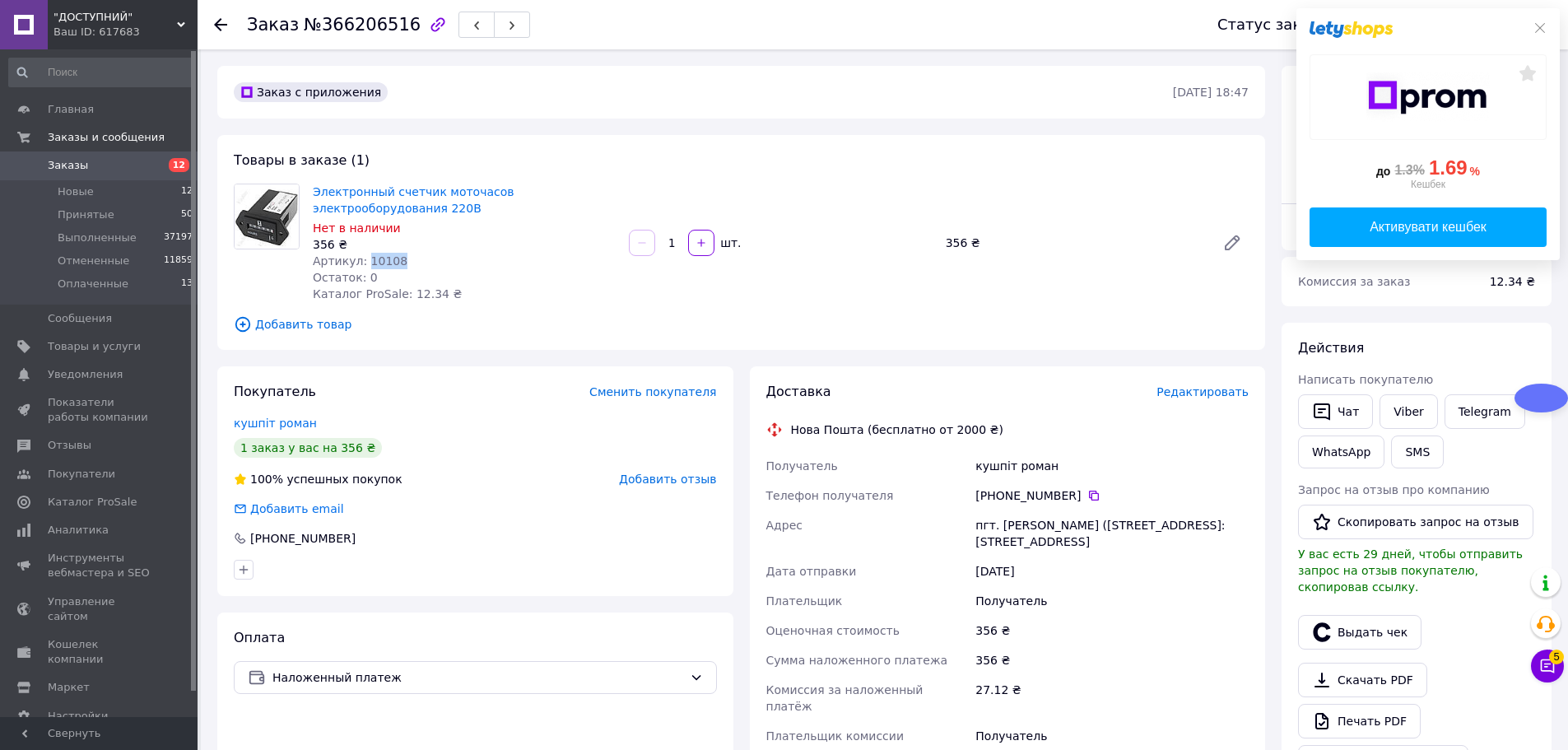
copy span "10108"
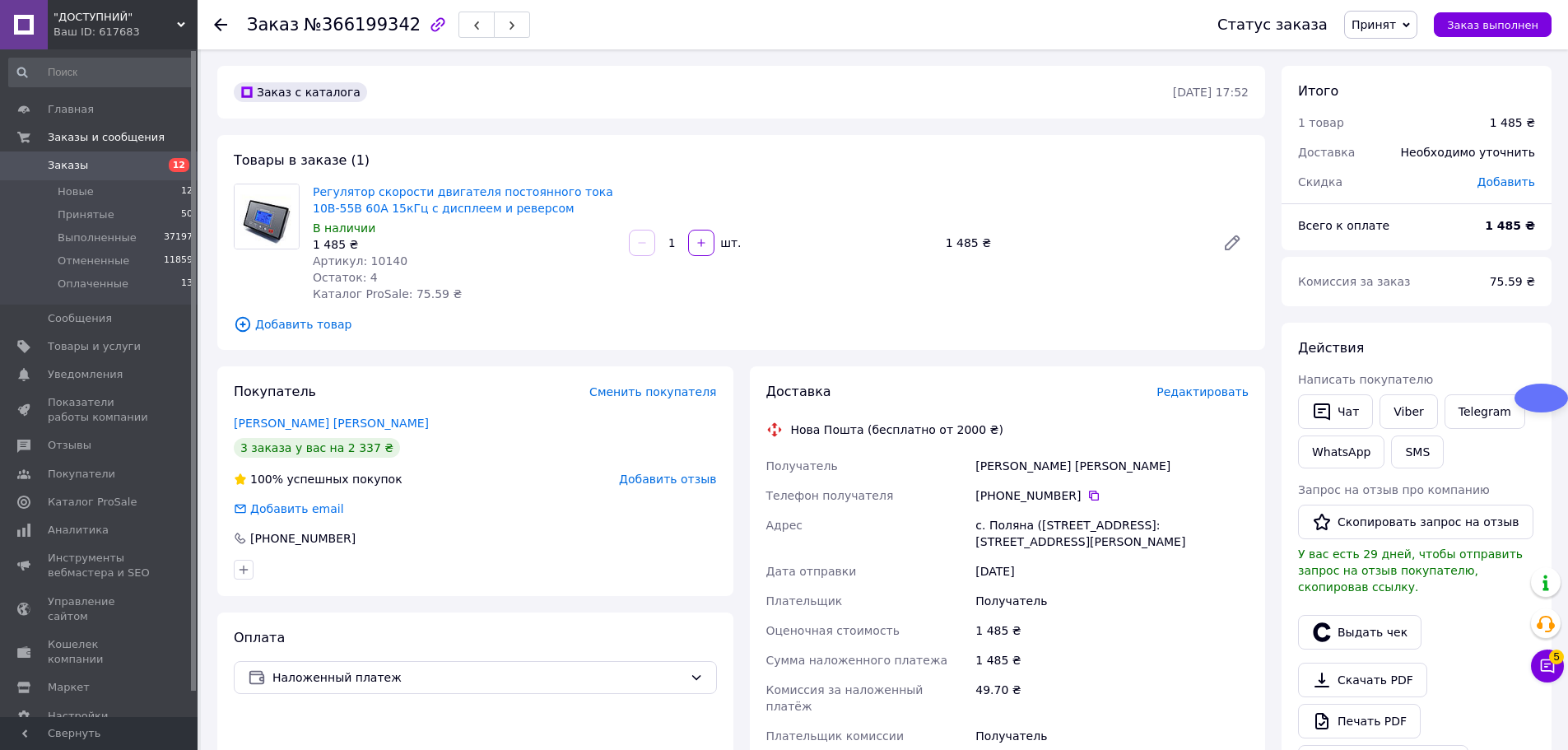
click at [379, 261] on span "Артикул: 10140" at bounding box center [360, 261] width 95 height 13
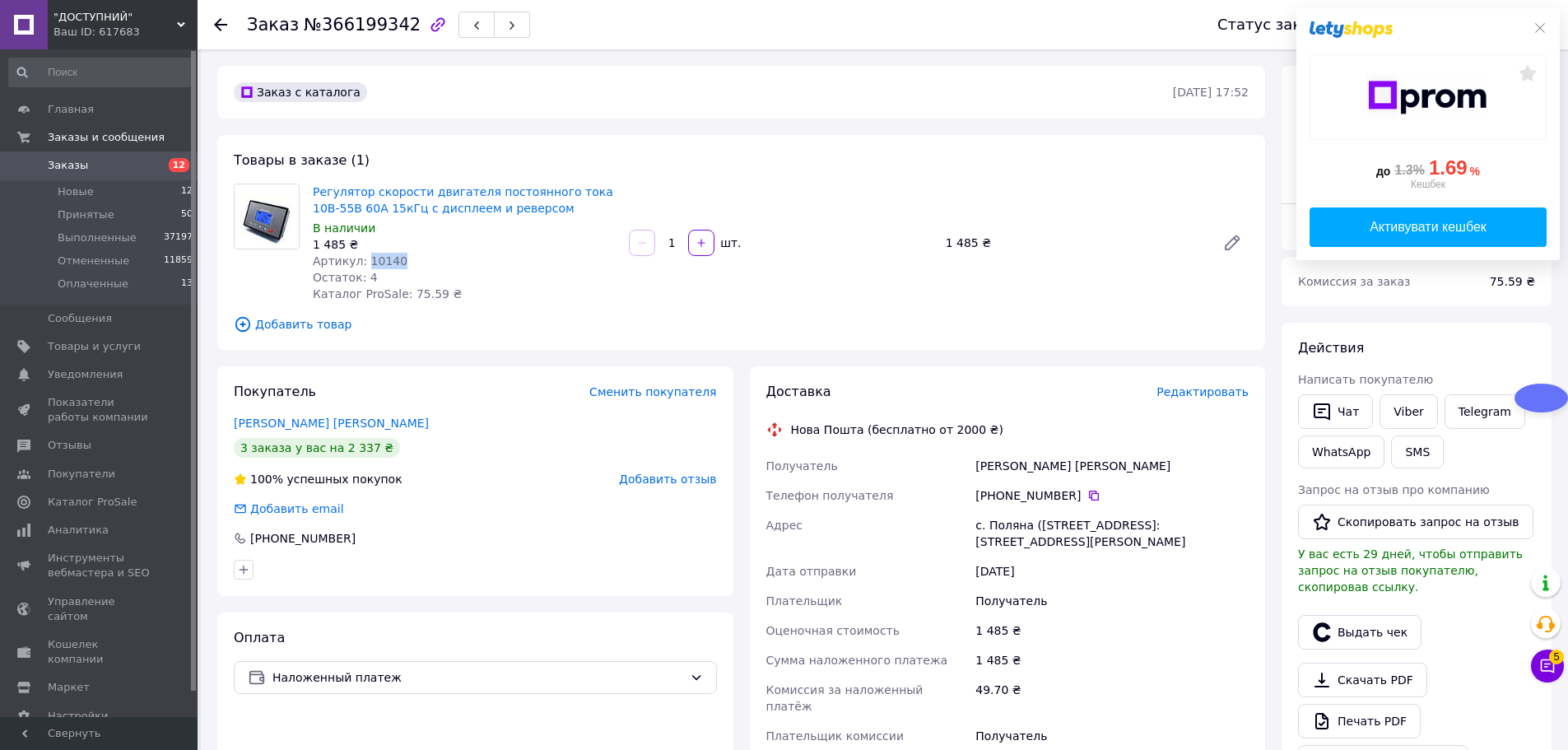
copy span "10140"
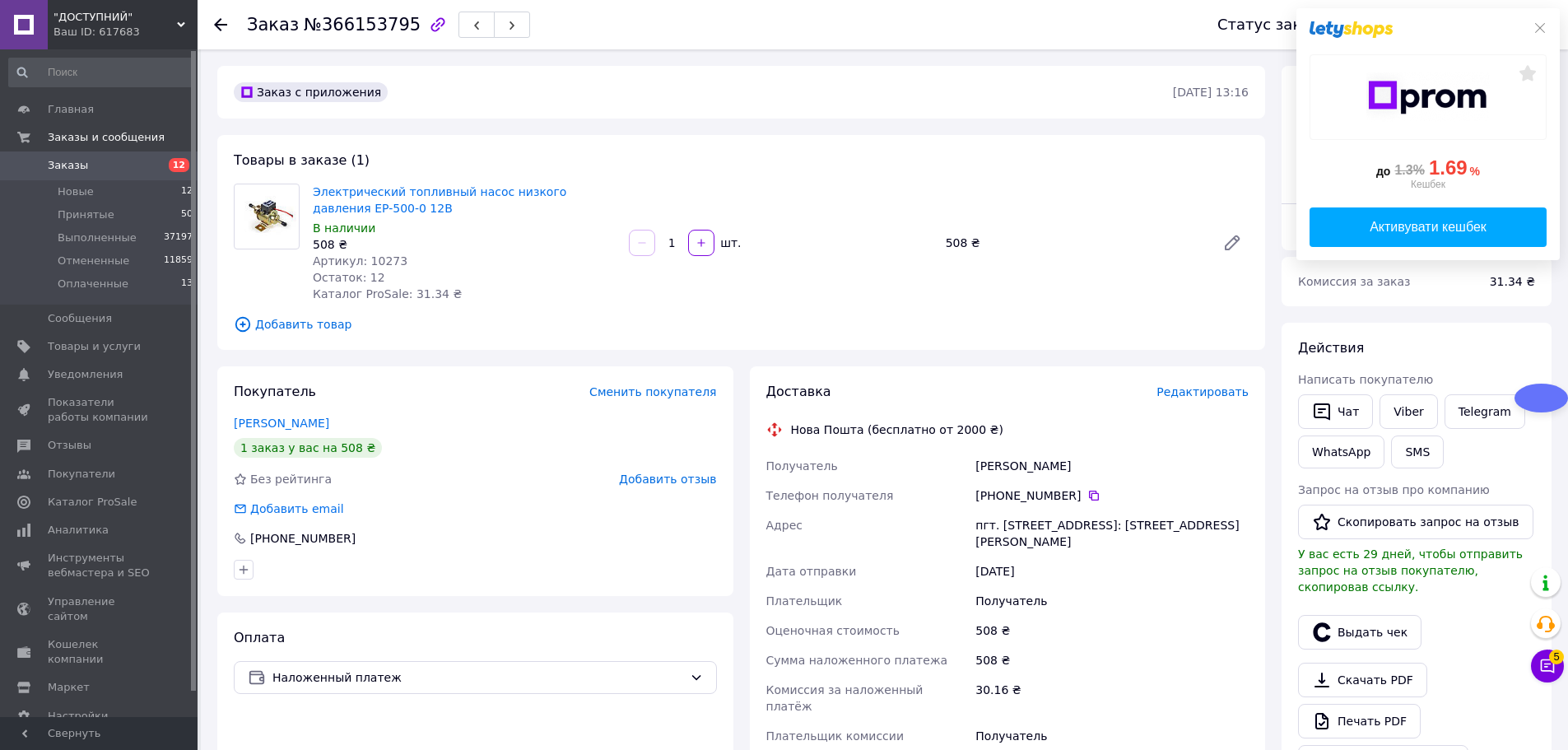
click at [380, 266] on span "Артикул: 10273" at bounding box center [360, 261] width 95 height 13
copy span "10273"
